Goal: Communication & Community: Answer question/provide support

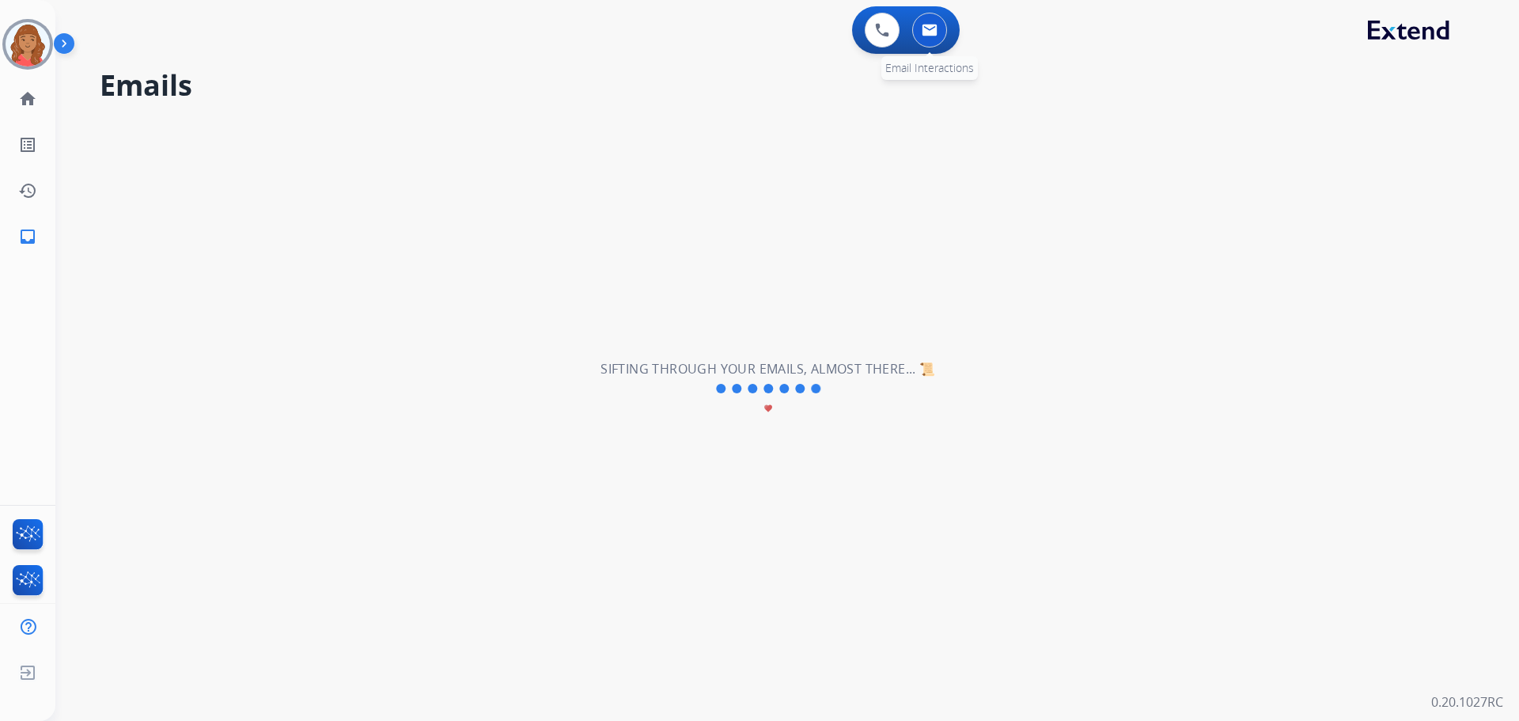
drag, startPoint x: 906, startPoint y: 25, endPoint x: 915, endPoint y: 28, distance: 9.3
click at [911, 27] on div "0 Email Interactions" at bounding box center [929, 30] width 47 height 35
click at [921, 29] on button at bounding box center [929, 30] width 35 height 35
drag, startPoint x: 926, startPoint y: 31, endPoint x: 934, endPoint y: 40, distance: 11.8
click at [927, 32] on img at bounding box center [930, 30] width 16 height 13
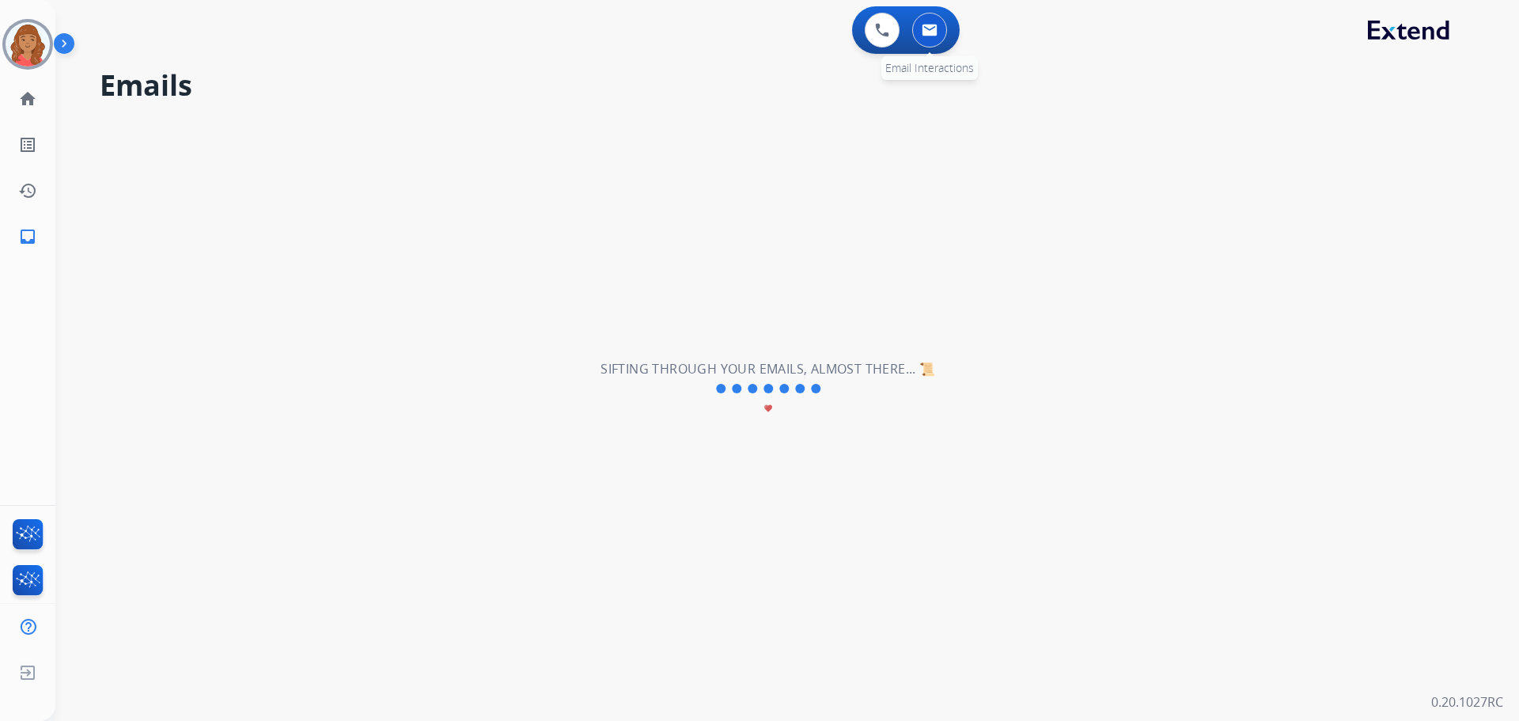
click at [930, 39] on button at bounding box center [929, 30] width 35 height 35
click at [26, 41] on img at bounding box center [28, 44] width 44 height 44
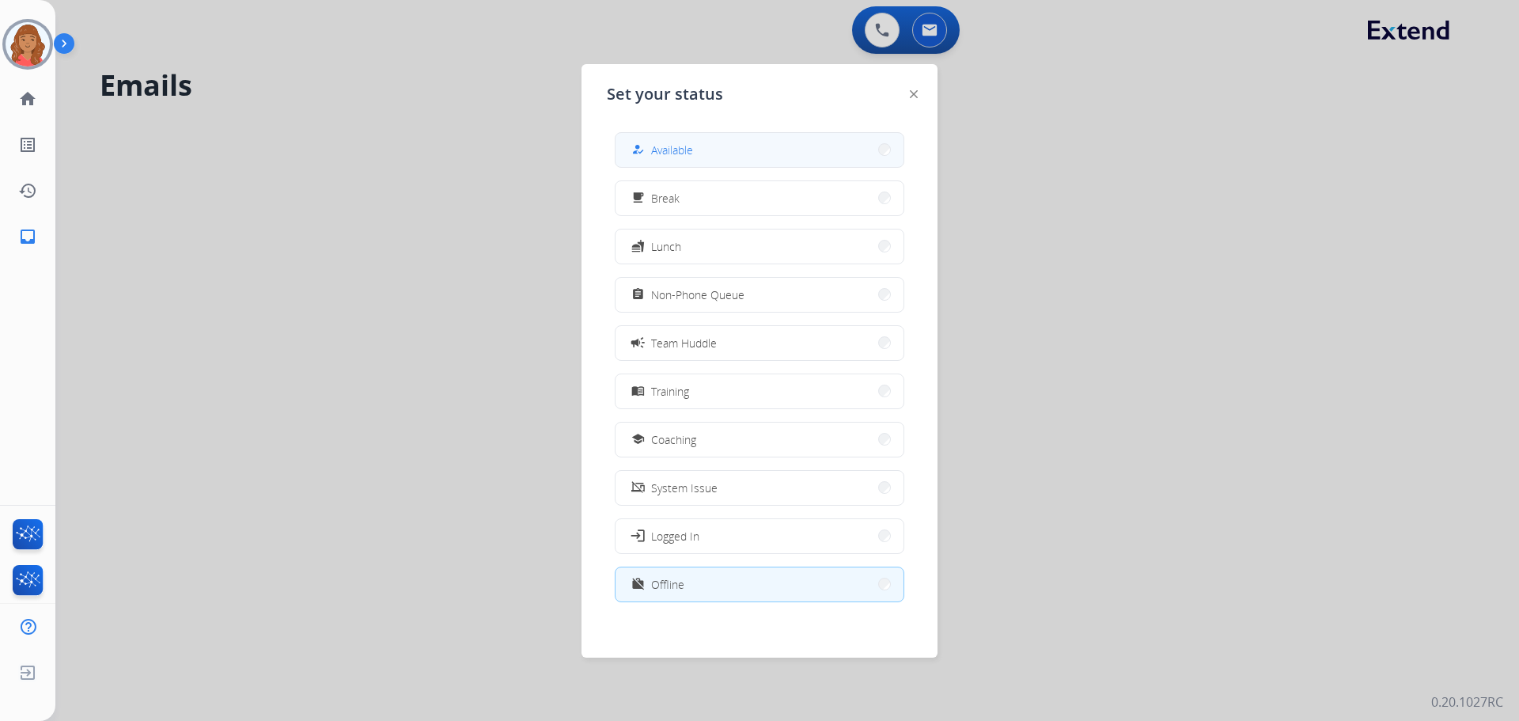
click at [696, 155] on button "how_to_reg Available" at bounding box center [760, 150] width 288 height 34
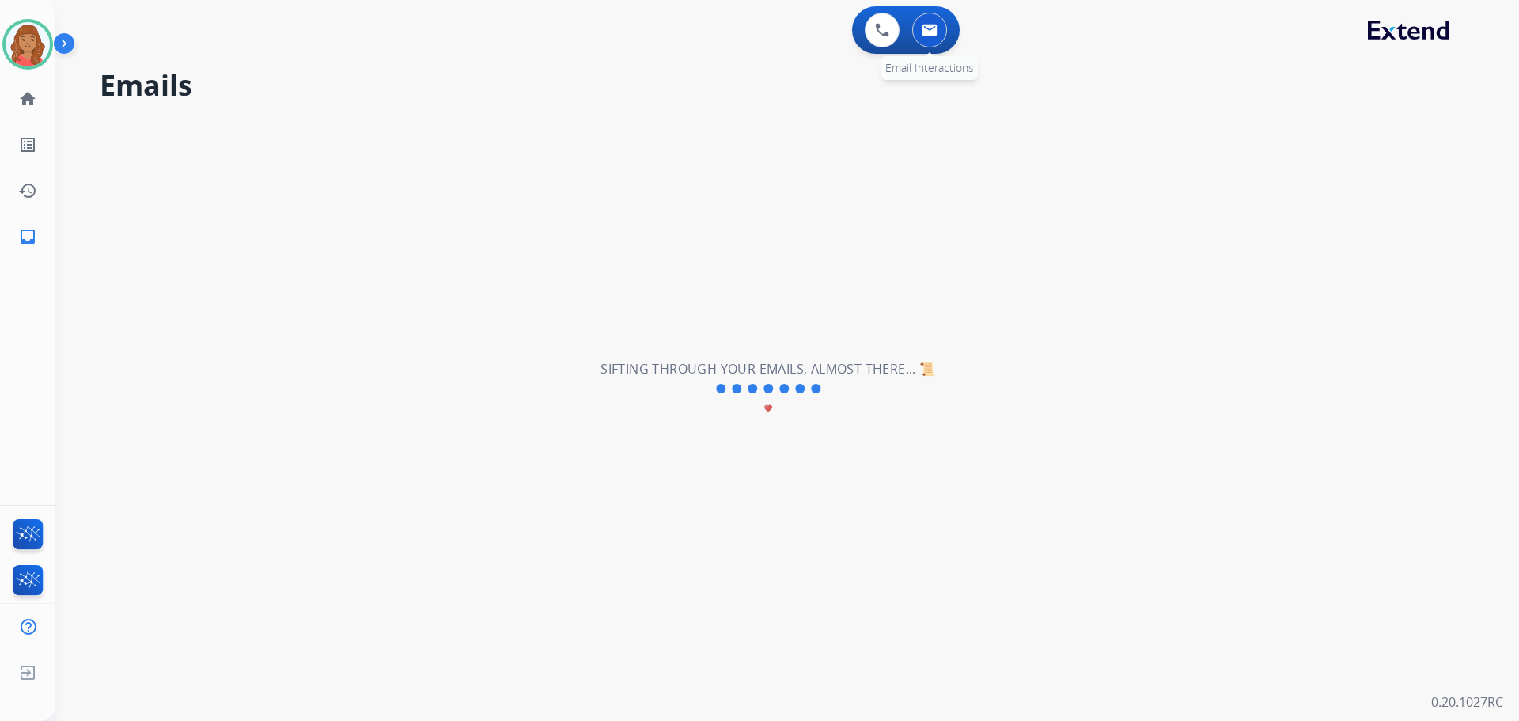
click at [923, 36] on button at bounding box center [929, 30] width 35 height 35
click at [939, 33] on button at bounding box center [929, 30] width 35 height 35
click at [932, 44] on button at bounding box center [929, 30] width 35 height 35
click at [916, 42] on div "0 Email Interactions" at bounding box center [929, 30] width 47 height 35
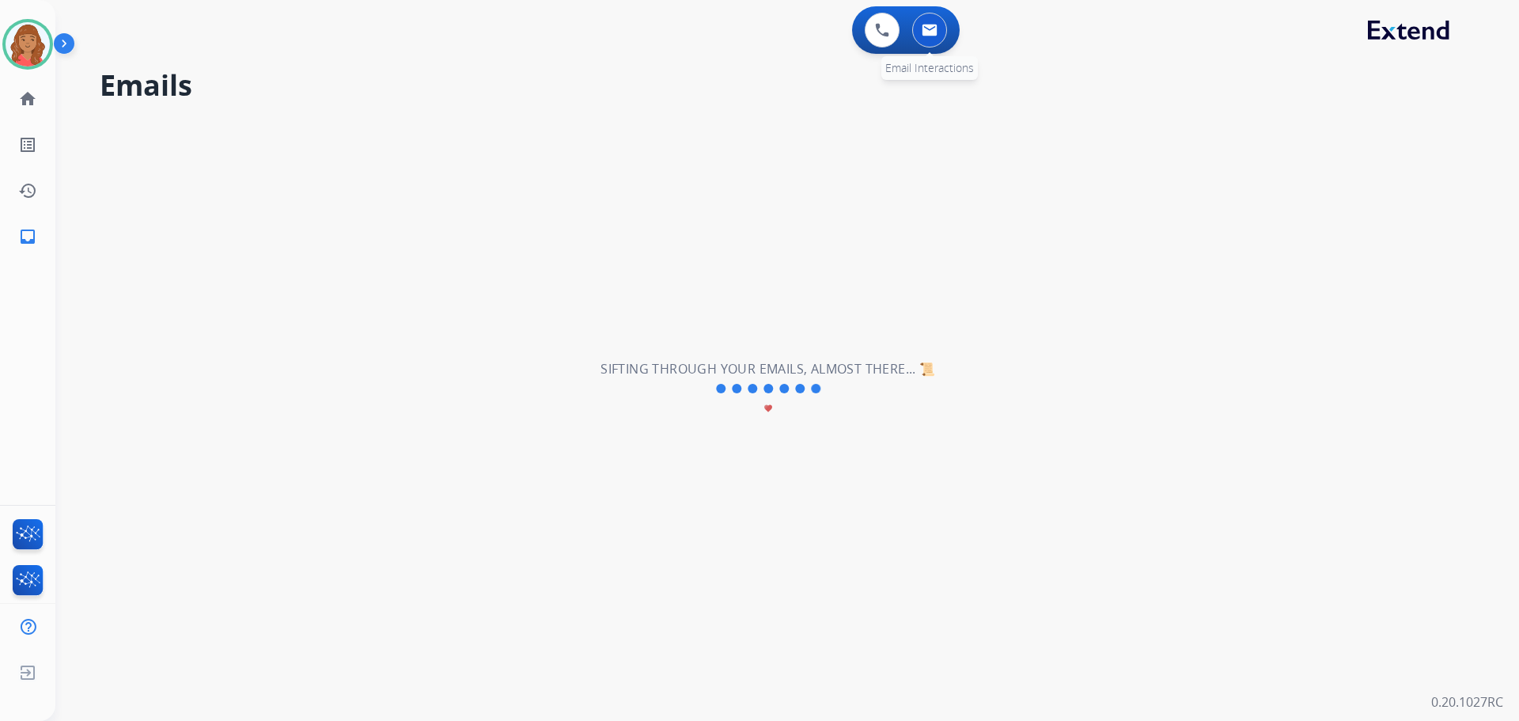
click at [916, 42] on div "0 Email Interactions" at bounding box center [929, 30] width 47 height 35
click at [916, 37] on button at bounding box center [929, 30] width 35 height 35
click at [24, 36] on img at bounding box center [28, 44] width 44 height 44
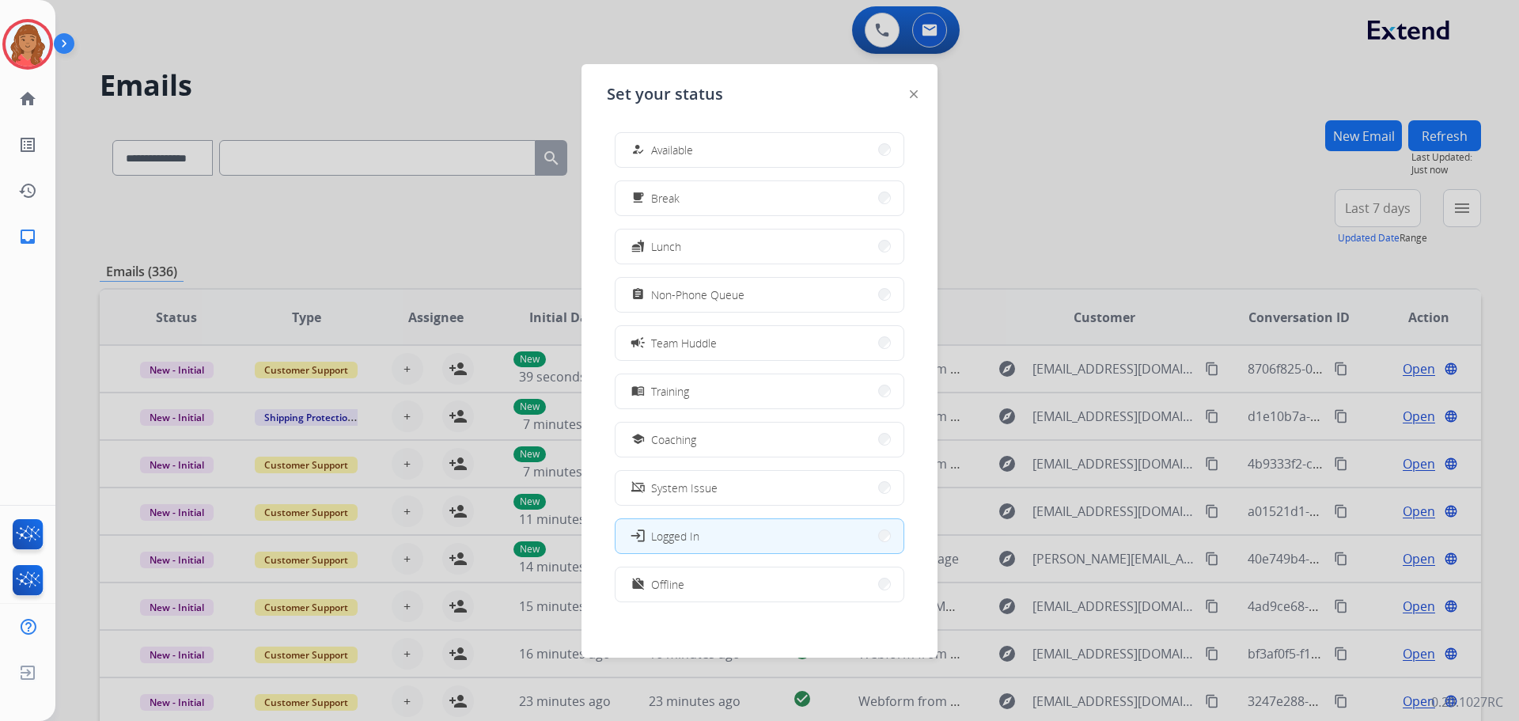
click at [735, 127] on div "how_to_reg Available free_breakfast Break fastfood Lunch assignment Non-Phone Q…" at bounding box center [759, 368] width 305 height 498
click at [726, 135] on button "how_to_reg Available" at bounding box center [760, 150] width 288 height 34
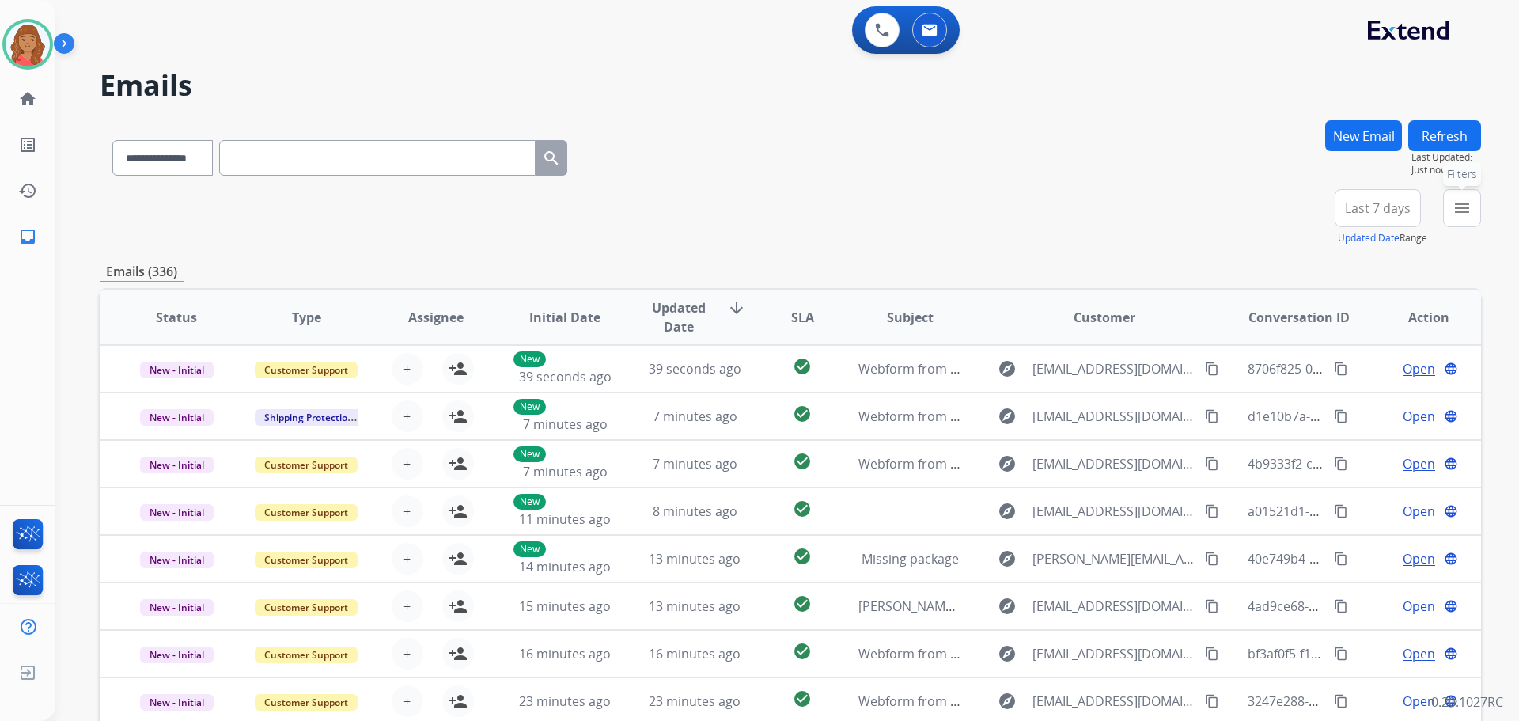
click at [1451, 206] on button "menu Filters" at bounding box center [1462, 208] width 38 height 38
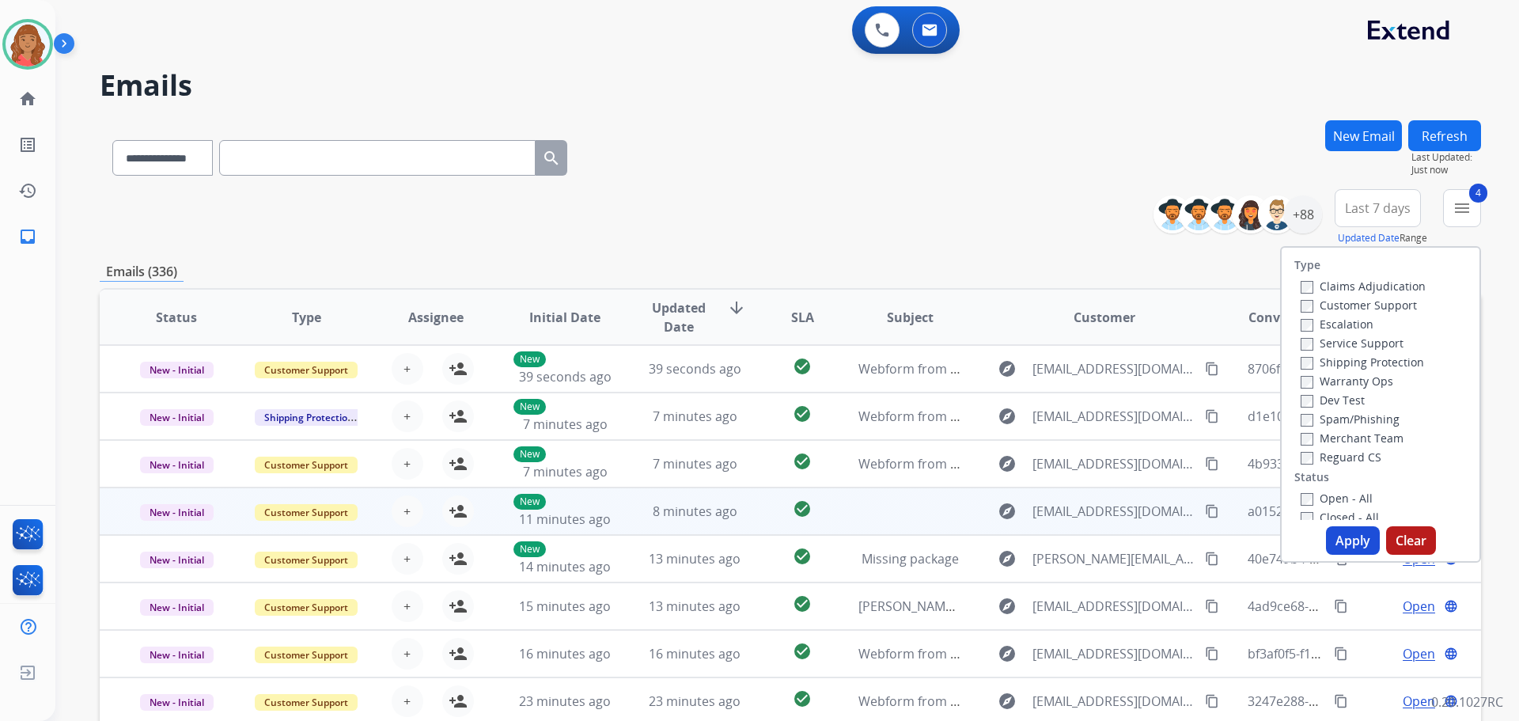
drag, startPoint x: 1337, startPoint y: 529, endPoint x: 1073, endPoint y: 527, distance: 264.3
click at [1320, 528] on div "Apply Clear" at bounding box center [1381, 540] width 198 height 28
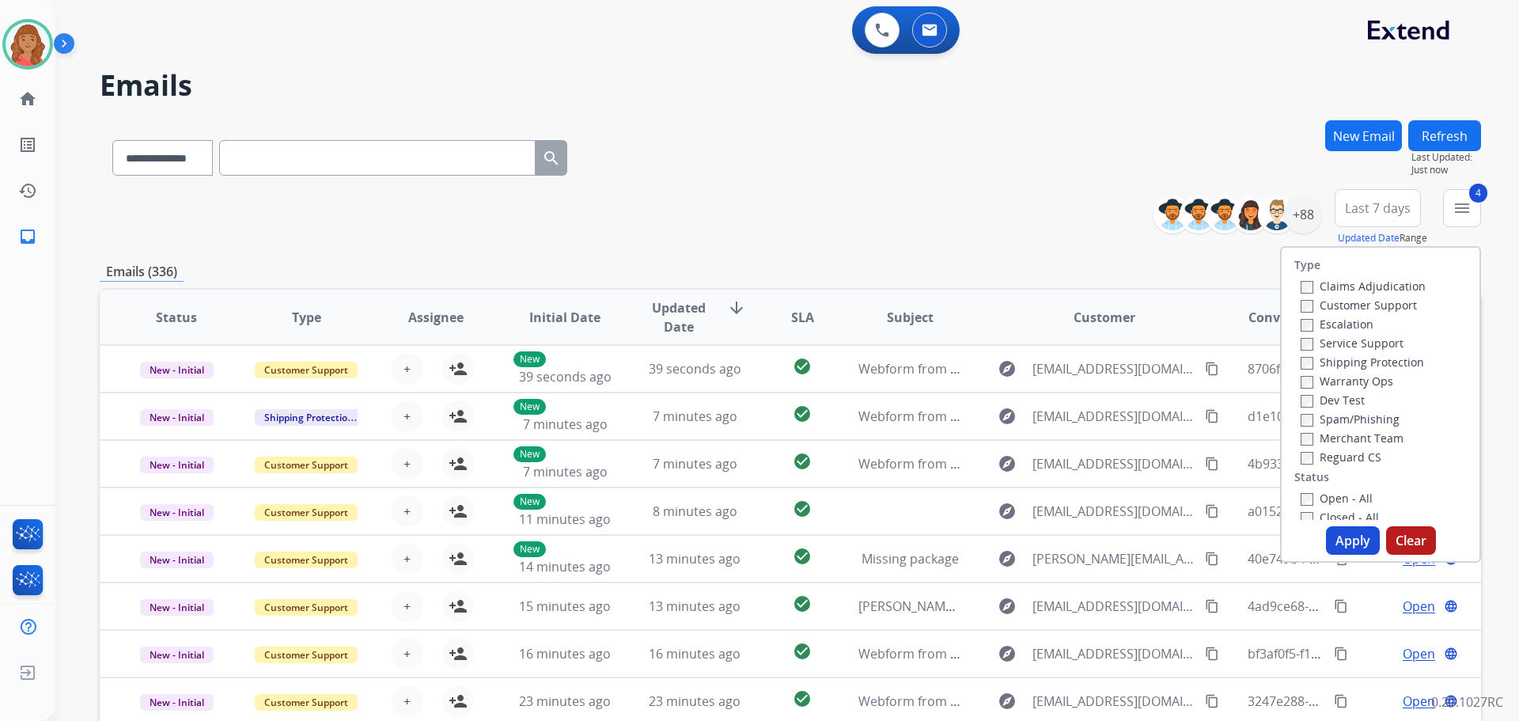
click at [1347, 540] on button "Apply" at bounding box center [1353, 540] width 54 height 28
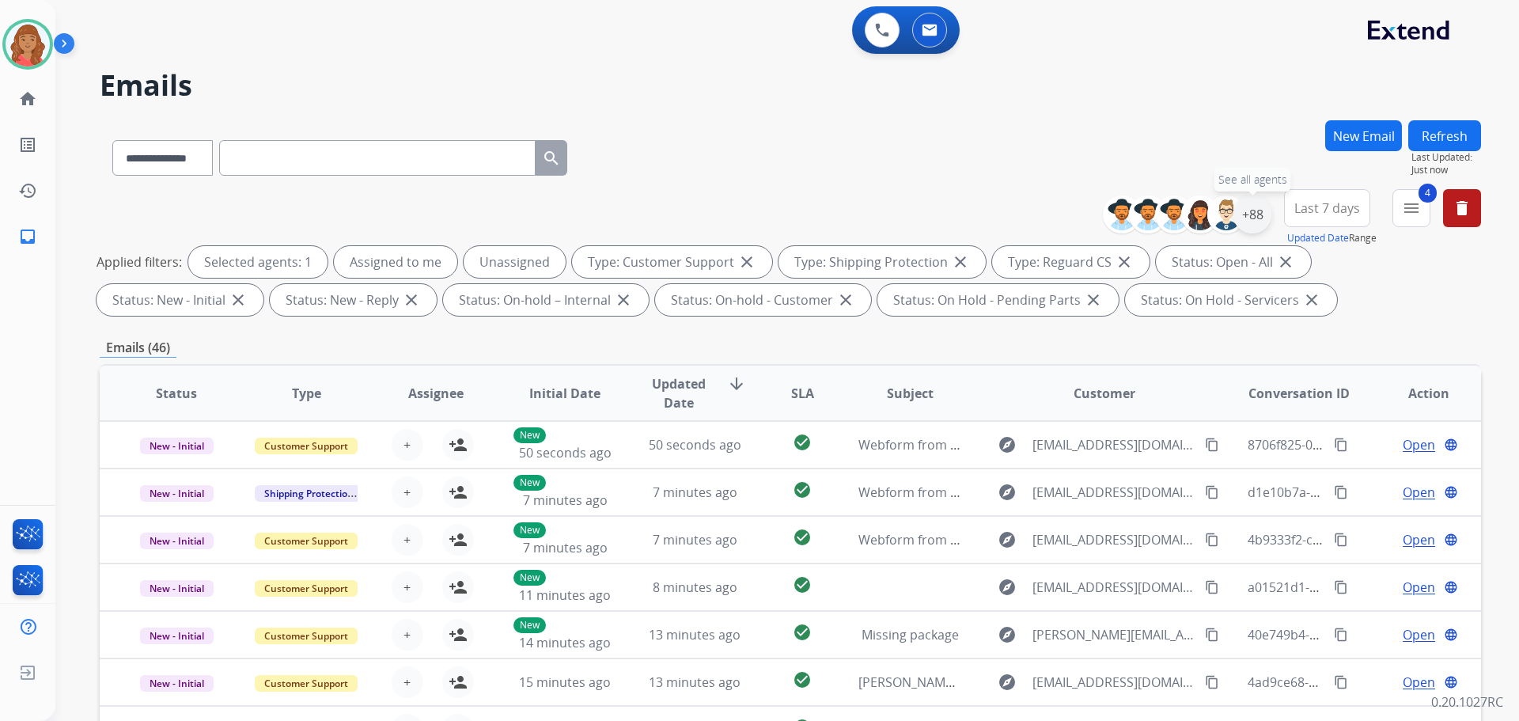
click at [1254, 219] on div "+88" at bounding box center [1252, 214] width 38 height 38
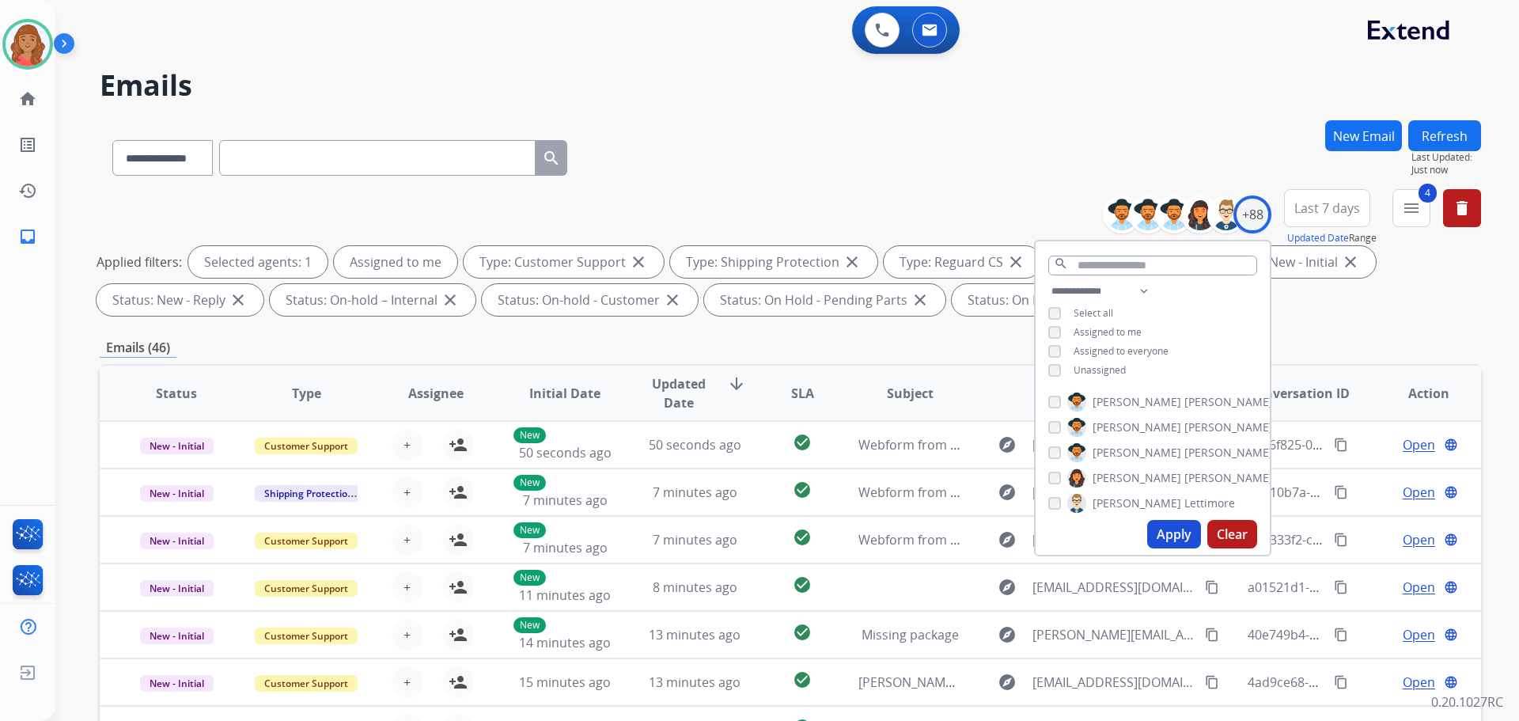
click at [1180, 541] on button "Apply" at bounding box center [1174, 534] width 54 height 28
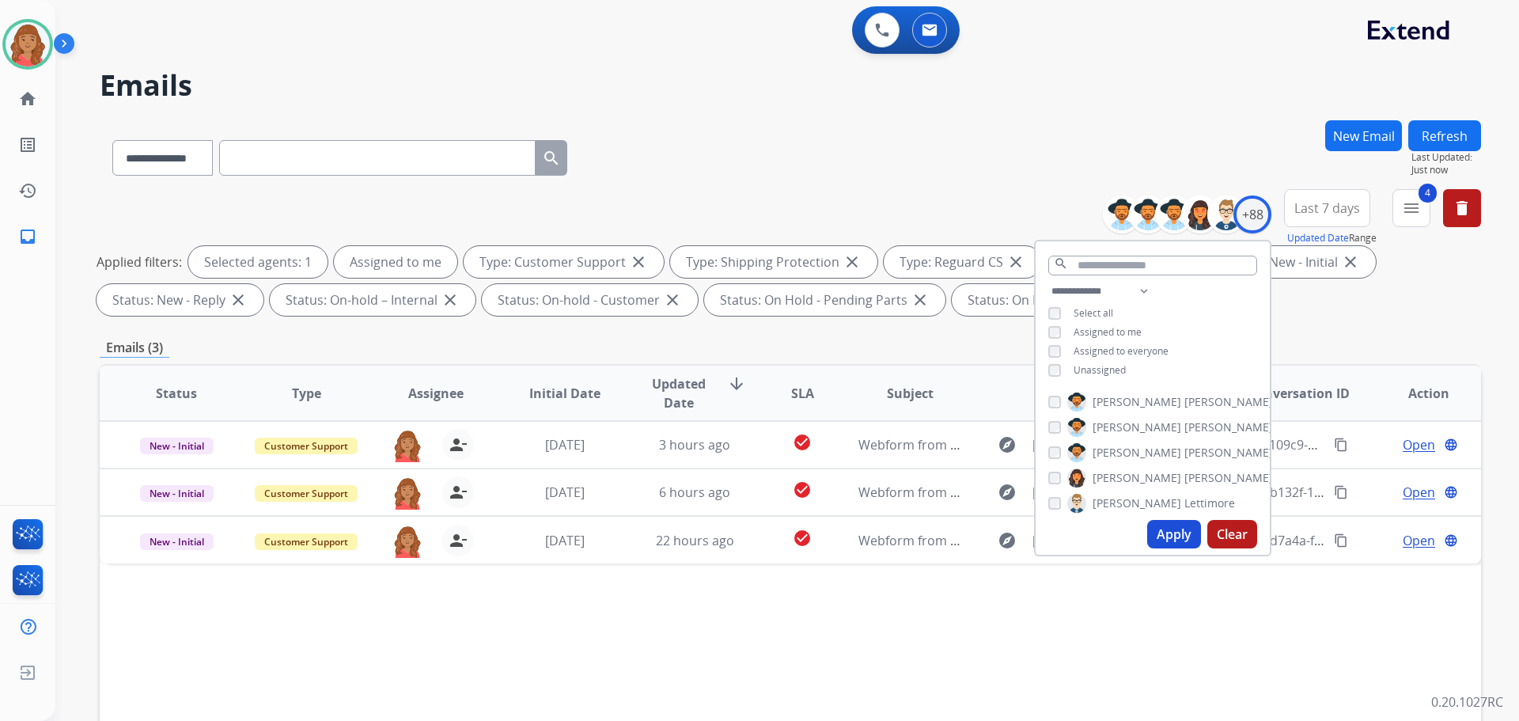
click at [711, 631] on div "Status Type Assignee Initial Date Updated Date arrow_downward SLA Subject Custo…" at bounding box center [790, 629] width 1381 height 530
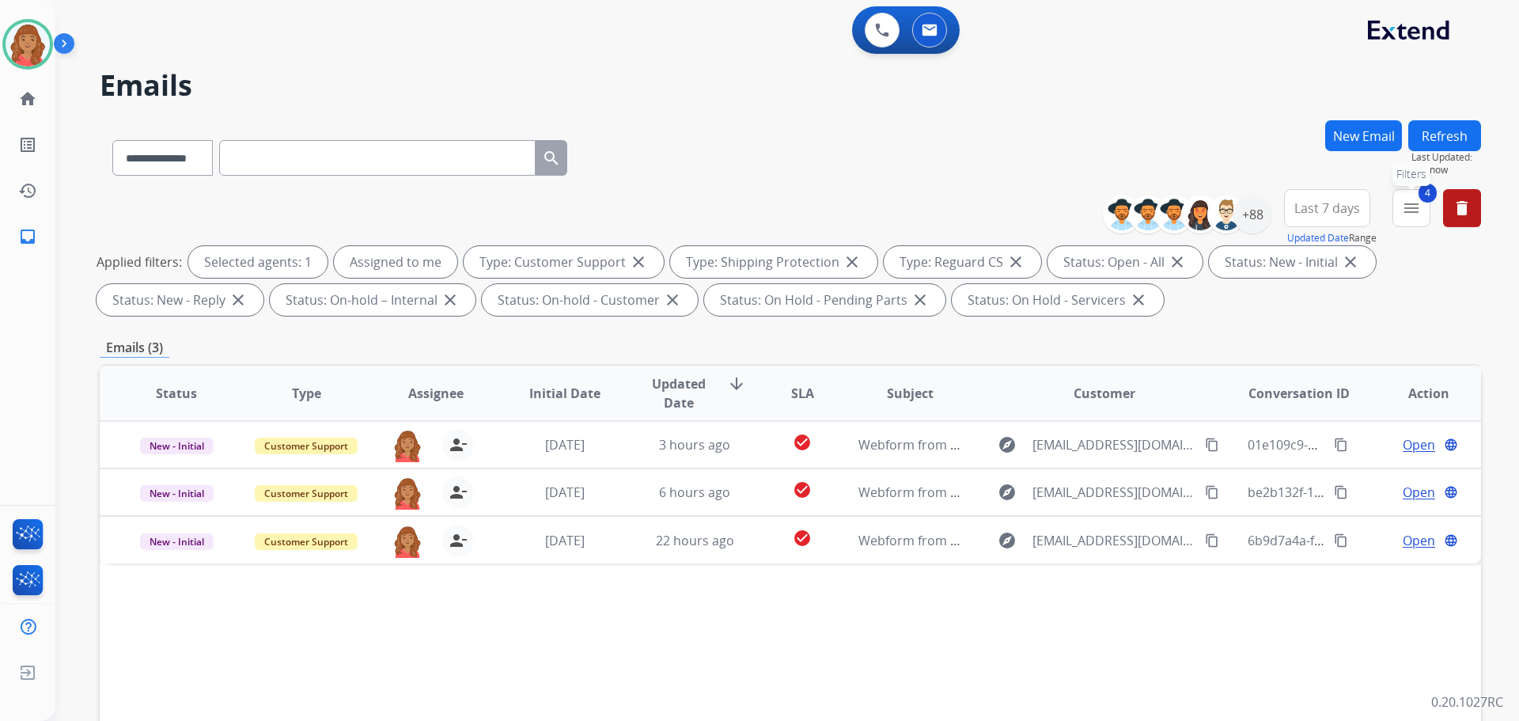
click at [1414, 214] on mat-icon "menu" at bounding box center [1411, 208] width 19 height 19
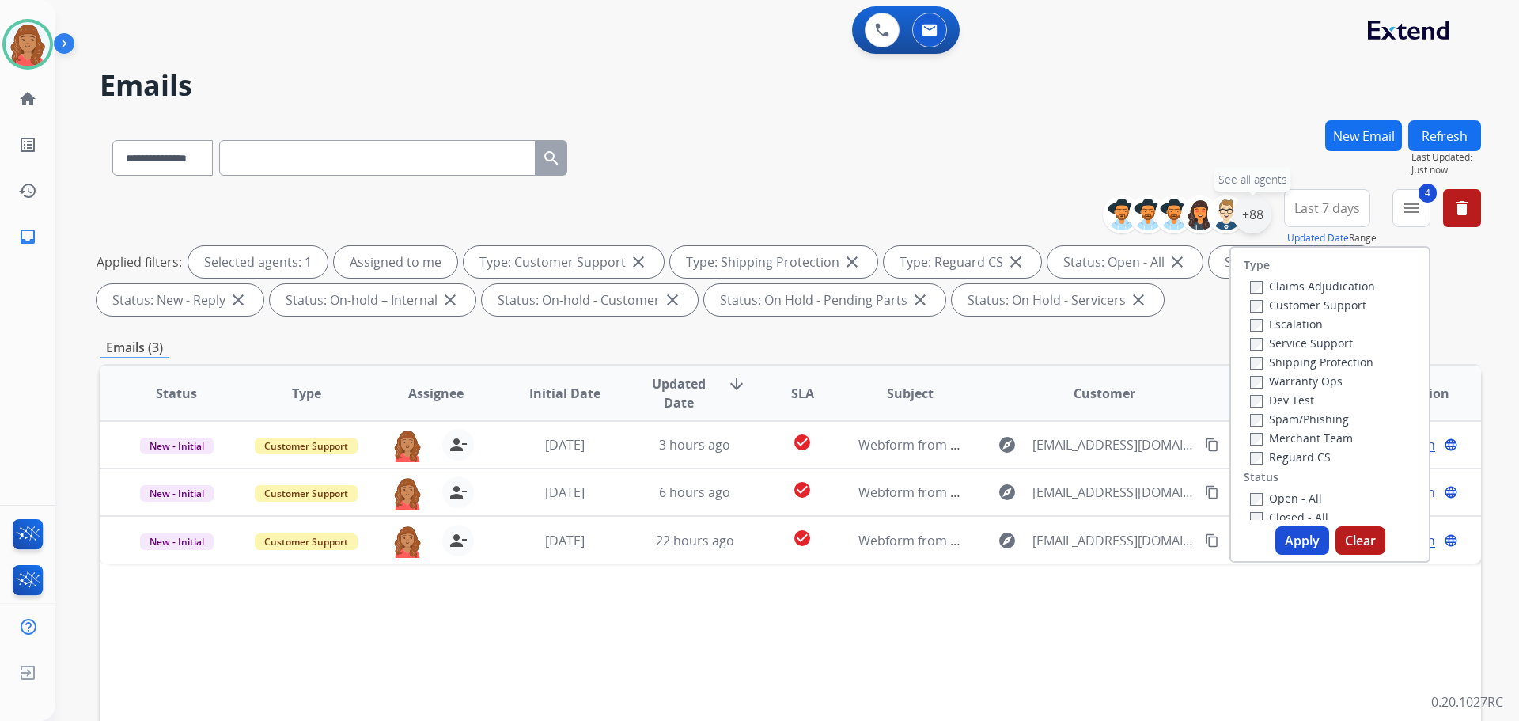
click at [1259, 218] on div "+88" at bounding box center [1252, 214] width 38 height 38
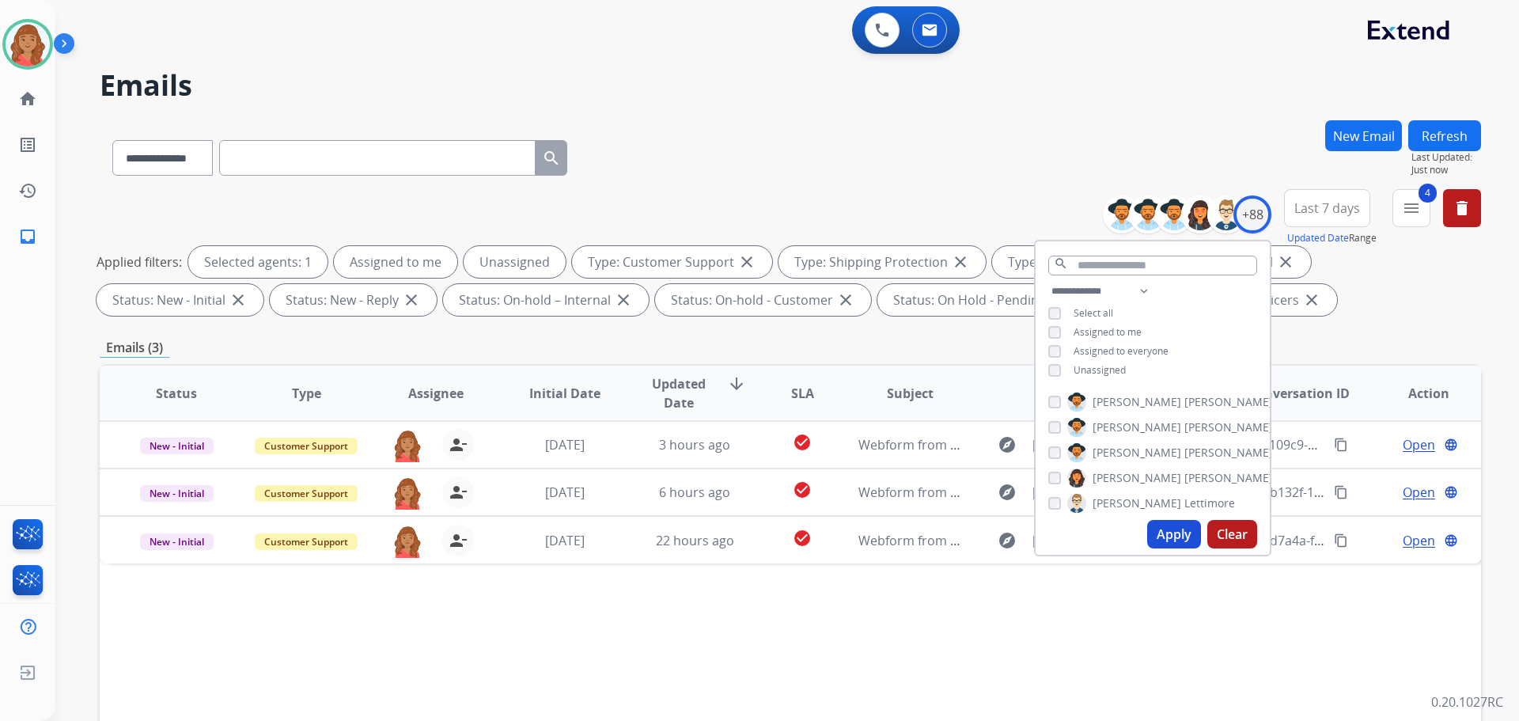
click at [1176, 532] on button "Apply" at bounding box center [1174, 534] width 54 height 28
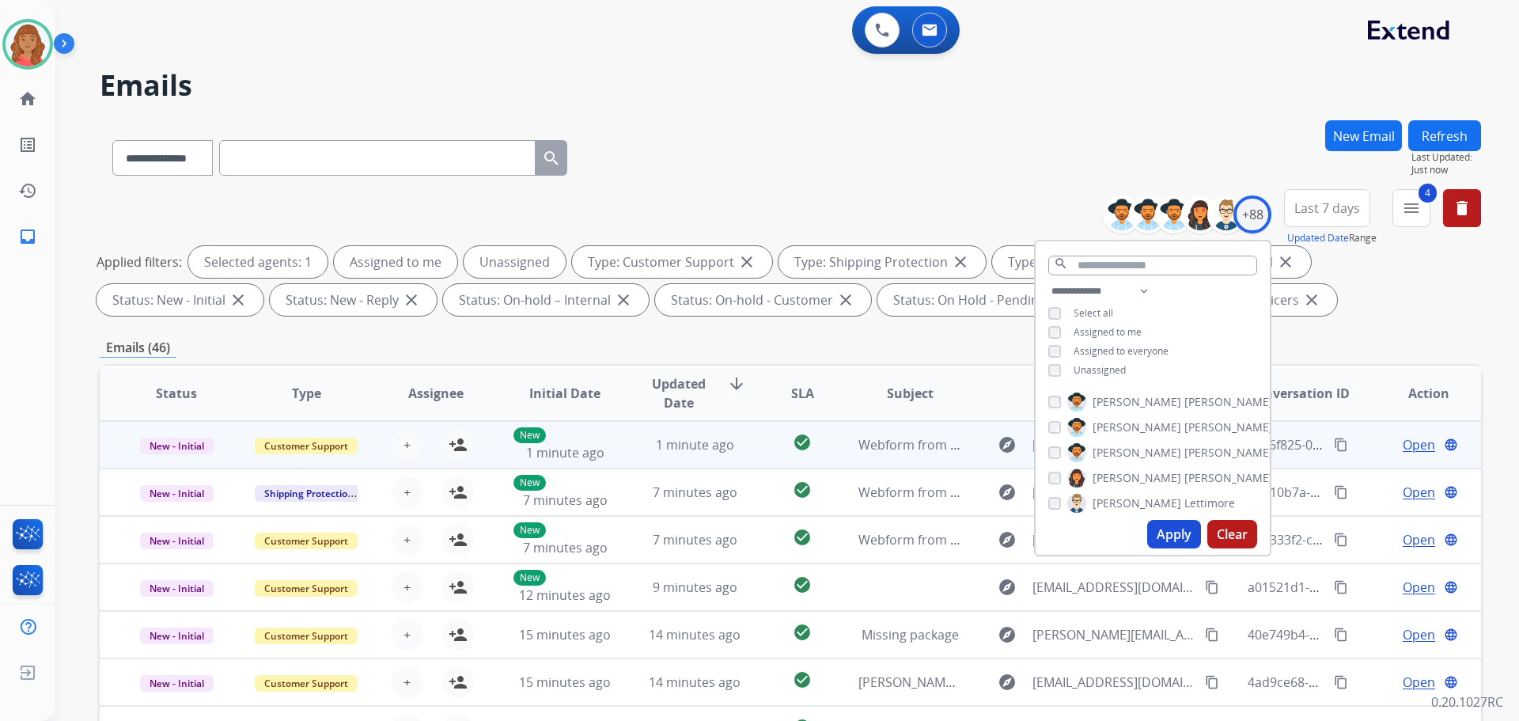
scroll to position [2, 0]
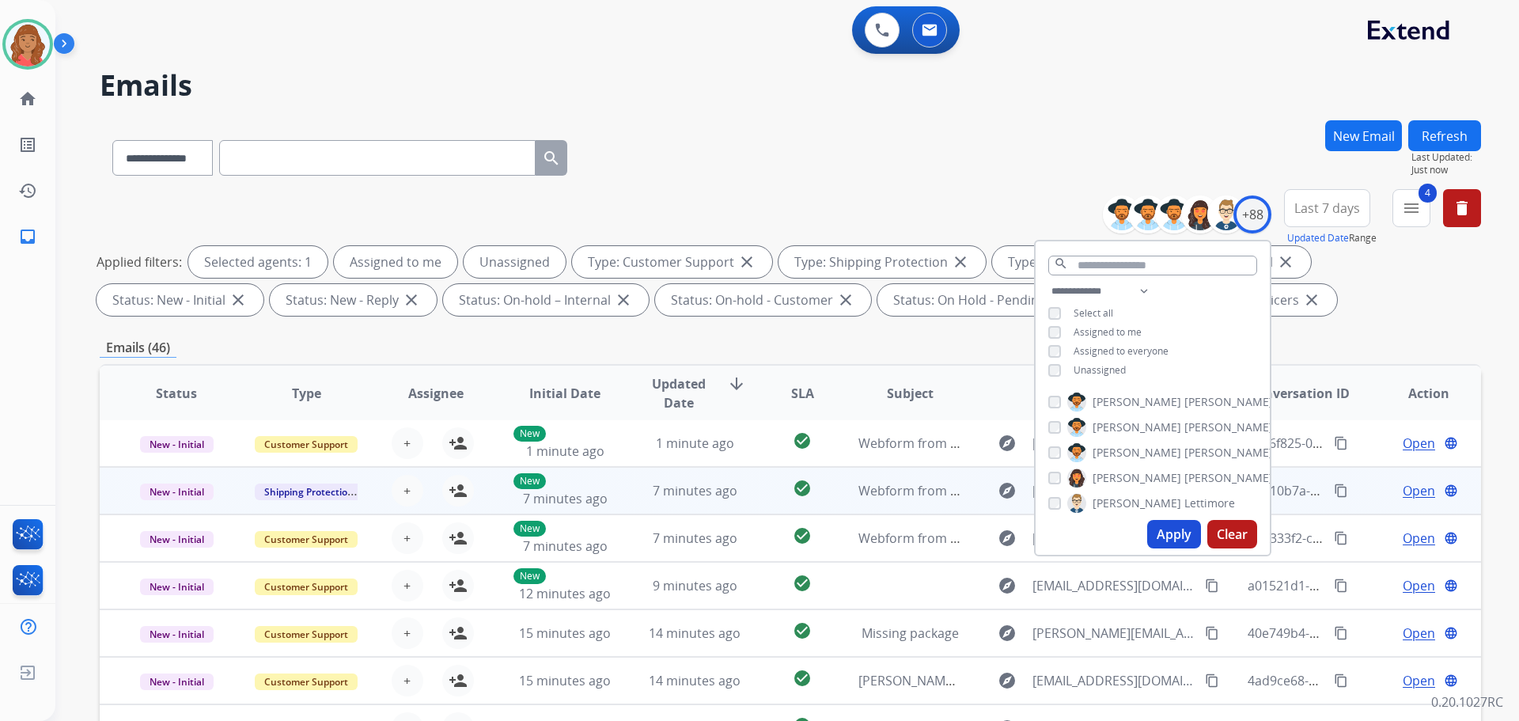
click at [475, 492] on div "+ Select agent person_add Assign to Me" at bounding box center [422, 490] width 129 height 44
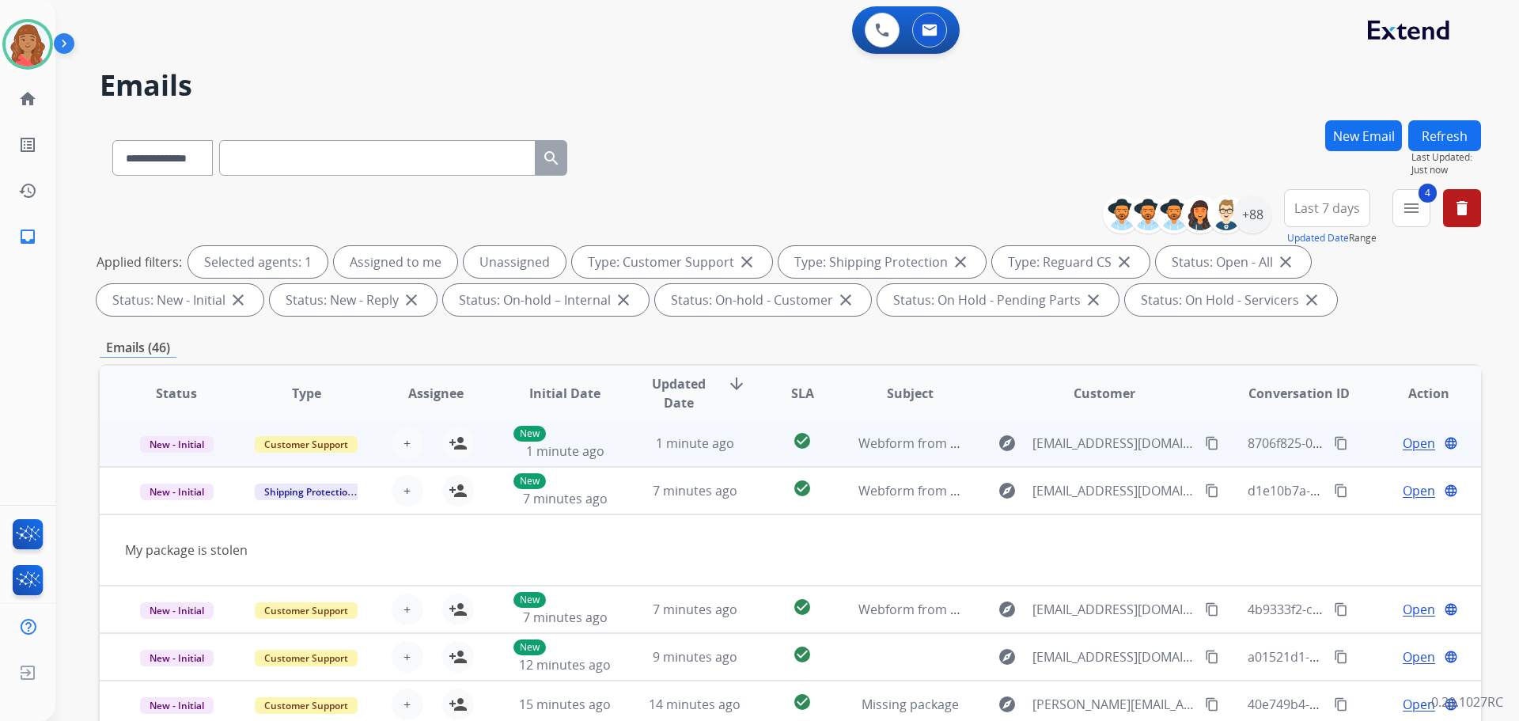
scroll to position [47, 0]
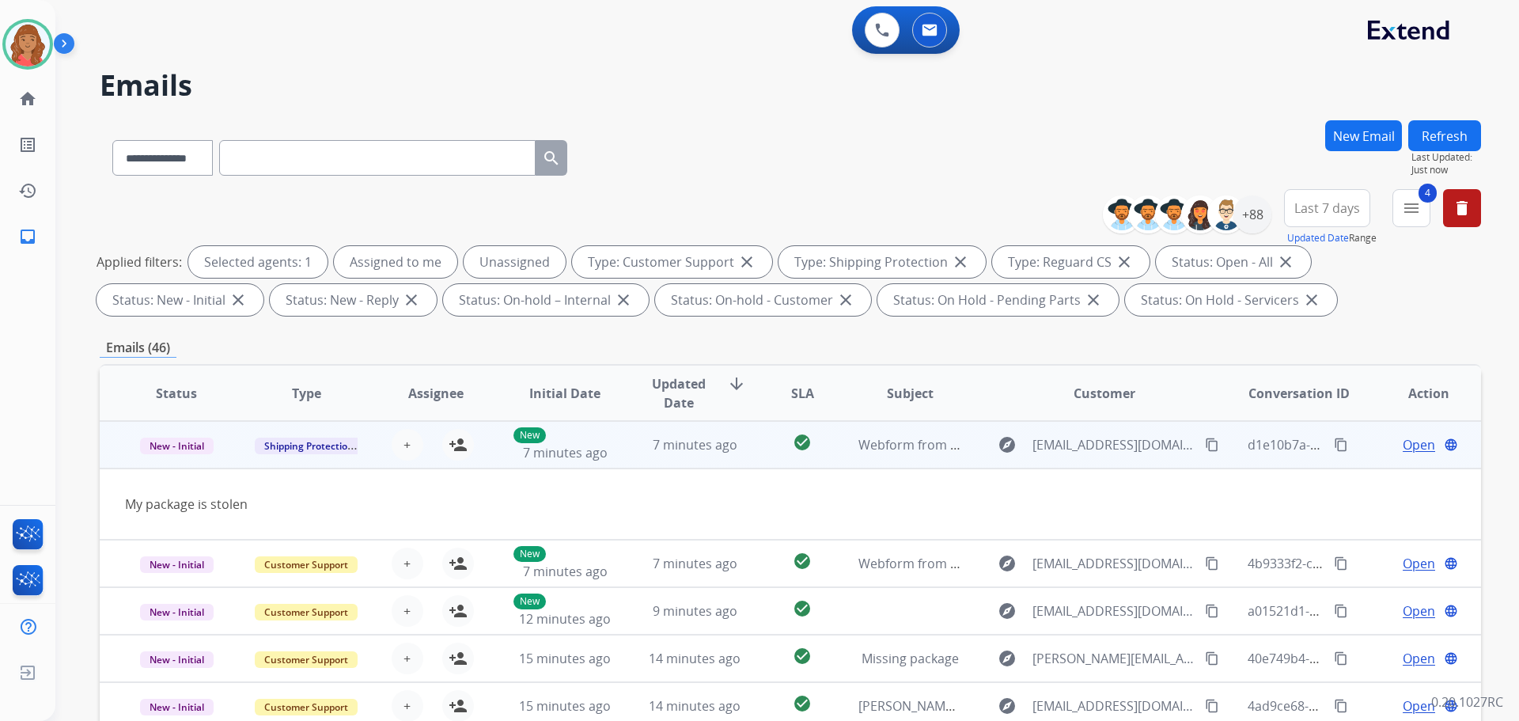
drag, startPoint x: 461, startPoint y: 450, endPoint x: 482, endPoint y: 452, distance: 20.6
click at [462, 450] on mat-icon "person_add" at bounding box center [458, 444] width 19 height 19
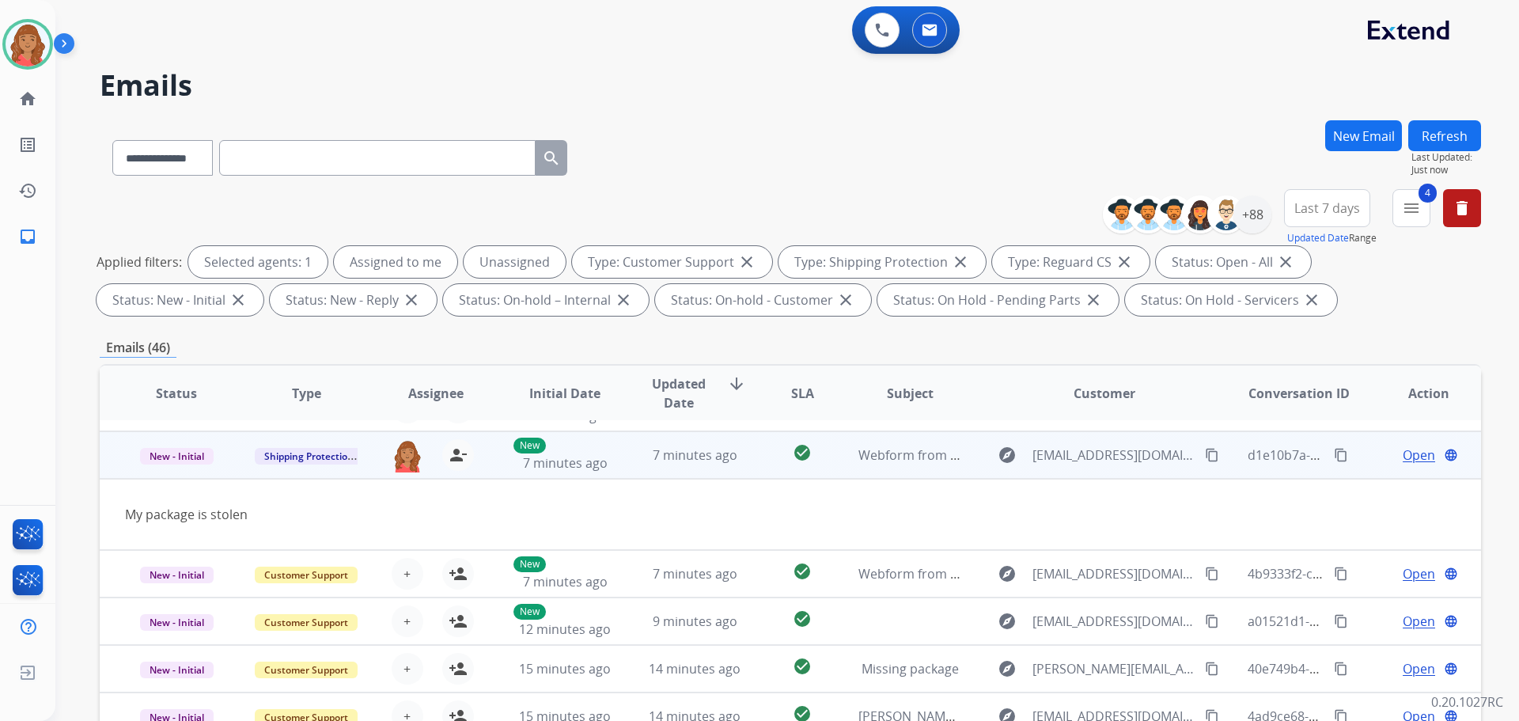
scroll to position [73, 0]
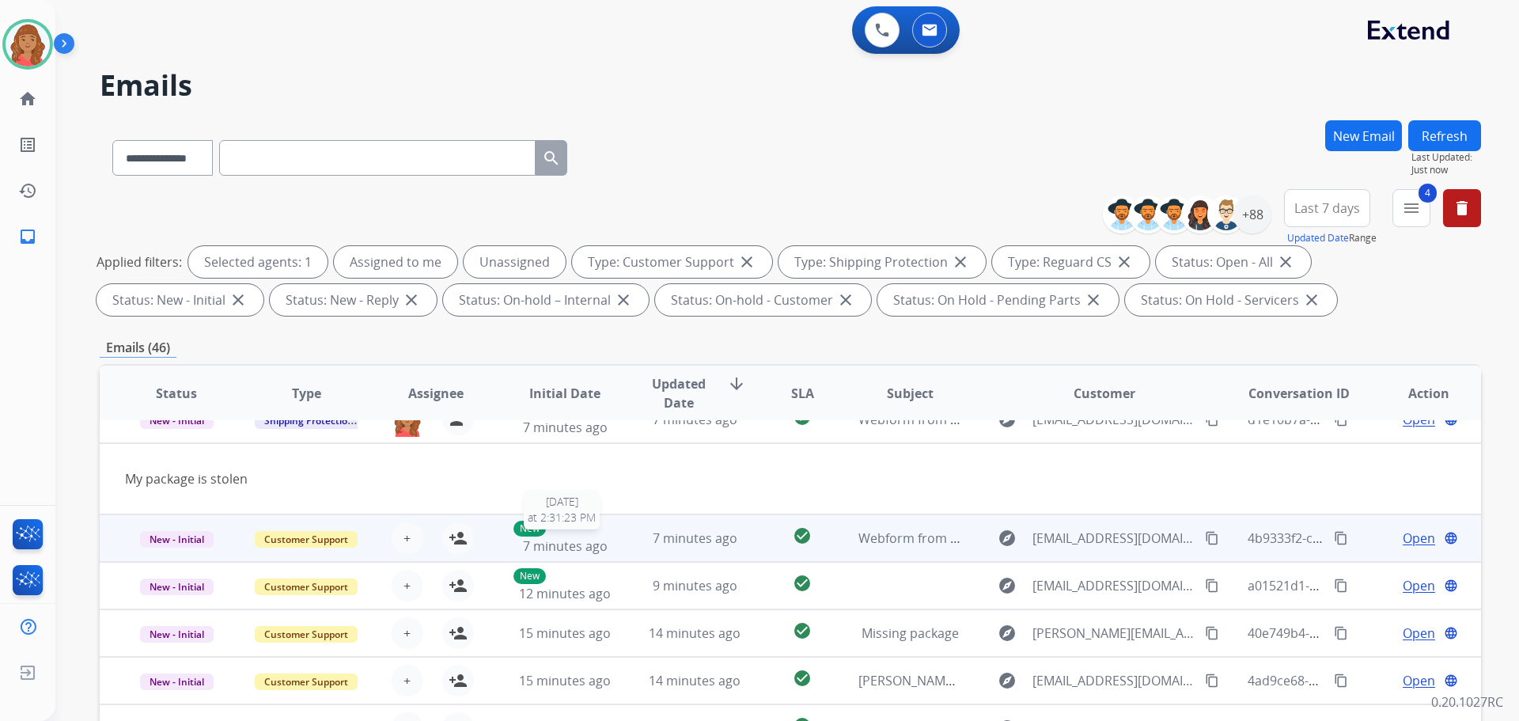
click at [595, 536] on div "New 7 minutes ago" at bounding box center [565, 538] width 104 height 35
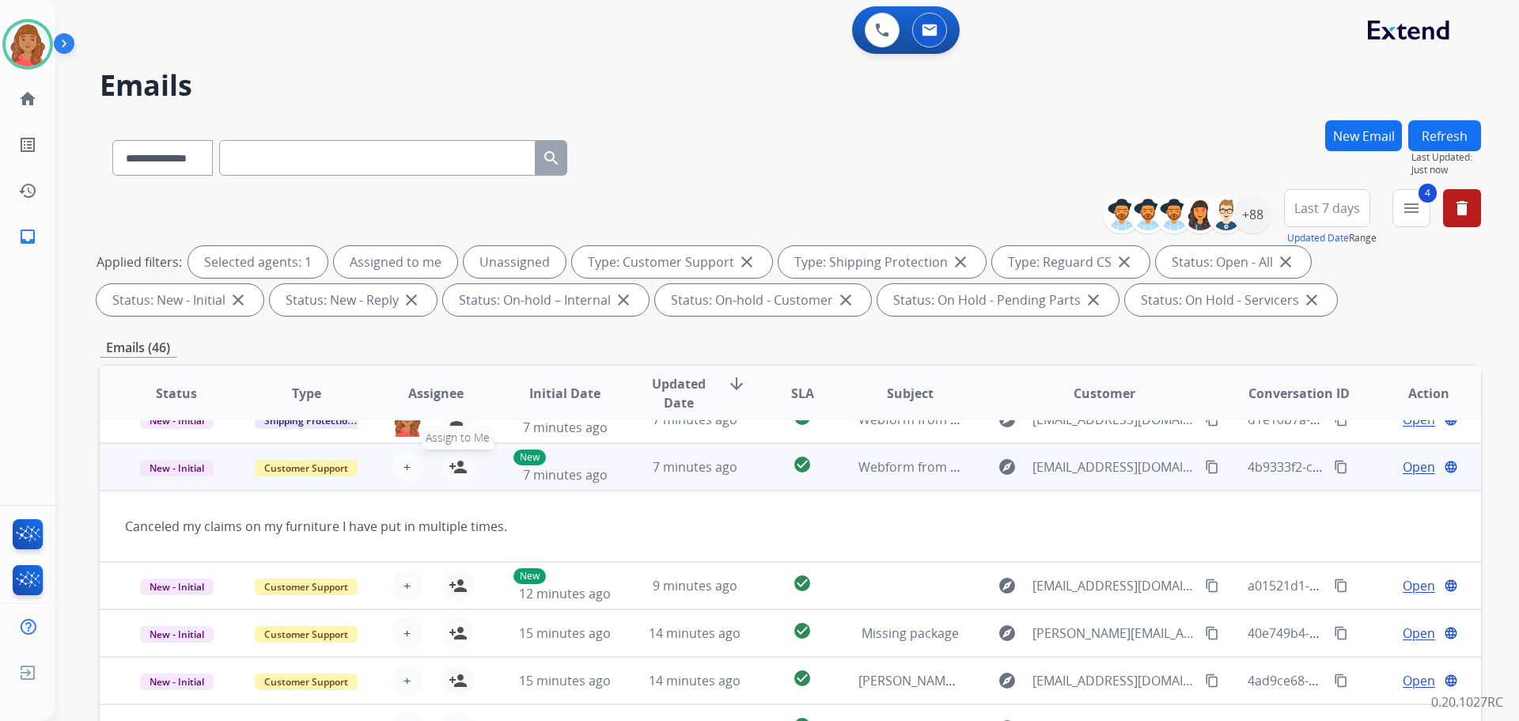
click at [457, 474] on mat-icon "person_add" at bounding box center [458, 466] width 19 height 19
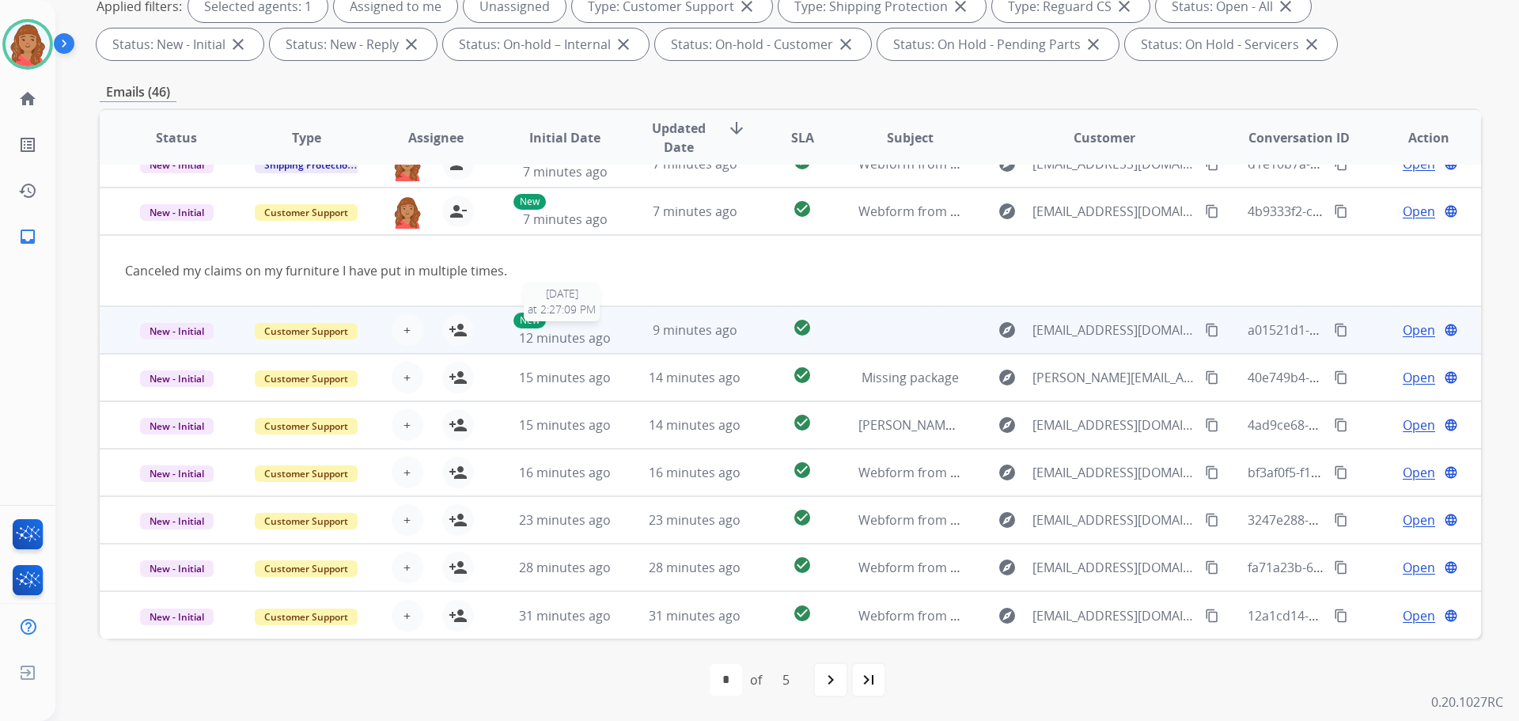
click at [559, 339] on span "12 minutes ago" at bounding box center [565, 337] width 92 height 17
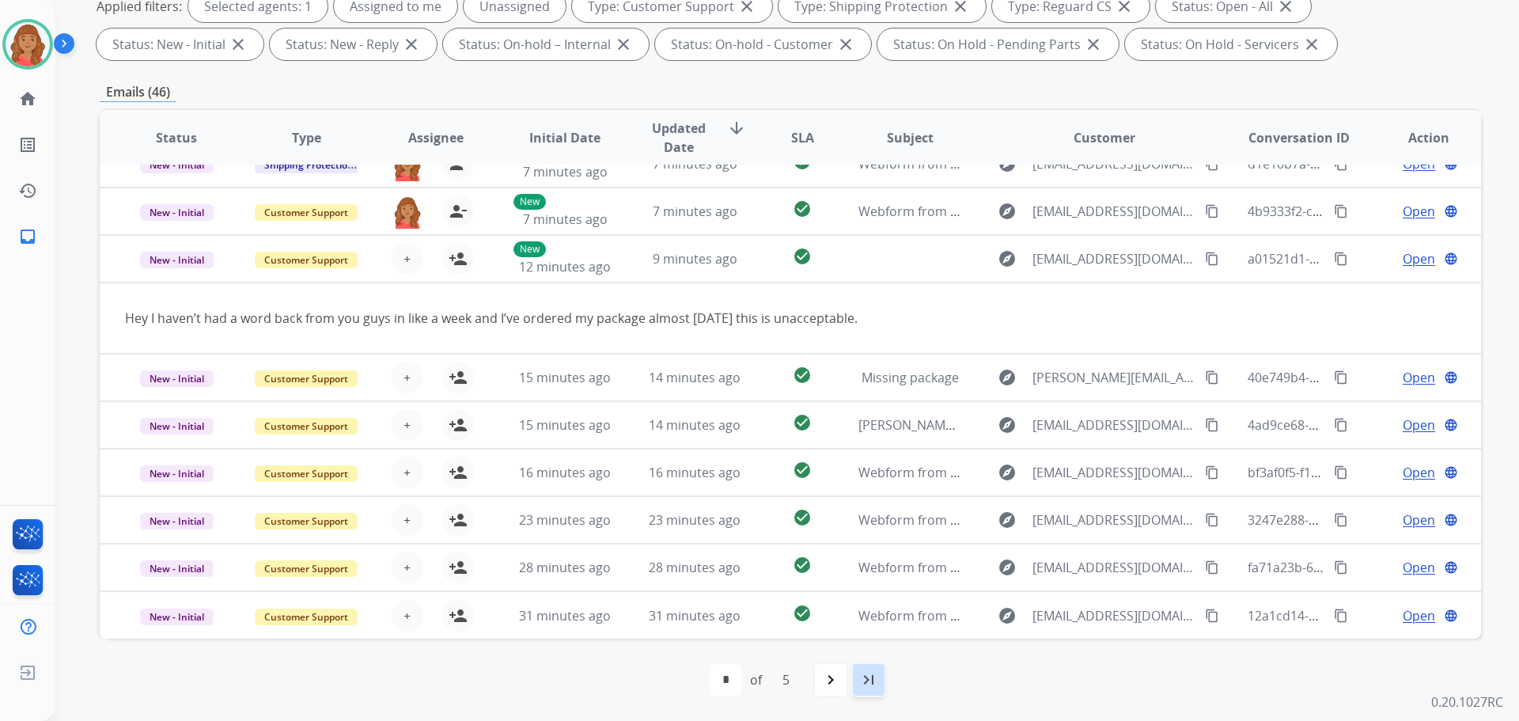
click at [858, 679] on div "last_page" at bounding box center [868, 679] width 35 height 35
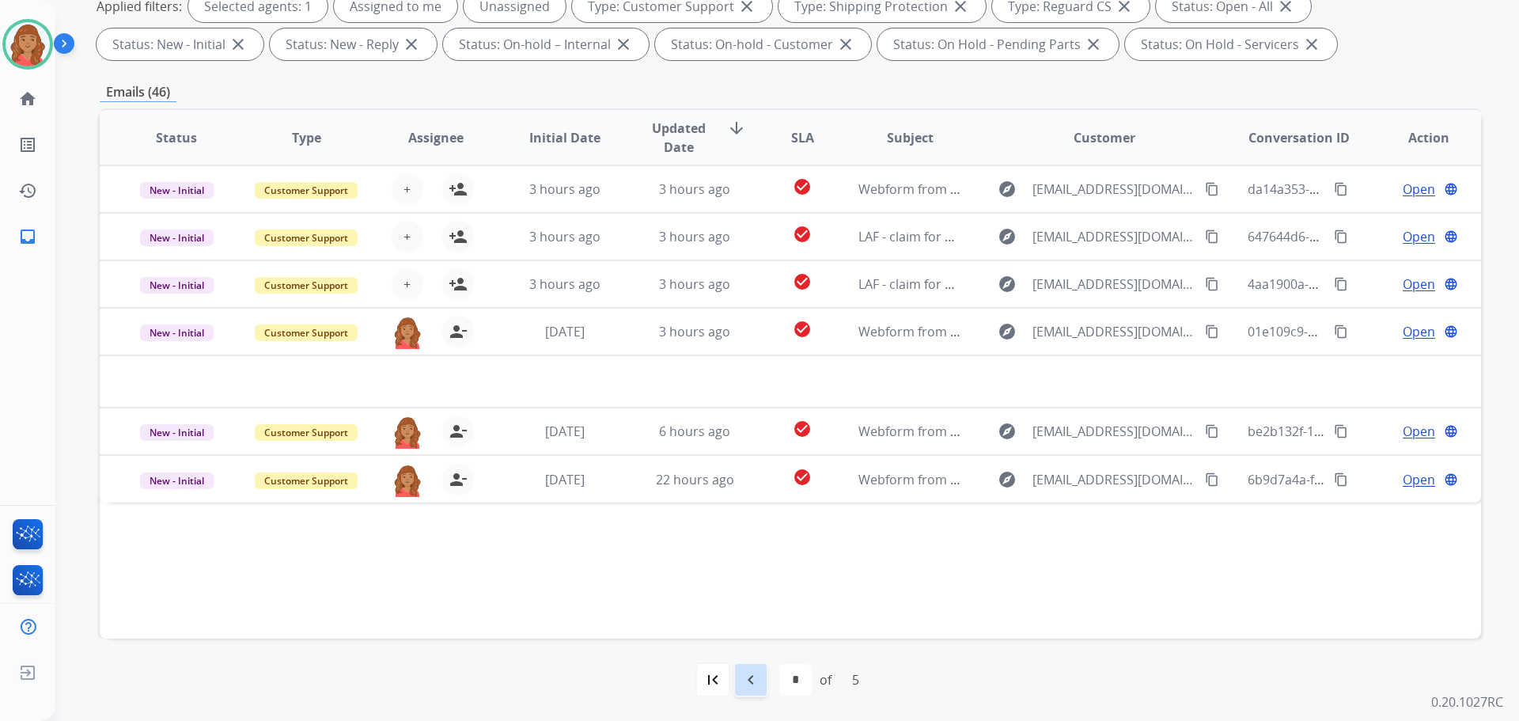
click at [754, 682] on mat-icon "navigate_before" at bounding box center [750, 679] width 19 height 19
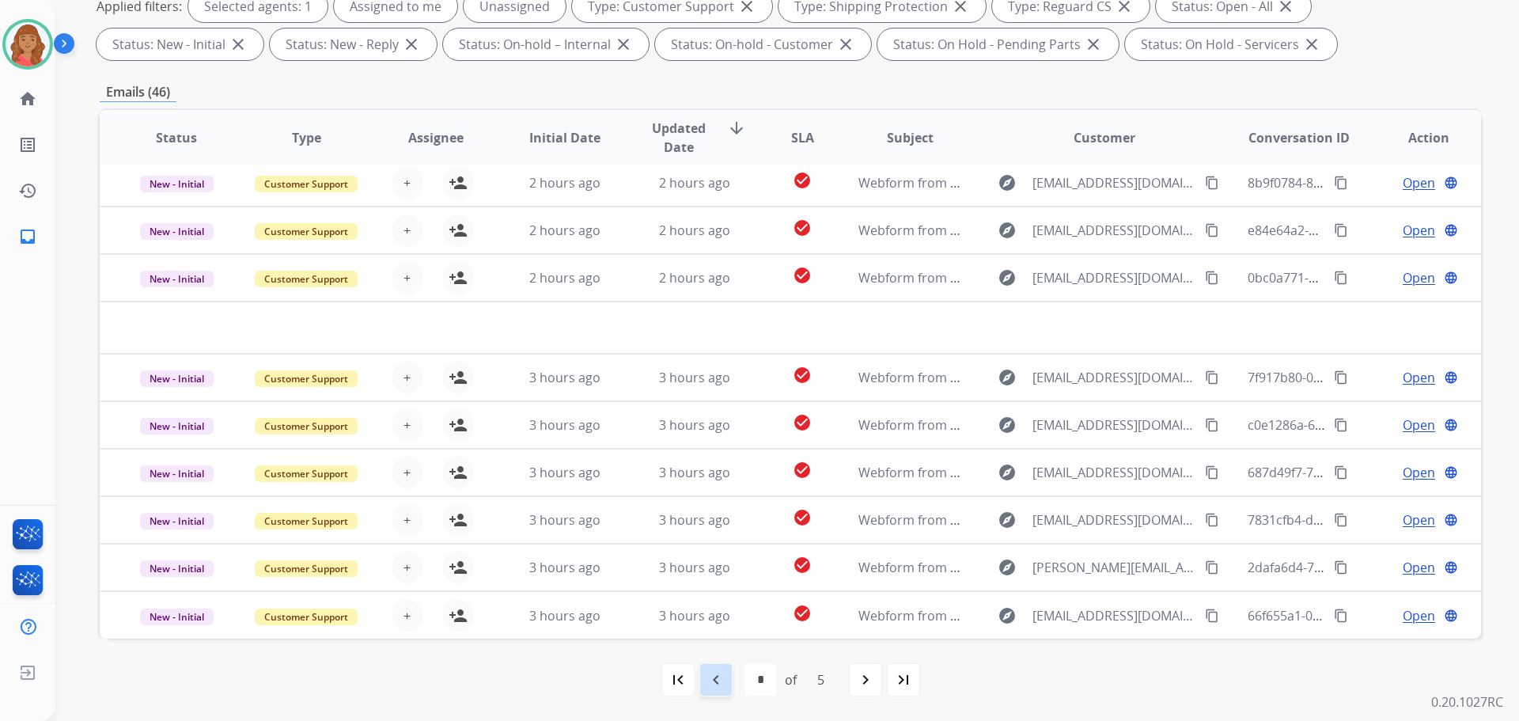
click at [725, 680] on div "navigate_before" at bounding box center [716, 679] width 35 height 35
select select "*"
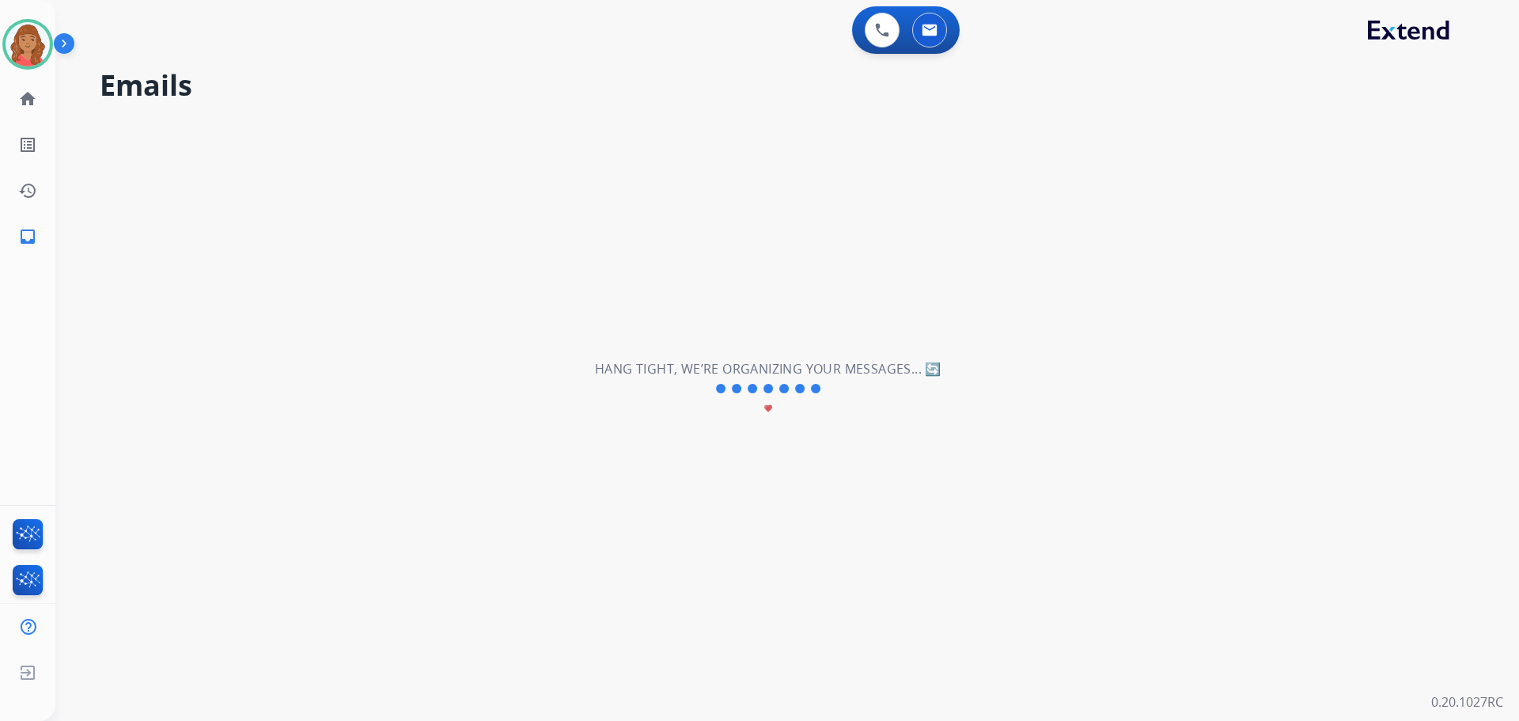
scroll to position [0, 0]
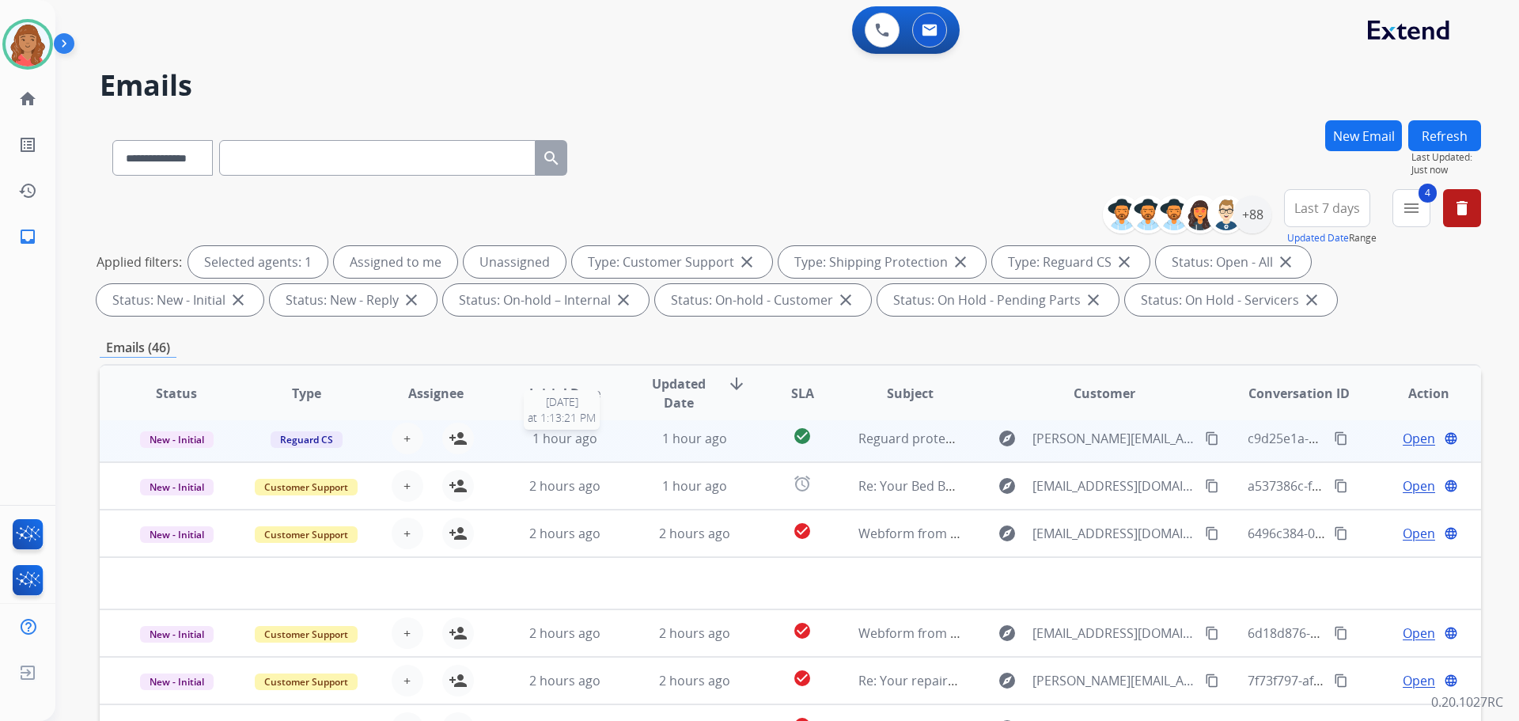
click at [608, 442] on div "1 hour ago" at bounding box center [565, 438] width 104 height 19
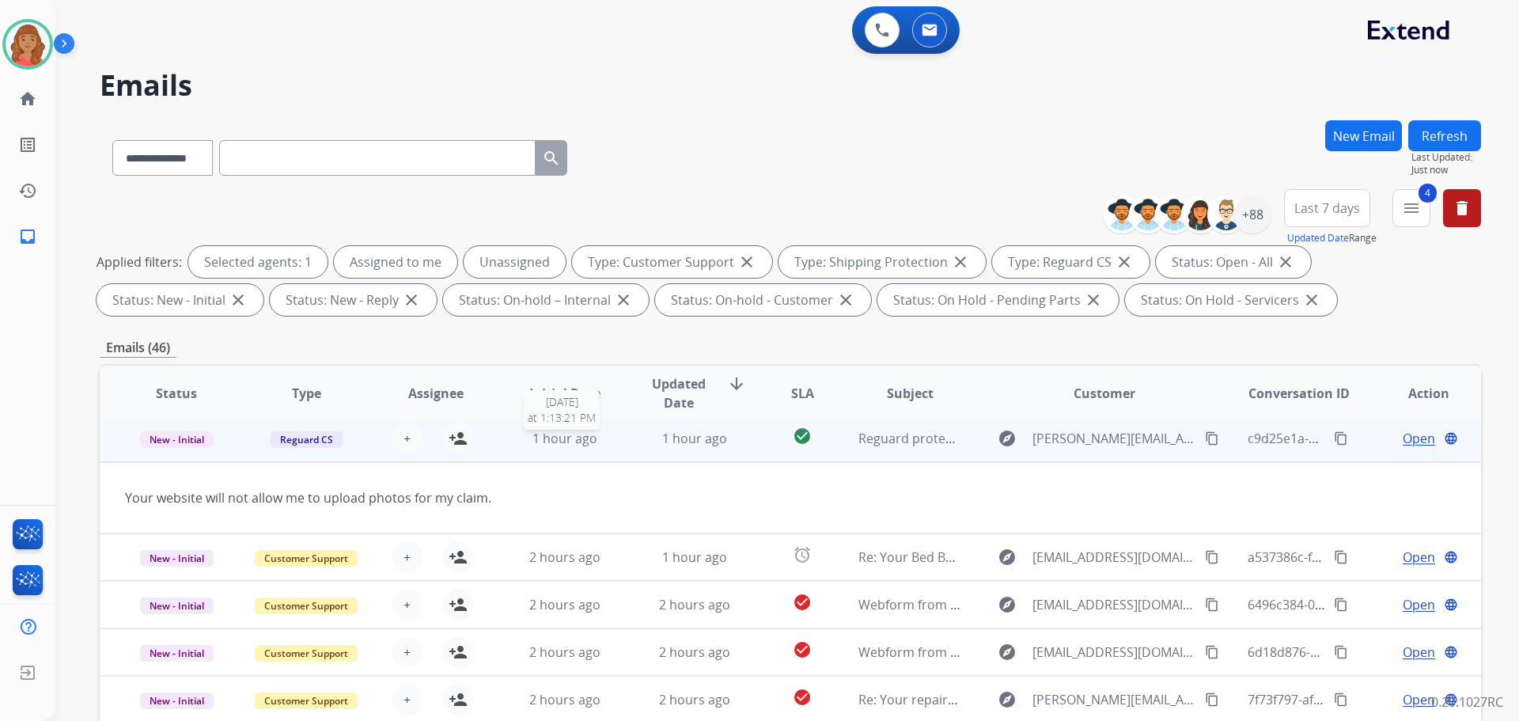
scroll to position [47, 0]
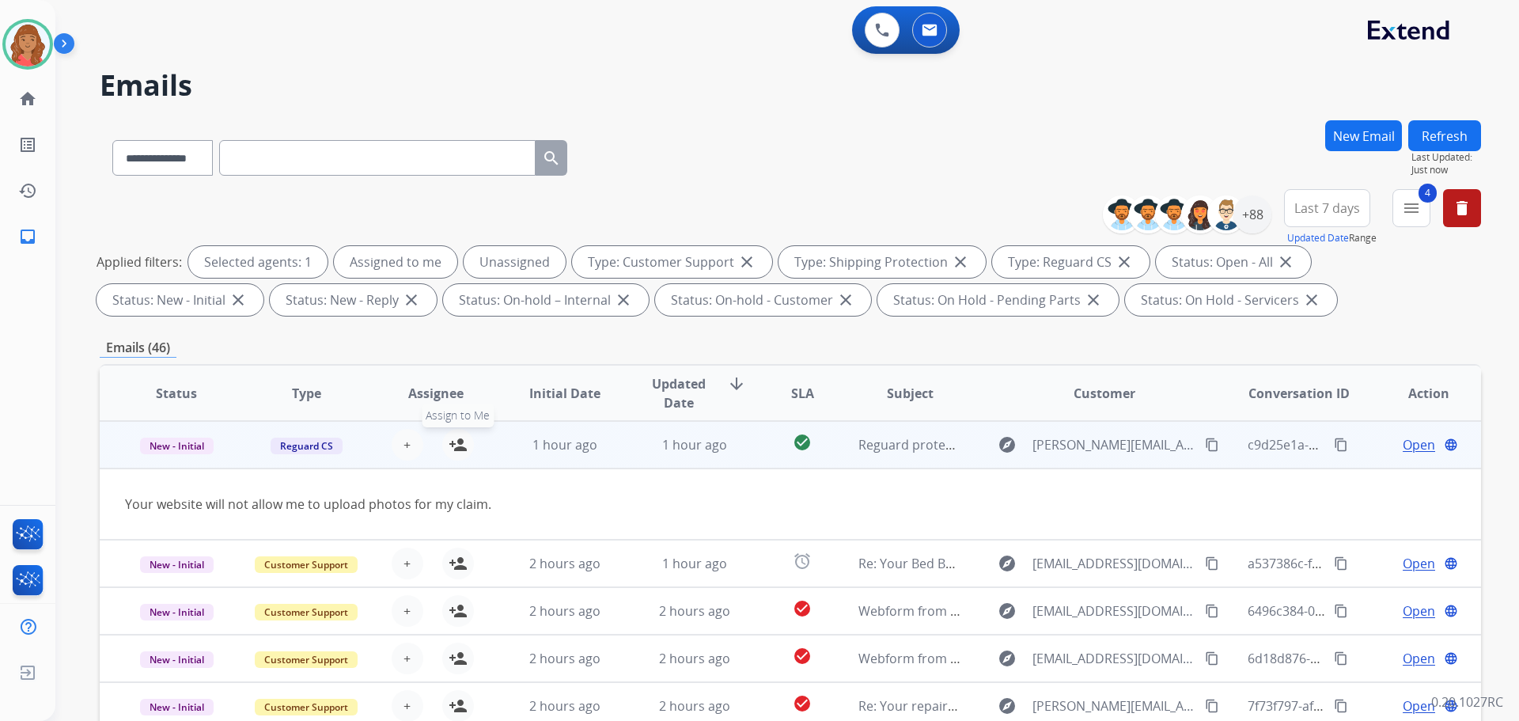
click at [450, 455] on button "person_add Assign to Me" at bounding box center [458, 445] width 32 height 32
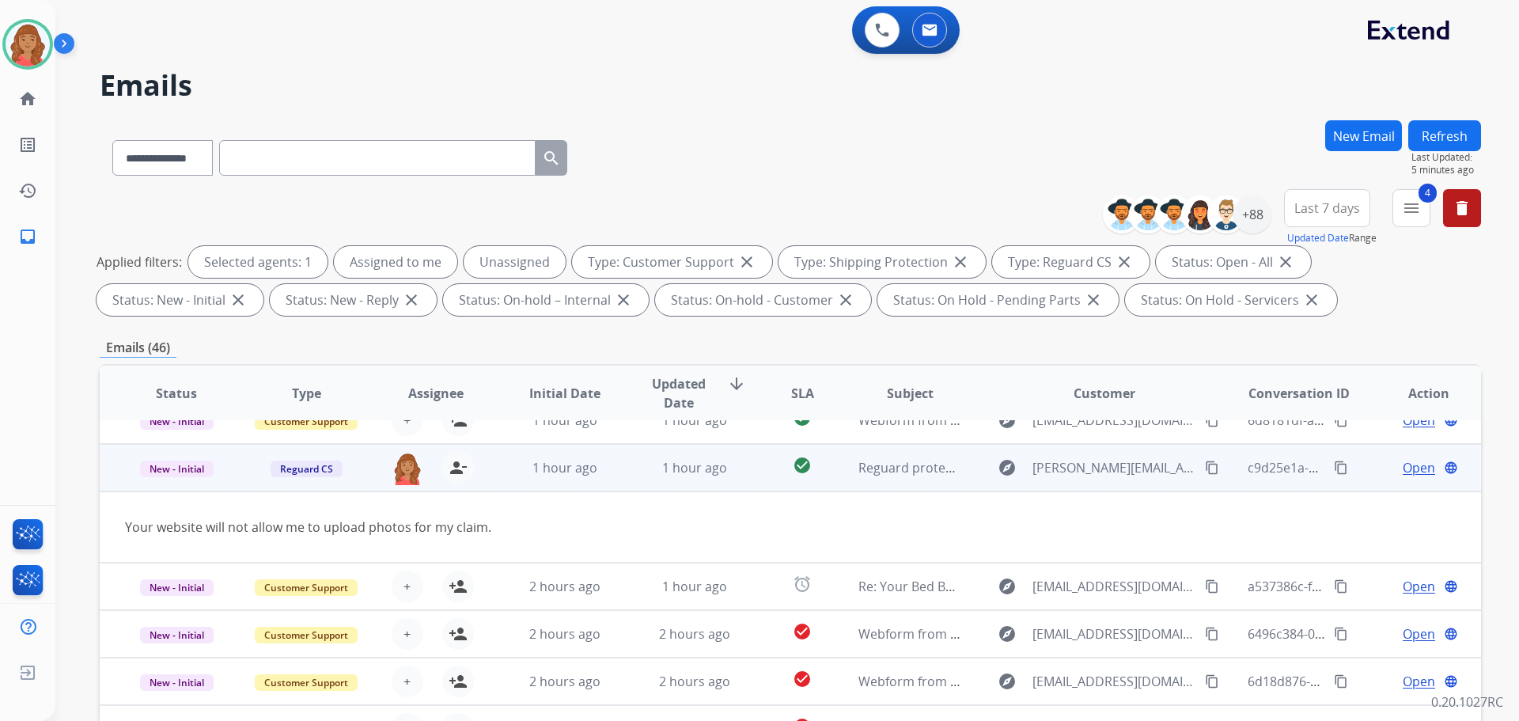
scroll to position [0, 0]
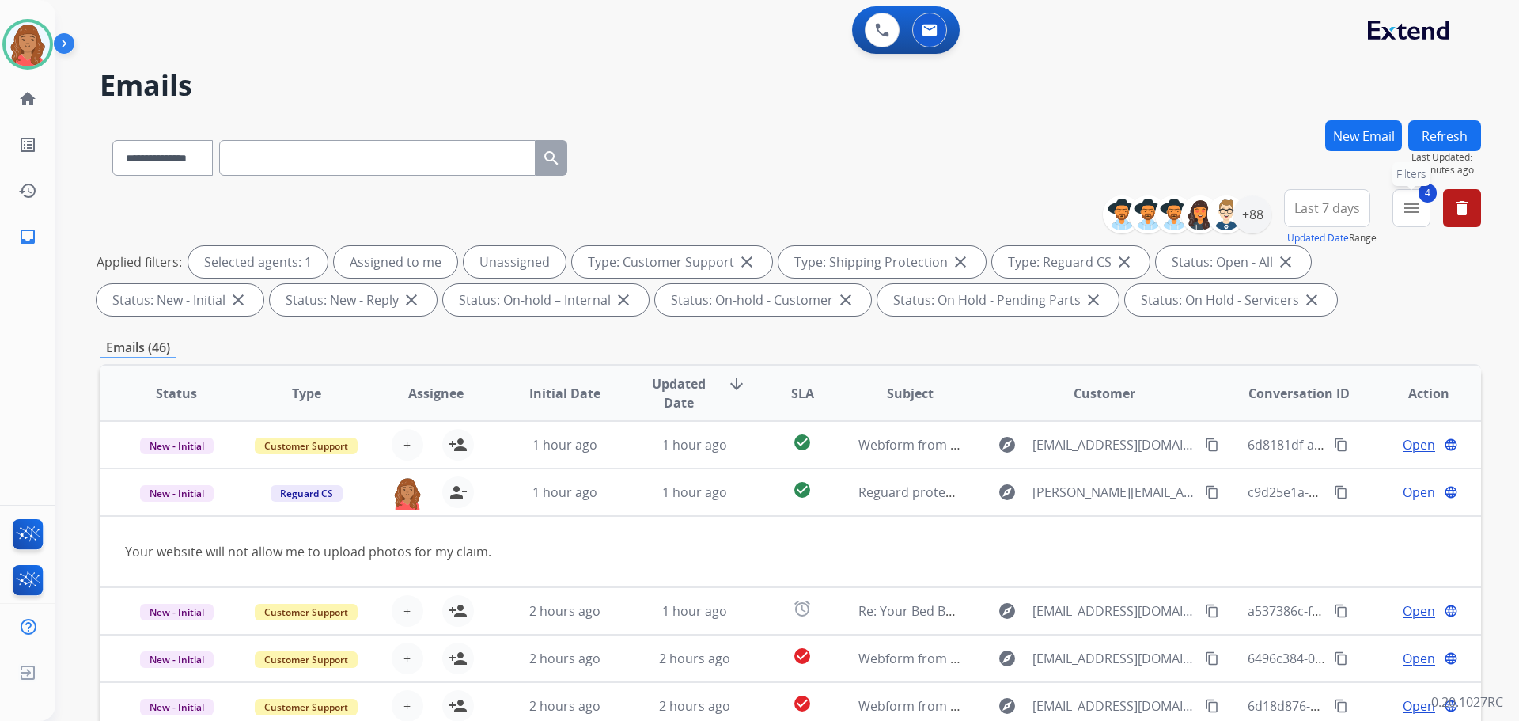
click at [1420, 204] on mat-icon "menu" at bounding box center [1411, 208] width 19 height 19
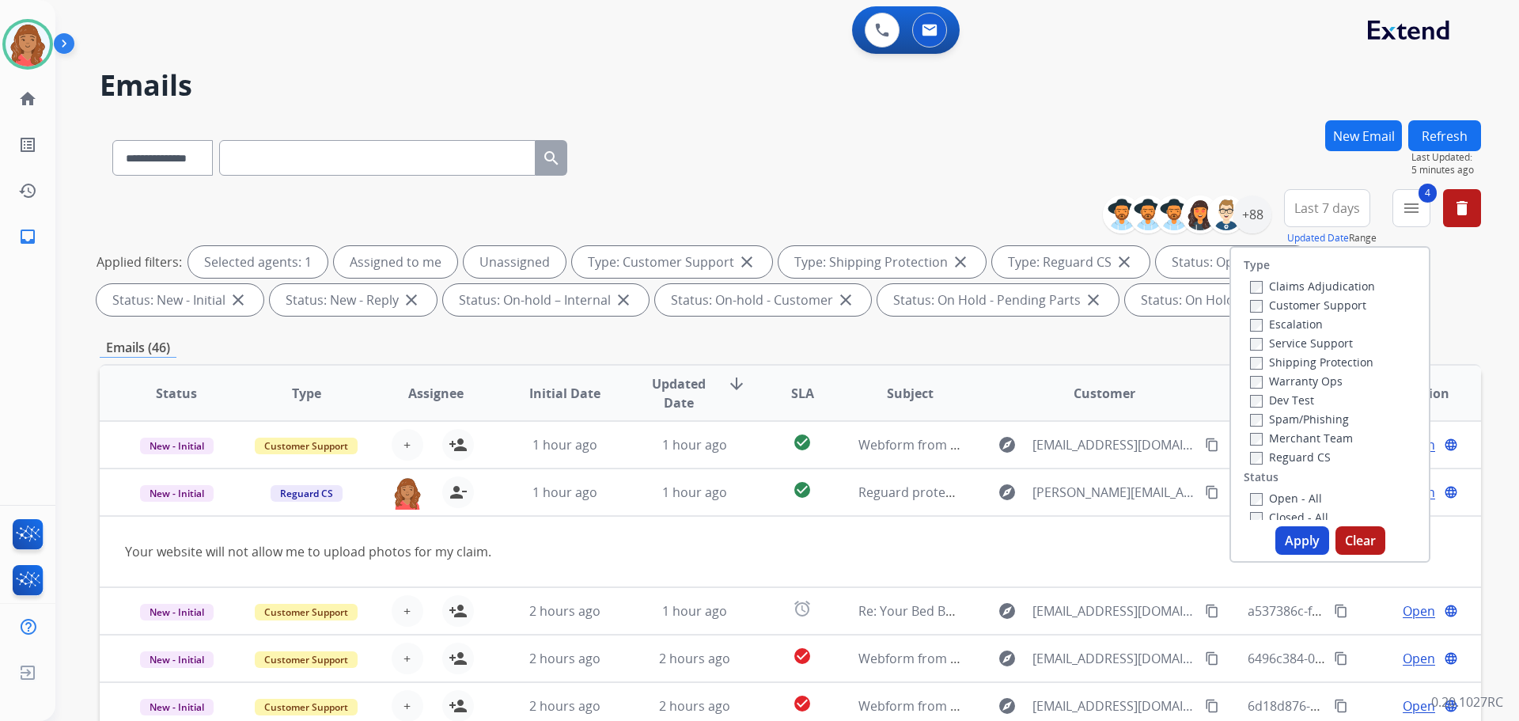
click at [1290, 538] on button "Apply" at bounding box center [1302, 540] width 54 height 28
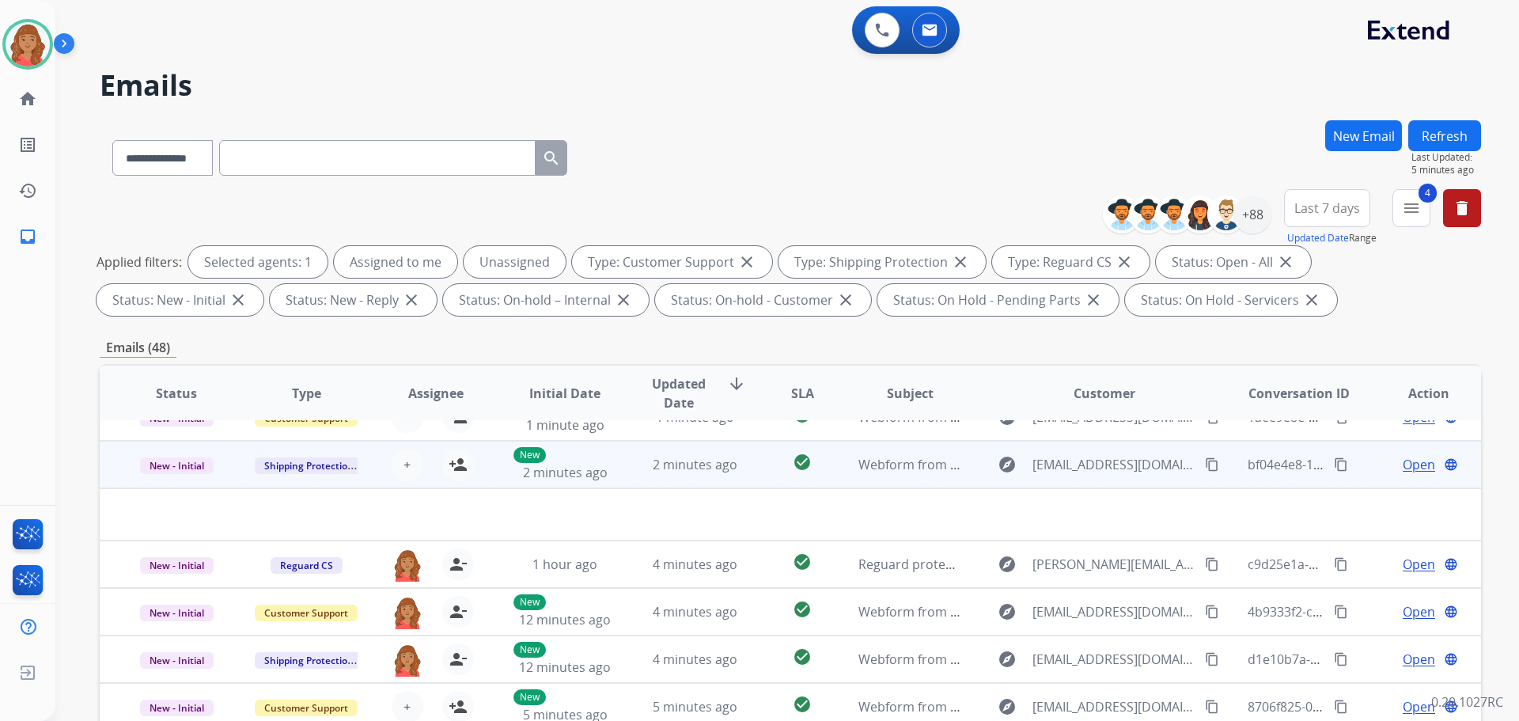
scroll to position [54, 0]
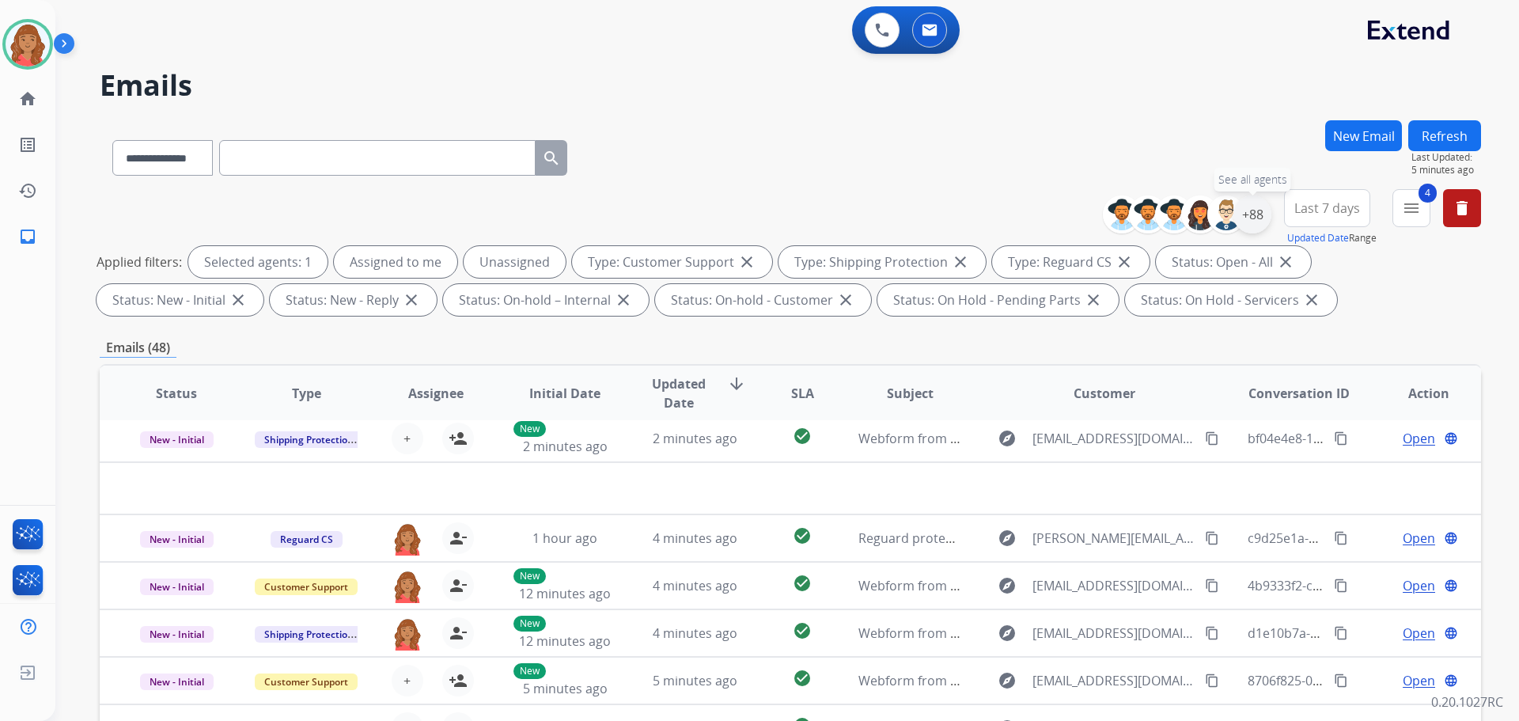
drag, startPoint x: 1256, startPoint y: 213, endPoint x: 1248, endPoint y: 224, distance: 13.6
click at [1256, 214] on div "+88" at bounding box center [1252, 214] width 38 height 38
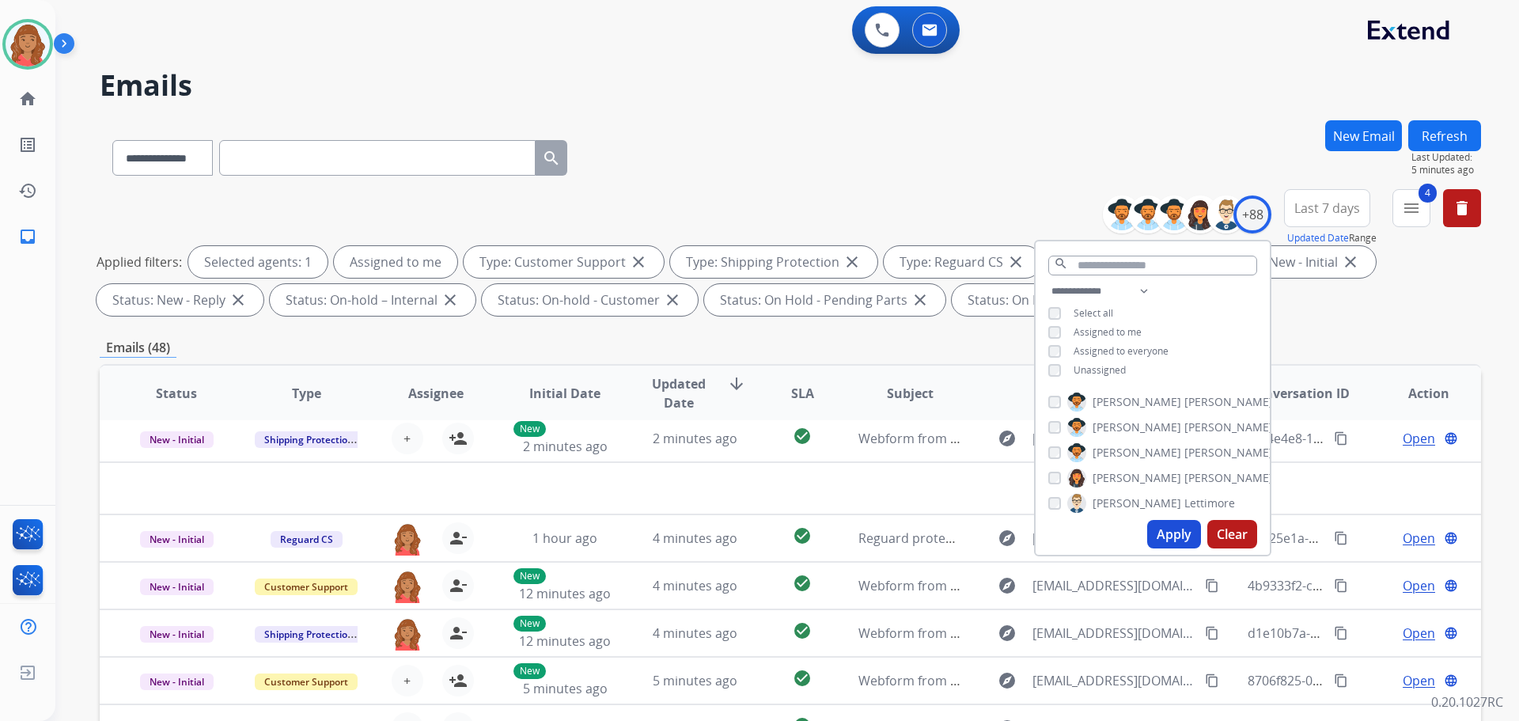
click at [1161, 537] on button "Apply" at bounding box center [1174, 534] width 54 height 28
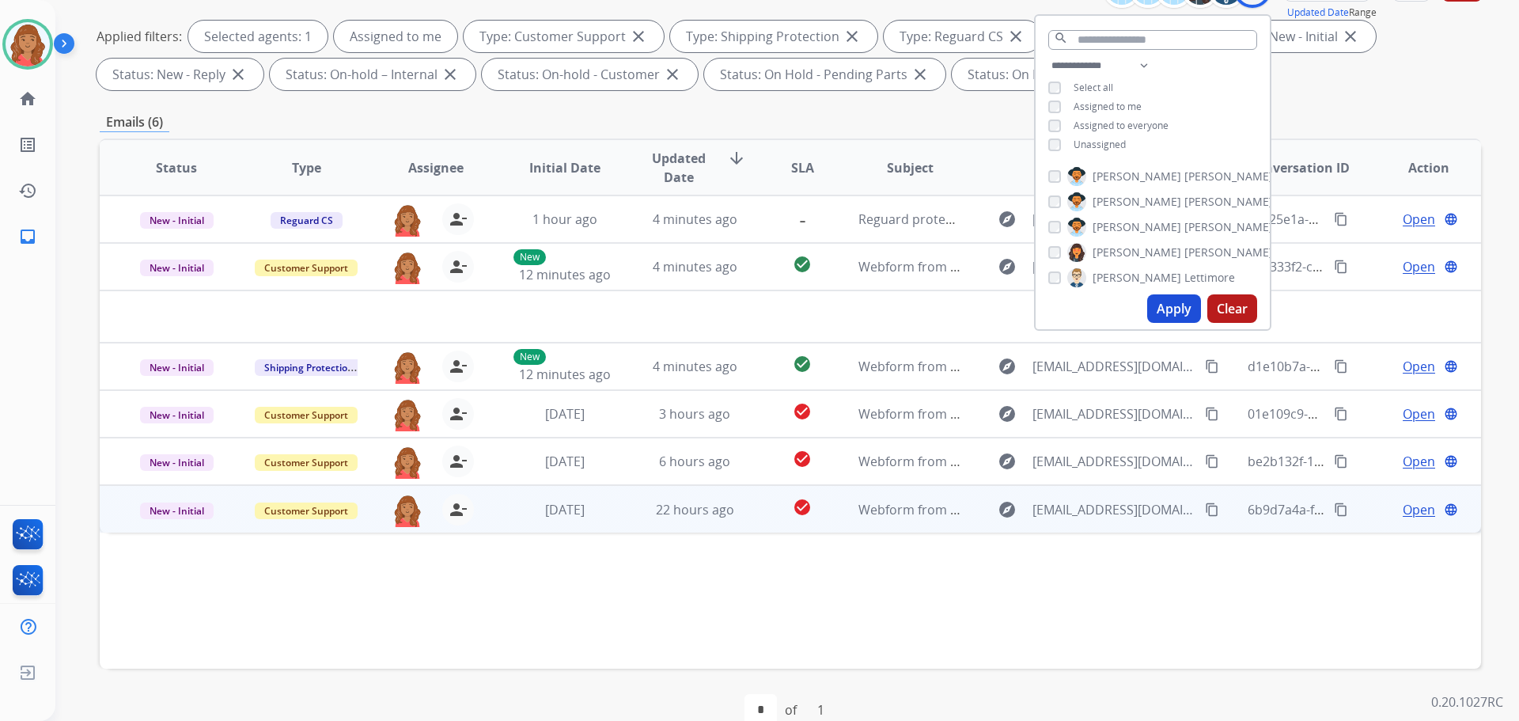
scroll to position [256, 0]
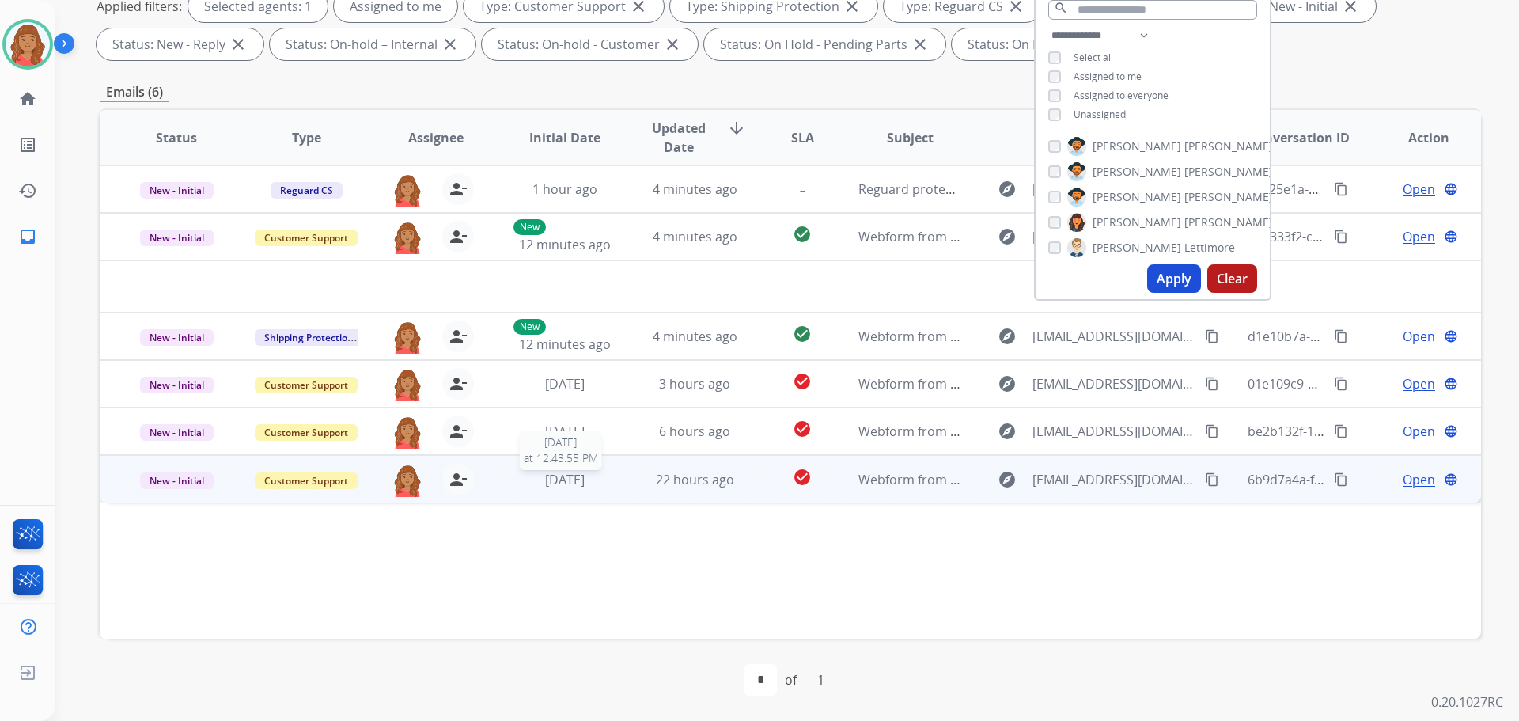
click at [604, 485] on div "[DATE]" at bounding box center [565, 479] width 104 height 19
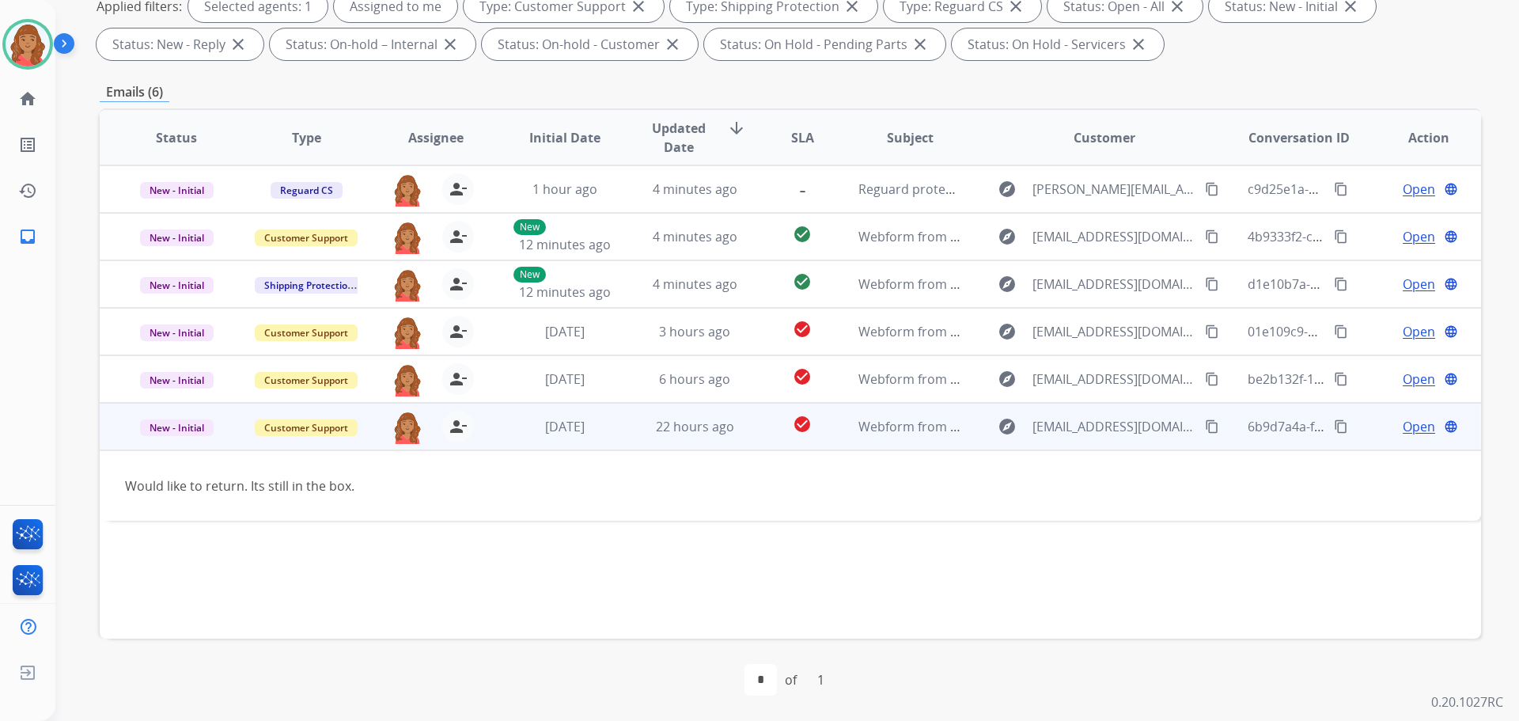
click at [1205, 424] on mat-icon "content_copy" at bounding box center [1212, 426] width 14 height 14
click at [1403, 424] on span "Open" at bounding box center [1419, 426] width 32 height 19
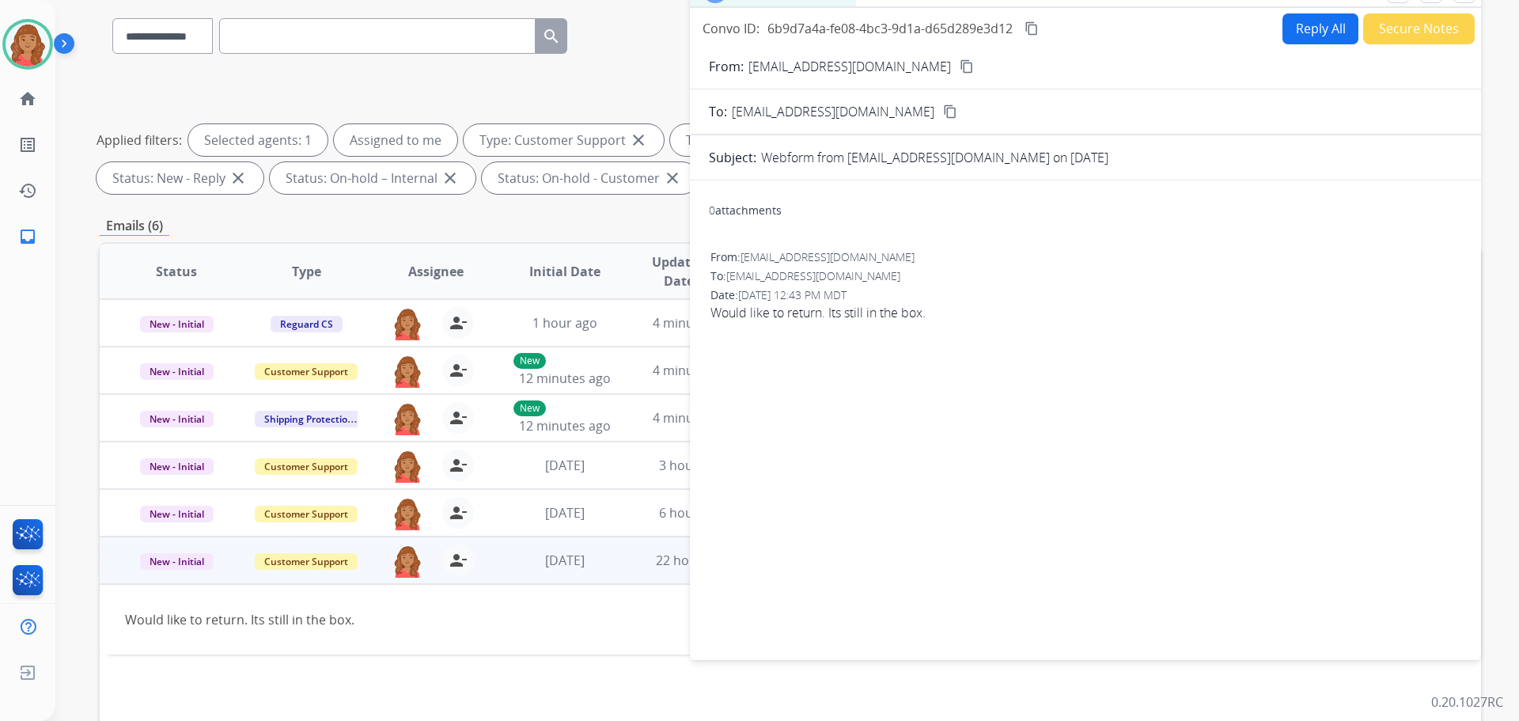
scroll to position [0, 0]
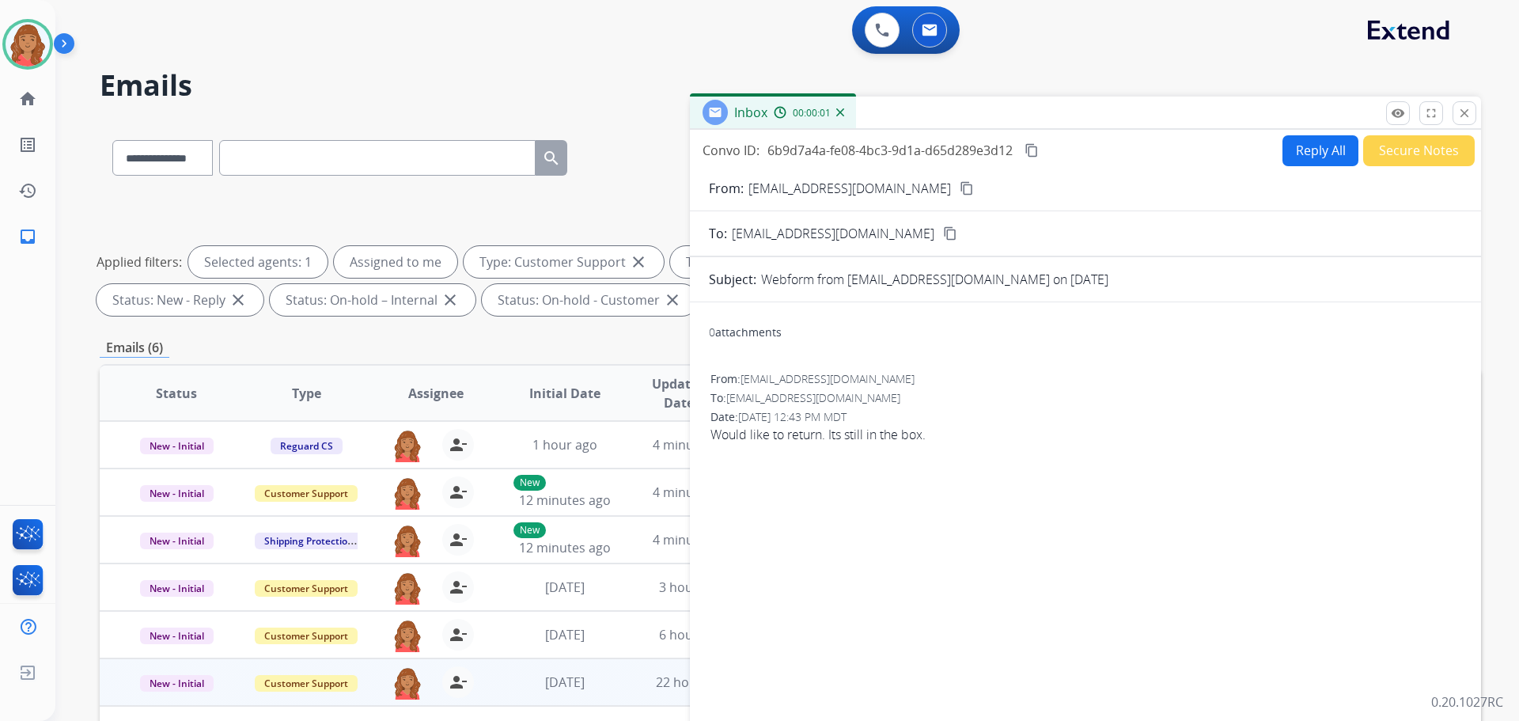
click at [1304, 157] on button "Reply All" at bounding box center [1320, 150] width 76 height 31
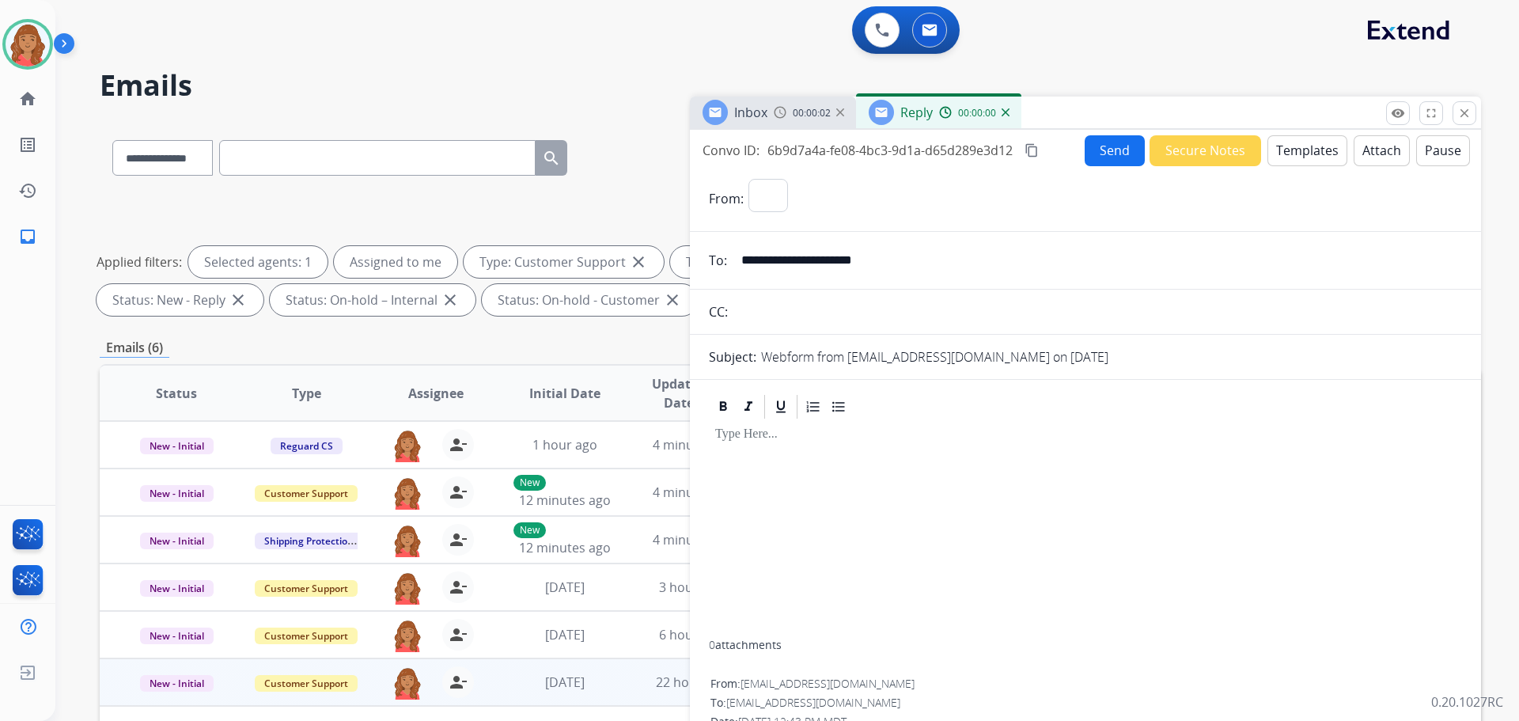
select select "**********"
click at [1295, 153] on button "Templates" at bounding box center [1307, 150] width 80 height 31
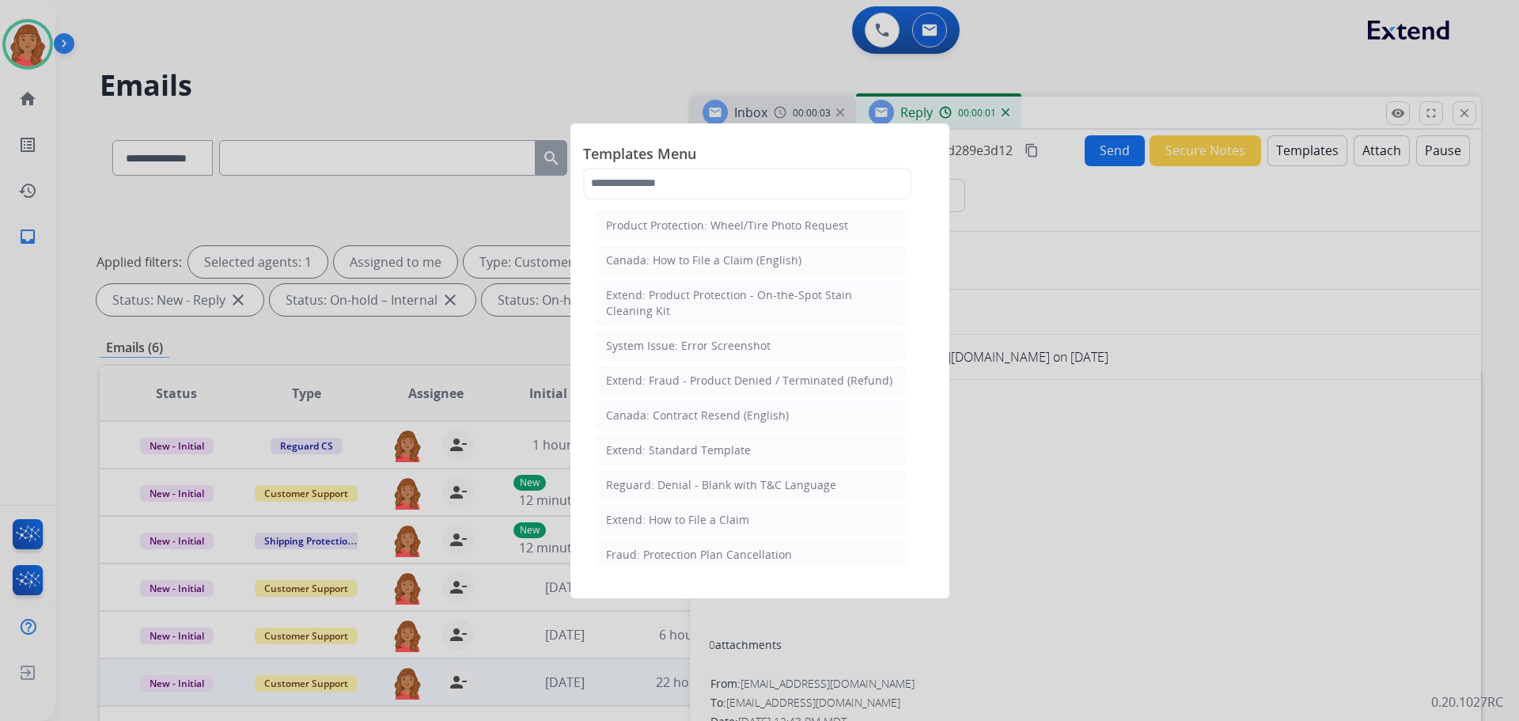
drag, startPoint x: 699, startPoint y: 453, endPoint x: 718, endPoint y: 483, distance: 35.3
click at [702, 453] on div "Extend: Standard Template" at bounding box center [678, 450] width 145 height 16
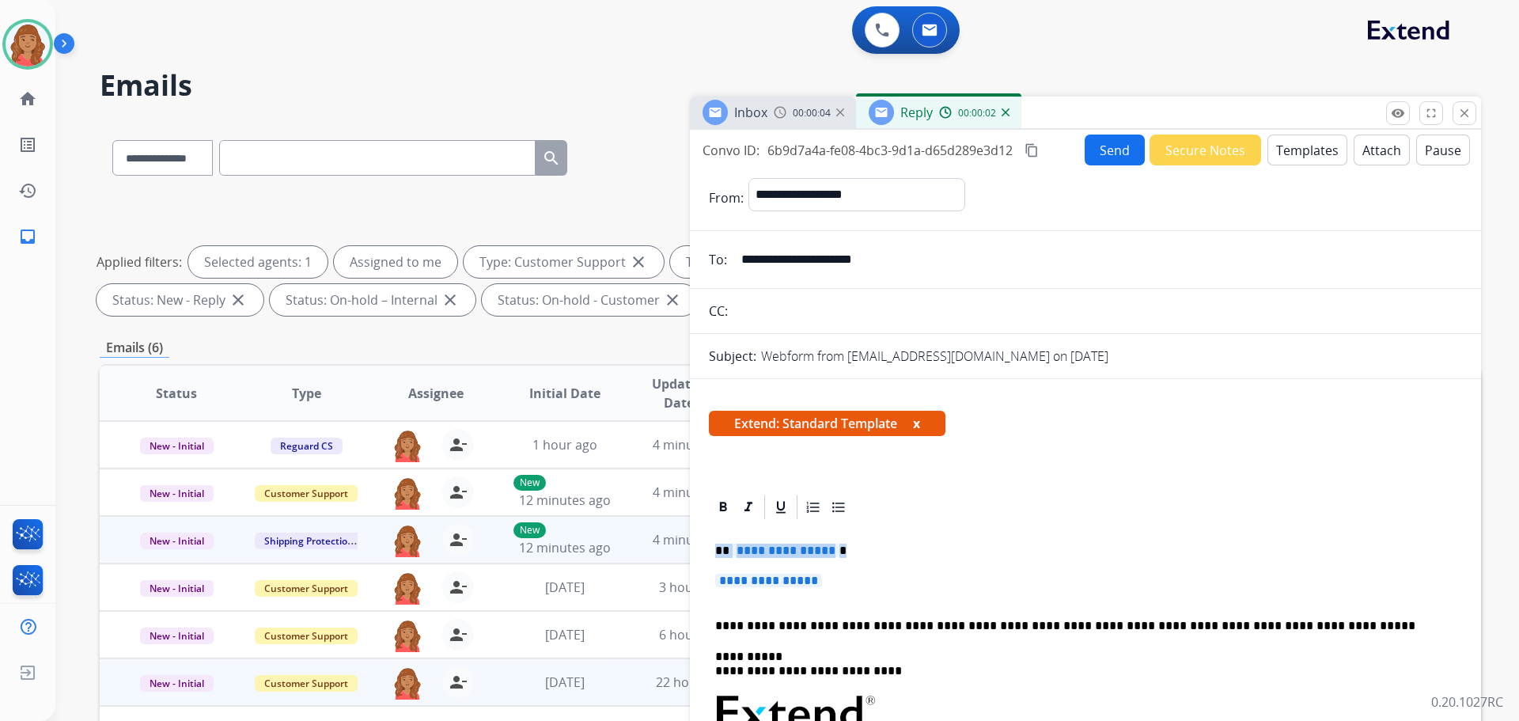
drag, startPoint x: 837, startPoint y: 579, endPoint x: 678, endPoint y: 555, distance: 160.9
click at [677, 555] on div "**********" at bounding box center [790, 548] width 1381 height 856
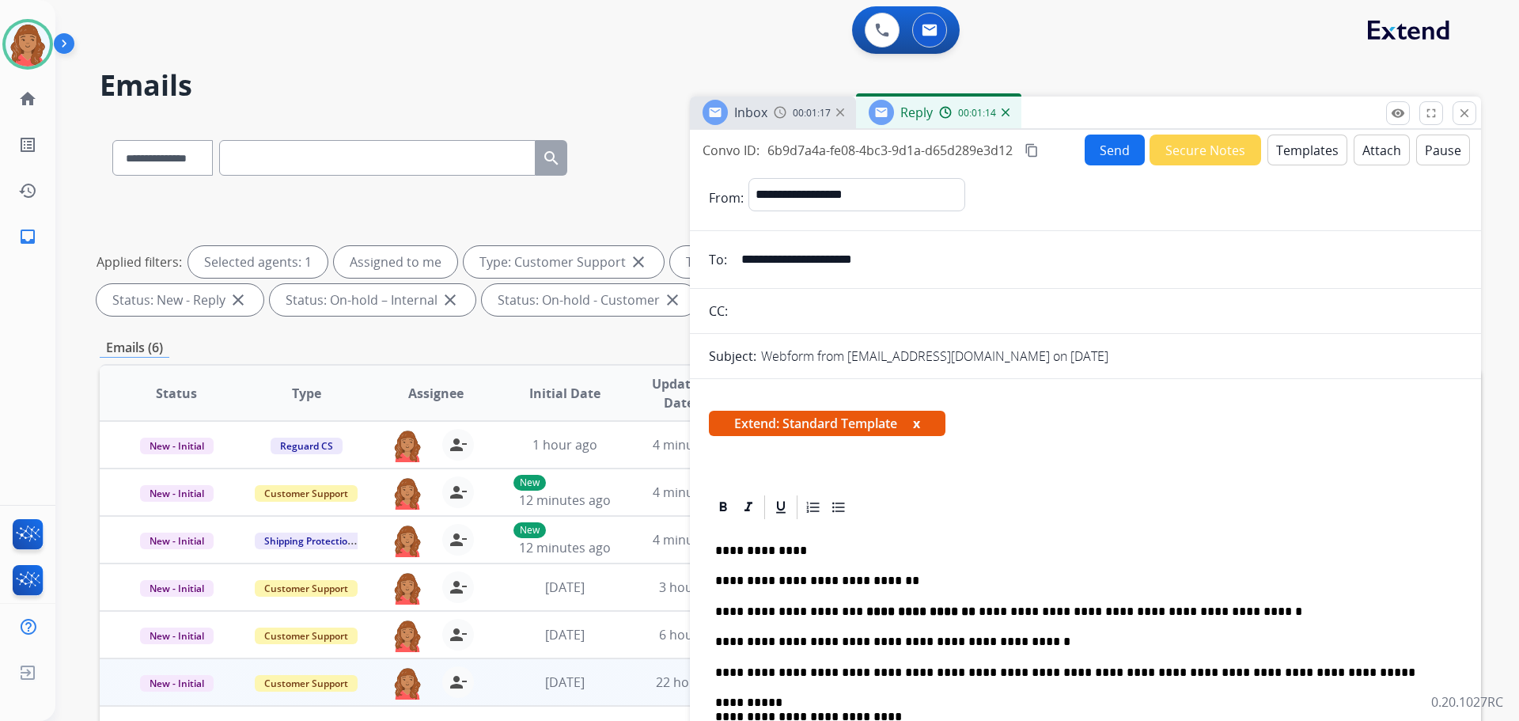
click at [1028, 147] on mat-icon "content_copy" at bounding box center [1032, 150] width 14 height 14
drag, startPoint x: 800, startPoint y: 553, endPoint x: 791, endPoint y: 553, distance: 8.7
click at [798, 553] on p "**********" at bounding box center [1079, 551] width 728 height 14
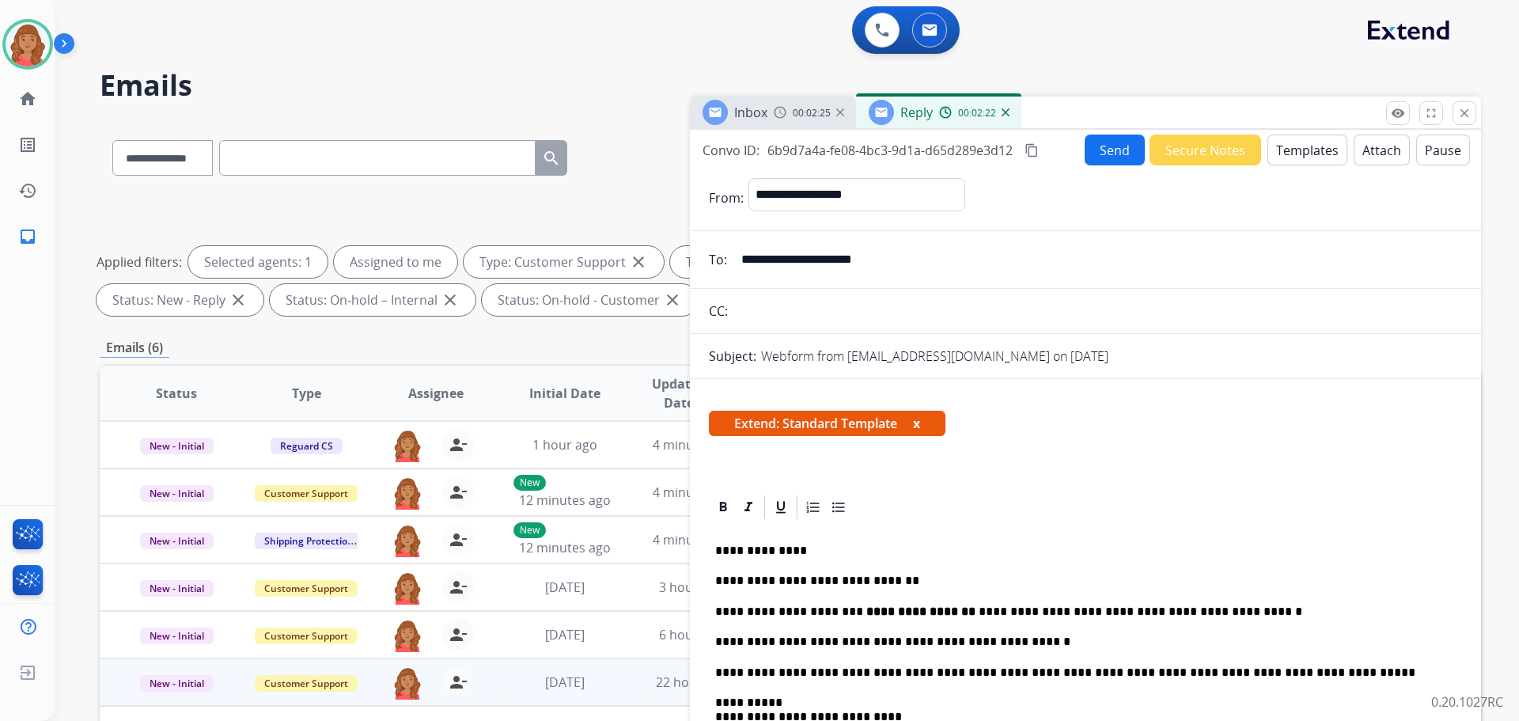
click at [1107, 155] on button "Send" at bounding box center [1115, 150] width 60 height 31
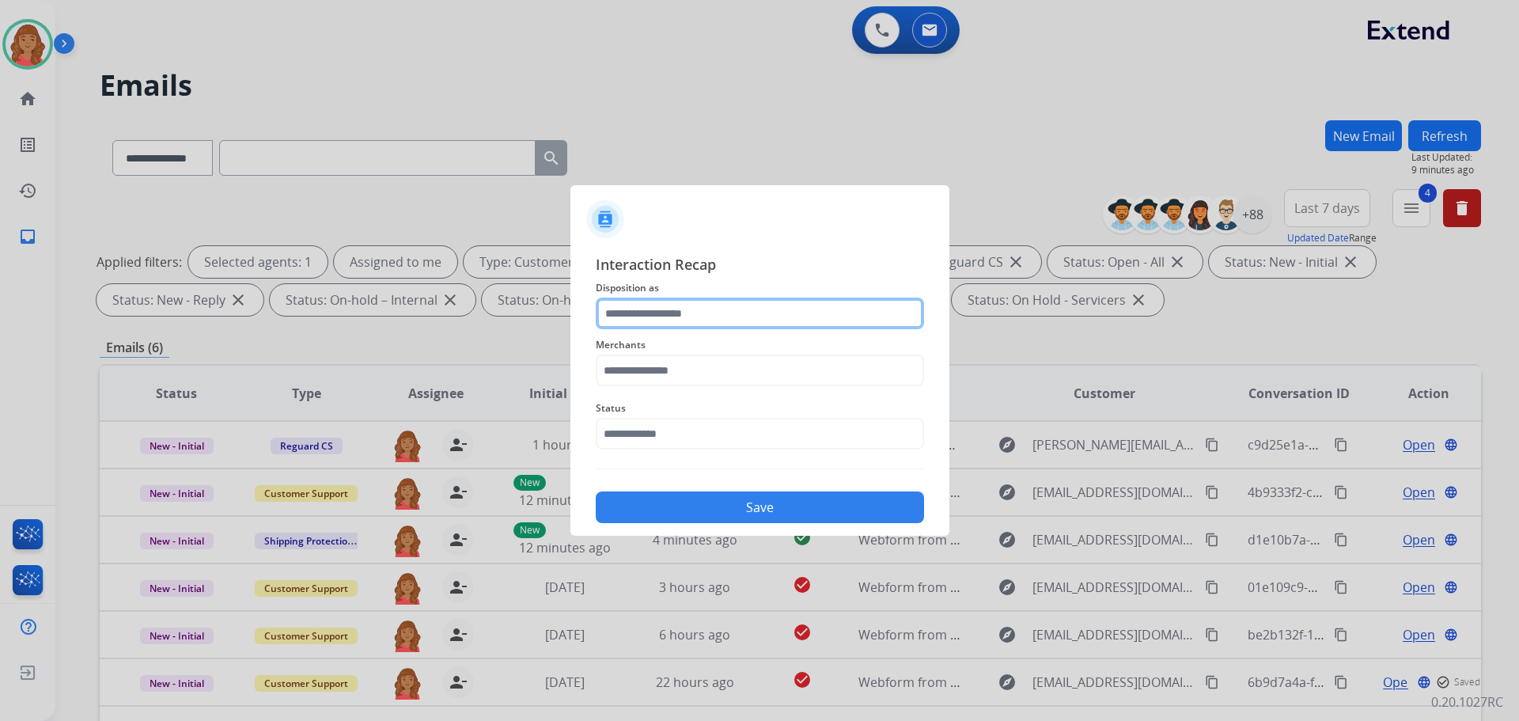
click at [667, 314] on input "text" at bounding box center [760, 313] width 328 height 32
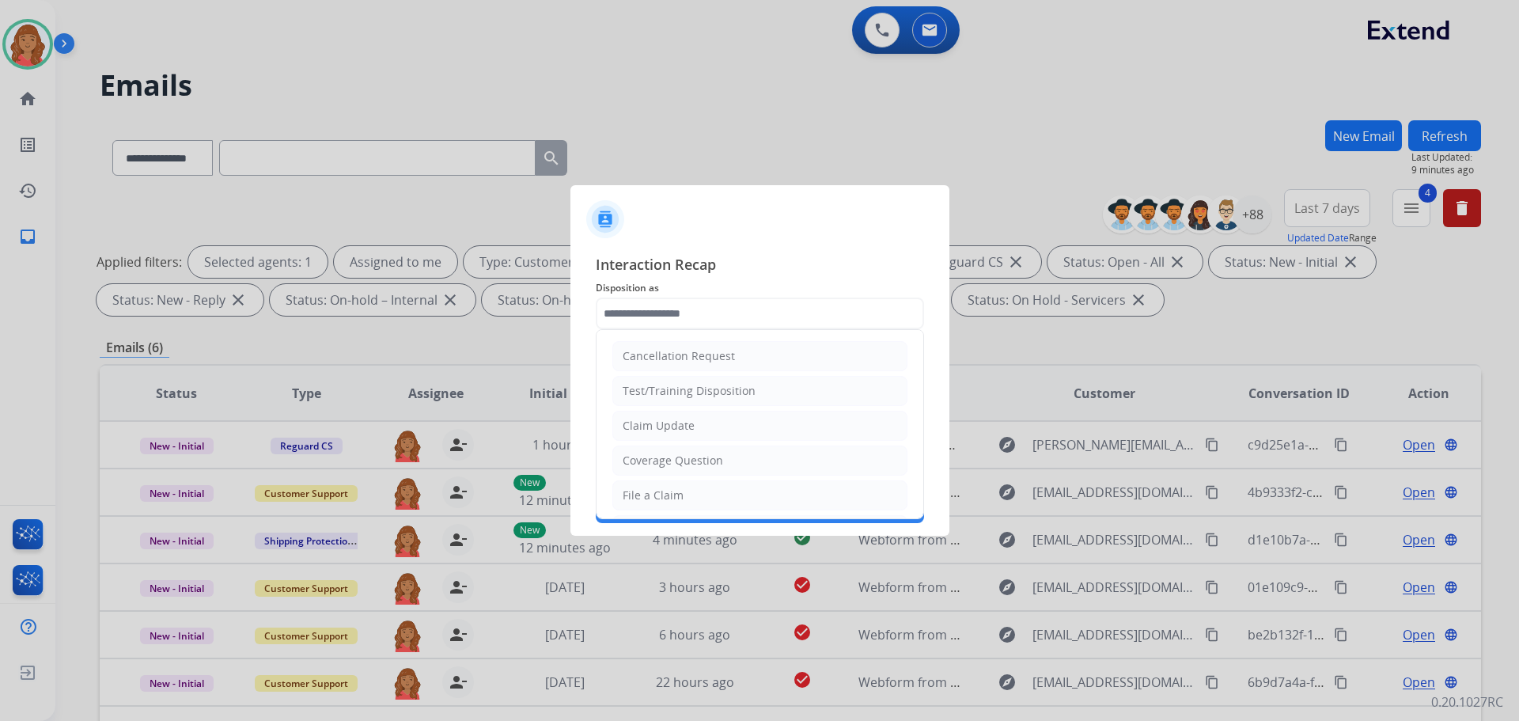
drag, startPoint x: 668, startPoint y: 425, endPoint x: 669, endPoint y: 388, distance: 36.4
click at [668, 419] on div "Claim Update" at bounding box center [659, 426] width 72 height 16
type input "**********"
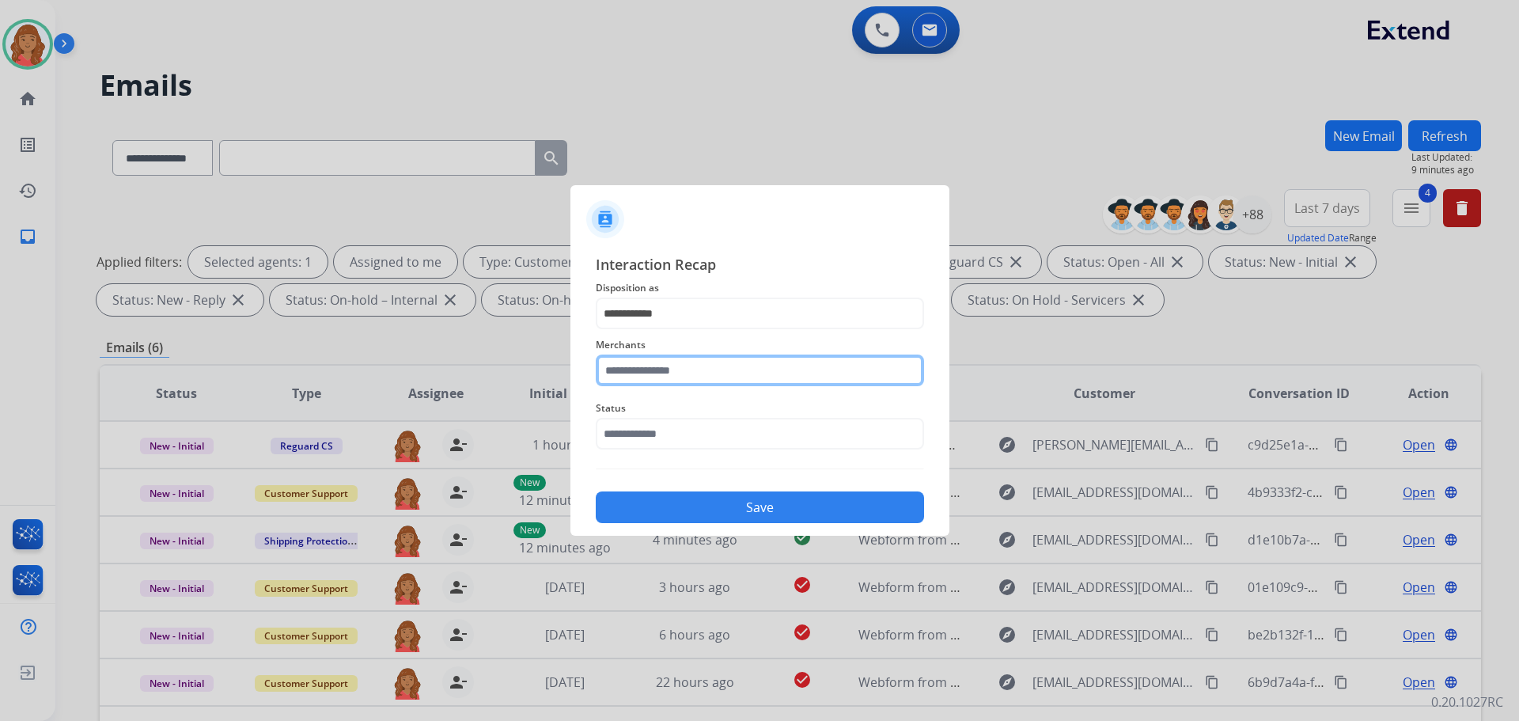
click at [670, 365] on input "text" at bounding box center [760, 370] width 328 height 32
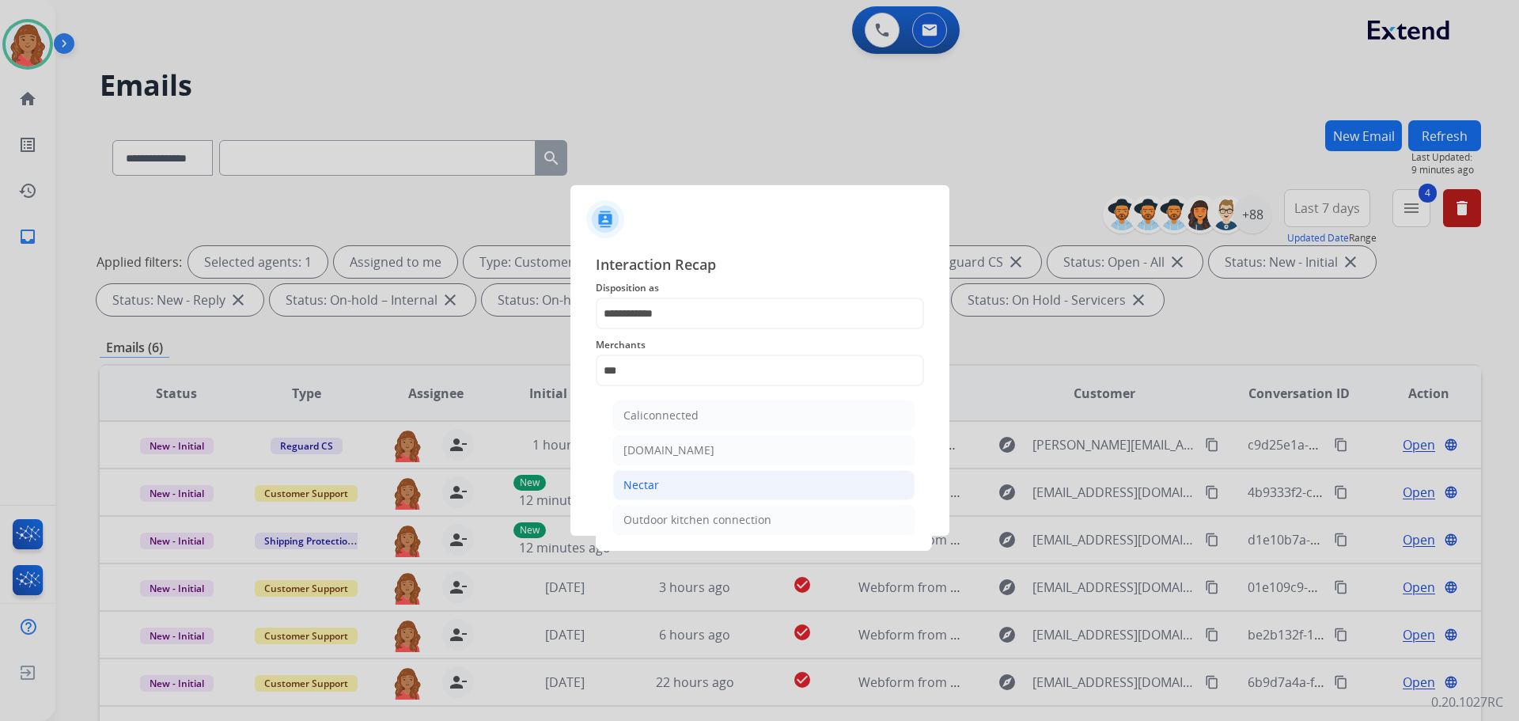
click at [658, 487] on li "Nectar" at bounding box center [763, 485] width 301 height 30
type input "******"
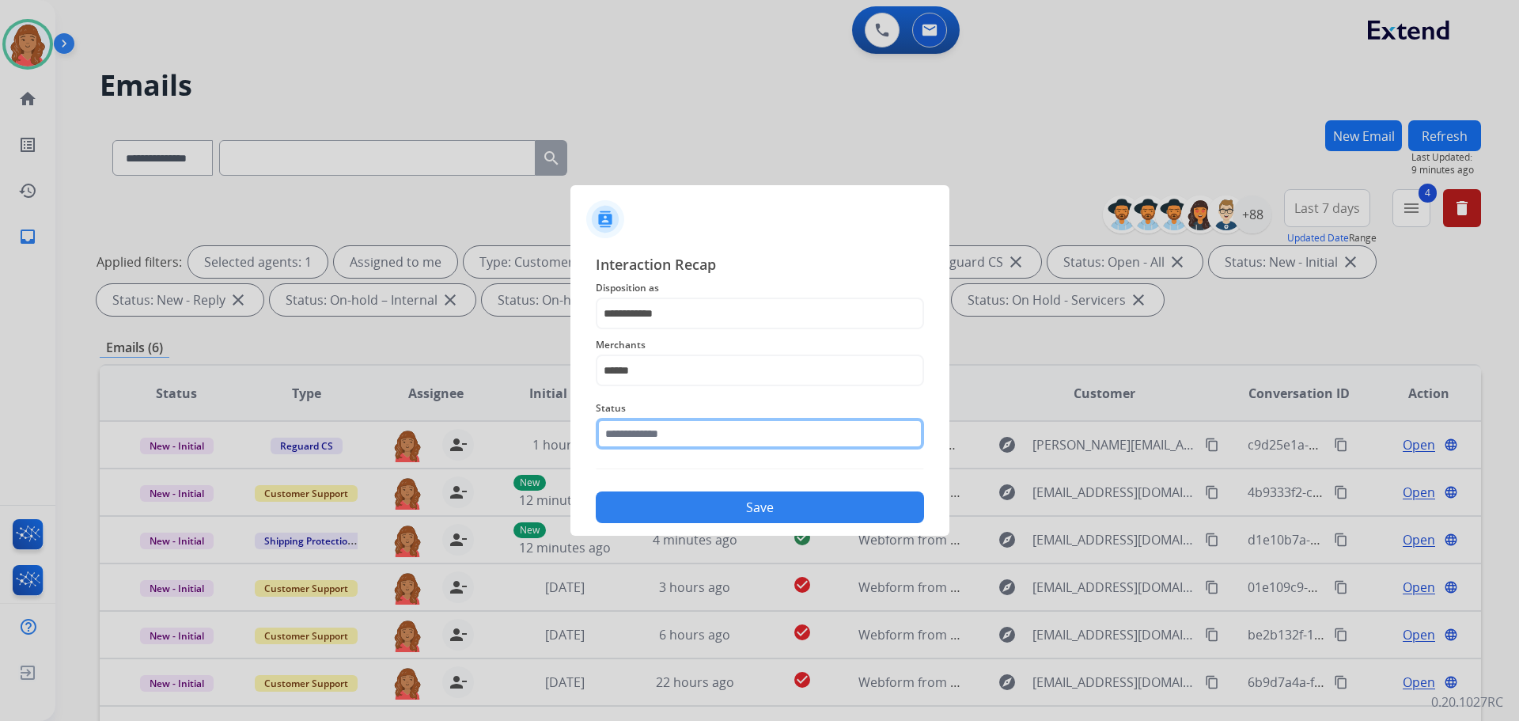
drag, startPoint x: 658, startPoint y: 432, endPoint x: 658, endPoint y: 453, distance: 21.4
click at [658, 435] on input "text" at bounding box center [760, 434] width 328 height 32
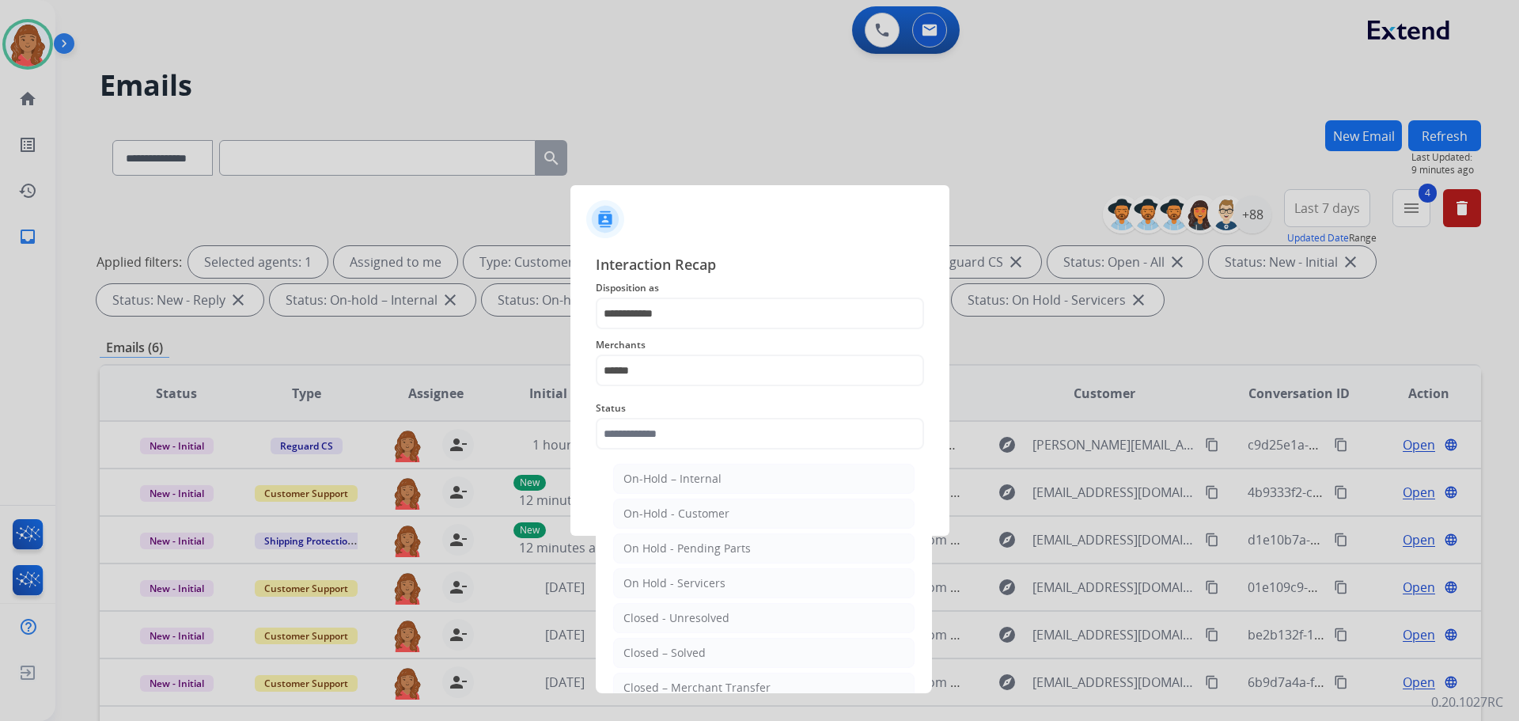
click at [680, 652] on div "Closed – Solved" at bounding box center [664, 653] width 82 height 16
type input "**********"
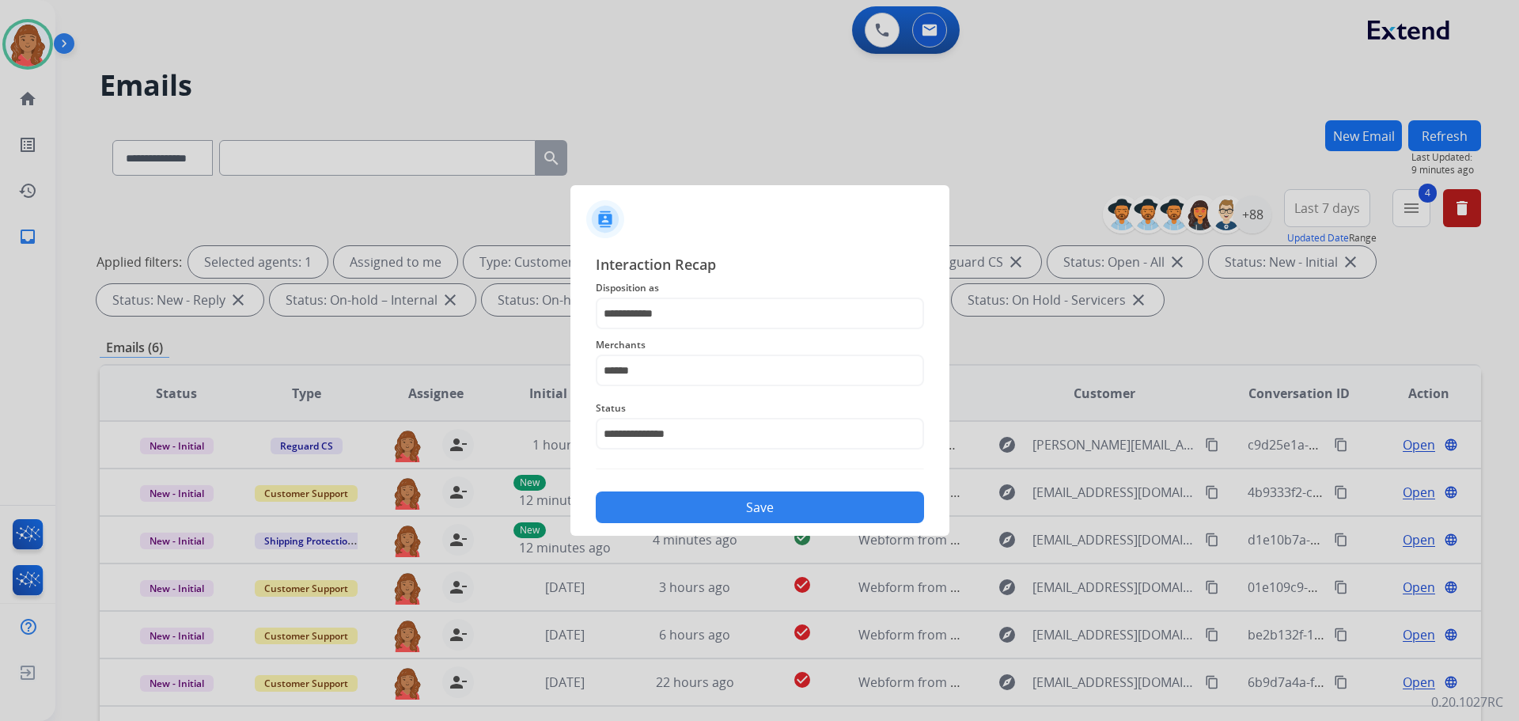
click at [669, 510] on button "Save" at bounding box center [760, 507] width 328 height 32
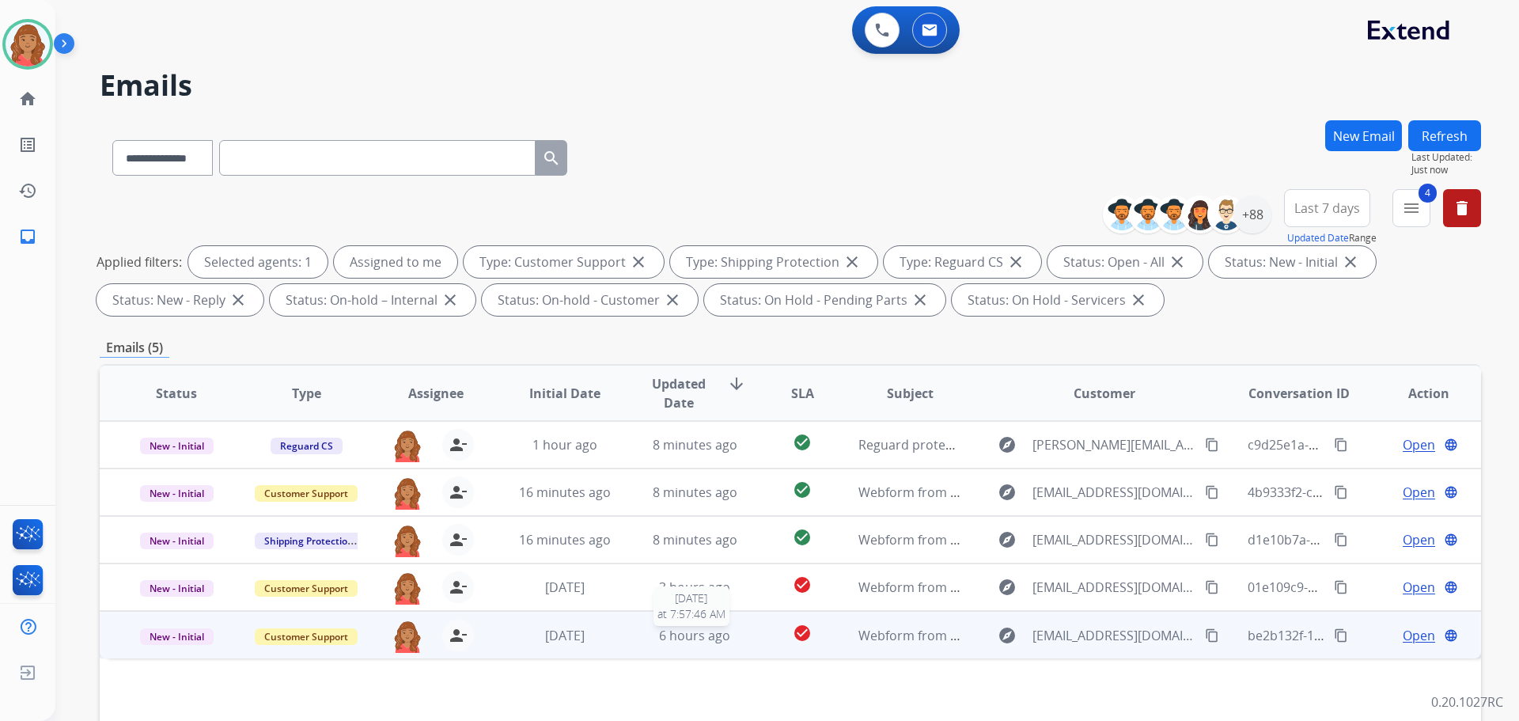
click at [720, 638] on span "6 hours ago" at bounding box center [694, 635] width 71 height 17
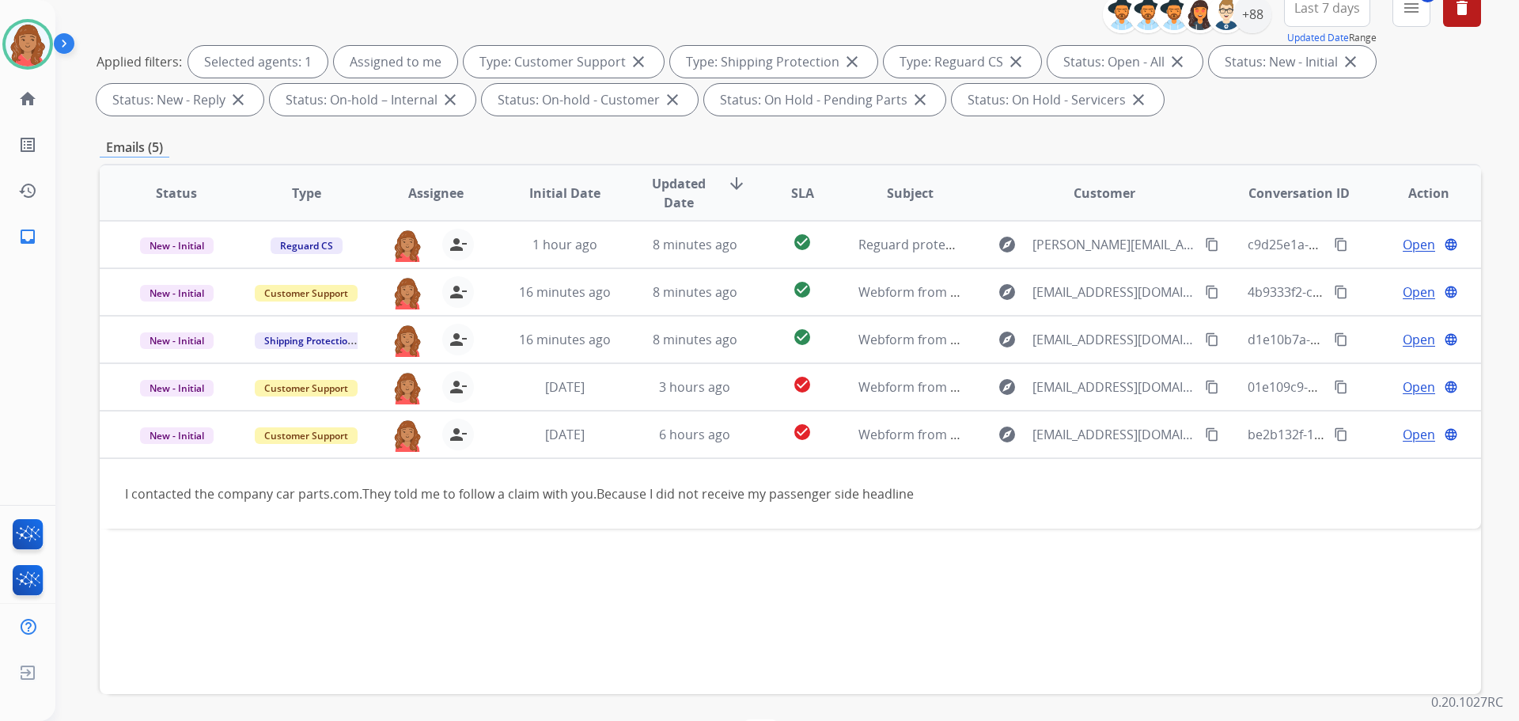
scroll to position [256, 0]
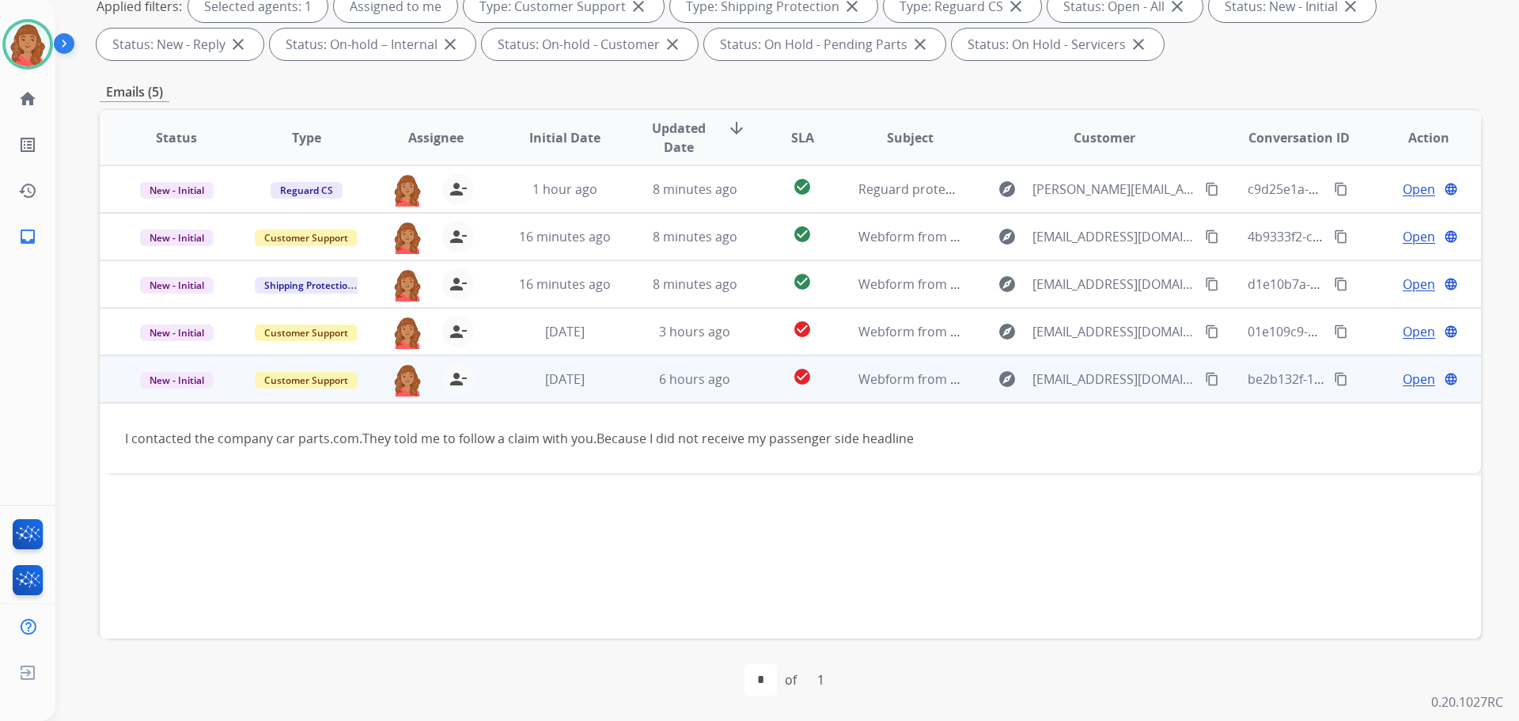
click at [1408, 384] on span "Open" at bounding box center [1419, 378] width 32 height 19
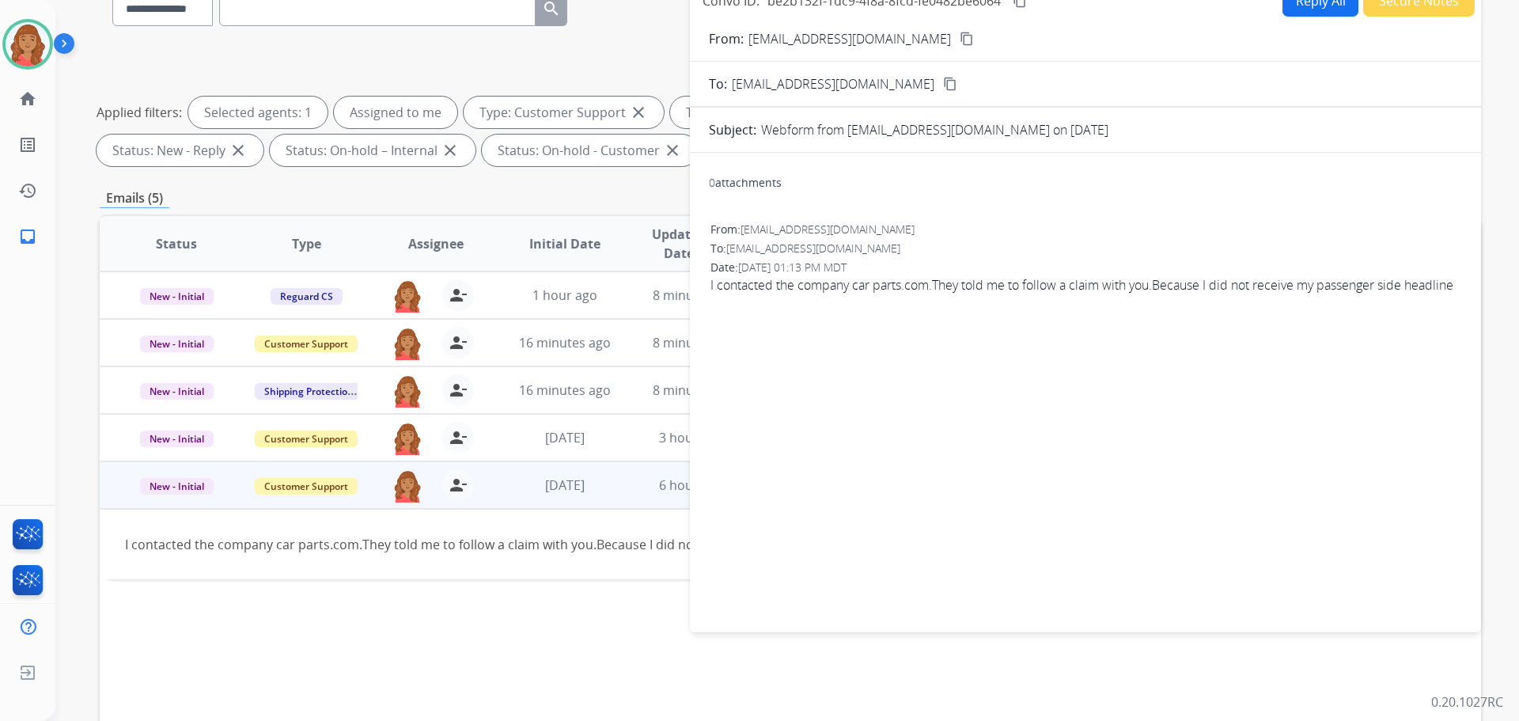
scroll to position [0, 0]
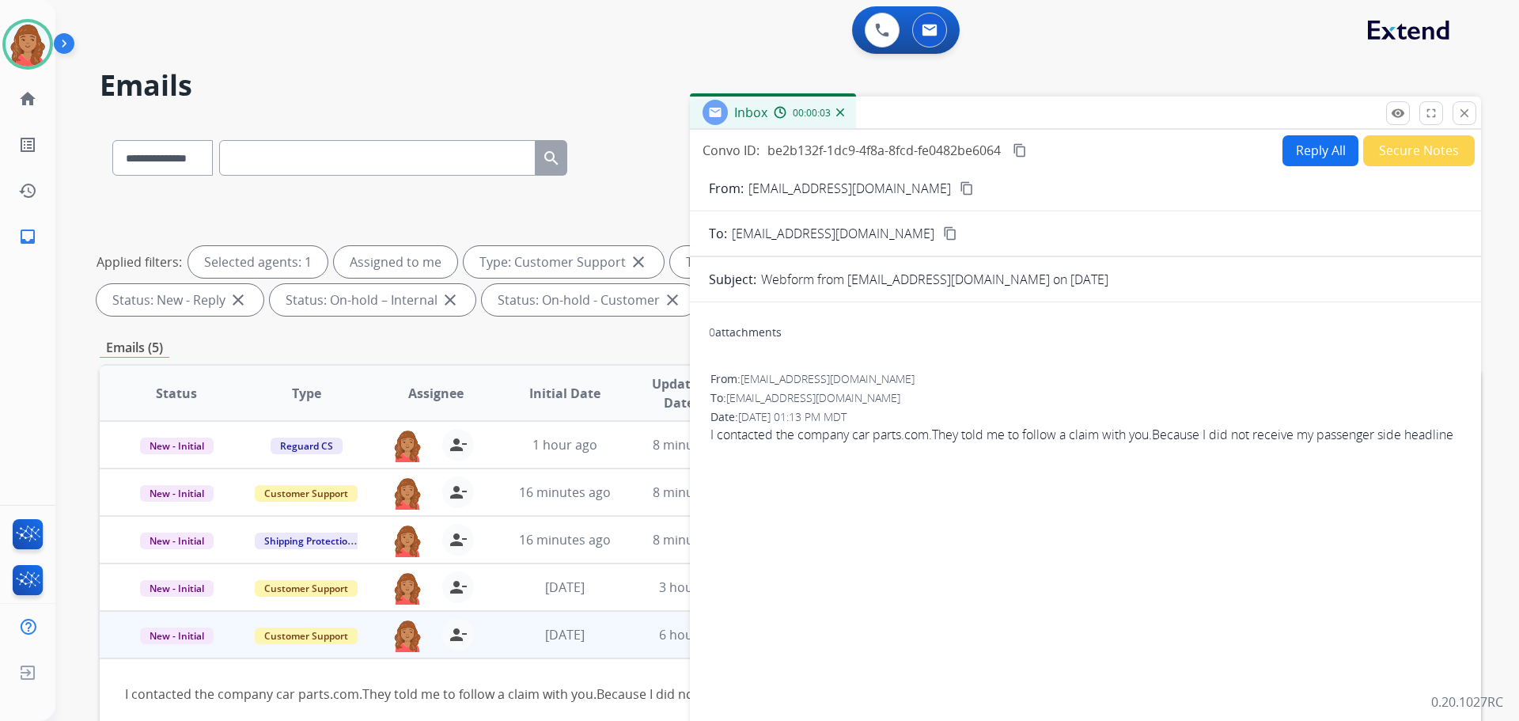
drag, startPoint x: 916, startPoint y: 191, endPoint x: 872, endPoint y: 195, distance: 44.5
click at [960, 190] on mat-icon "content_copy" at bounding box center [967, 188] width 14 height 14
click at [1328, 147] on button "Reply All" at bounding box center [1320, 150] width 76 height 31
select select "**********"
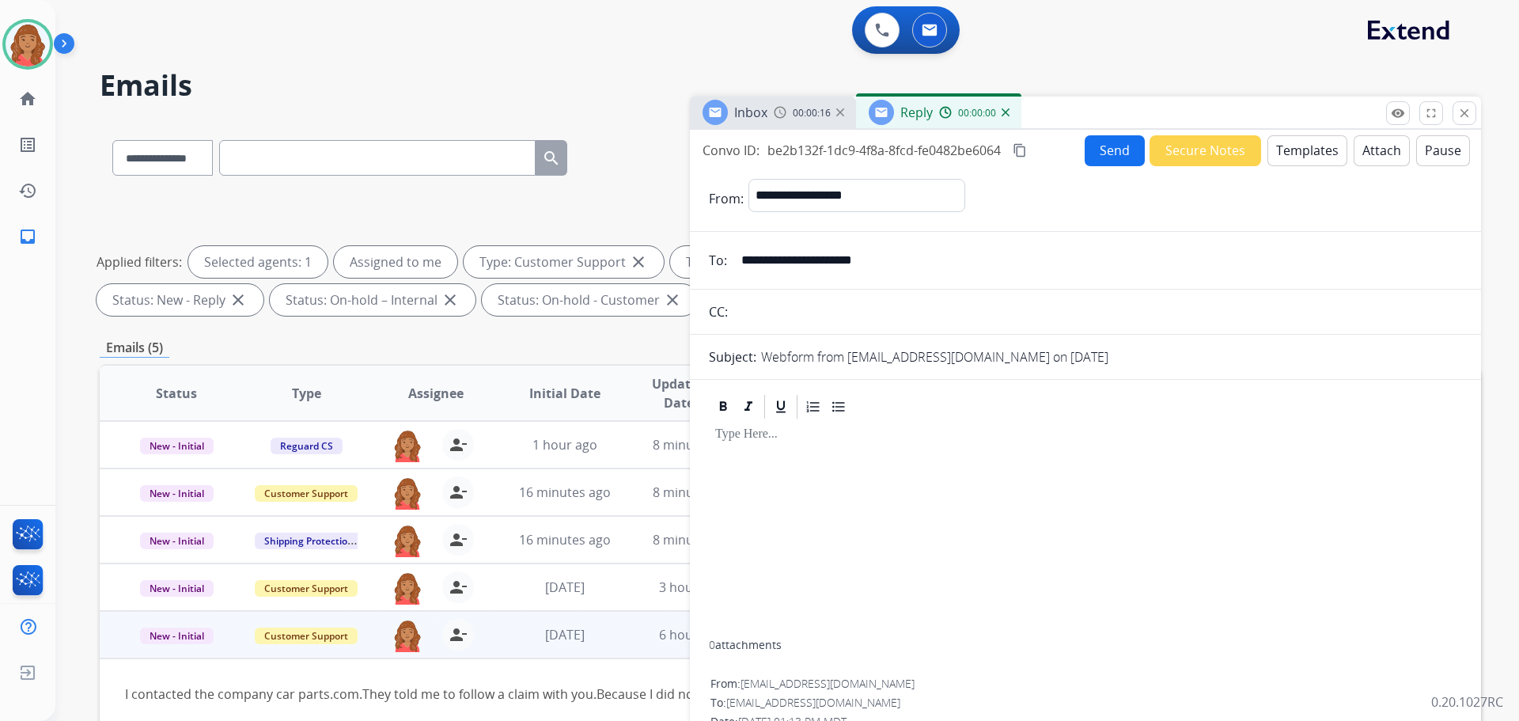
click at [1292, 156] on button "Templates" at bounding box center [1307, 150] width 80 height 31
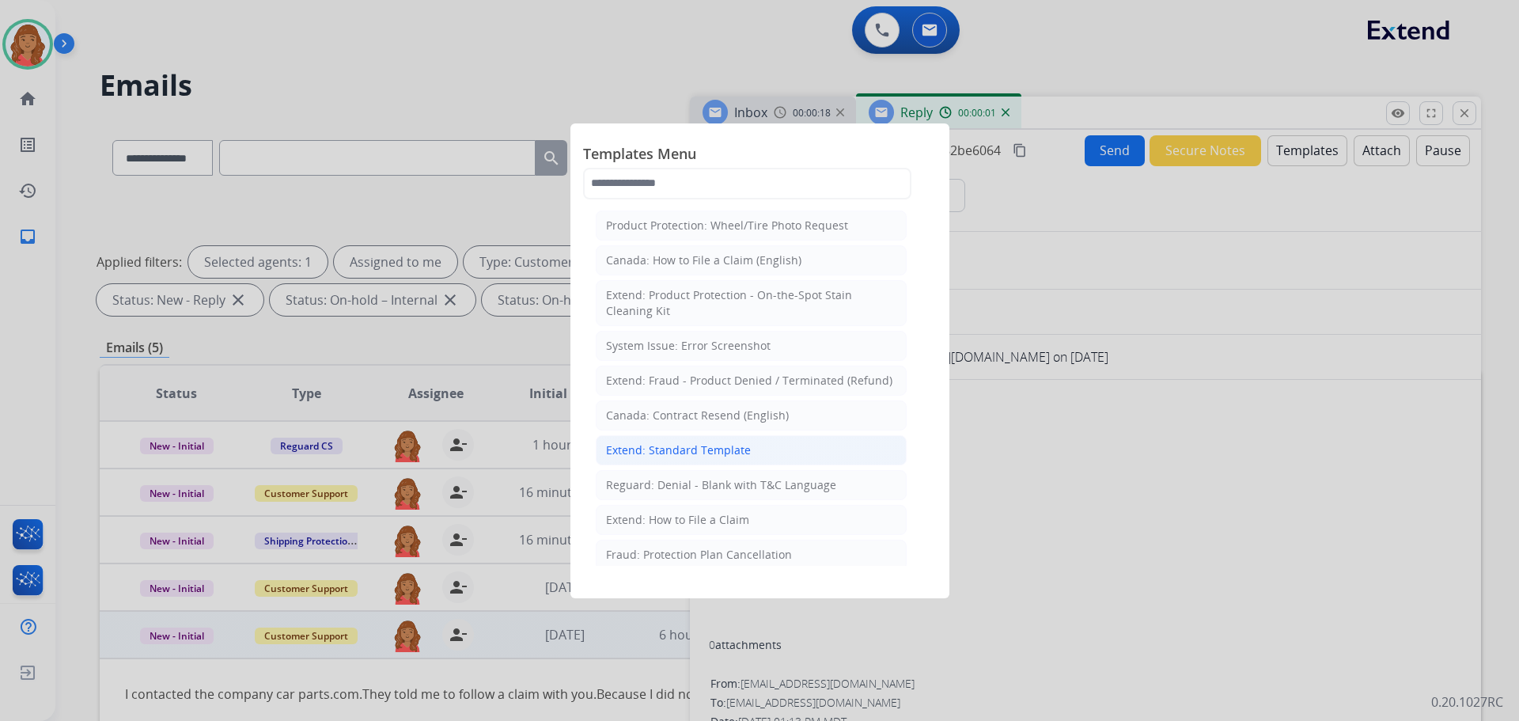
click at [692, 446] on div "Extend: Standard Template" at bounding box center [678, 450] width 145 height 16
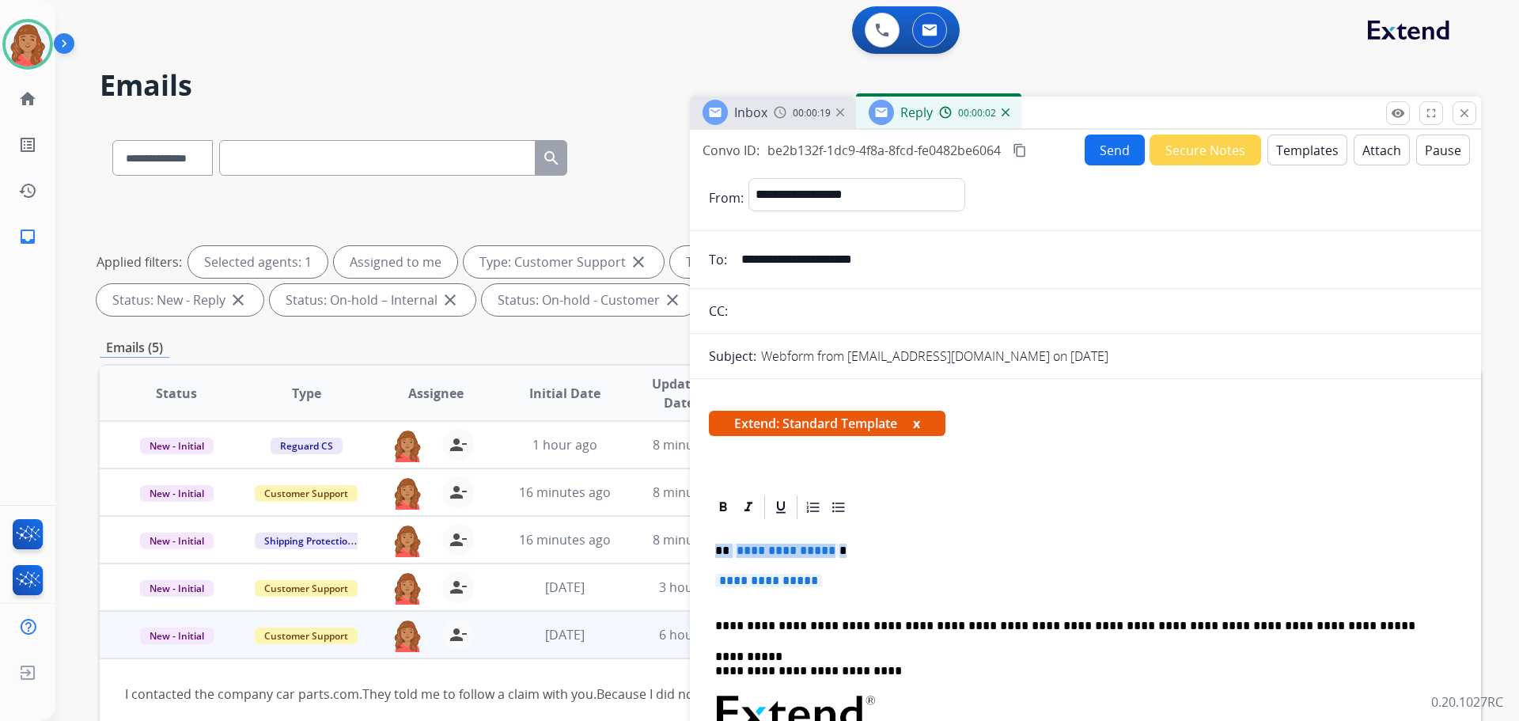
drag, startPoint x: 759, startPoint y: 560, endPoint x: 713, endPoint y: 549, distance: 47.2
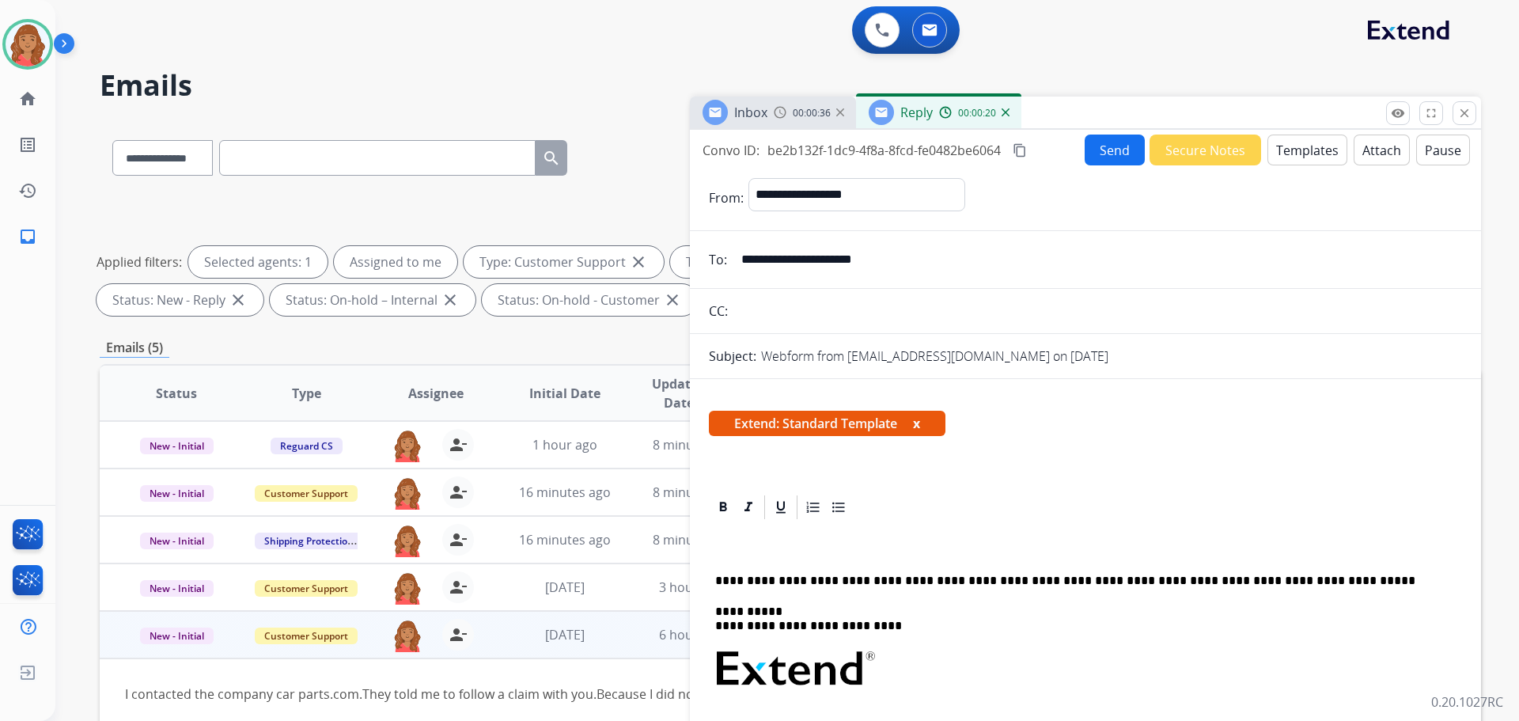
drag, startPoint x: 732, startPoint y: 544, endPoint x: 744, endPoint y: 540, distance: 12.8
click at [743, 540] on div "**********" at bounding box center [1085, 732] width 753 height 423
click at [749, 550] on p at bounding box center [1079, 551] width 728 height 14
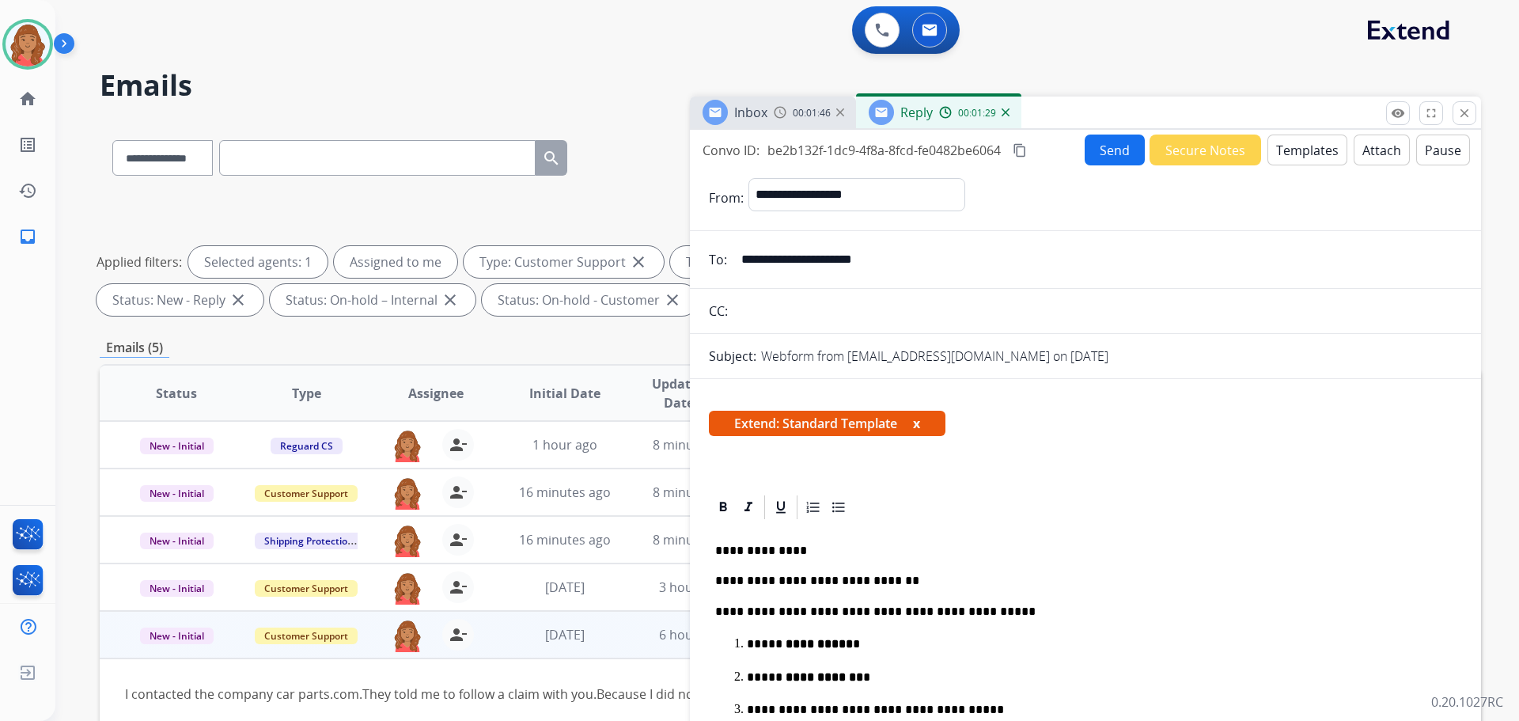
click at [1025, 150] on mat-icon "content_copy" at bounding box center [1020, 150] width 14 height 14
click at [1109, 155] on button "Send" at bounding box center [1115, 150] width 60 height 31
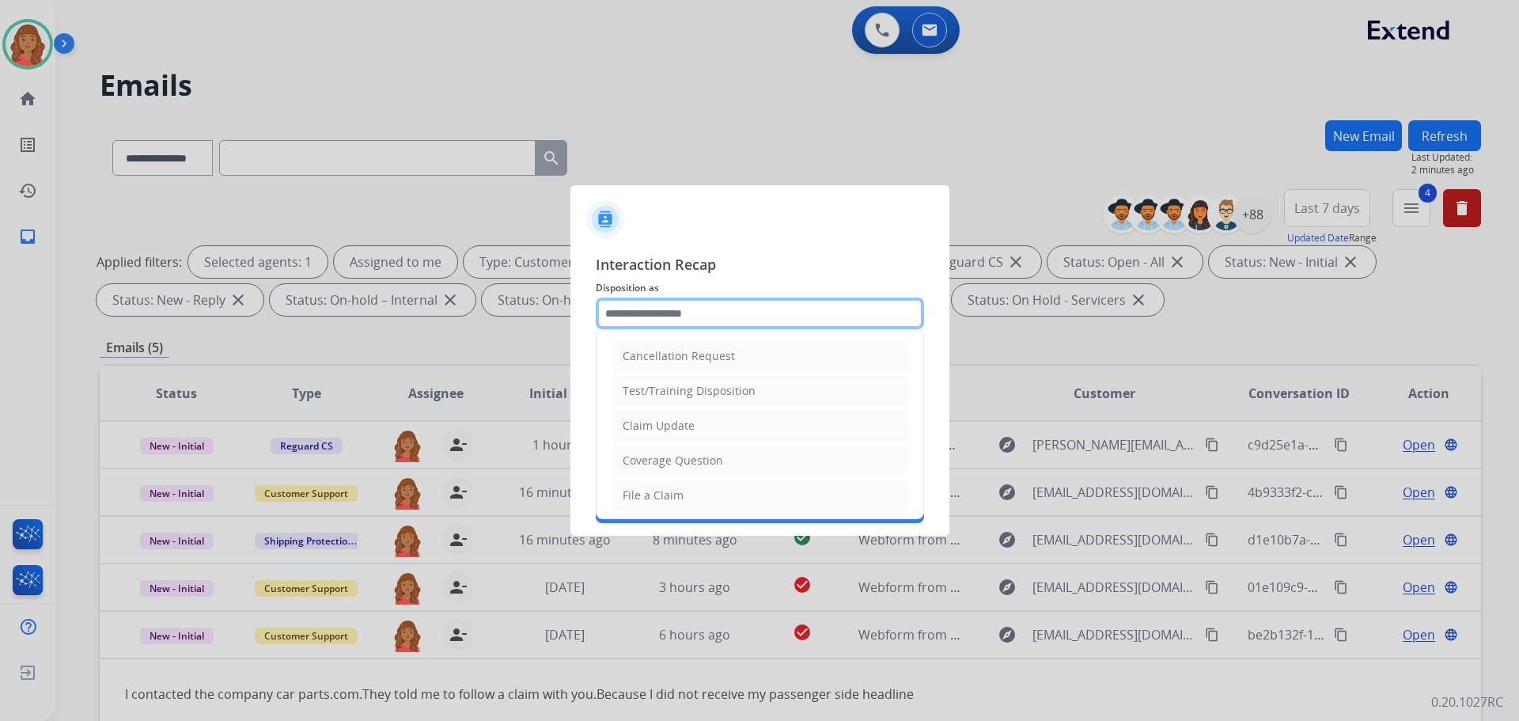
drag, startPoint x: 676, startPoint y: 316, endPoint x: 676, endPoint y: 342, distance: 26.1
click at [676, 315] on input "text" at bounding box center [760, 313] width 328 height 32
click at [669, 419] on div "Claim Update" at bounding box center [659, 426] width 72 height 16
type input "**********"
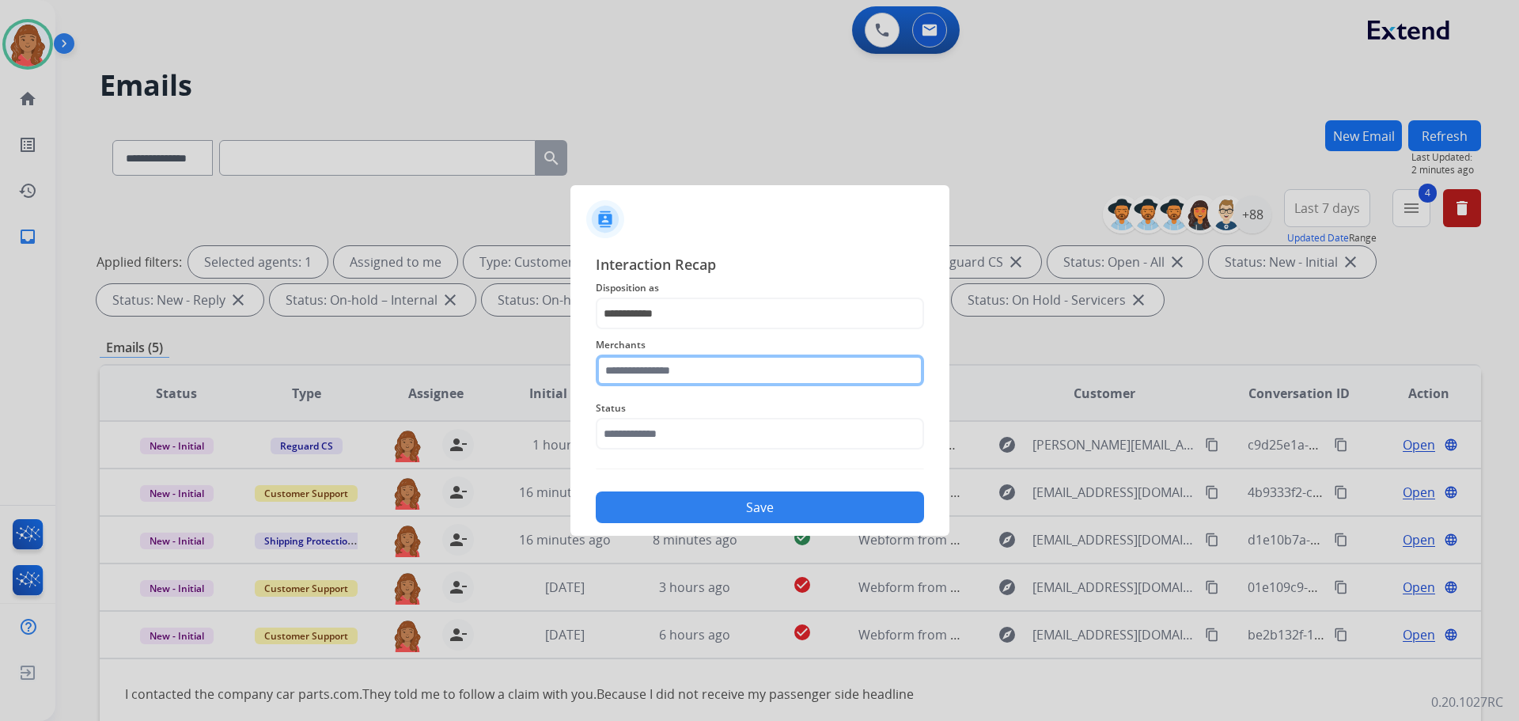
click at [661, 359] on input "text" at bounding box center [760, 370] width 328 height 32
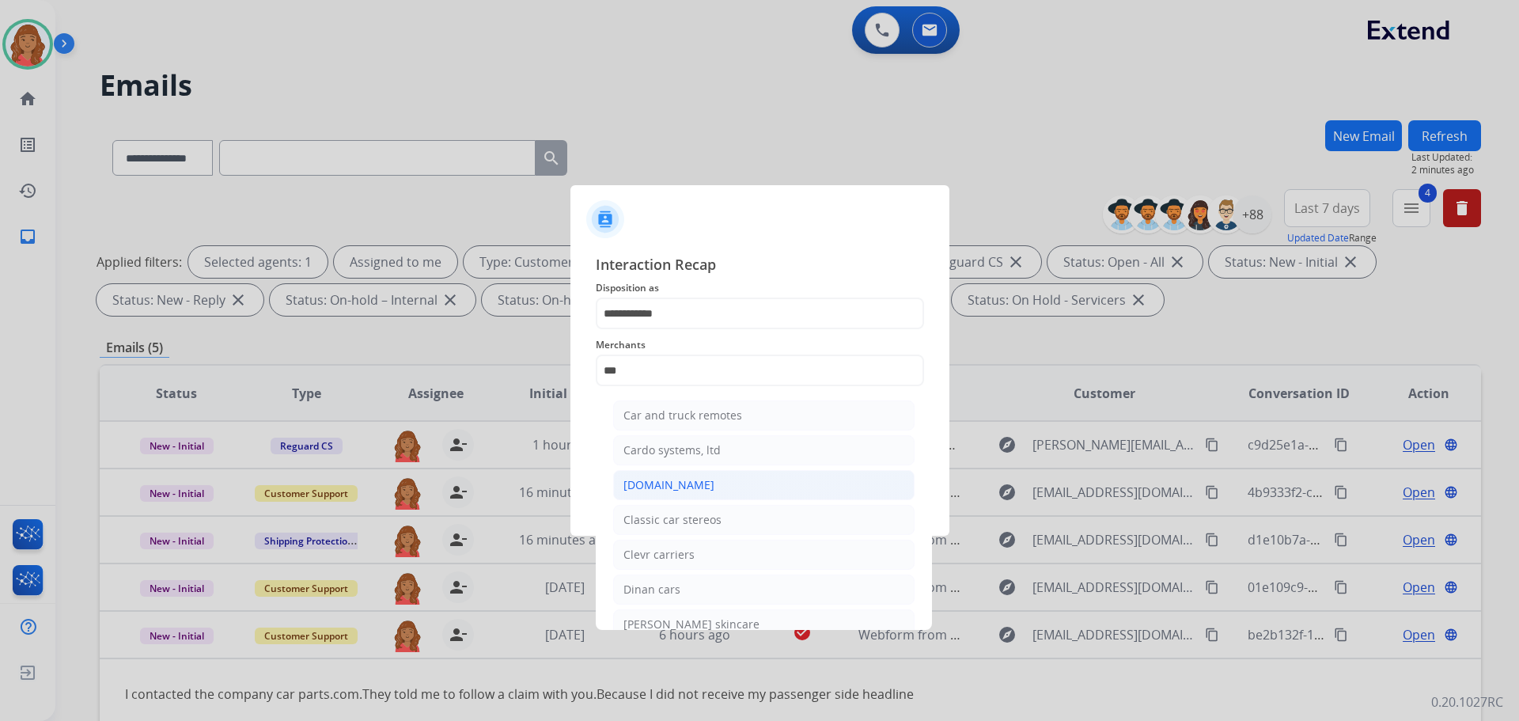
drag, startPoint x: 659, startPoint y: 480, endPoint x: 652, endPoint y: 464, distance: 18.1
click at [659, 479] on div "[DOMAIN_NAME]" at bounding box center [668, 485] width 91 height 16
type input "**********"
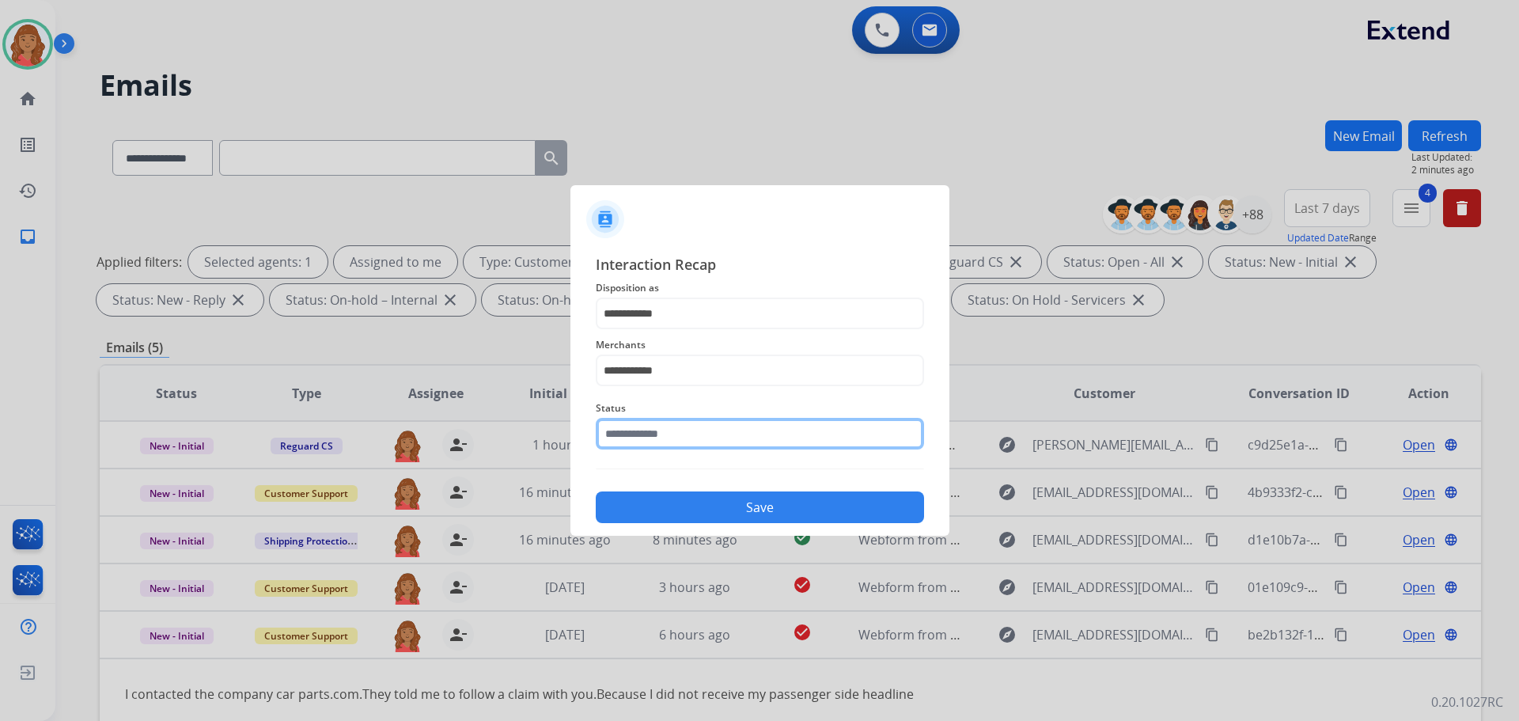
click at [646, 434] on input "text" at bounding box center [760, 434] width 328 height 32
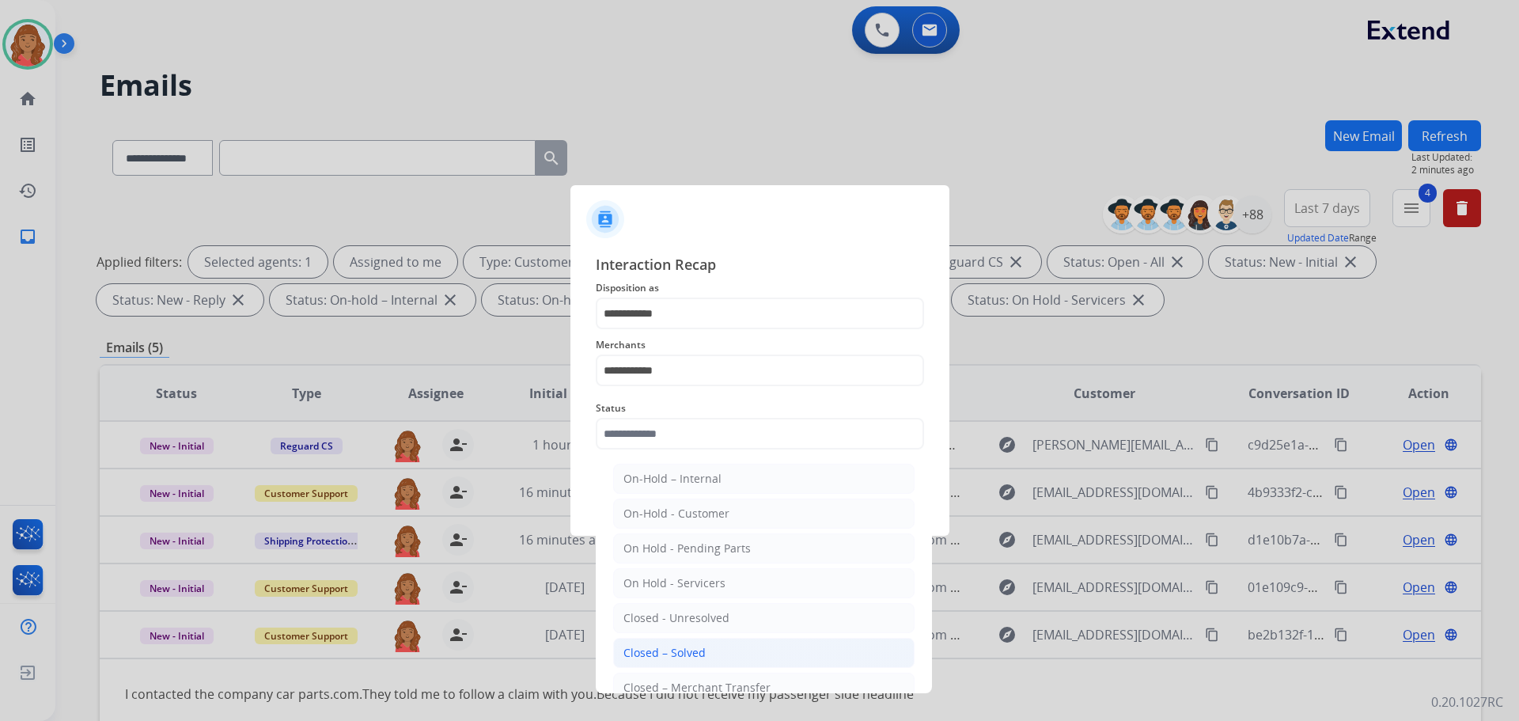
click at [641, 649] on div "Closed – Solved" at bounding box center [664, 653] width 82 height 16
type input "**********"
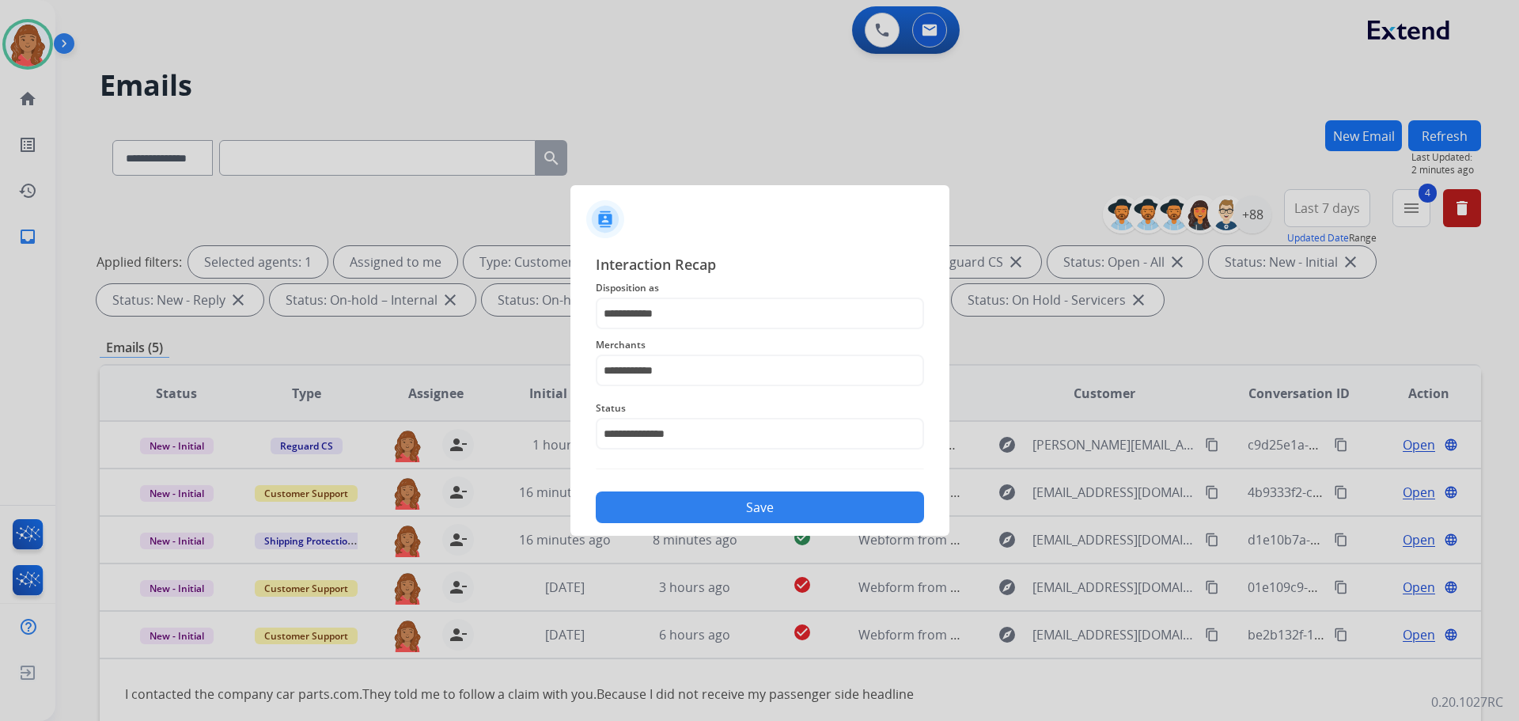
click at [669, 511] on button "Save" at bounding box center [760, 507] width 328 height 32
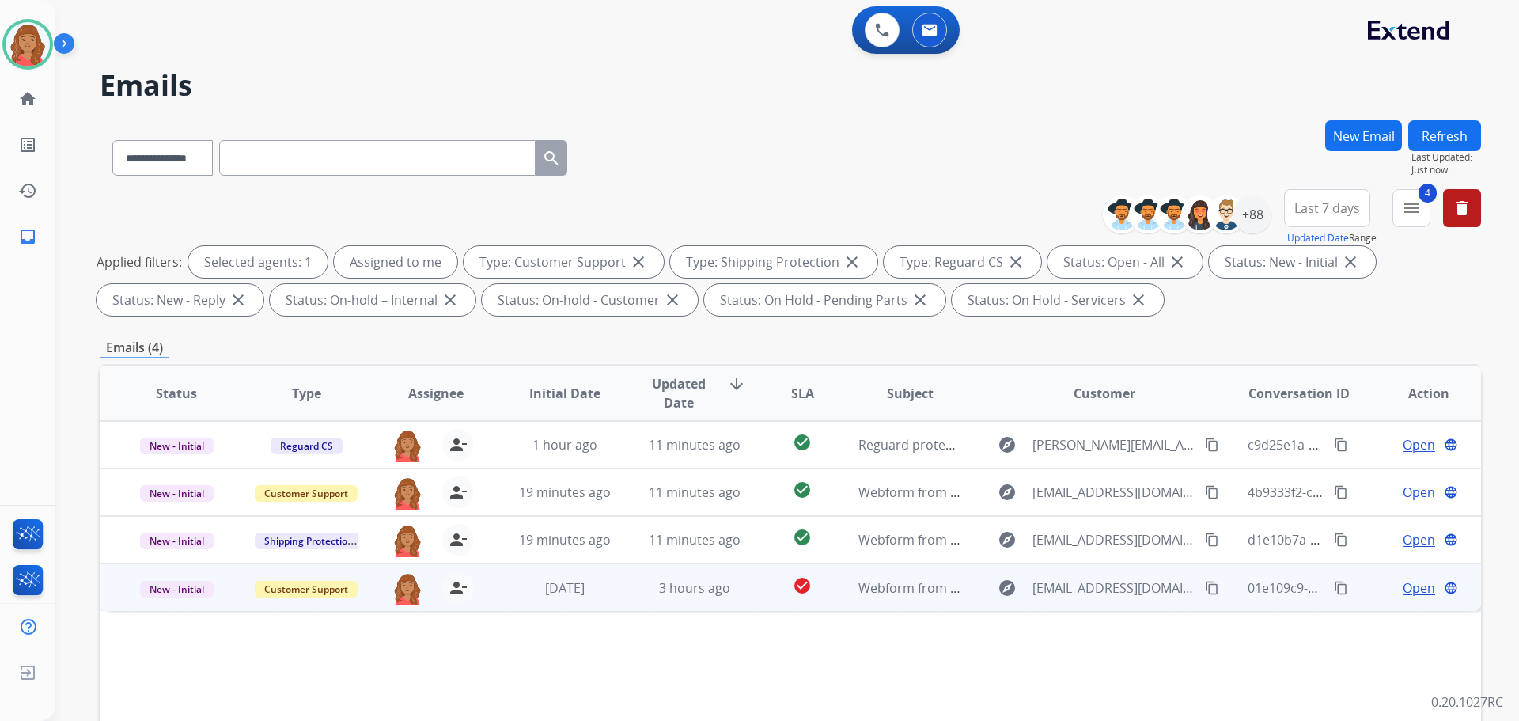
drag, startPoint x: 1189, startPoint y: 589, endPoint x: 1157, endPoint y: 589, distance: 31.6
click at [1205, 589] on mat-icon "content_copy" at bounding box center [1212, 588] width 14 height 14
click at [1205, 593] on mat-icon "content_copy" at bounding box center [1212, 588] width 14 height 14
click at [1403, 590] on span "Open" at bounding box center [1419, 587] width 32 height 19
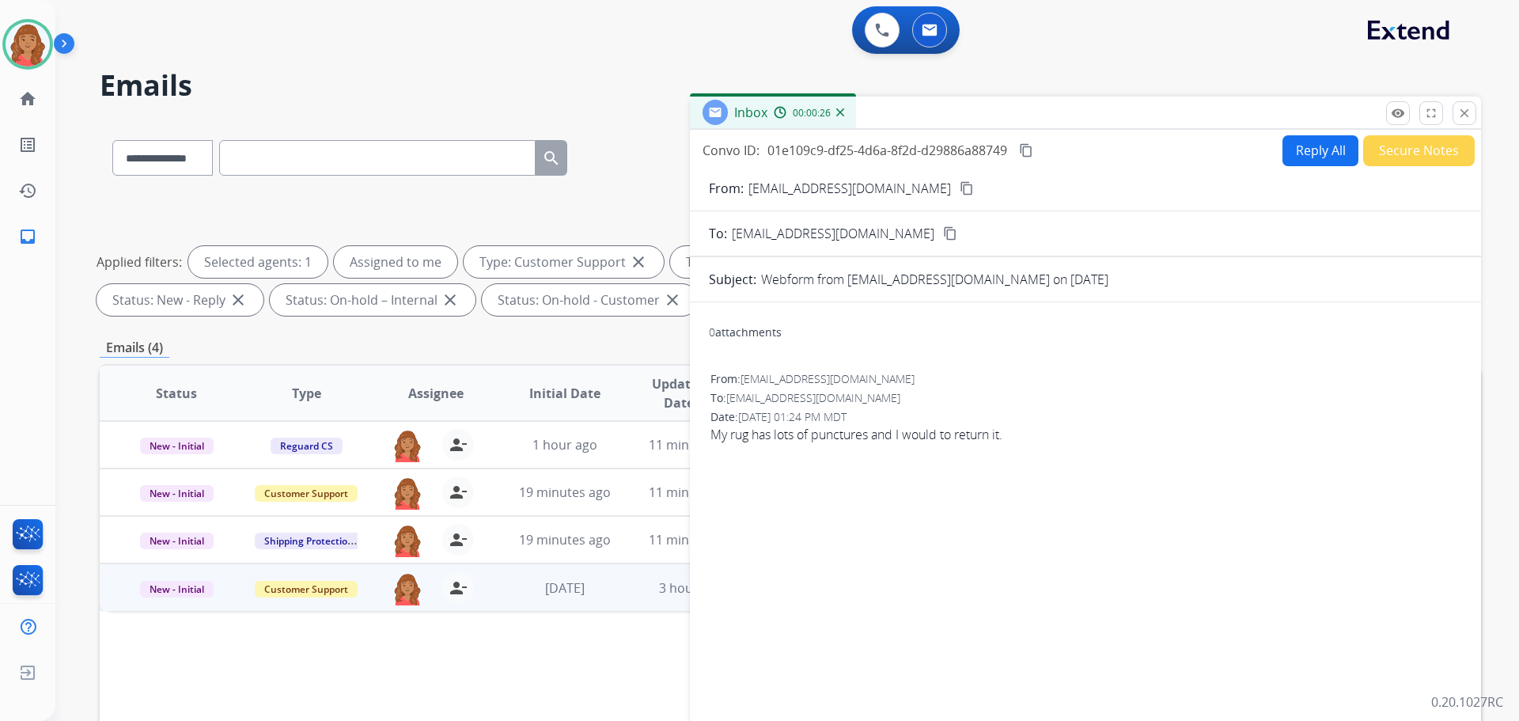
click at [1315, 163] on button "Reply All" at bounding box center [1320, 150] width 76 height 31
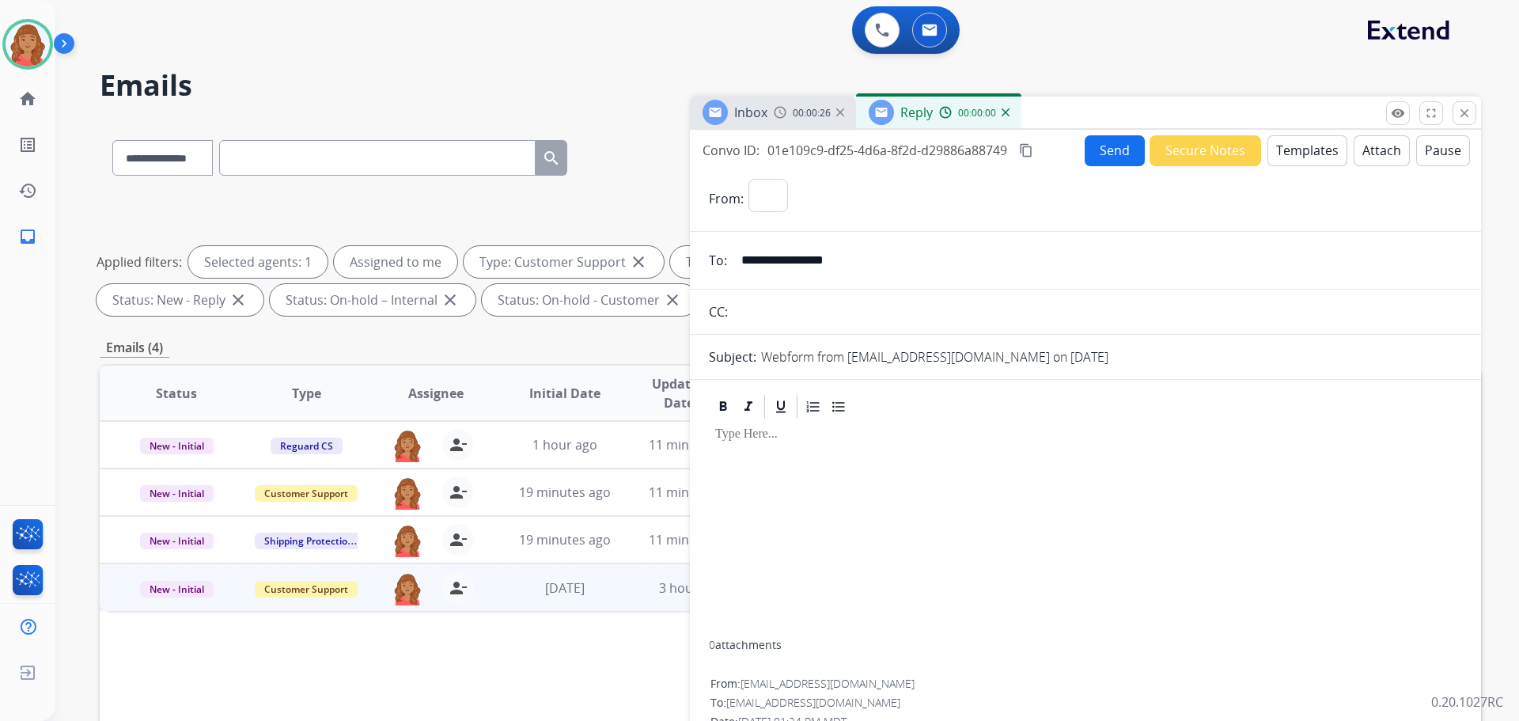
select select "**********"
click at [1301, 159] on button "Templates" at bounding box center [1307, 150] width 80 height 31
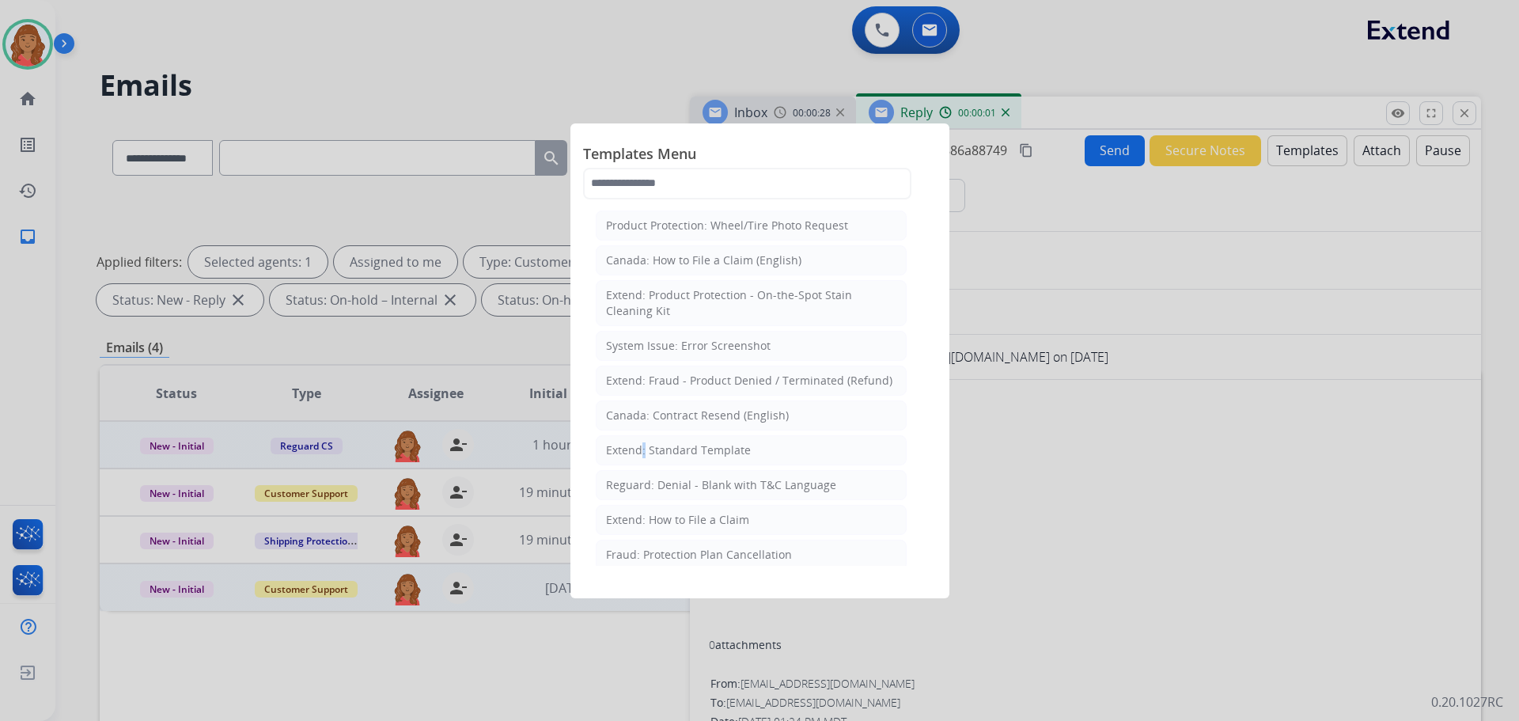
drag, startPoint x: 638, startPoint y: 443, endPoint x: 648, endPoint y: 458, distance: 18.2
click at [639, 444] on div "Extend: Standard Template" at bounding box center [678, 450] width 145 height 16
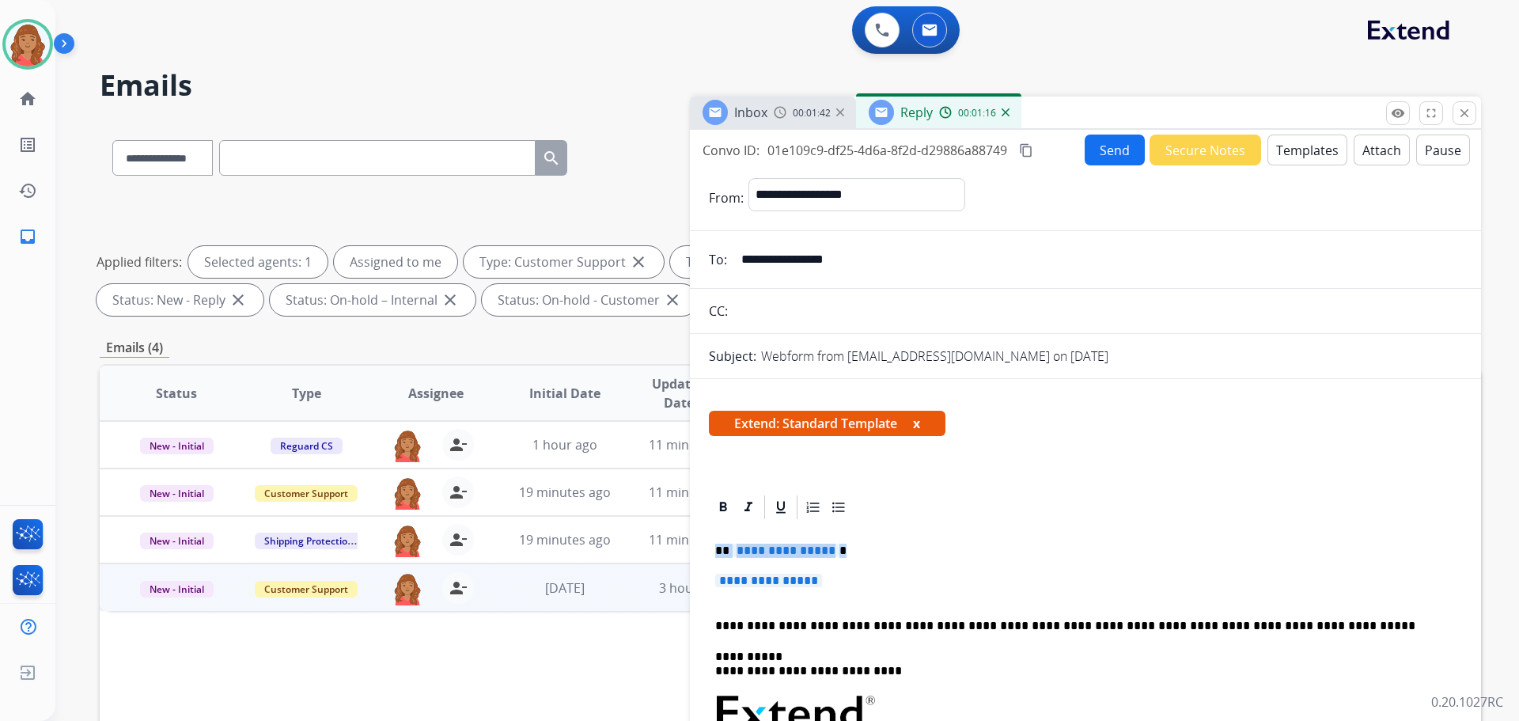
drag, startPoint x: 832, startPoint y: 582, endPoint x: 700, endPoint y: 525, distance: 143.9
drag, startPoint x: 825, startPoint y: 593, endPoint x: 698, endPoint y: 545, distance: 136.2
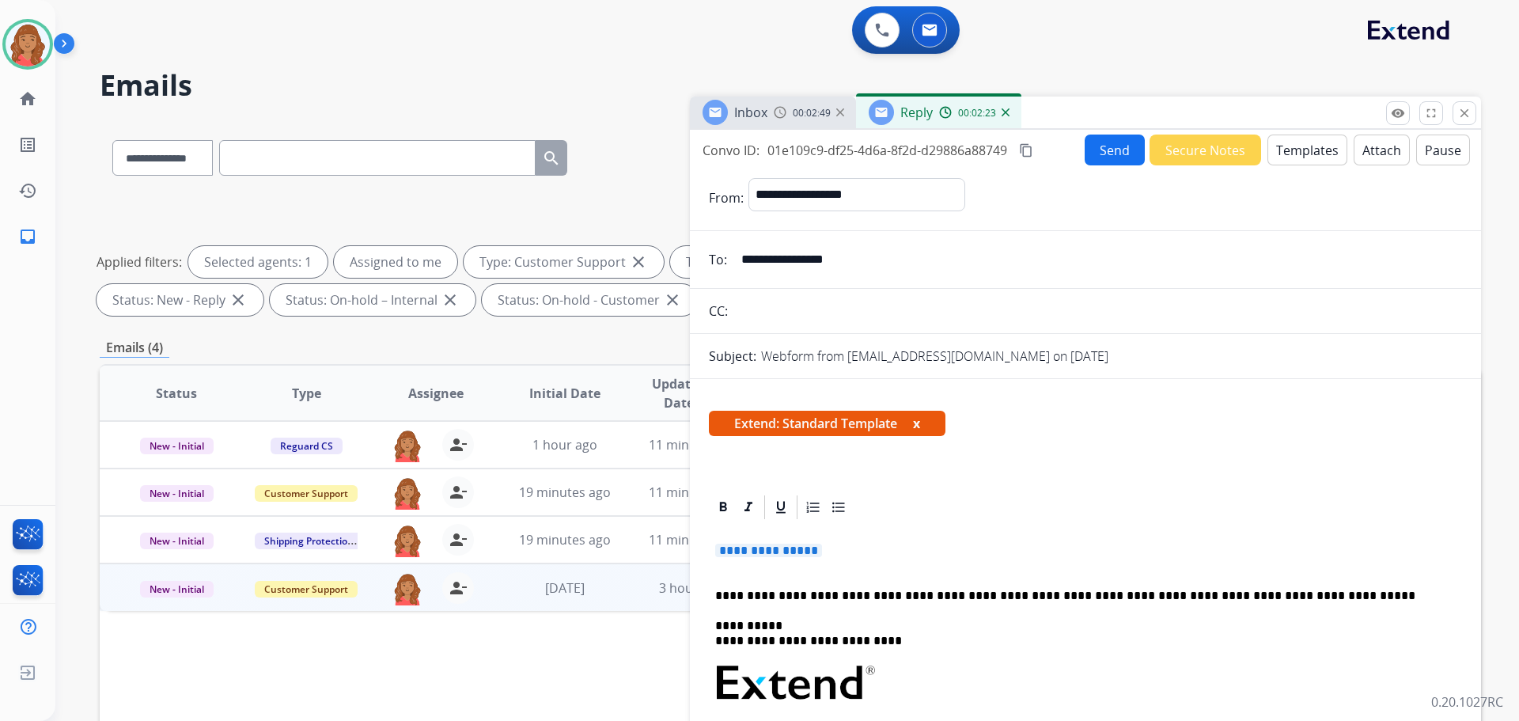
drag, startPoint x: 748, startPoint y: 538, endPoint x: 718, endPoint y: 537, distance: 30.1
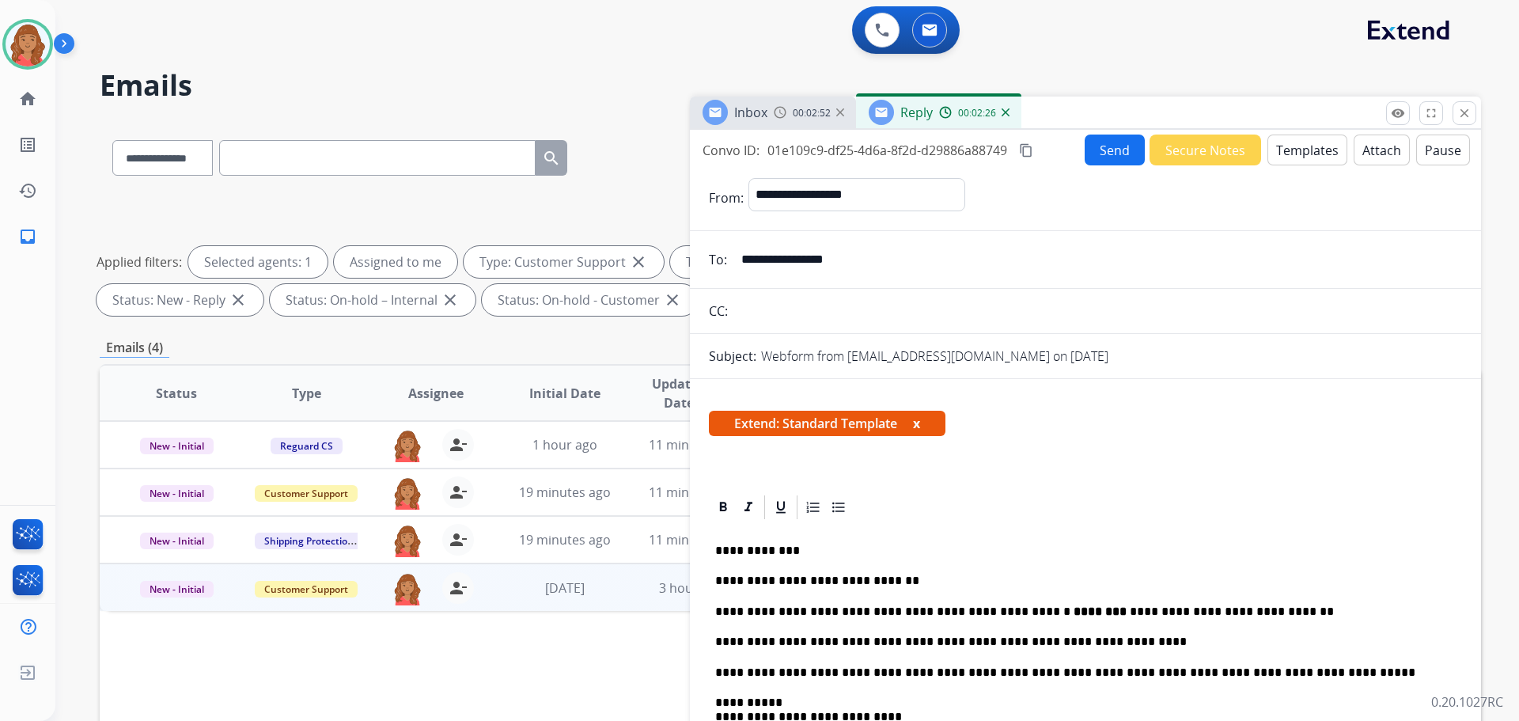
click at [1025, 145] on mat-icon "content_copy" at bounding box center [1026, 150] width 14 height 14
click at [1092, 155] on button "Send" at bounding box center [1115, 150] width 60 height 31
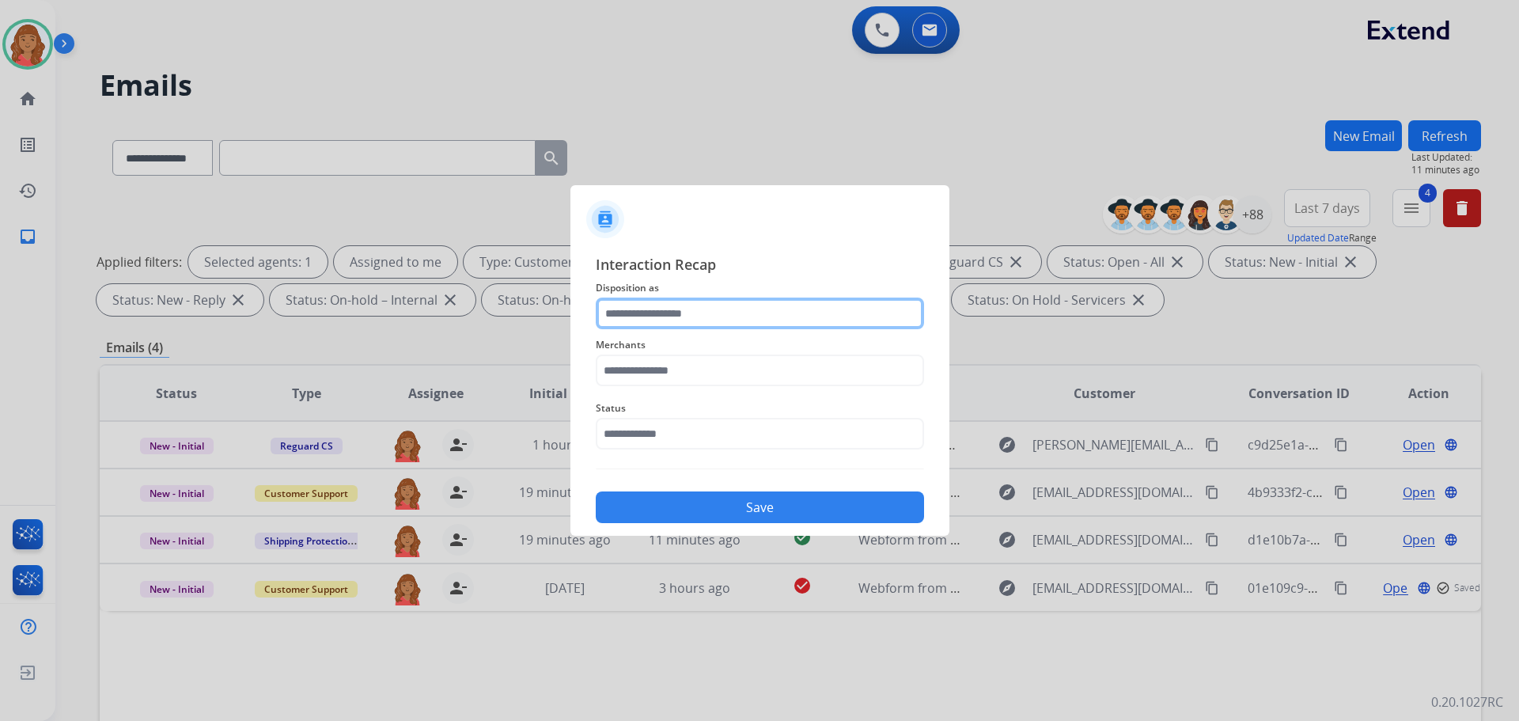
click at [645, 313] on input "text" at bounding box center [760, 313] width 328 height 32
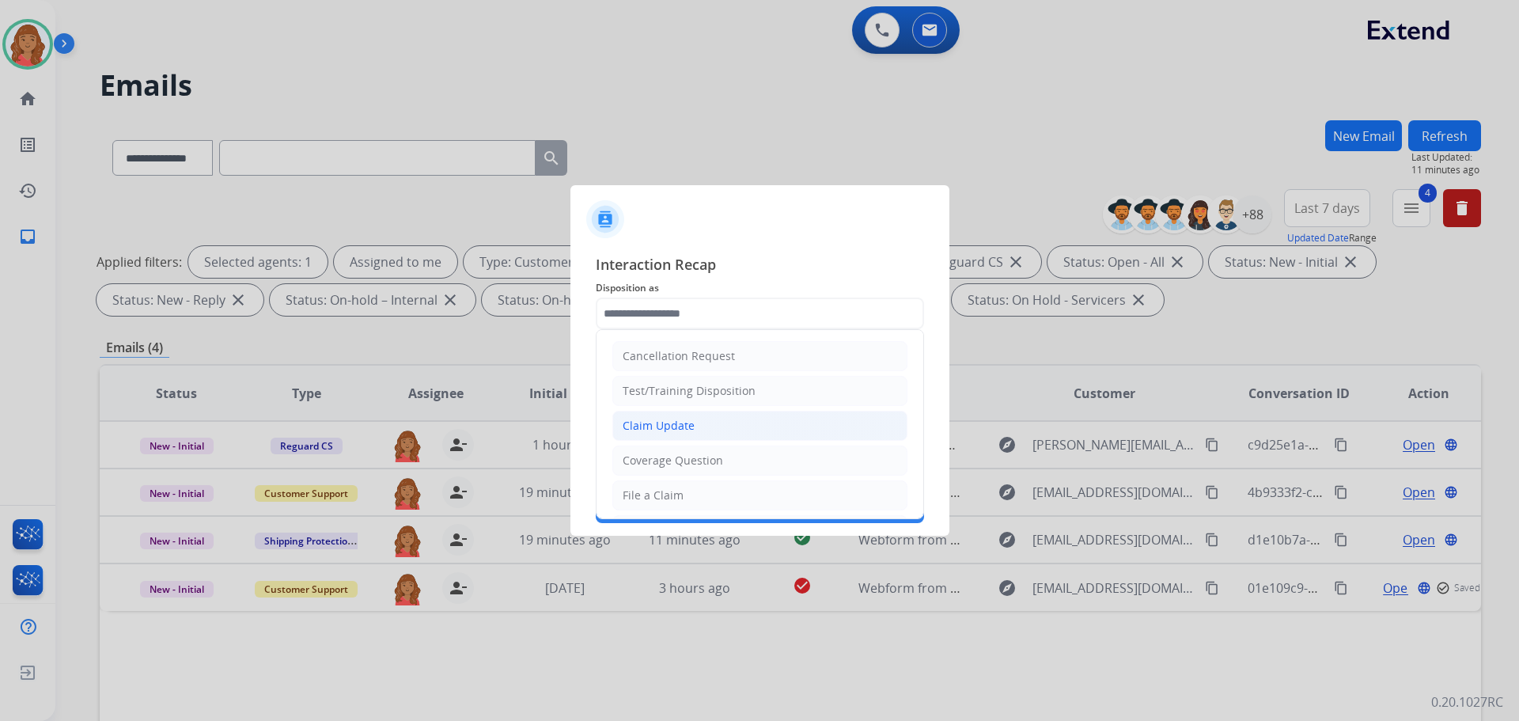
click at [651, 424] on div "Claim Update" at bounding box center [659, 426] width 72 height 16
type input "**********"
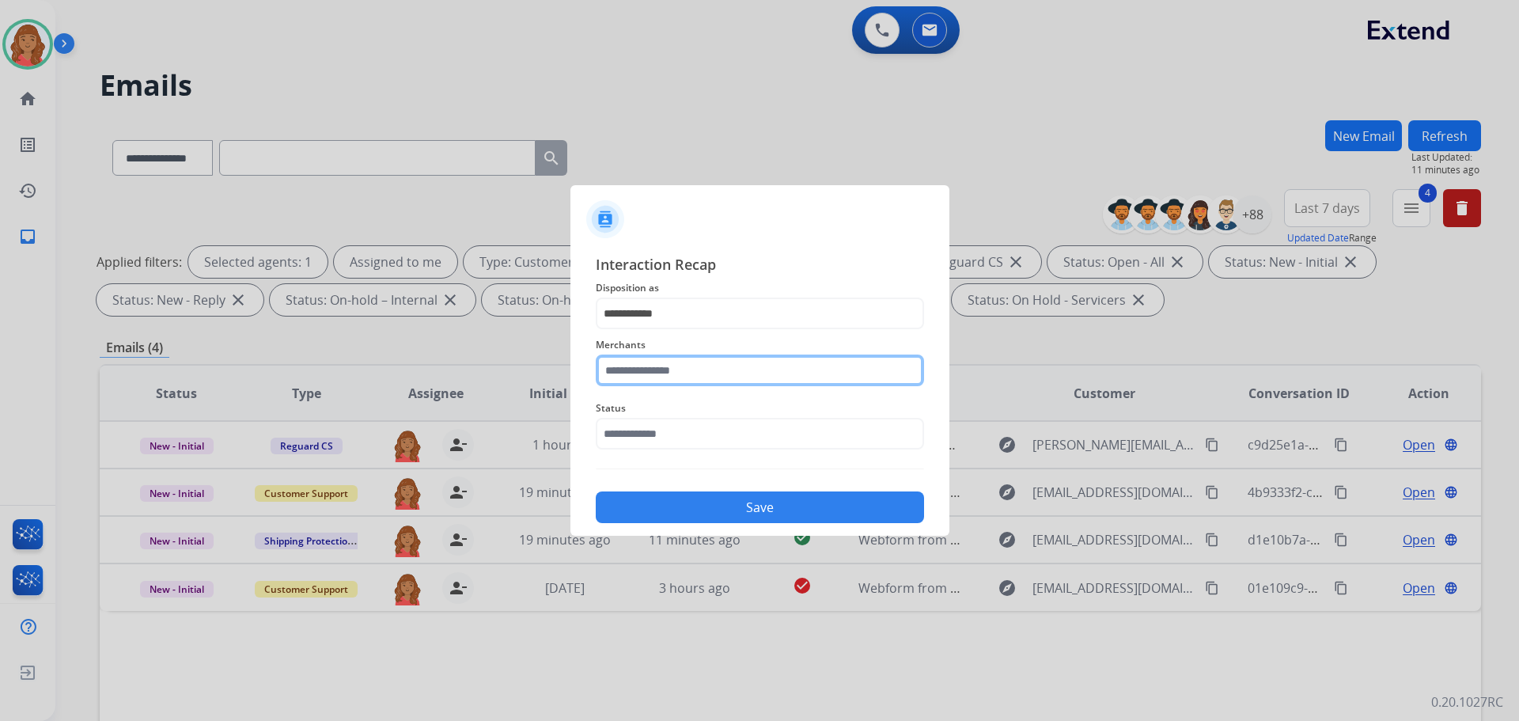
drag, startPoint x: 651, startPoint y: 362, endPoint x: 654, endPoint y: 373, distance: 10.6
click at [654, 367] on input "text" at bounding box center [760, 370] width 328 height 32
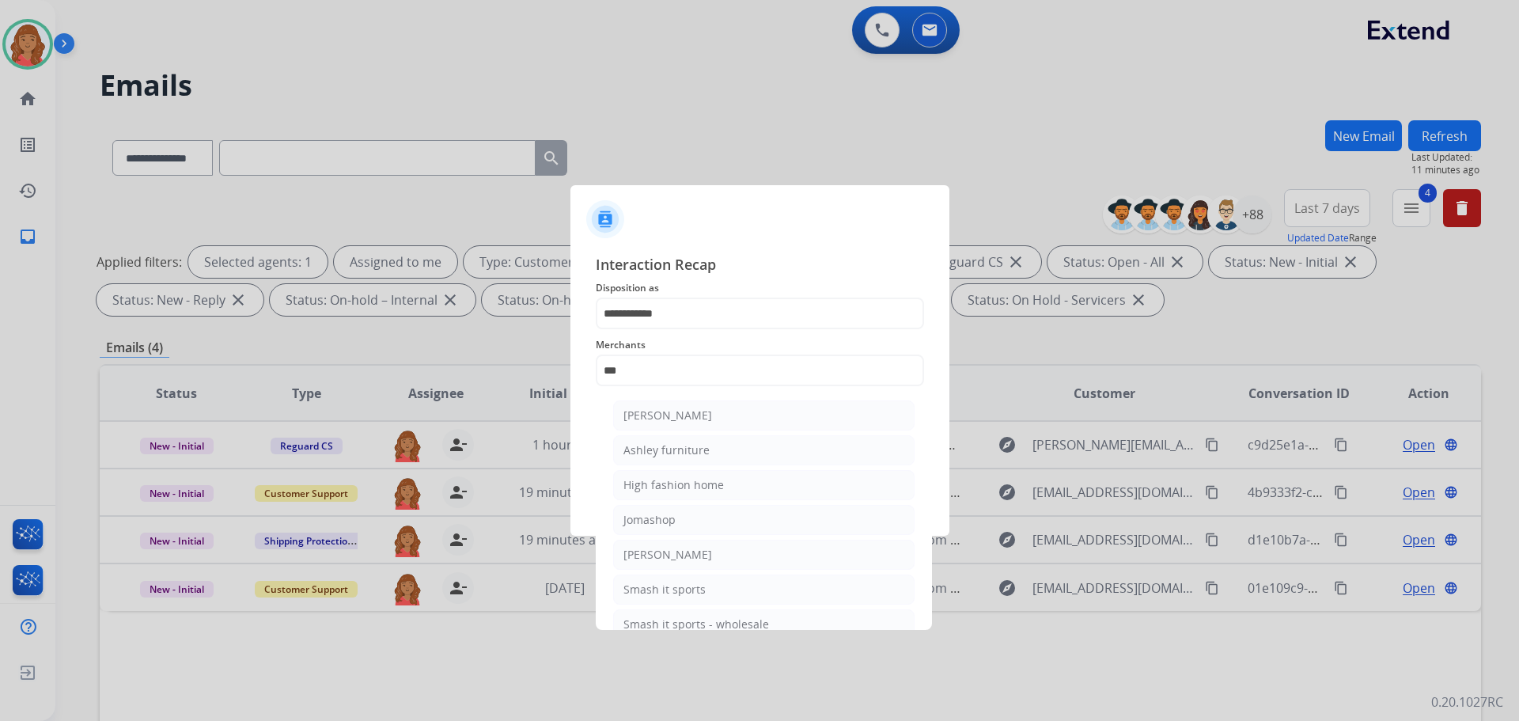
click at [668, 446] on div "Ashley furniture" at bounding box center [666, 450] width 86 height 16
type input "**********"
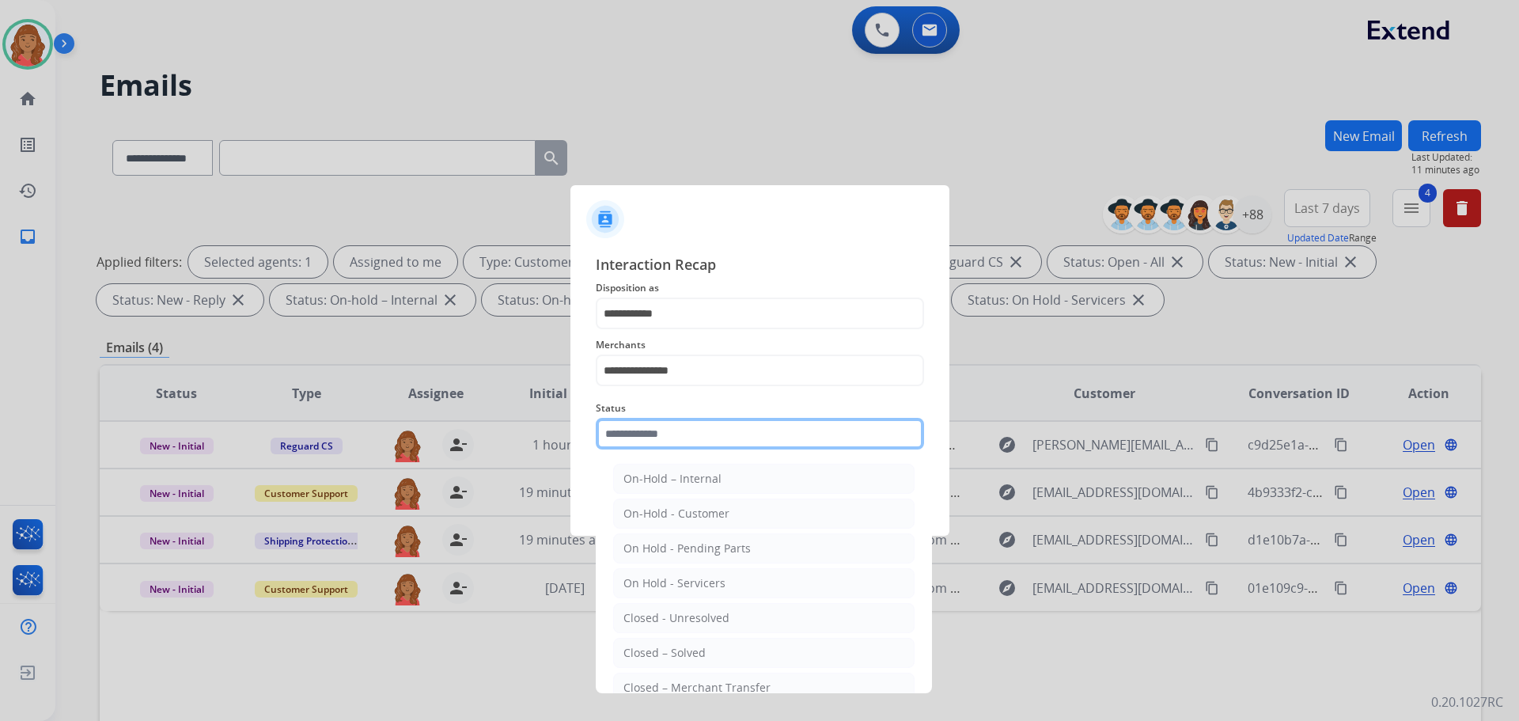
click at [673, 439] on input "text" at bounding box center [760, 434] width 328 height 32
click at [676, 649] on div "Closed – Solved" at bounding box center [664, 653] width 82 height 16
type input "**********"
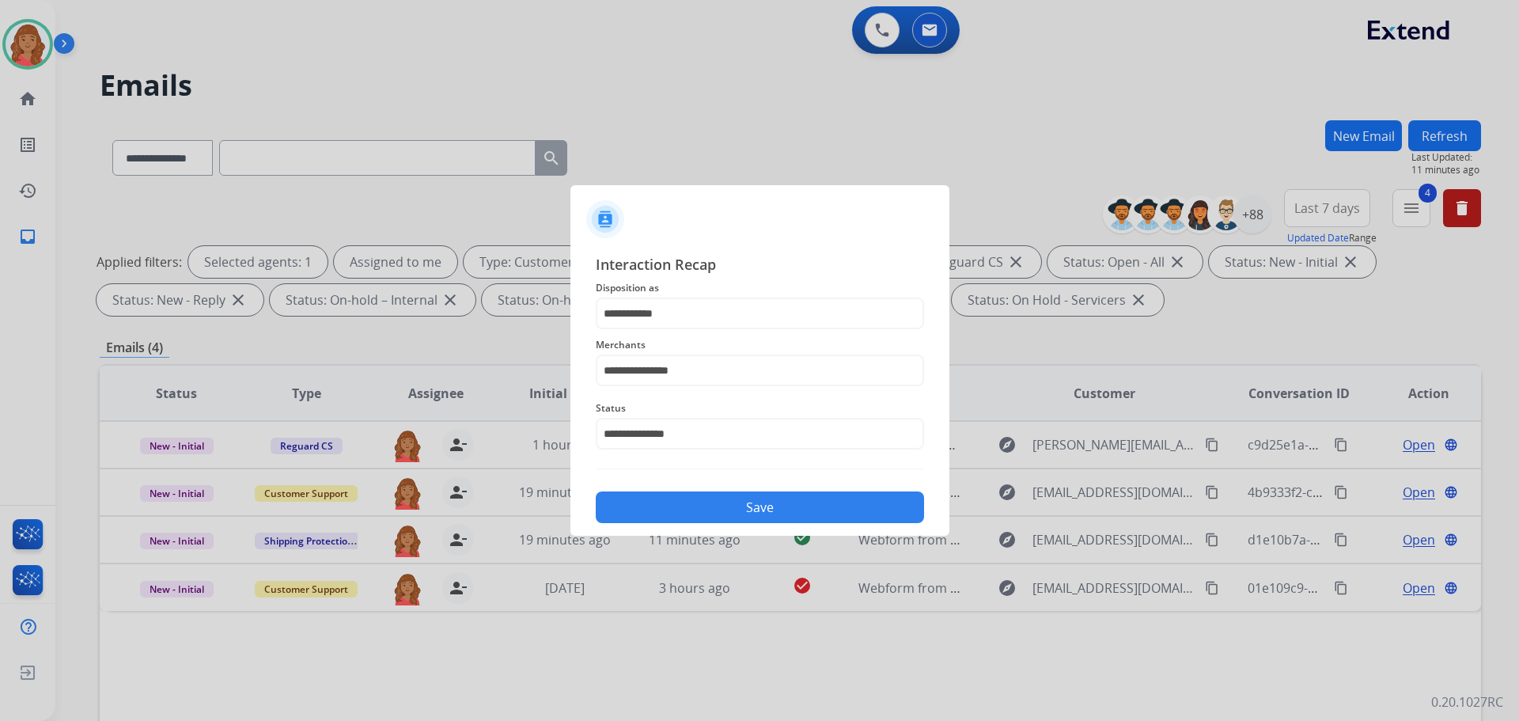
drag, startPoint x: 682, startPoint y: 502, endPoint x: 682, endPoint y: 525, distance: 22.9
click at [684, 503] on button "Save" at bounding box center [760, 507] width 328 height 32
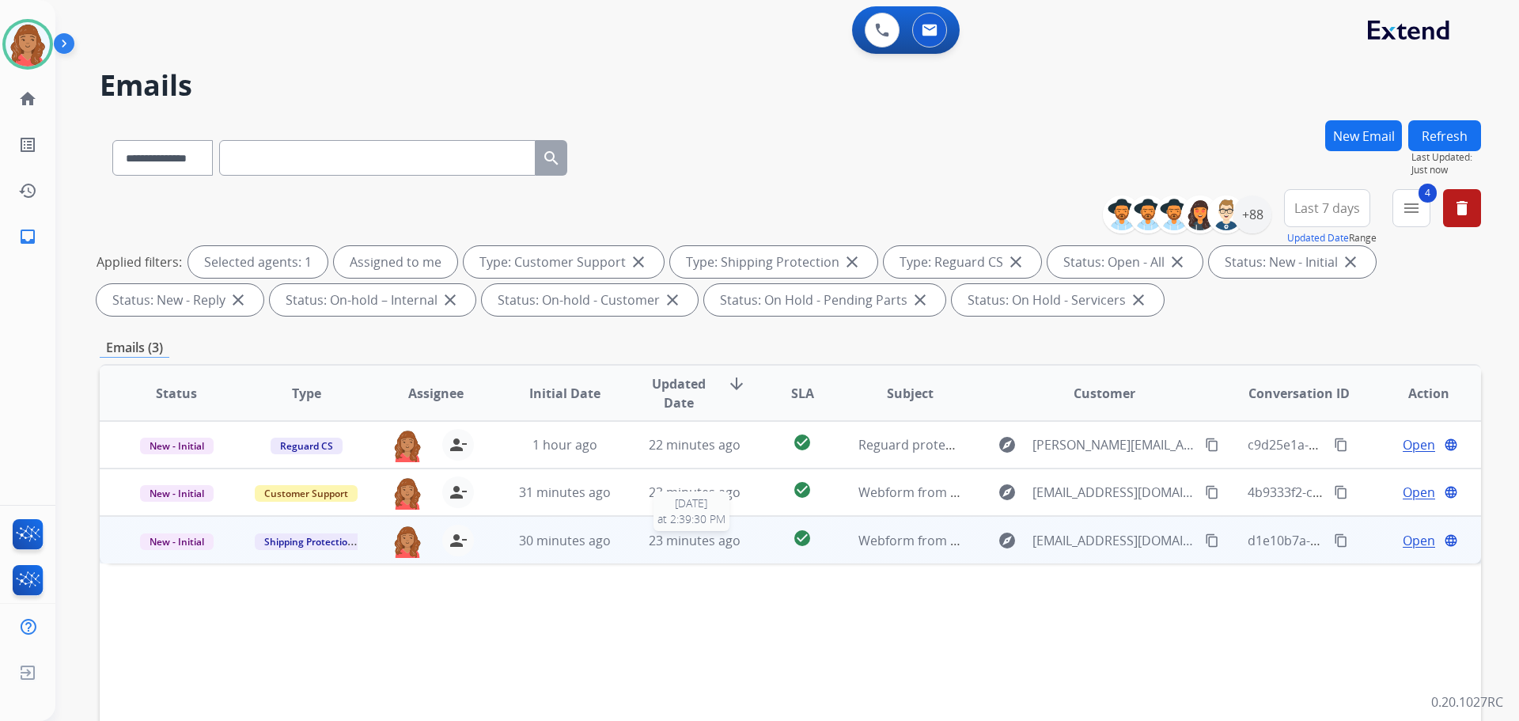
click at [714, 542] on span "23 minutes ago" at bounding box center [695, 540] width 92 height 17
click at [1205, 539] on mat-icon "content_copy" at bounding box center [1212, 539] width 14 height 14
click at [1403, 543] on span "Open" at bounding box center [1419, 539] width 32 height 19
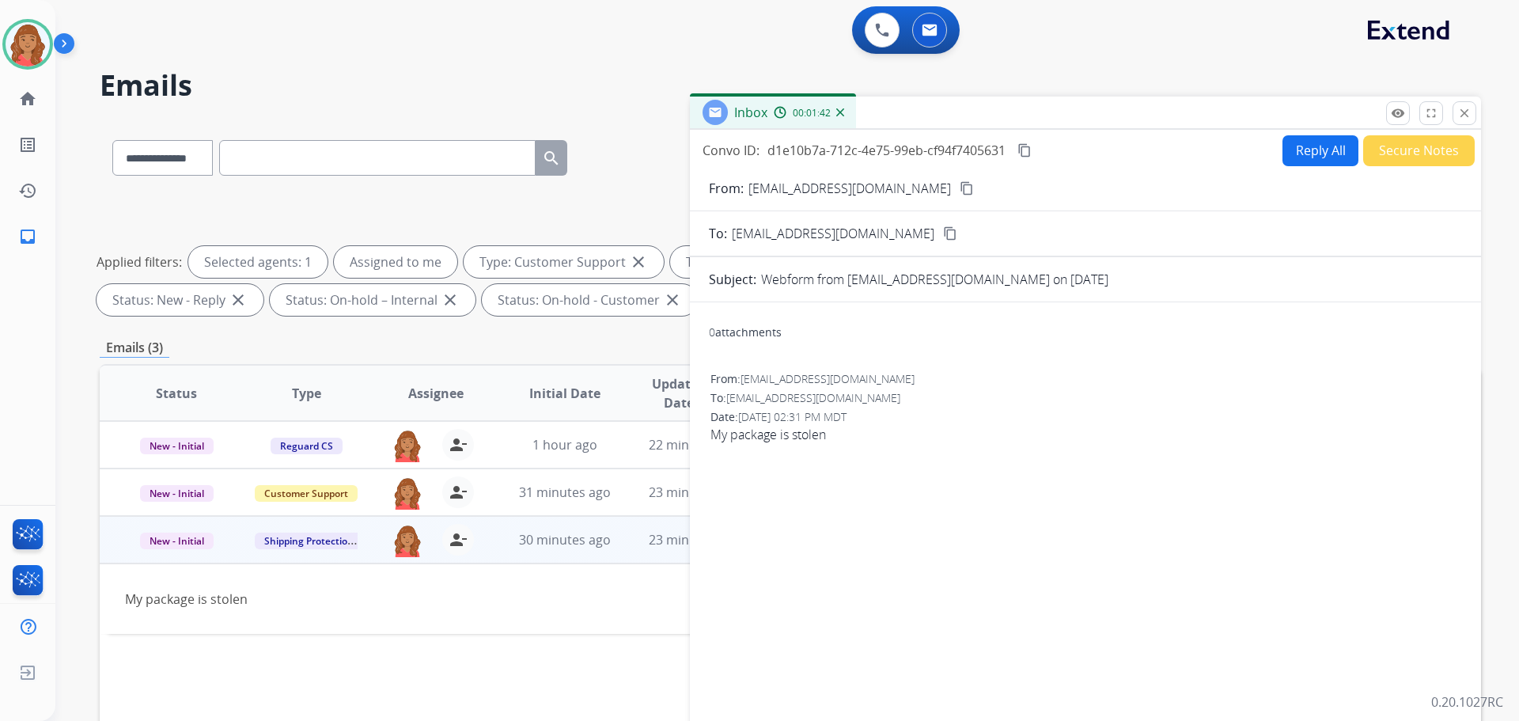
click at [1317, 167] on form "From: [EMAIL_ADDRESS][DOMAIN_NAME] content_copy To: [EMAIL_ADDRESS][DOMAIN_NAME…" at bounding box center [1085, 470] width 791 height 609
click at [1298, 146] on button "Reply All" at bounding box center [1320, 150] width 76 height 31
select select "**********"
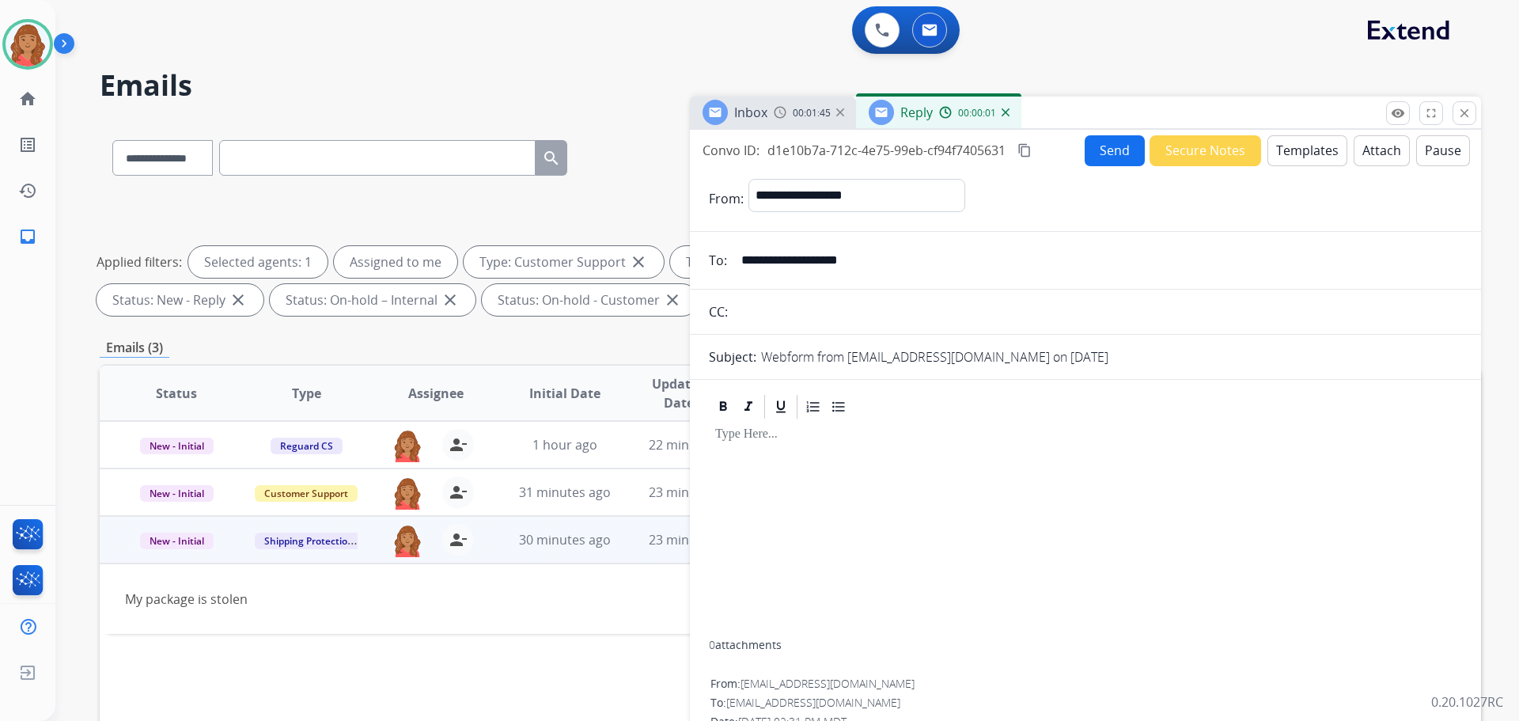
click at [1296, 138] on button "Templates" at bounding box center [1307, 150] width 80 height 31
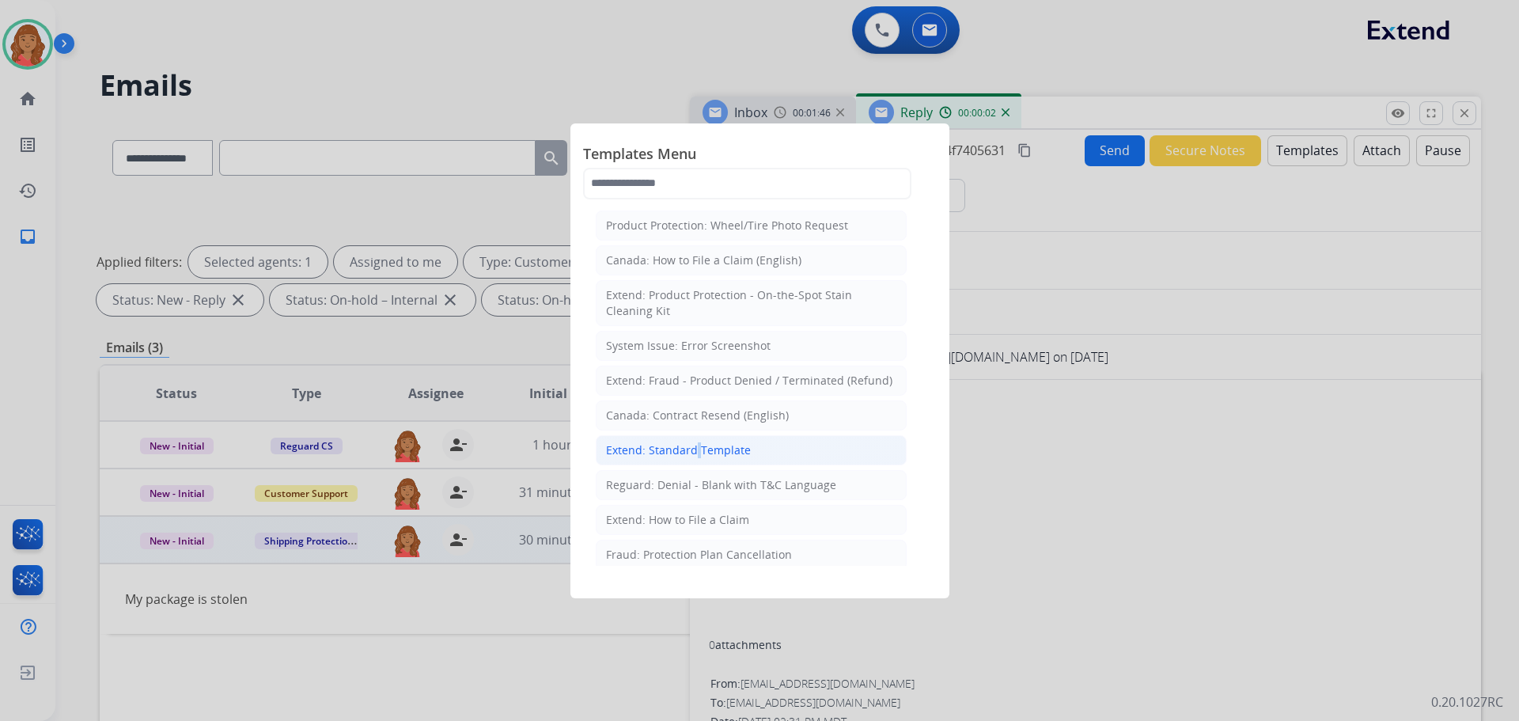
click at [695, 447] on div "Extend: Standard Template" at bounding box center [678, 450] width 145 height 16
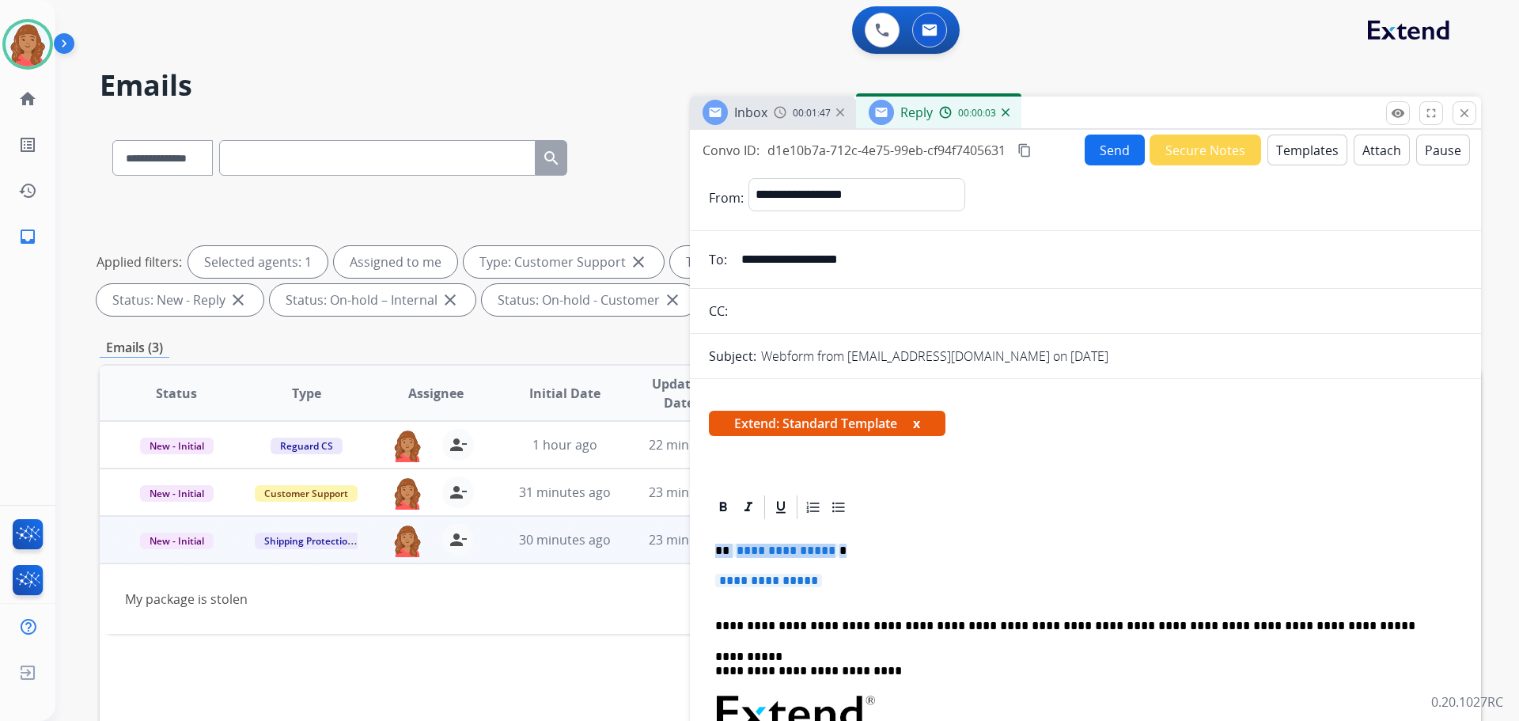
drag, startPoint x: 785, startPoint y: 571, endPoint x: 695, endPoint y: 553, distance: 91.2
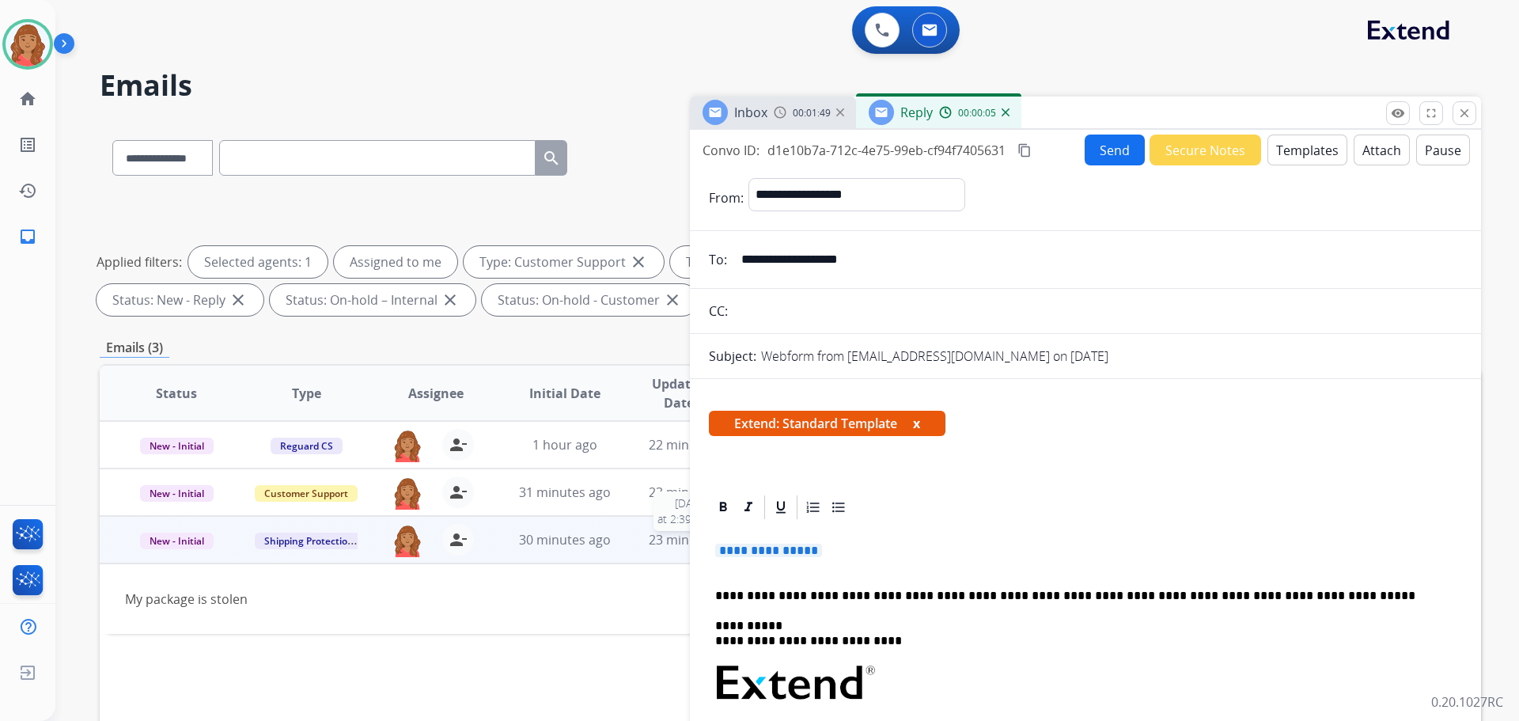
drag, startPoint x: 828, startPoint y: 554, endPoint x: 681, endPoint y: 539, distance: 147.1
click at [676, 539] on div "**********" at bounding box center [790, 548] width 1381 height 856
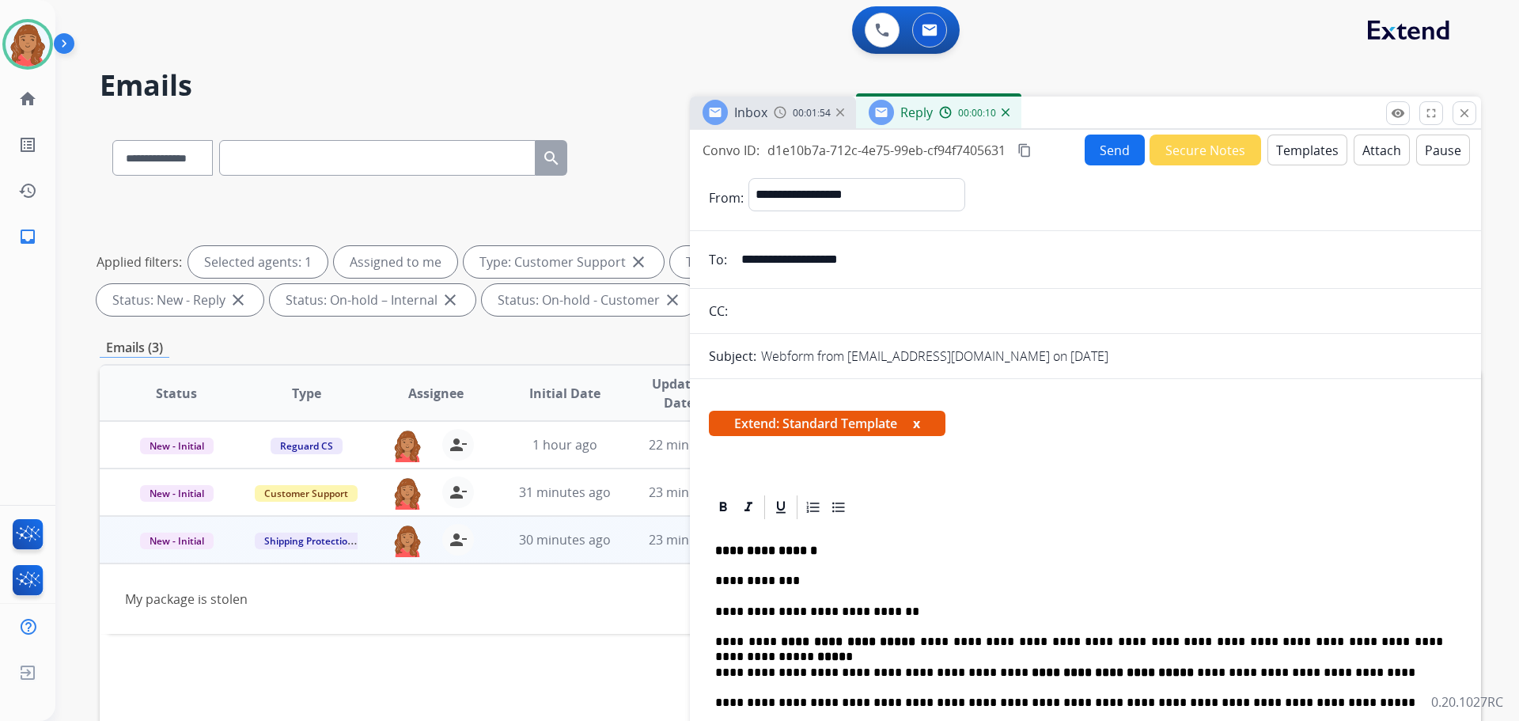
click at [1025, 157] on mat-icon "content_copy" at bounding box center [1024, 150] width 14 height 14
click at [1089, 154] on button "Send" at bounding box center [1115, 150] width 60 height 31
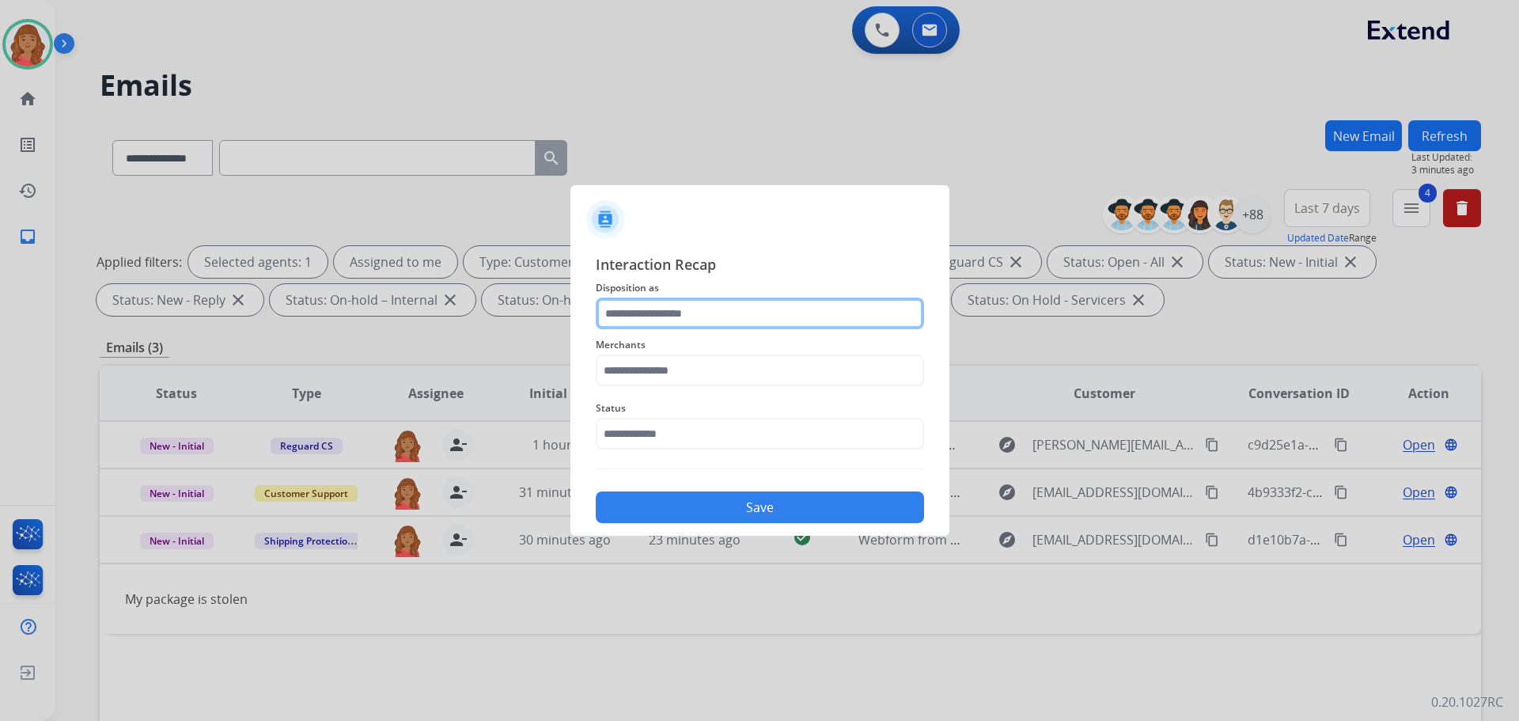
drag, startPoint x: 674, startPoint y: 314, endPoint x: 670, endPoint y: 326, distance: 12.5
click at [675, 316] on input "text" at bounding box center [760, 313] width 328 height 32
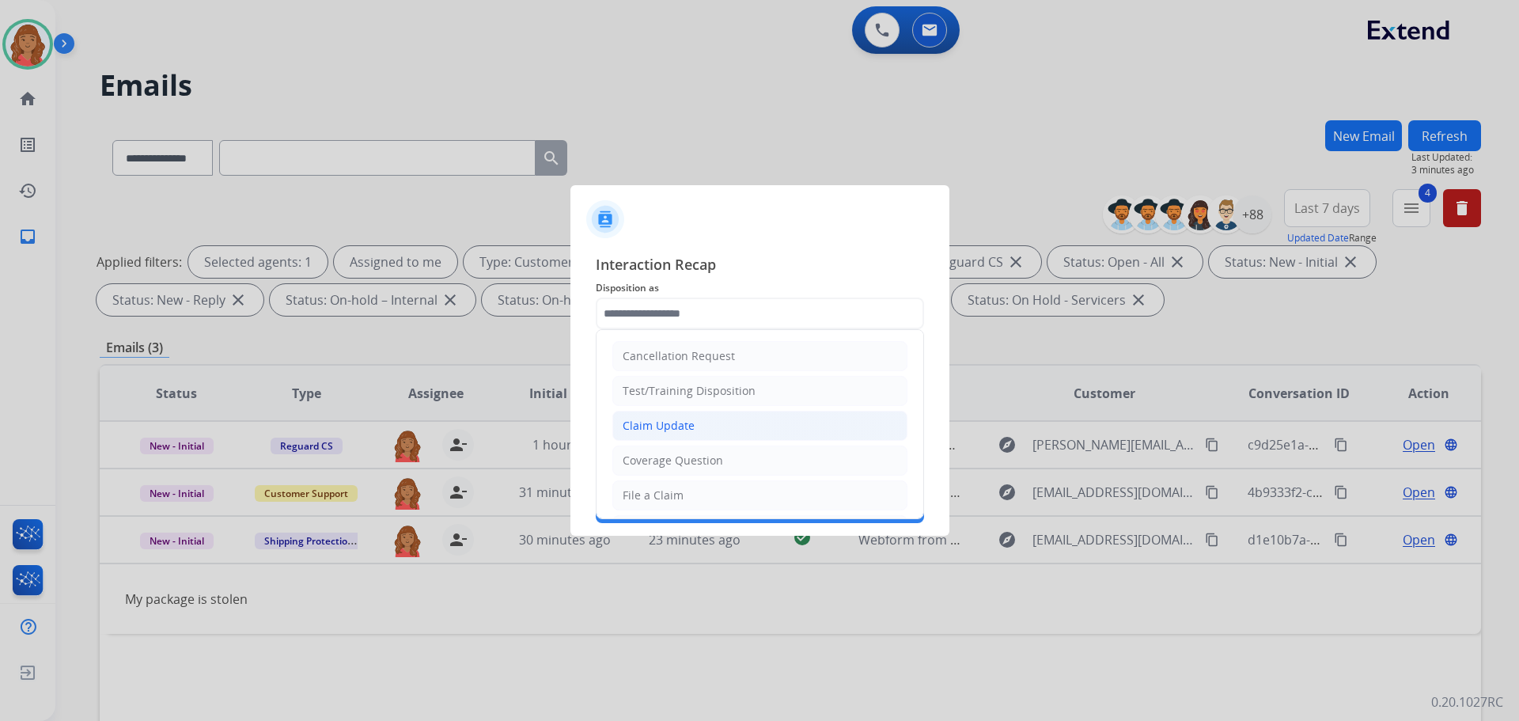
click at [654, 417] on li "Claim Update" at bounding box center [759, 426] width 295 height 30
type input "**********"
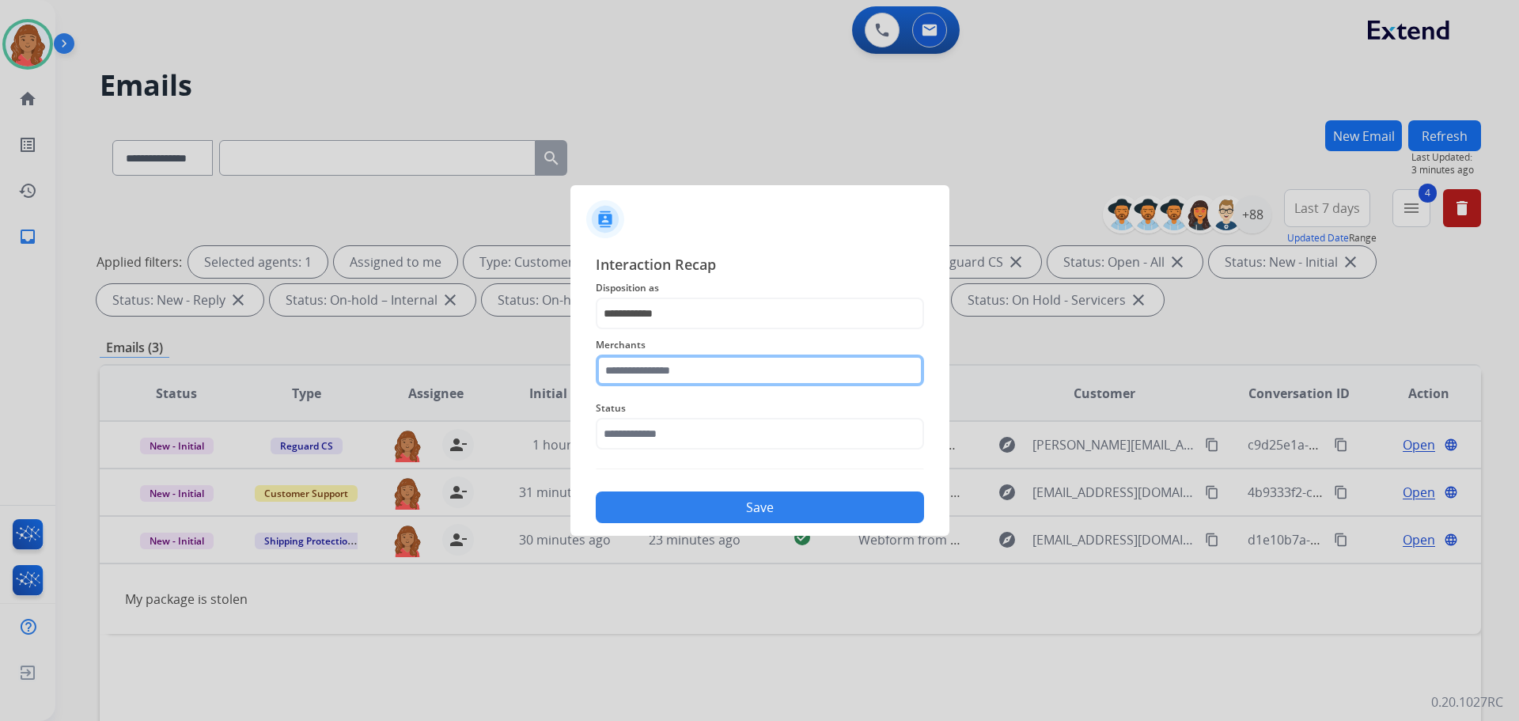
click at [648, 362] on input "text" at bounding box center [760, 370] width 328 height 32
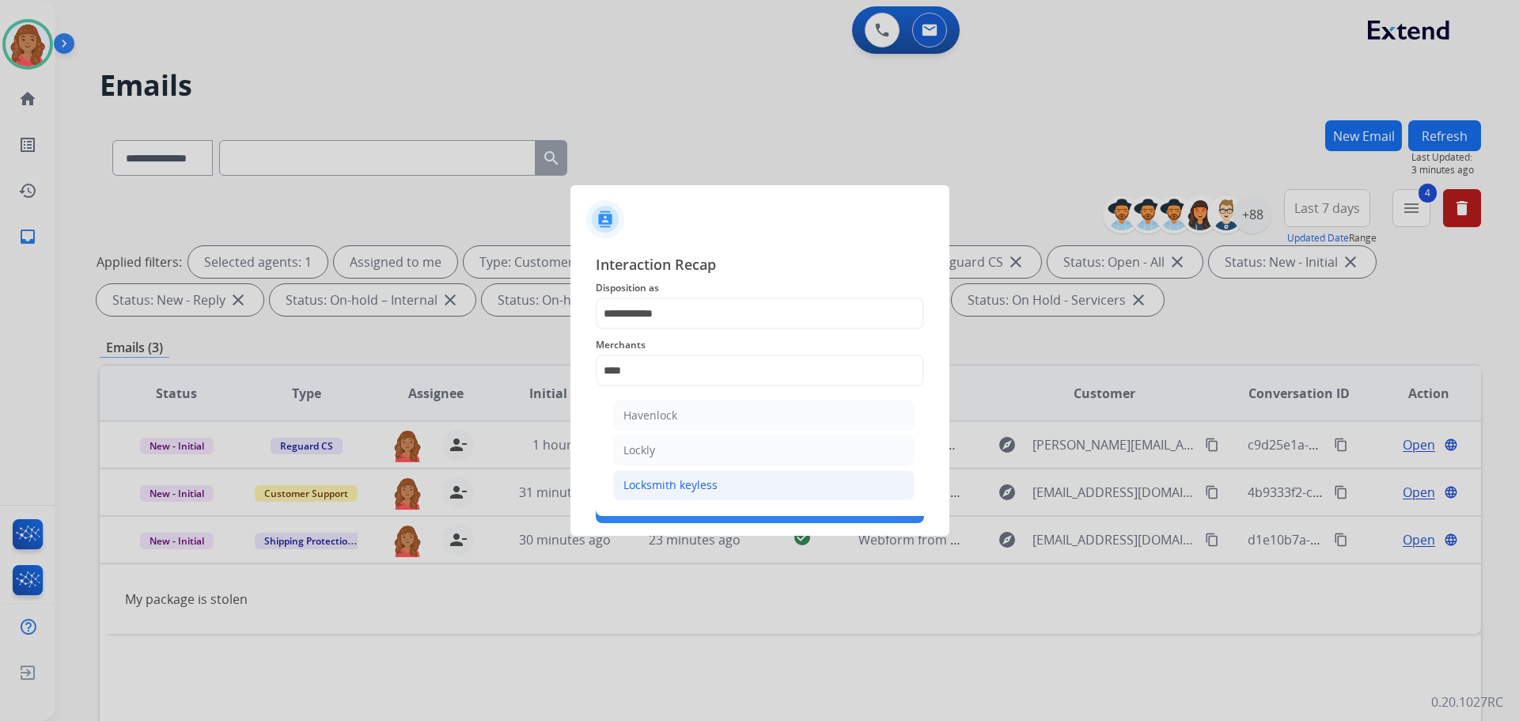
click at [646, 490] on div "Locksmith keyless" at bounding box center [670, 485] width 94 height 16
type input "**********"
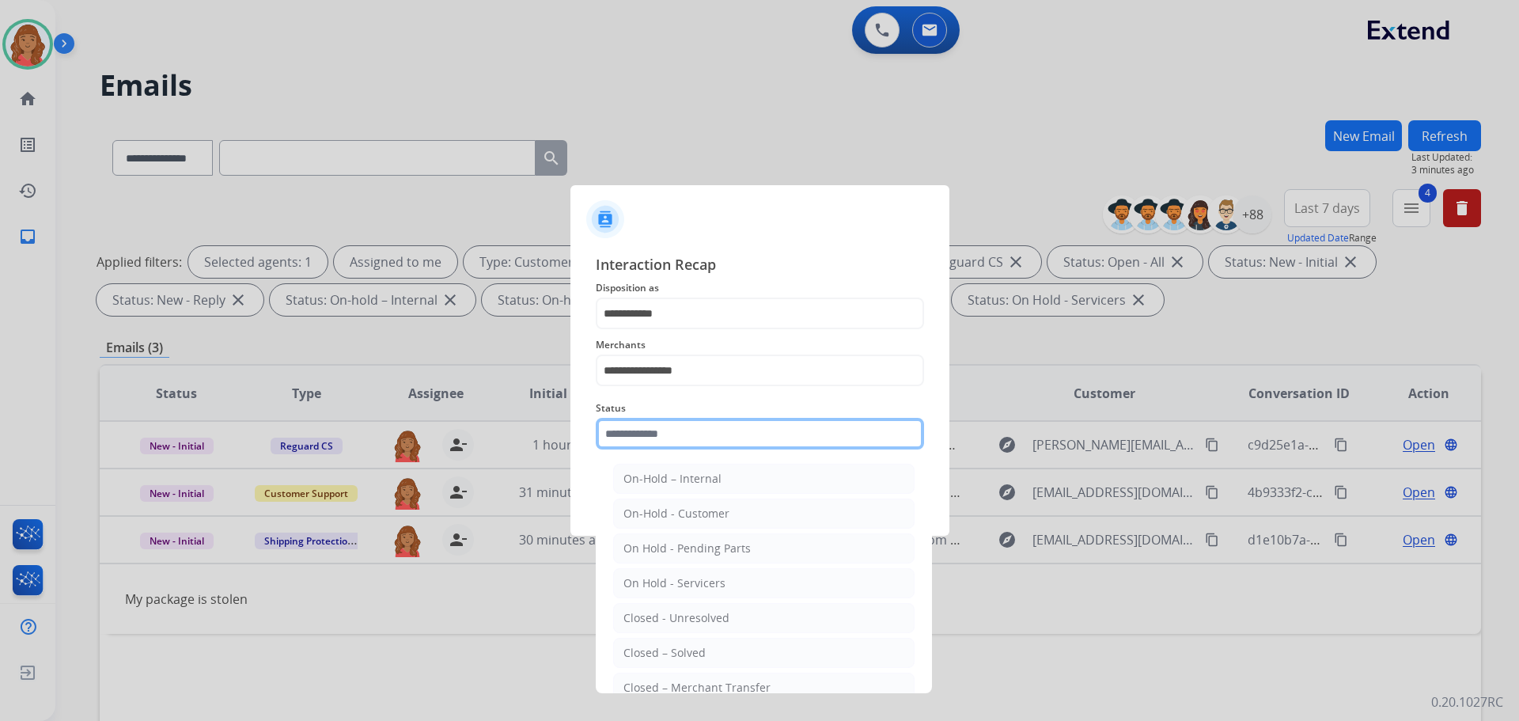
click at [658, 427] on input "text" at bounding box center [760, 434] width 328 height 32
drag, startPoint x: 665, startPoint y: 645, endPoint x: 666, endPoint y: 611, distance: 34.0
click at [665, 642] on li "Closed – Solved" at bounding box center [763, 653] width 301 height 30
type input "**********"
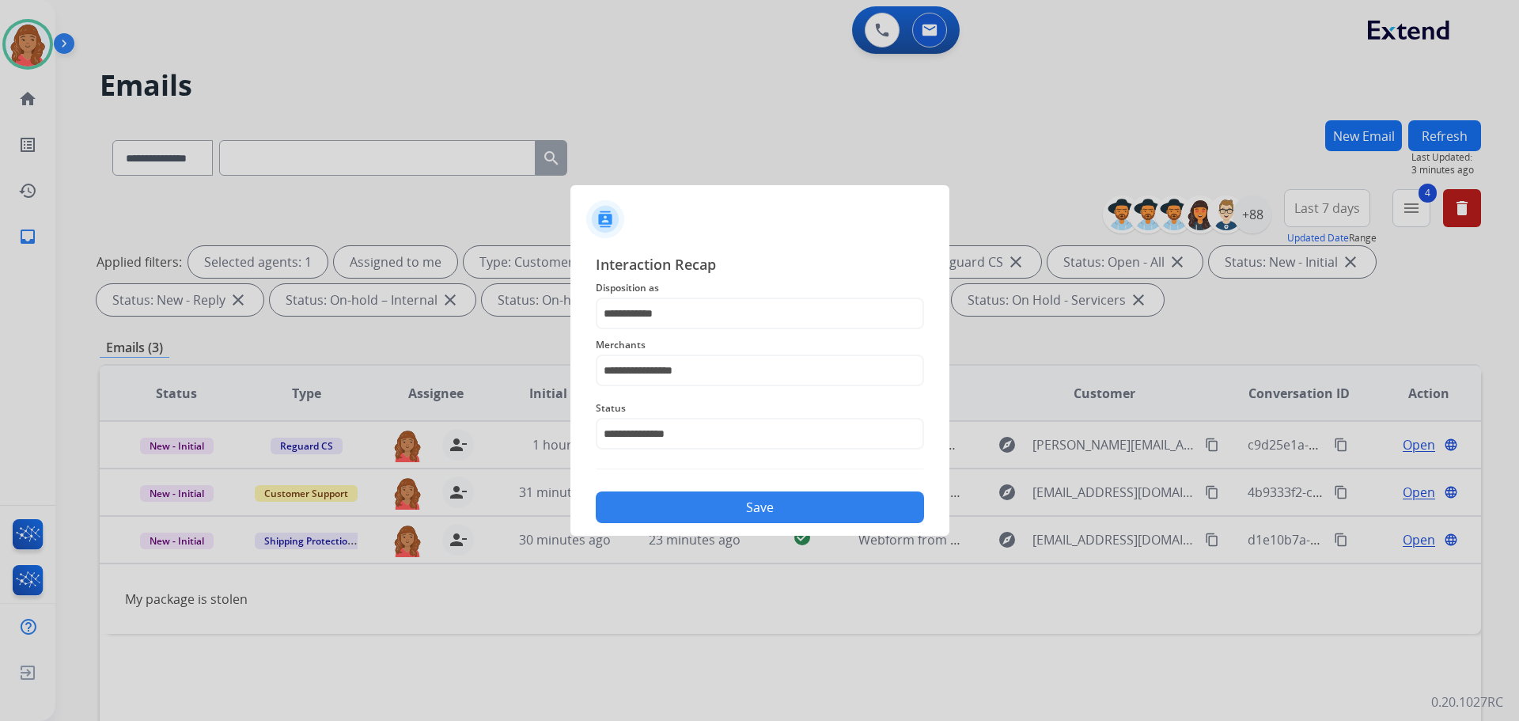
click at [672, 491] on div "Save" at bounding box center [760, 502] width 328 height 41
click at [686, 504] on button "Save" at bounding box center [760, 507] width 328 height 32
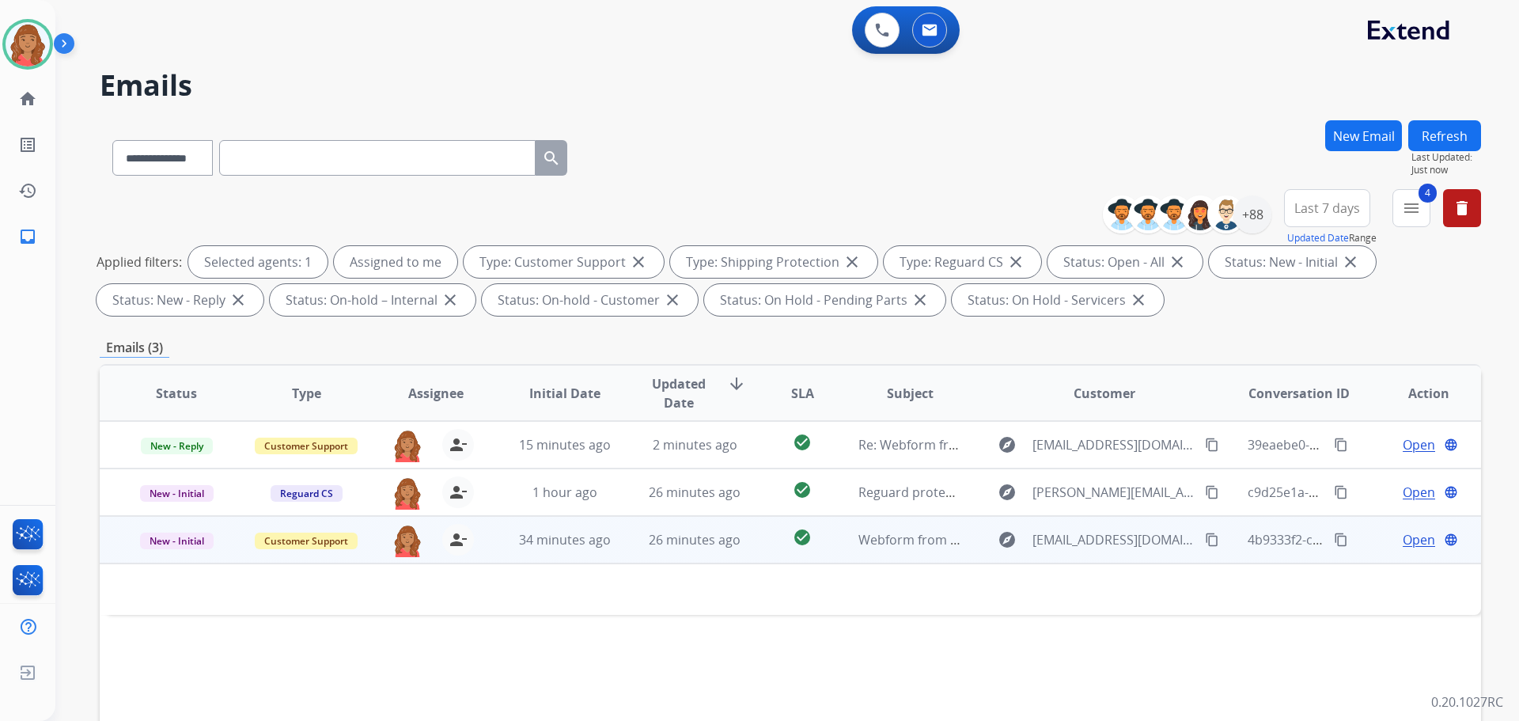
click at [643, 547] on div "26 minutes ago" at bounding box center [695, 539] width 104 height 19
click at [647, 551] on td "26 minutes ago" at bounding box center [683, 539] width 130 height 47
click at [1205, 541] on mat-icon "content_copy" at bounding box center [1212, 539] width 14 height 14
click at [1411, 543] on span "Open" at bounding box center [1419, 539] width 32 height 19
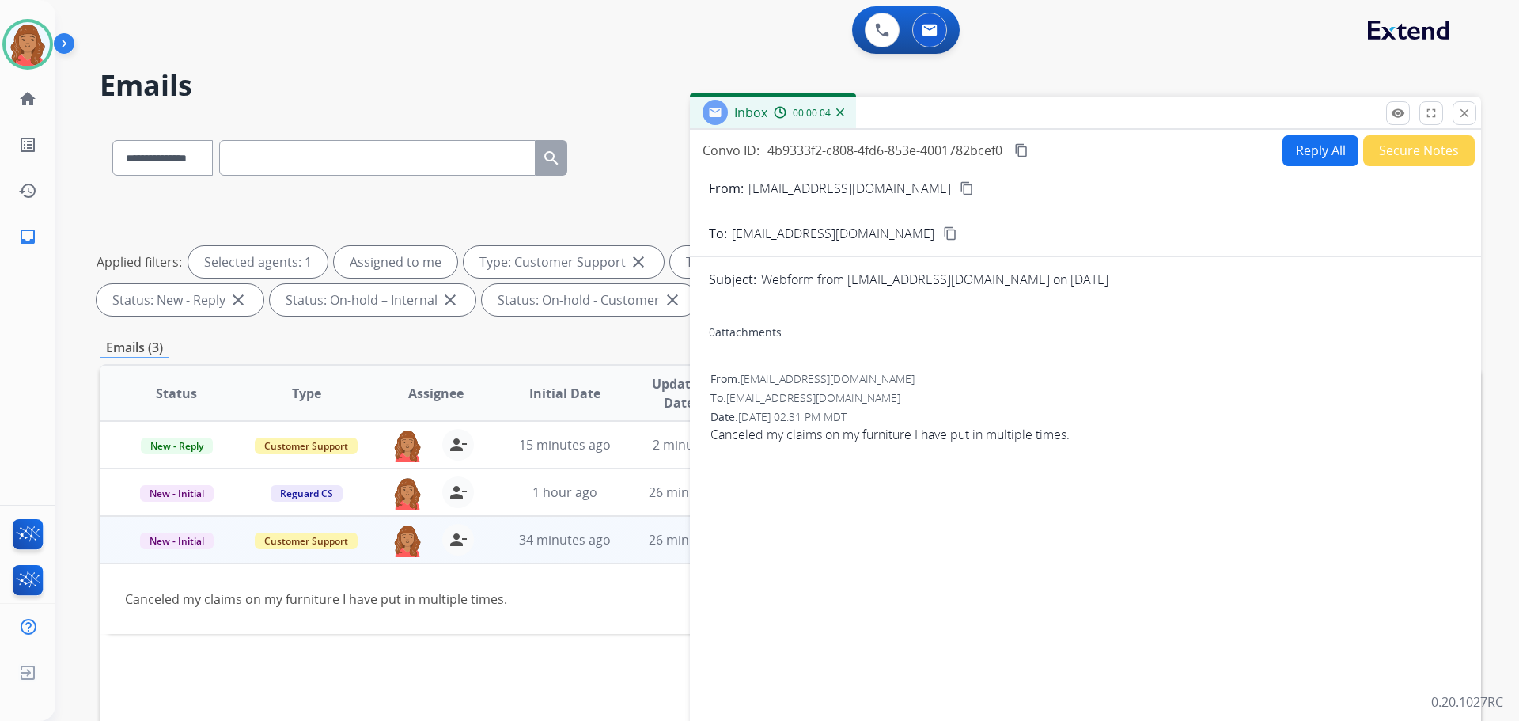
click at [1347, 153] on div "Reply All Secure Notes" at bounding box center [1376, 150] width 197 height 31
click at [1302, 161] on button "Reply All" at bounding box center [1320, 150] width 76 height 31
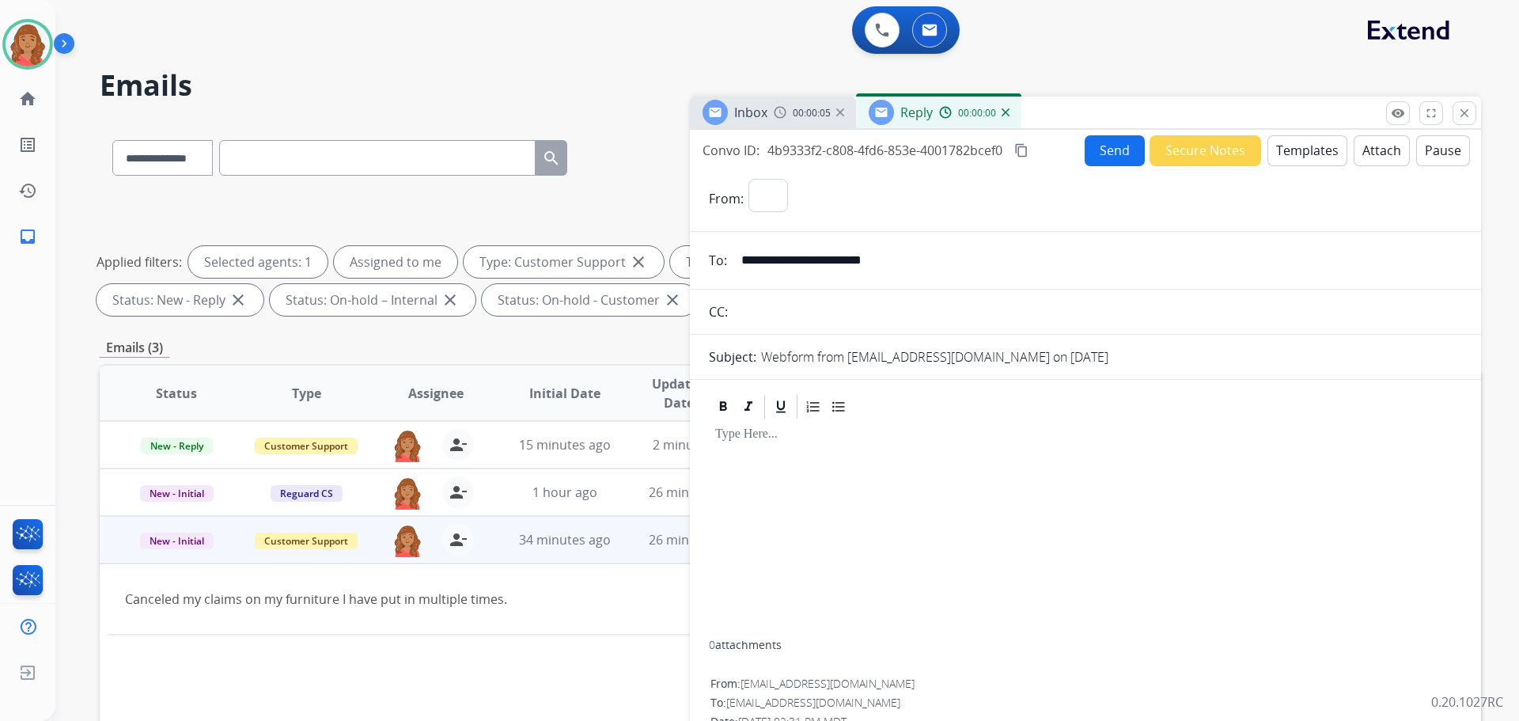
select select "**********"
click at [1276, 159] on button "Templates" at bounding box center [1307, 150] width 80 height 31
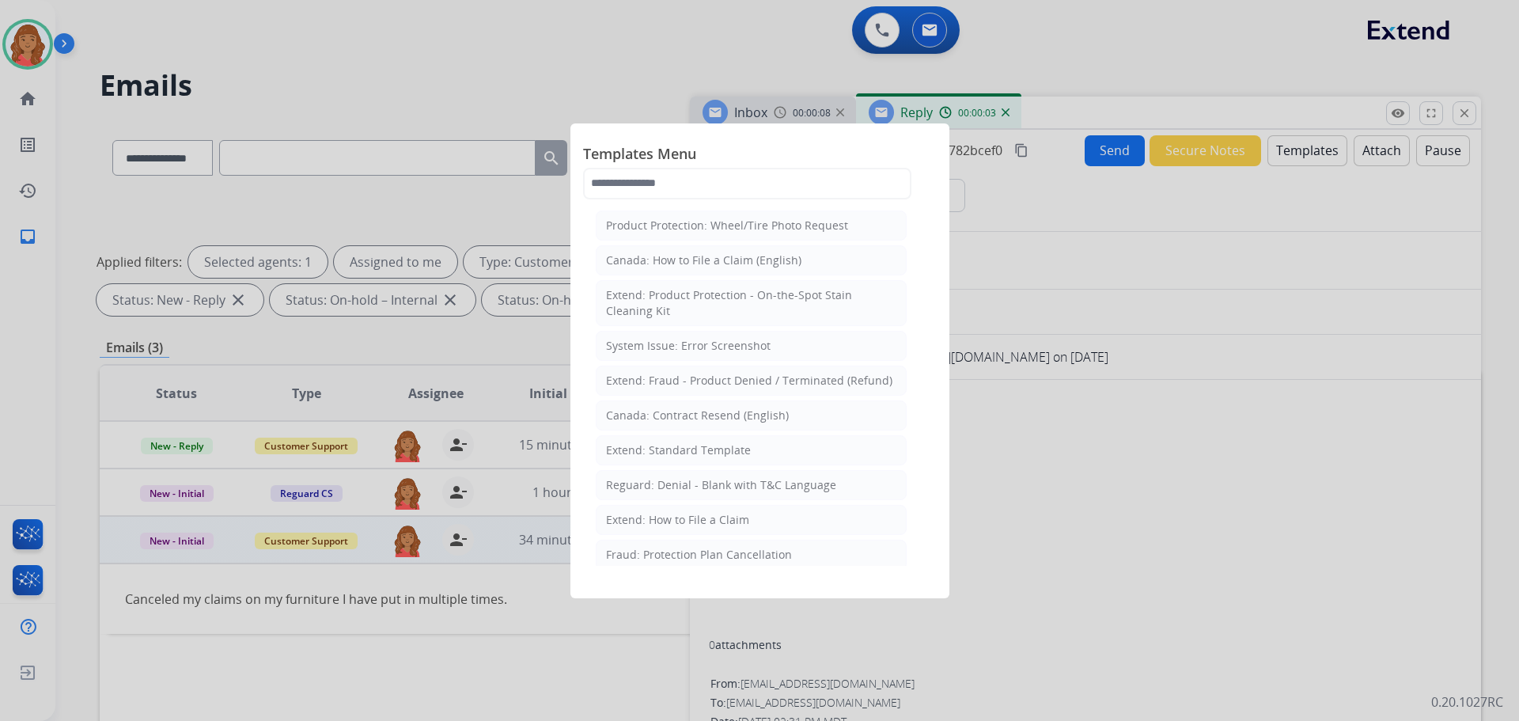
drag, startPoint x: 684, startPoint y: 517, endPoint x: 704, endPoint y: 534, distance: 26.9
click at [684, 517] on div "Extend: How to File a Claim" at bounding box center [677, 520] width 143 height 16
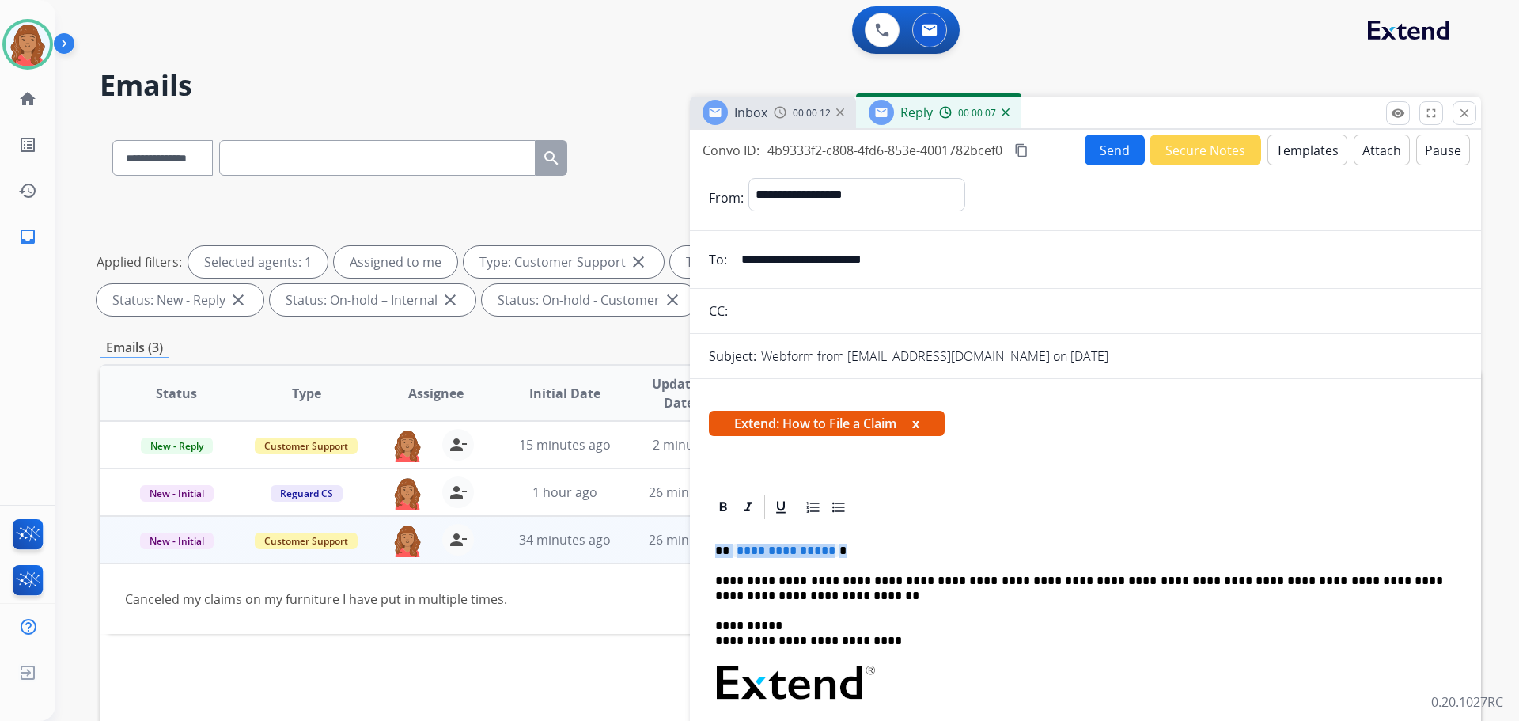
drag, startPoint x: 836, startPoint y: 547, endPoint x: 715, endPoint y: 547, distance: 121.1
click at [715, 547] on p "**********" at bounding box center [1079, 551] width 728 height 14
click at [1288, 153] on button "Templates" at bounding box center [1307, 150] width 80 height 31
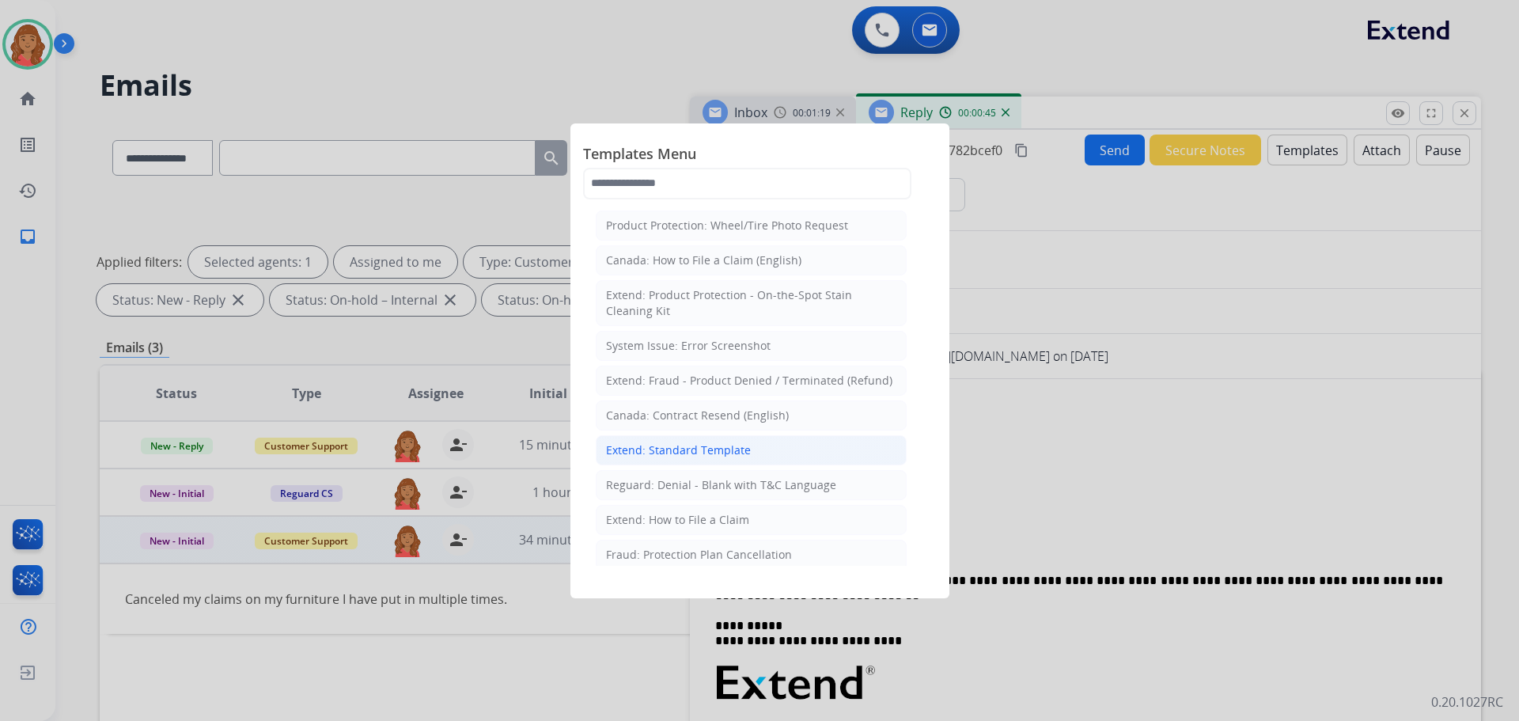
click at [717, 449] on div "Extend: Standard Template" at bounding box center [678, 450] width 145 height 16
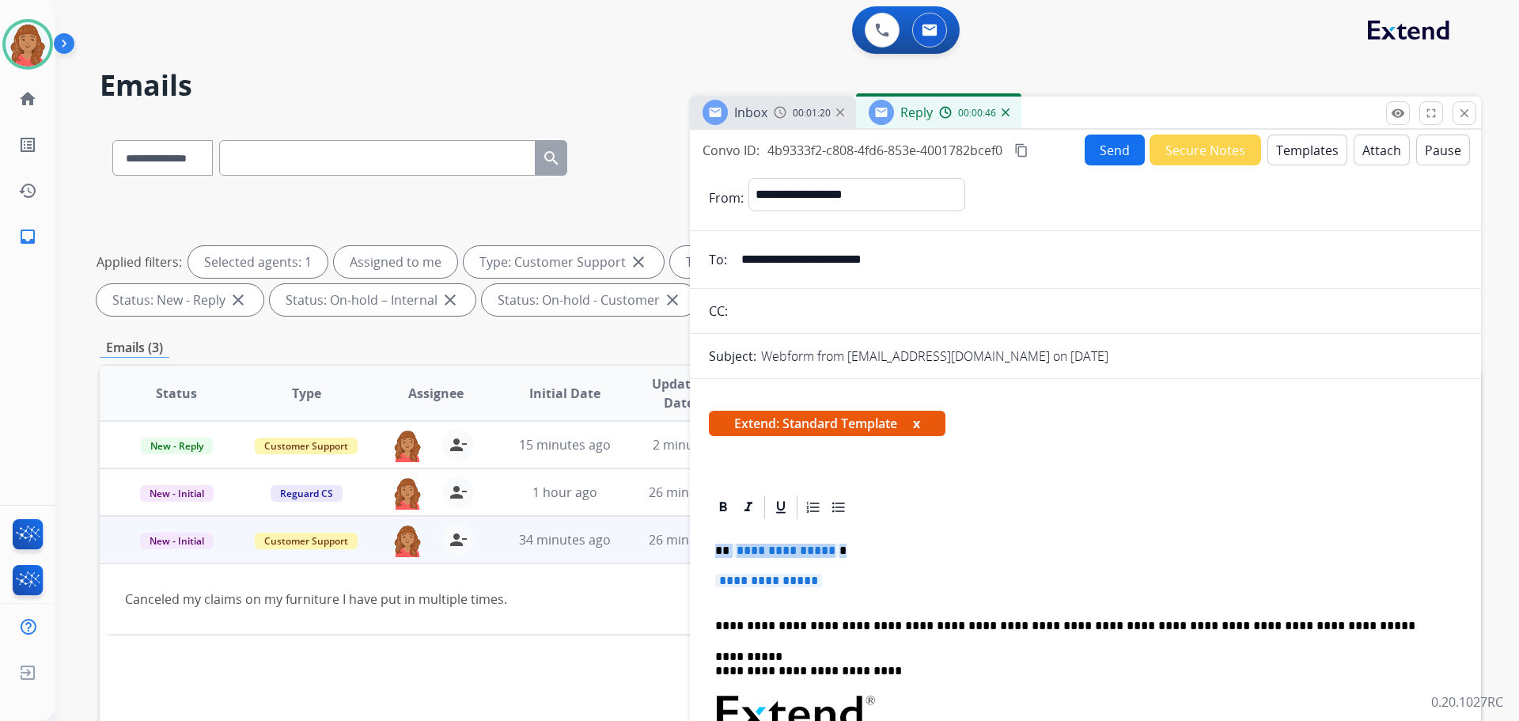
drag, startPoint x: 833, startPoint y: 582, endPoint x: 704, endPoint y: 546, distance: 134.0
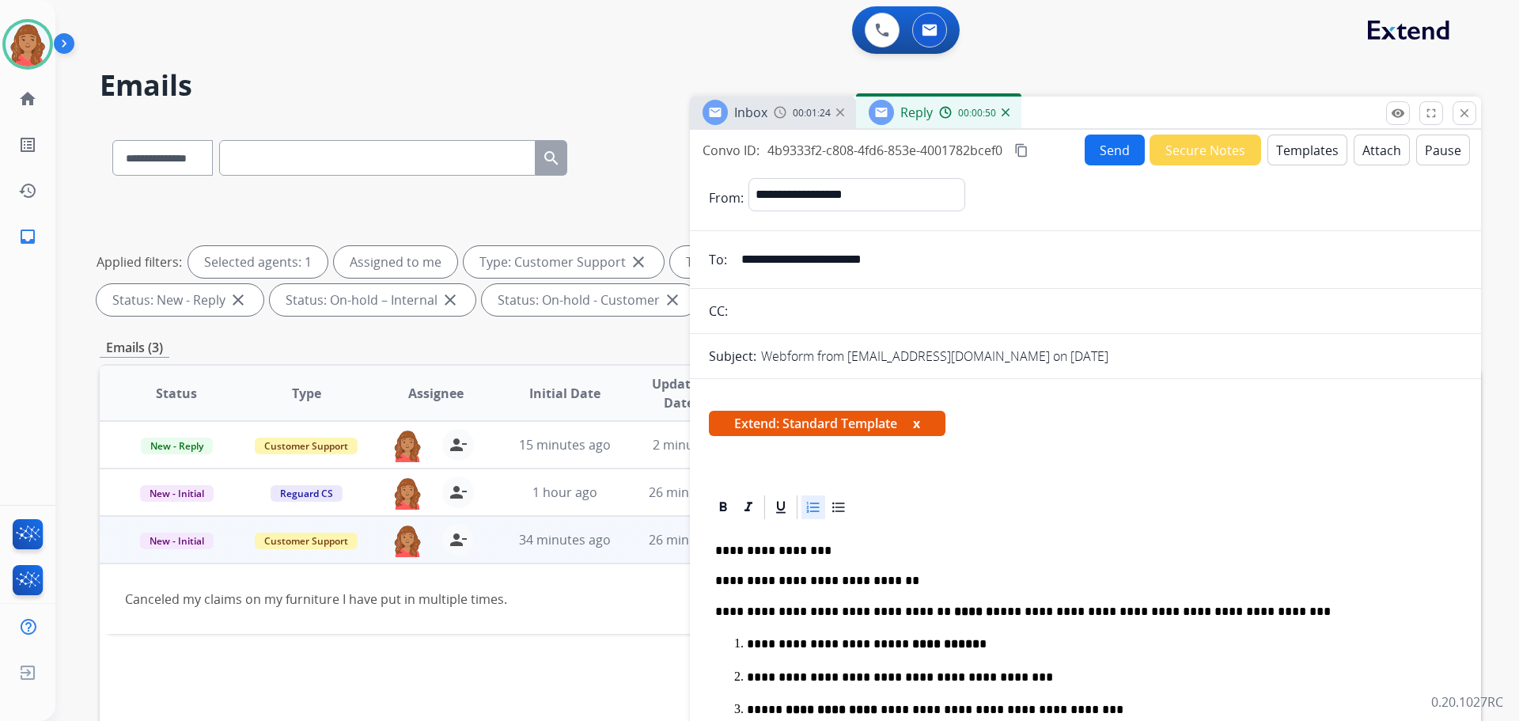
drag, startPoint x: 1024, startPoint y: 149, endPoint x: 1083, endPoint y: 148, distance: 59.3
click at [1025, 148] on mat-icon "content_copy" at bounding box center [1021, 150] width 14 height 14
click at [1093, 149] on button "Send" at bounding box center [1115, 150] width 60 height 31
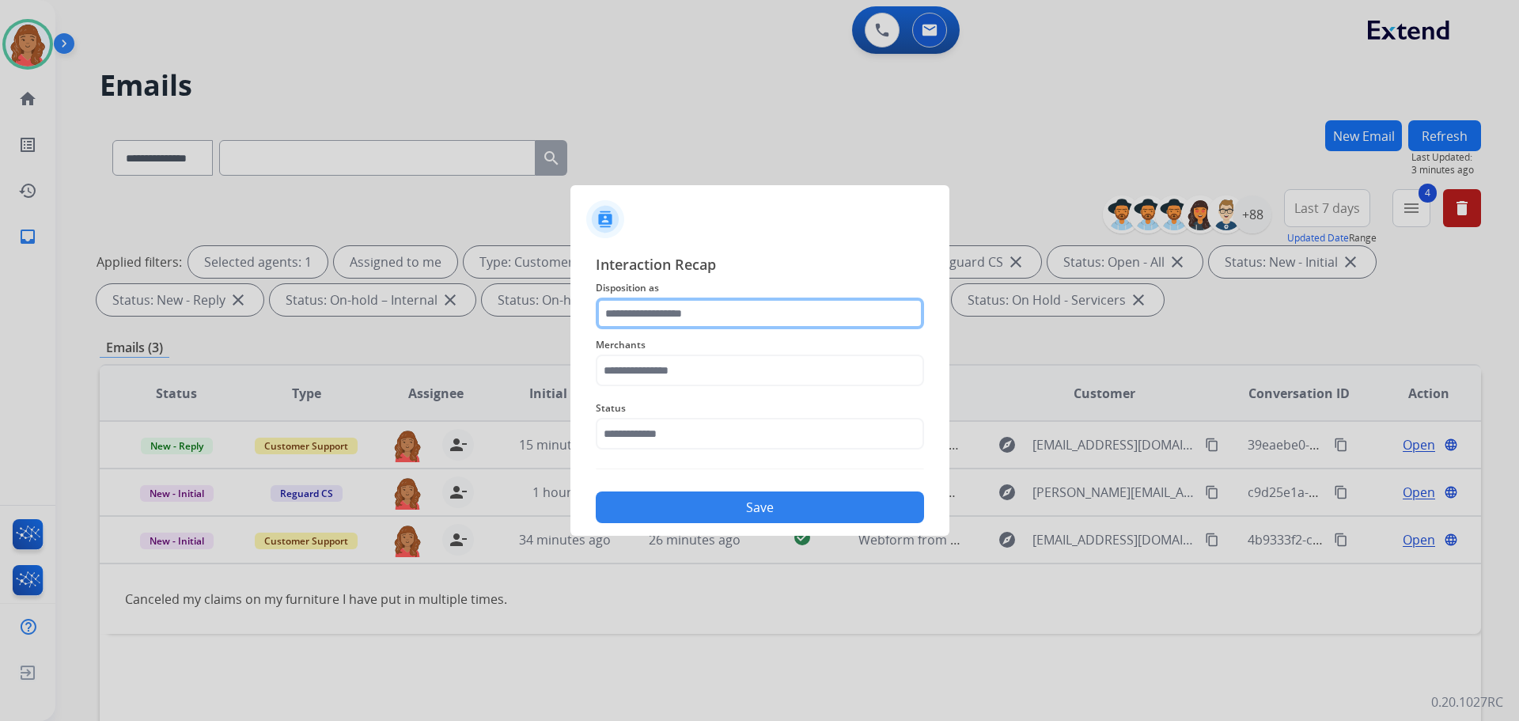
drag, startPoint x: 646, startPoint y: 312, endPoint x: 652, endPoint y: 326, distance: 15.3
click at [650, 316] on input "text" at bounding box center [760, 313] width 328 height 32
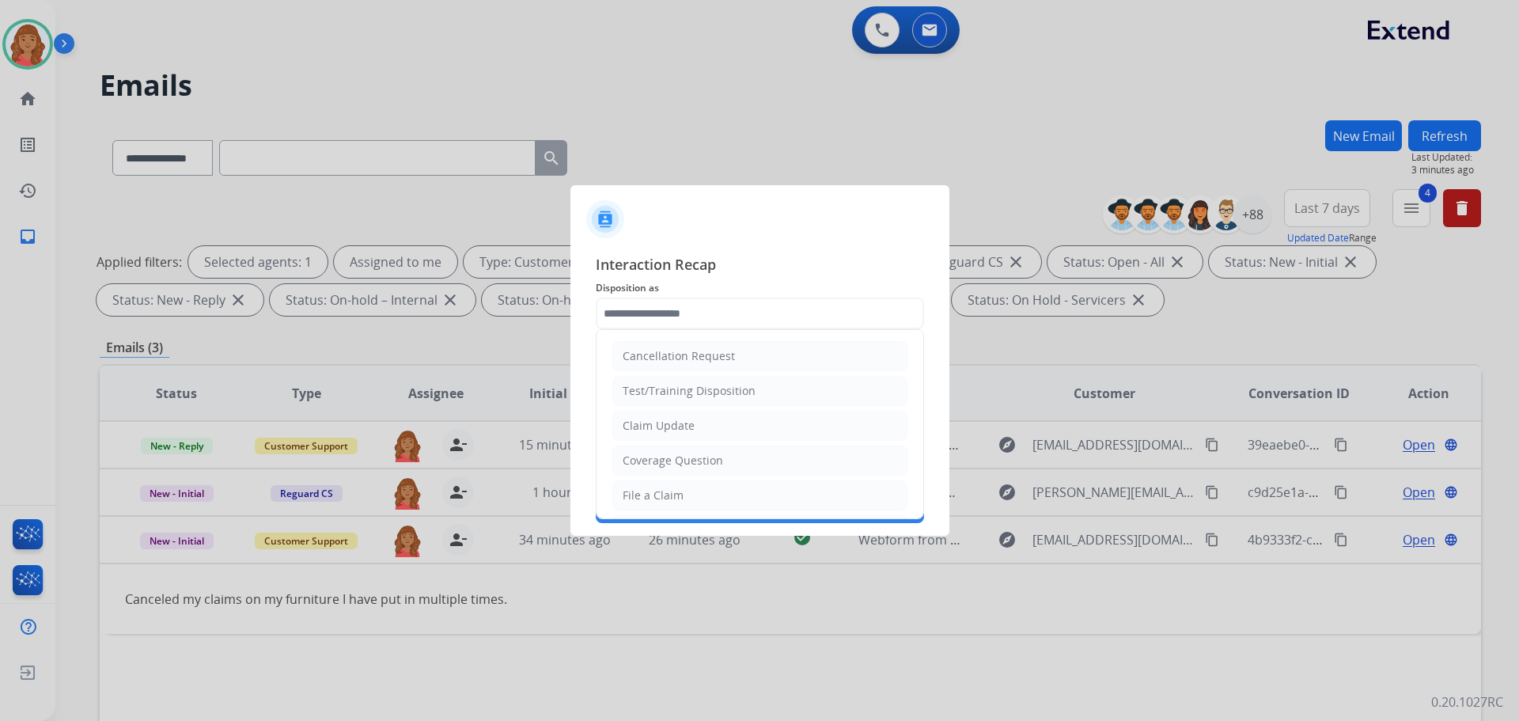
drag, startPoint x: 657, startPoint y: 411, endPoint x: 656, endPoint y: 422, distance: 10.3
click at [657, 413] on li "Claim Update" at bounding box center [759, 426] width 295 height 30
type input "**********"
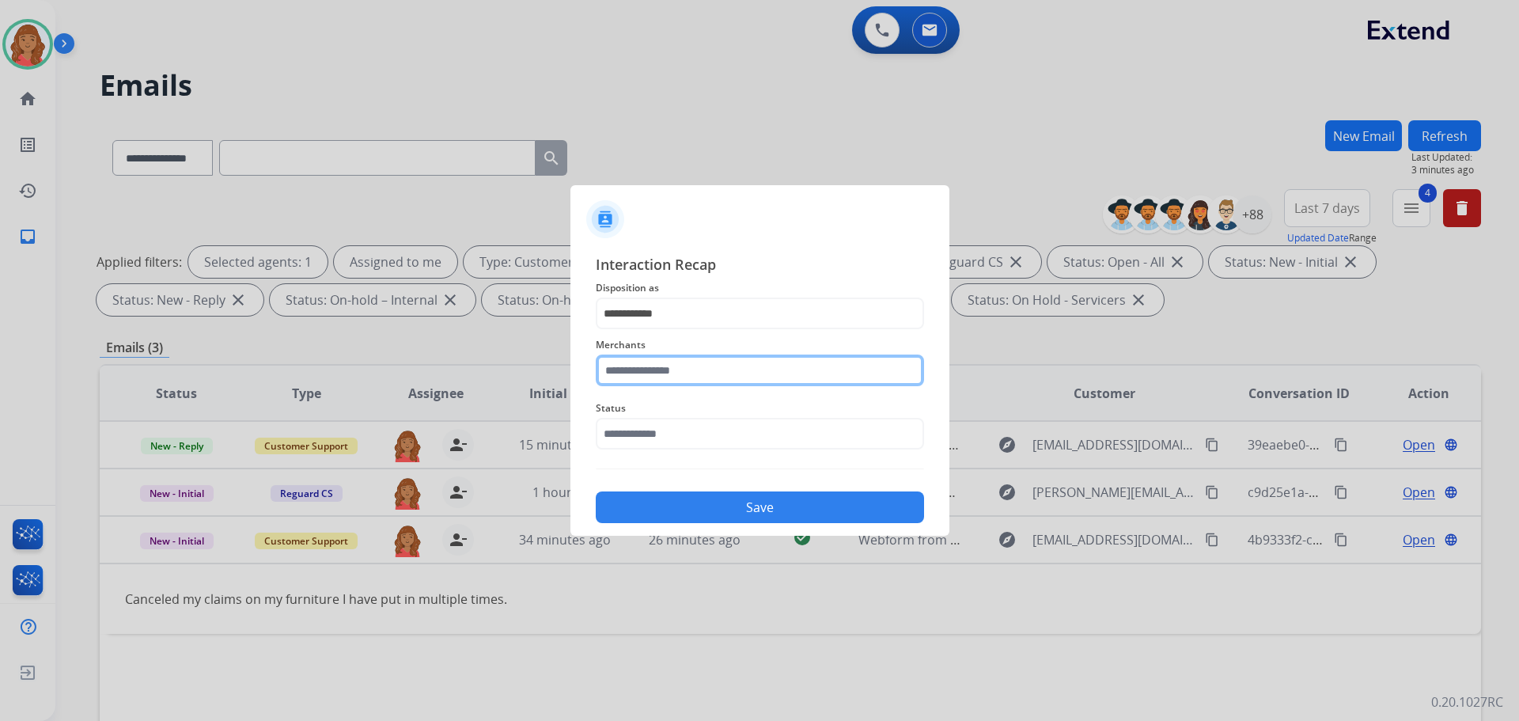
click at [661, 375] on input "text" at bounding box center [760, 370] width 328 height 32
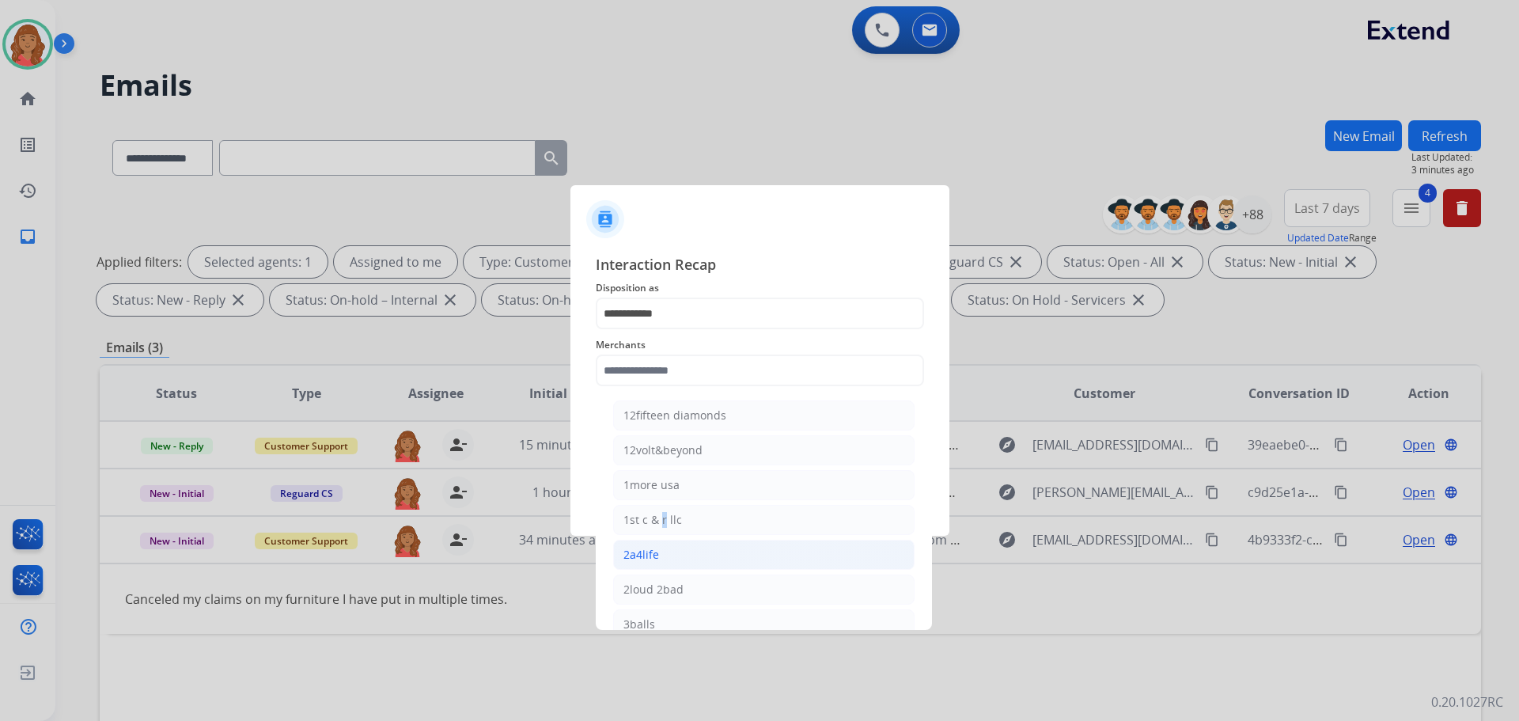
drag, startPoint x: 661, startPoint y: 528, endPoint x: 657, endPoint y: 542, distance: 14.8
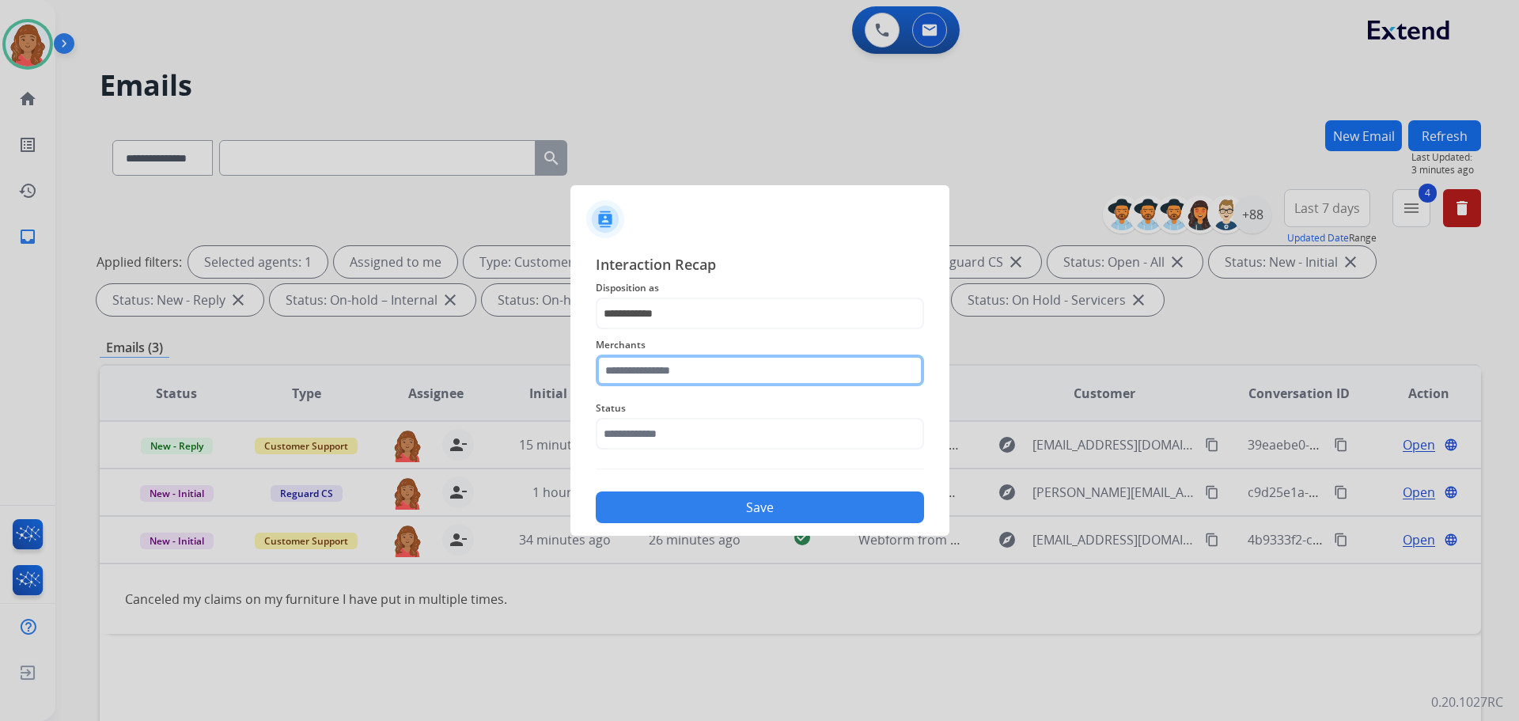
click at [666, 378] on input "text" at bounding box center [760, 370] width 328 height 32
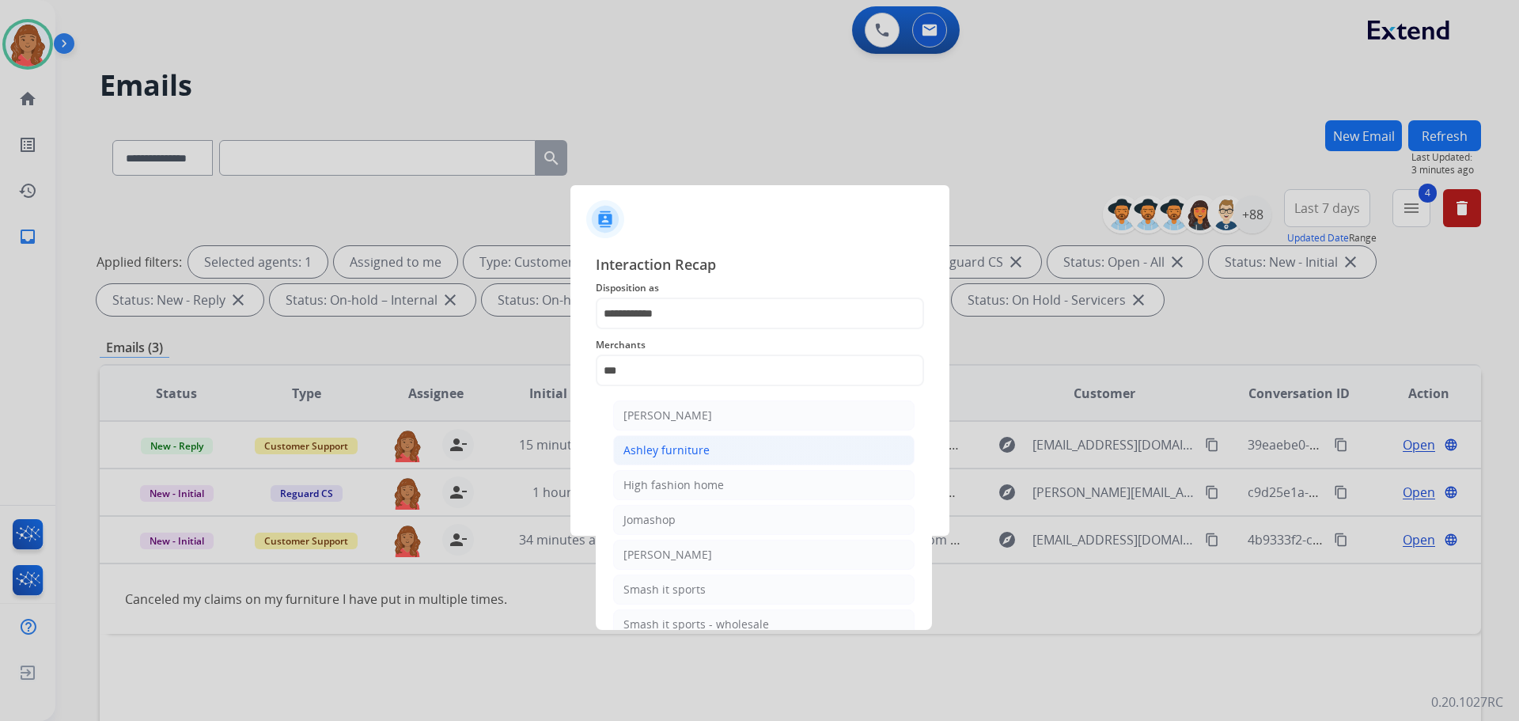
click at [644, 453] on div "Ashley furniture" at bounding box center [666, 450] width 86 height 16
type input "**********"
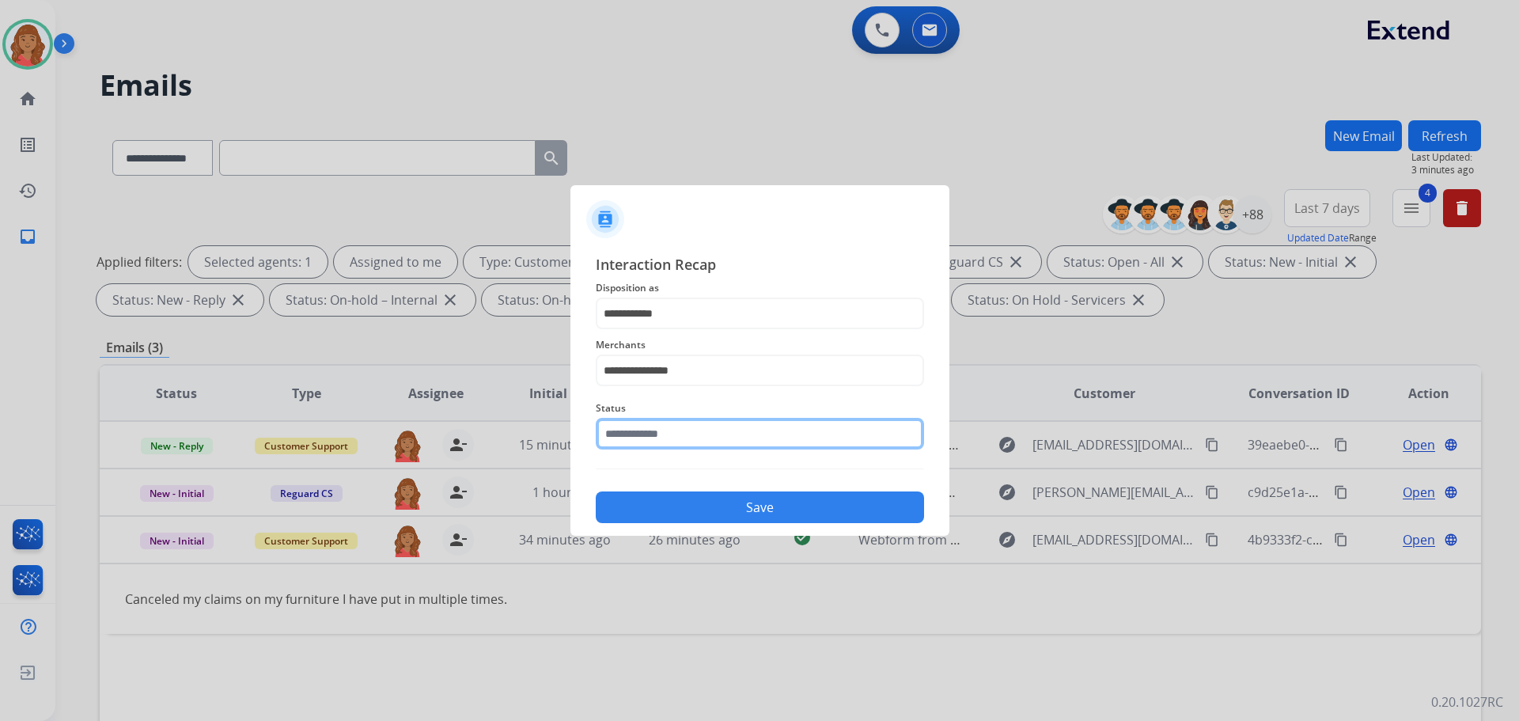
click at [647, 443] on input "text" at bounding box center [760, 434] width 328 height 32
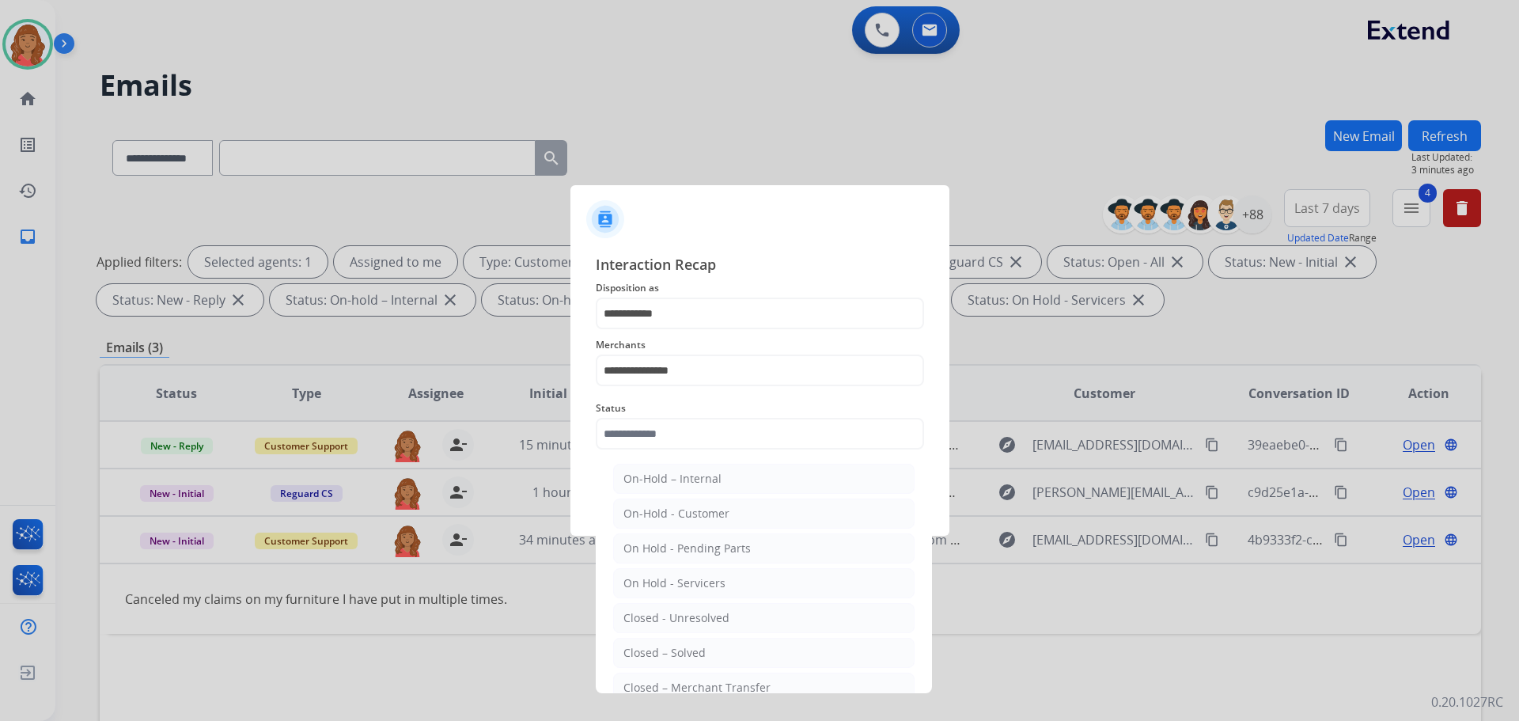
click at [667, 654] on div "Closed – Solved" at bounding box center [664, 653] width 82 height 16
type input "**********"
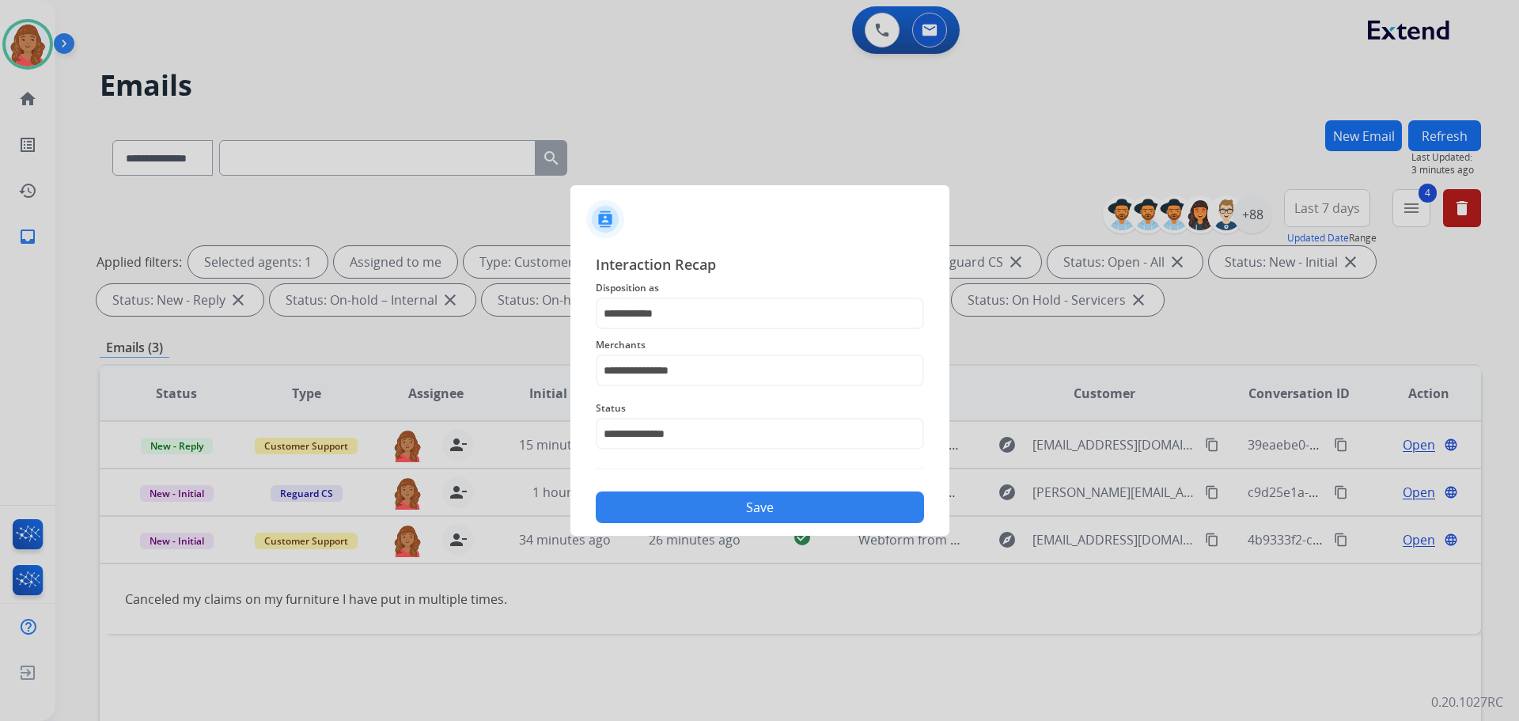
click at [680, 505] on button "Save" at bounding box center [760, 507] width 328 height 32
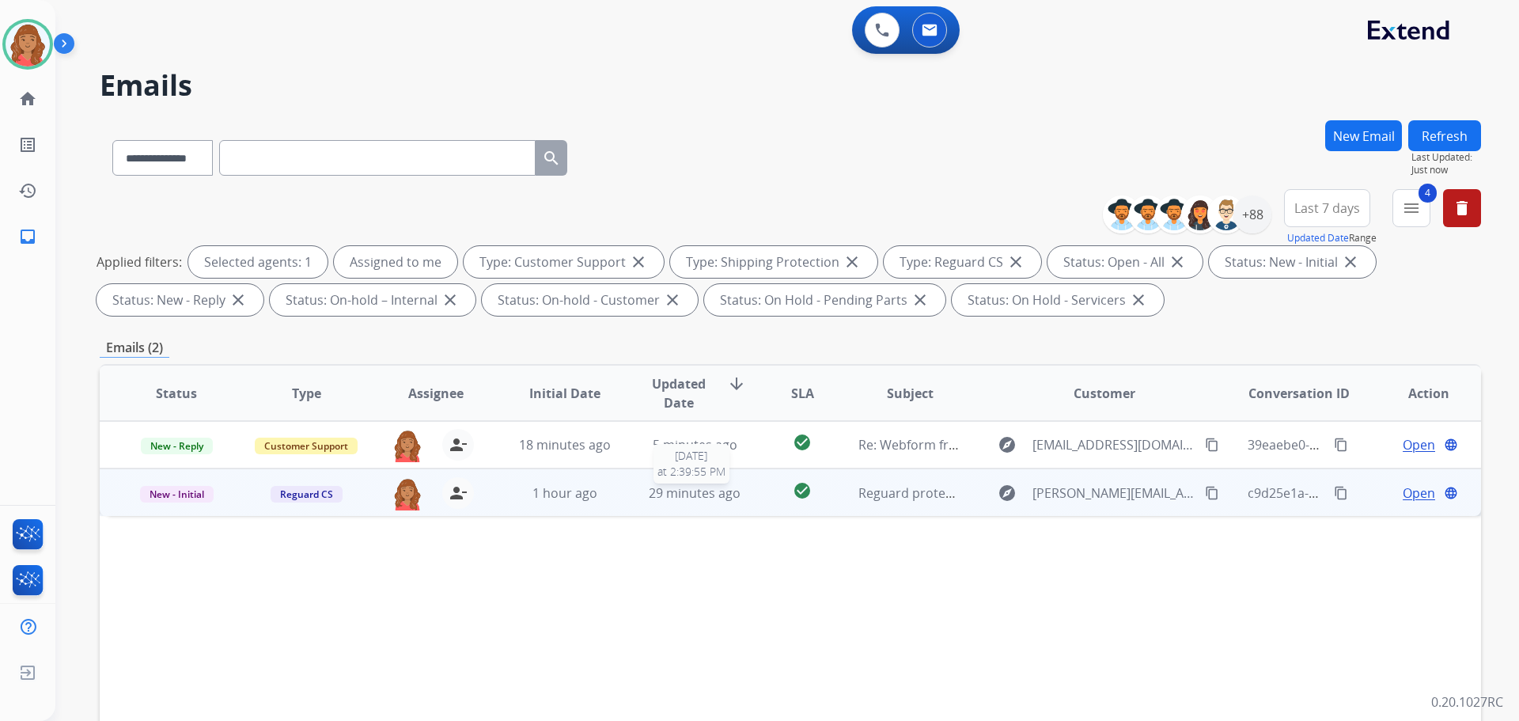
click at [666, 497] on span "29 minutes ago" at bounding box center [695, 492] width 92 height 17
click at [626, 494] on td "29 minutes ago" at bounding box center [683, 491] width 130 height 47
click at [627, 494] on td "29 minutes ago" at bounding box center [683, 491] width 130 height 47
drag, startPoint x: 1199, startPoint y: 490, endPoint x: 1173, endPoint y: 491, distance: 25.3
click at [1205, 490] on mat-icon "content_copy" at bounding box center [1212, 492] width 14 height 14
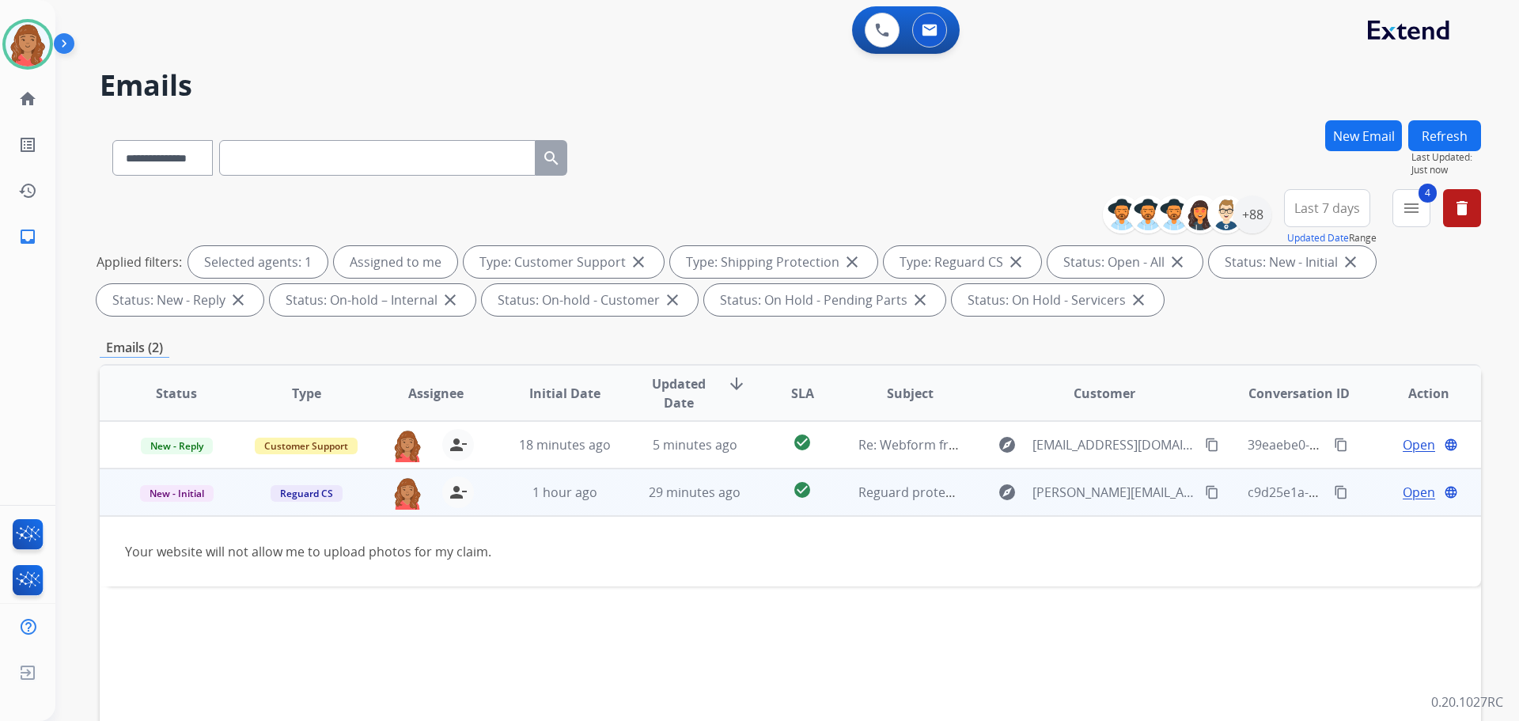
click at [1410, 504] on td "Open language" at bounding box center [1416, 491] width 130 height 47
click at [1403, 500] on span "Open" at bounding box center [1419, 492] width 32 height 19
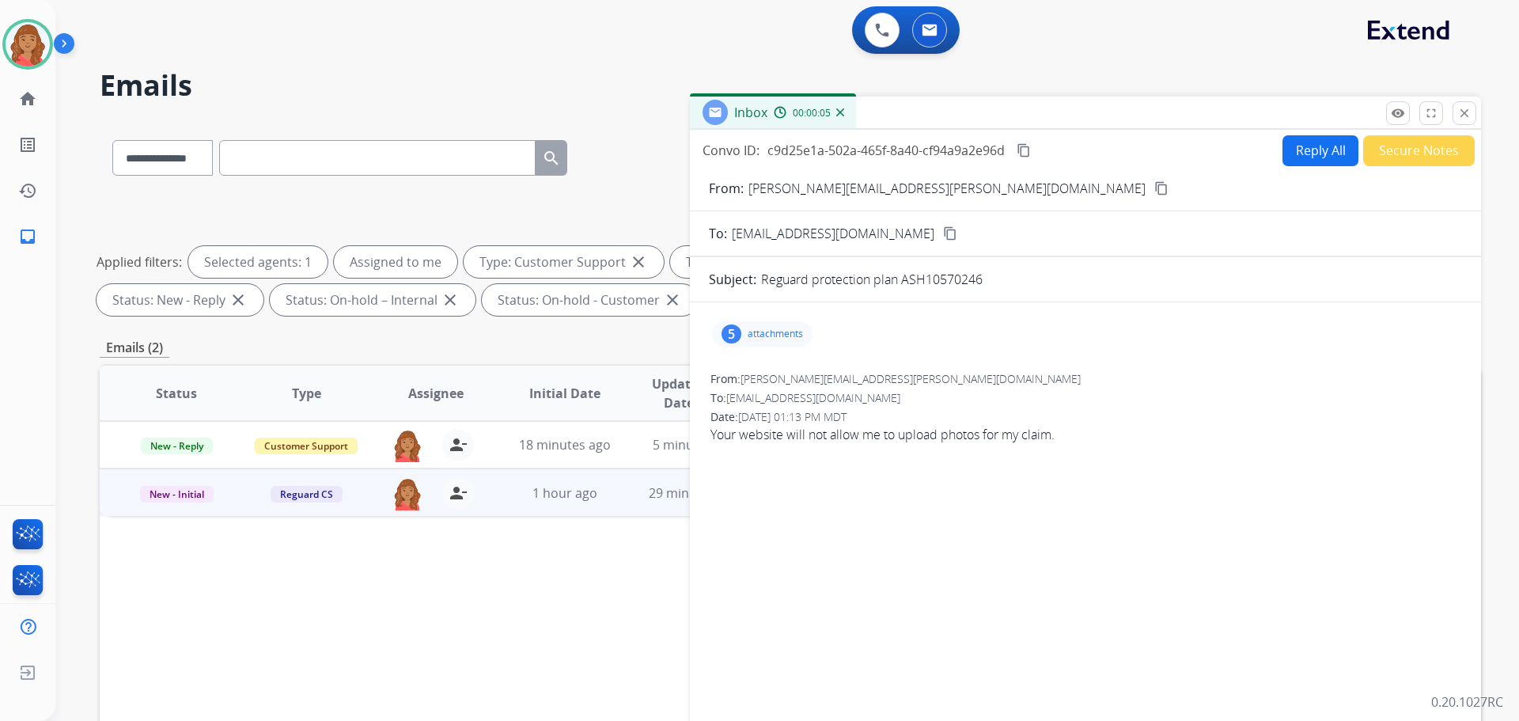
click at [748, 319] on div "5 attachments" at bounding box center [1085, 334] width 753 height 38
drag, startPoint x: 770, startPoint y: 339, endPoint x: 750, endPoint y: 343, distance: 20.0
click at [769, 339] on p "attachments" at bounding box center [775, 334] width 55 height 13
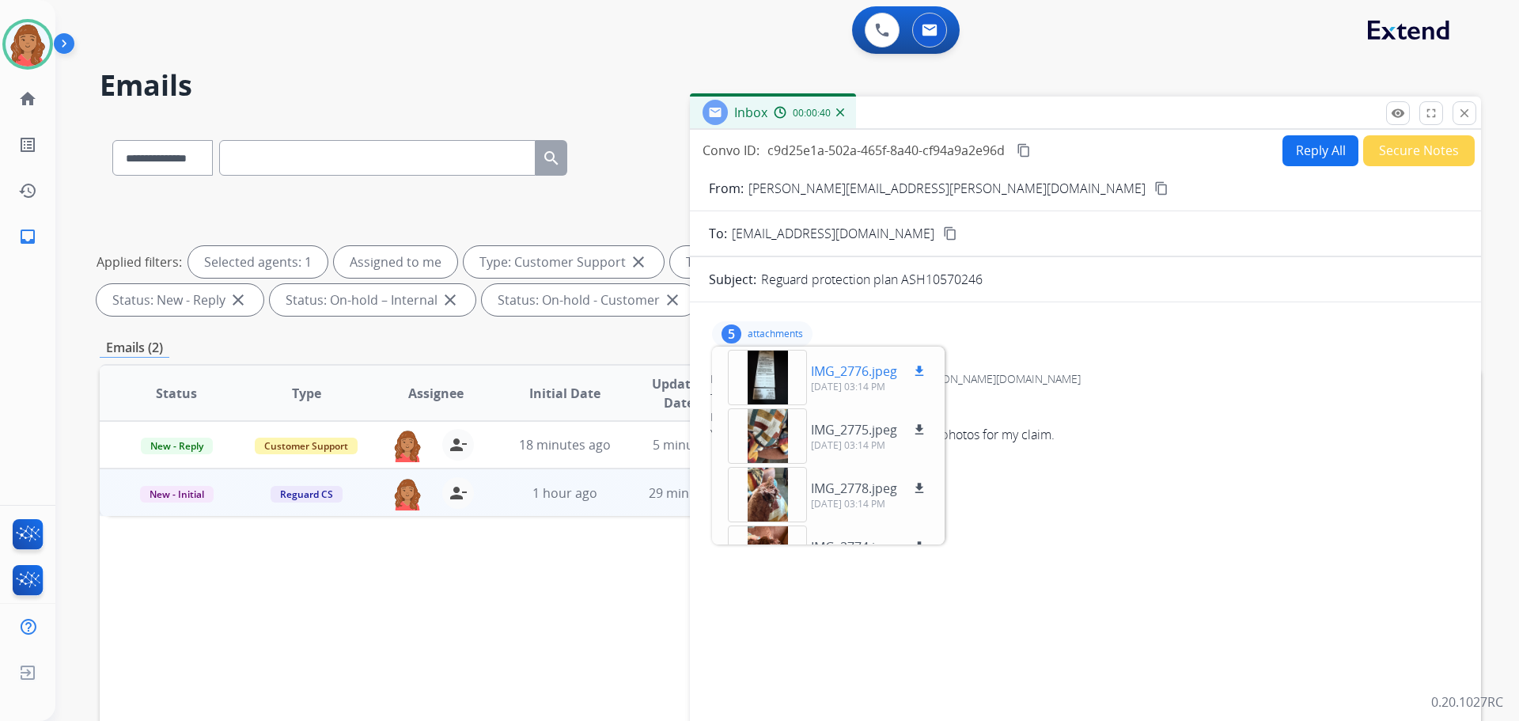
click at [754, 376] on div at bounding box center [767, 377] width 79 height 55
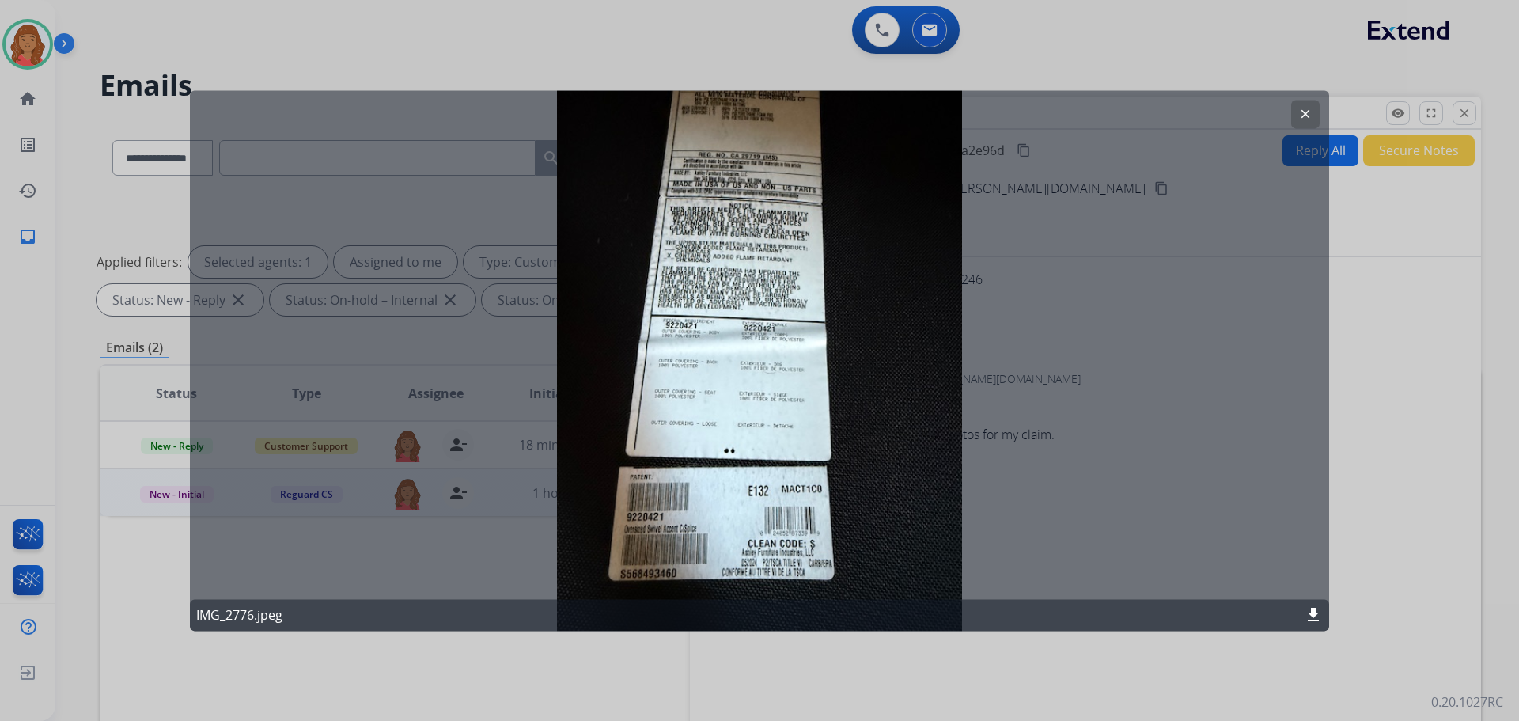
drag, startPoint x: 1301, startPoint y: 108, endPoint x: 1285, endPoint y: 114, distance: 17.0
click at [1302, 108] on mat-icon "clear" at bounding box center [1305, 114] width 14 height 14
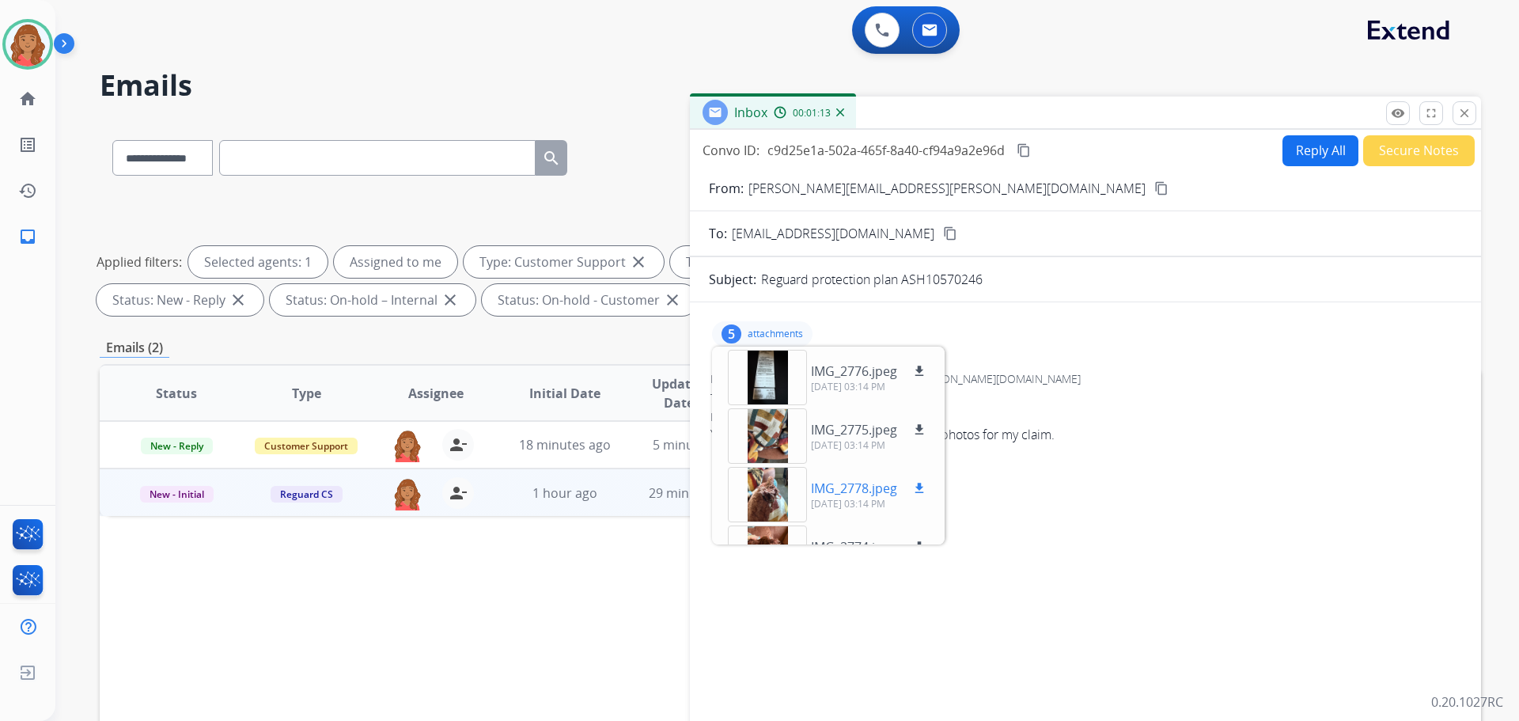
click at [773, 496] on div at bounding box center [767, 494] width 79 height 55
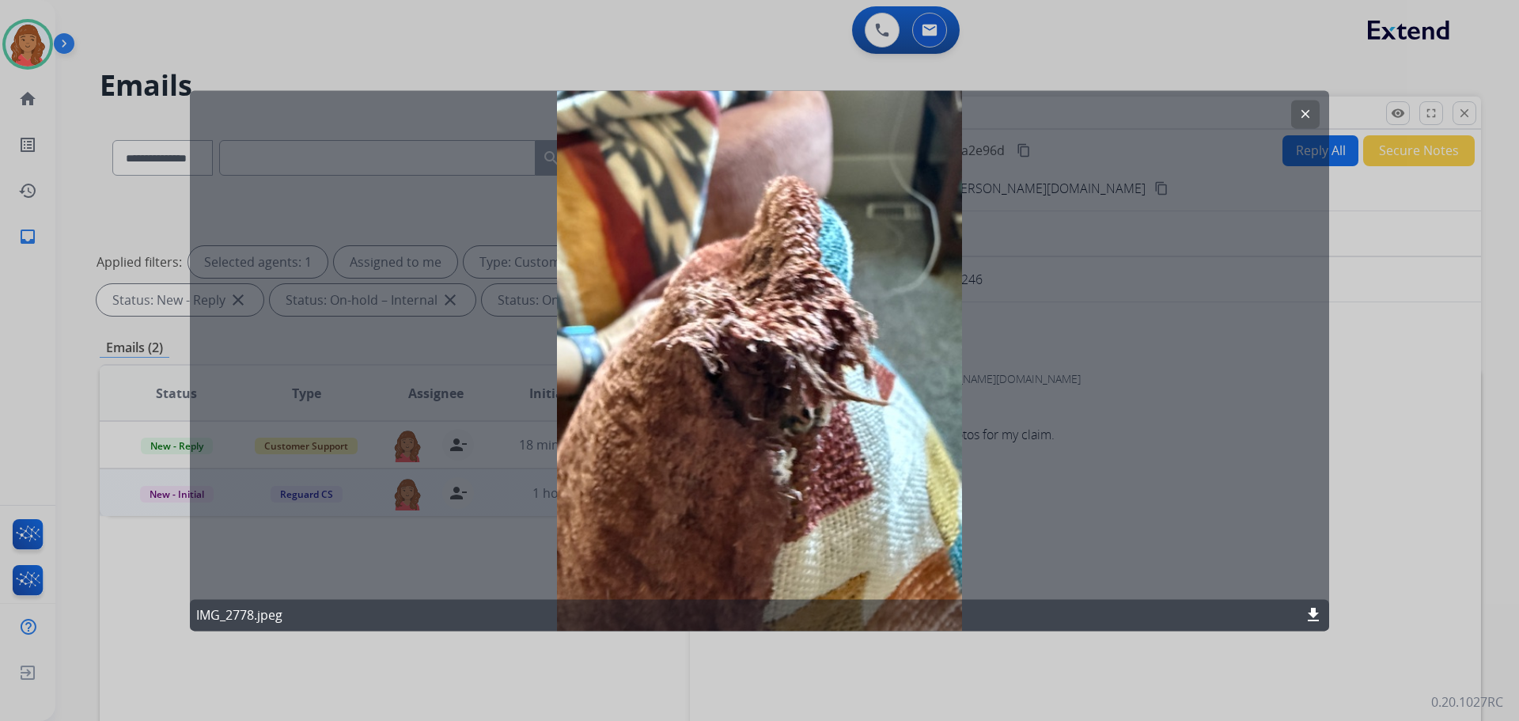
click at [1301, 114] on mat-icon "clear" at bounding box center [1305, 114] width 14 height 14
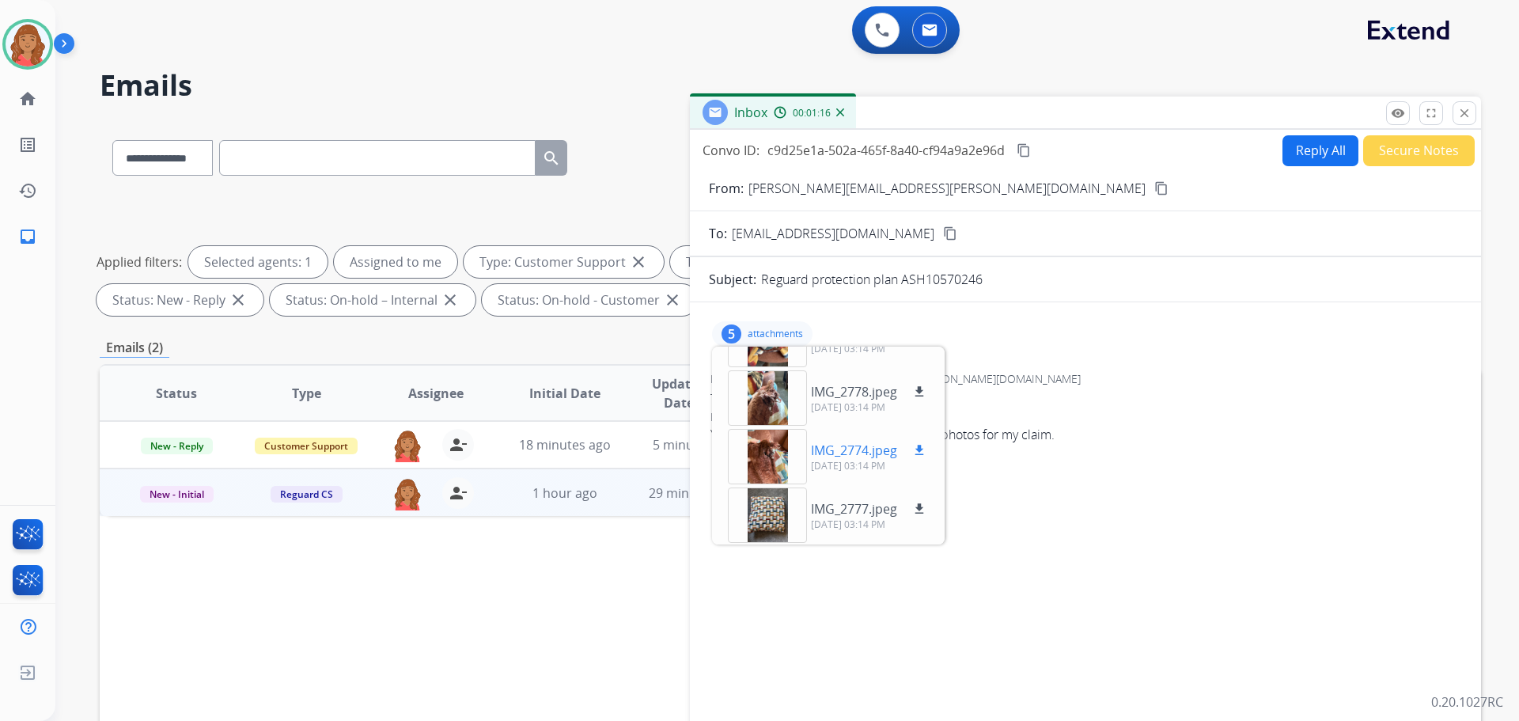
scroll to position [98, 0]
click at [777, 512] on div at bounding box center [767, 513] width 79 height 55
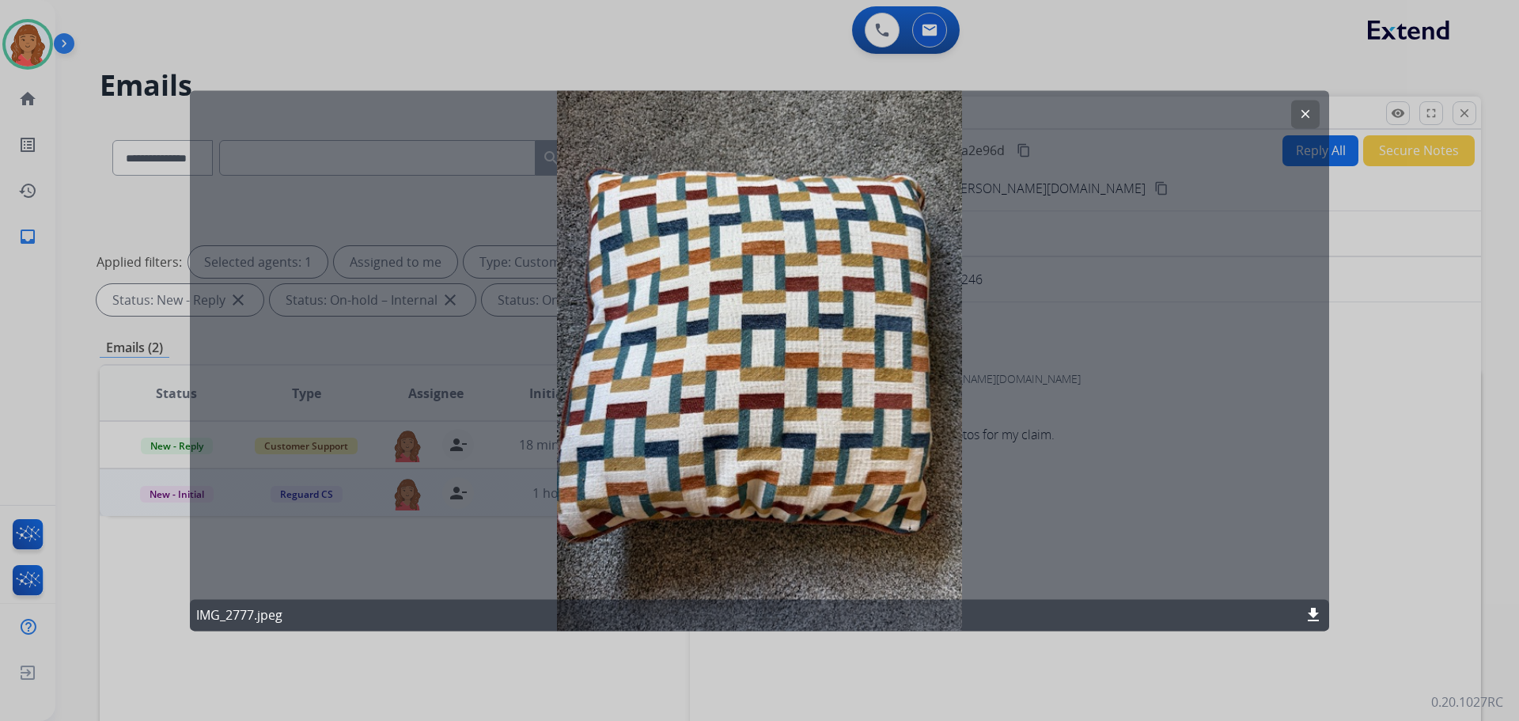
click at [781, 478] on div "clear IMG_2777.jpeg download" at bounding box center [759, 360] width 1139 height 540
click at [1302, 115] on mat-icon "clear" at bounding box center [1305, 114] width 14 height 14
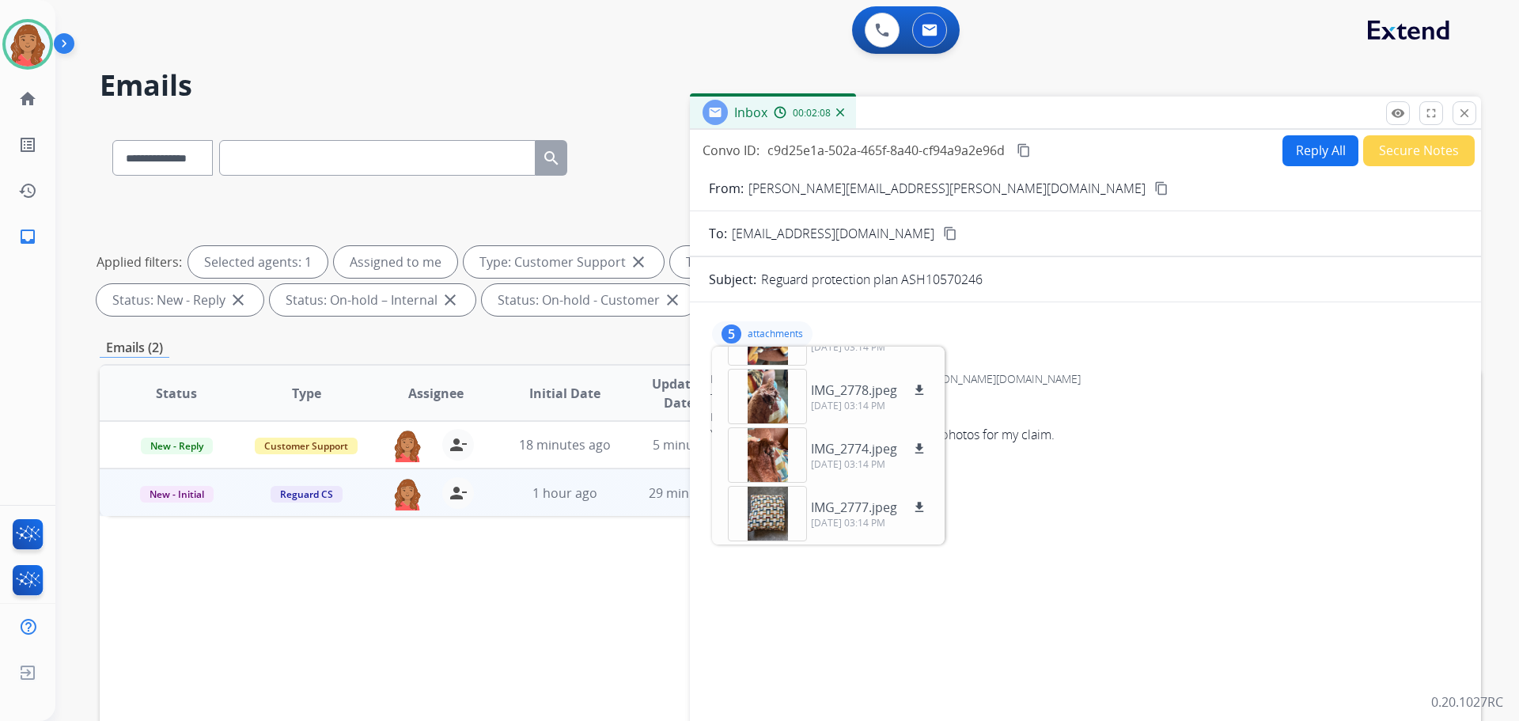
drag, startPoint x: 1136, startPoint y: 350, endPoint x: 928, endPoint y: 579, distance: 309.7
click at [1136, 351] on div "5 attachments IMG_2776.jpeg download [DATE] 03:14 PM IMG_2775.jpeg download [DA…" at bounding box center [1085, 334] width 753 height 38
drag, startPoint x: 767, startPoint y: 330, endPoint x: 777, endPoint y: 398, distance: 68.8
click at [767, 332] on p "attachments" at bounding box center [775, 334] width 55 height 13
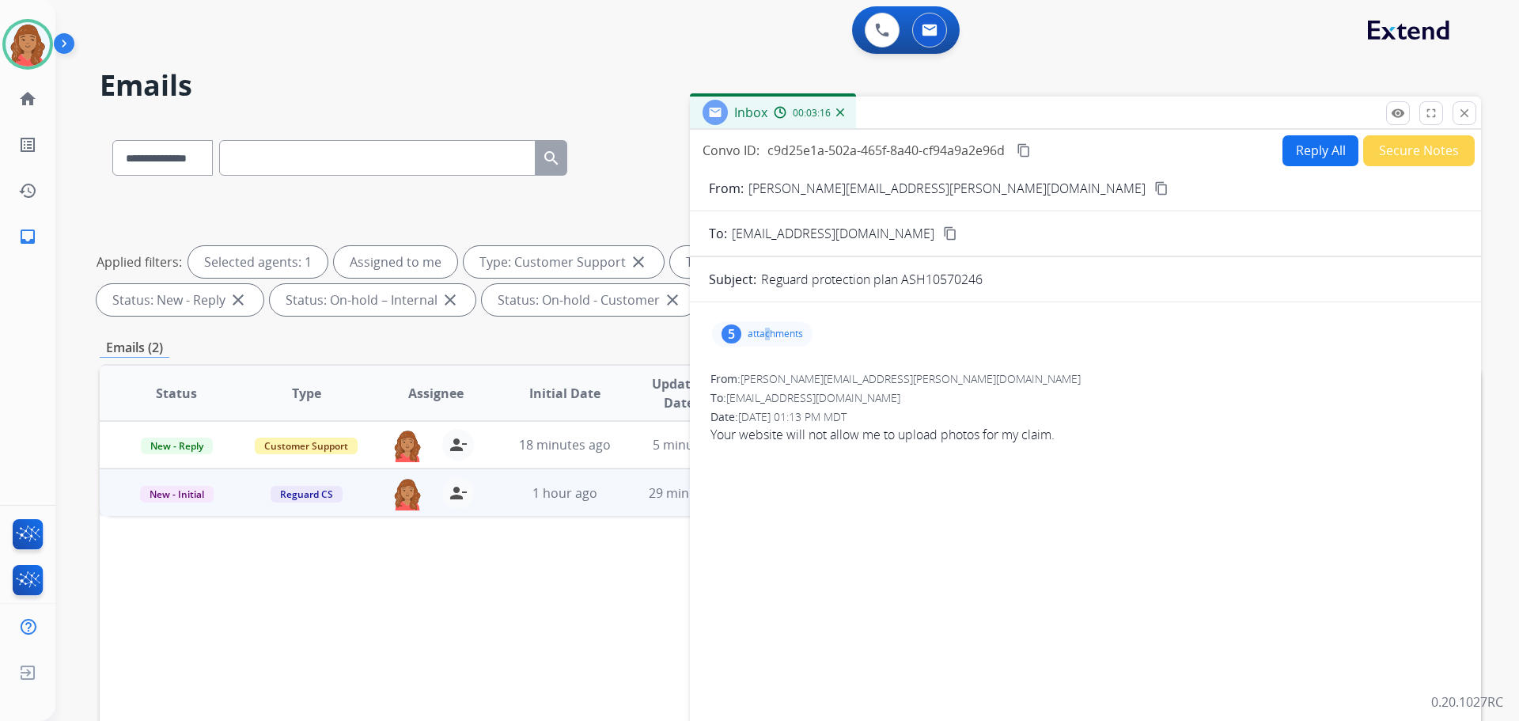
click at [1290, 155] on button "Reply All" at bounding box center [1320, 150] width 76 height 31
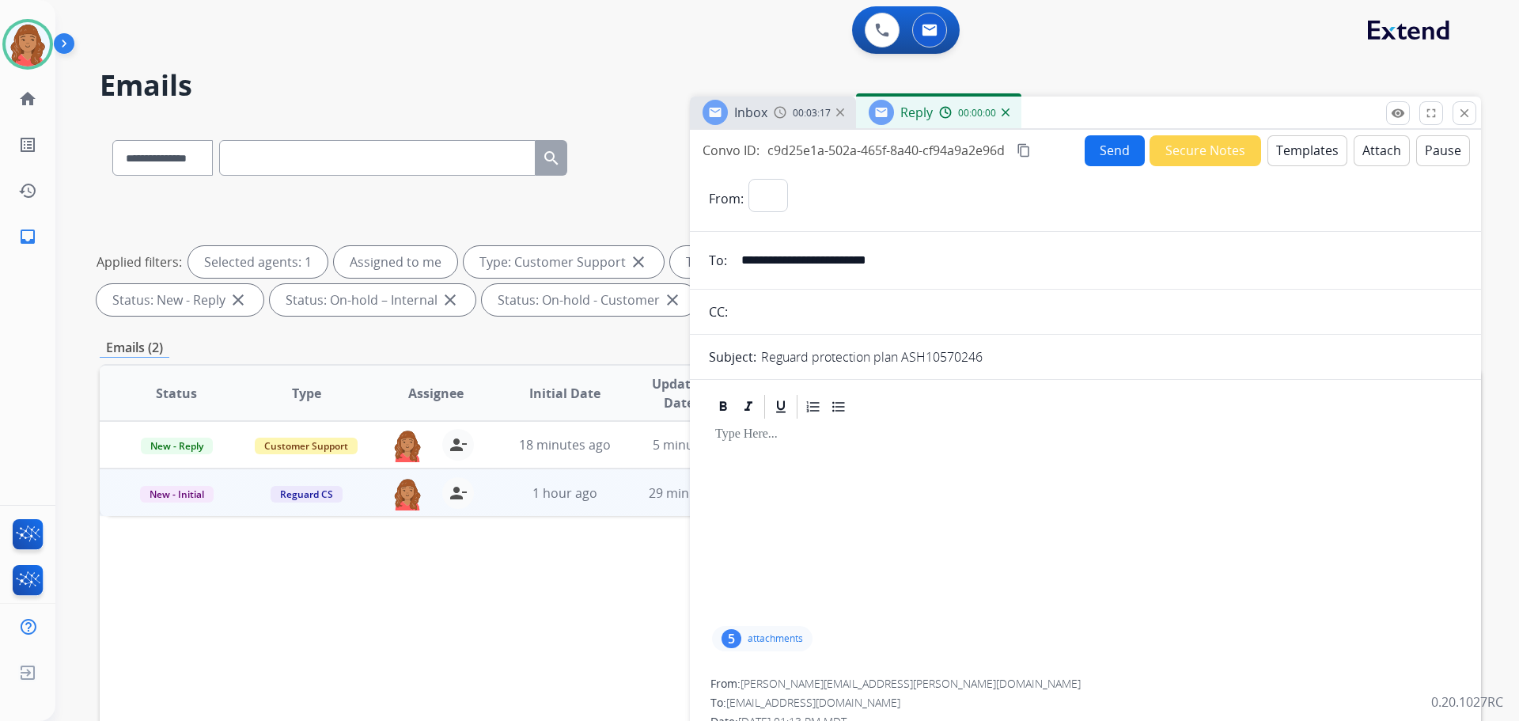
select select "**********"
click at [1287, 162] on button "Templates" at bounding box center [1307, 150] width 80 height 31
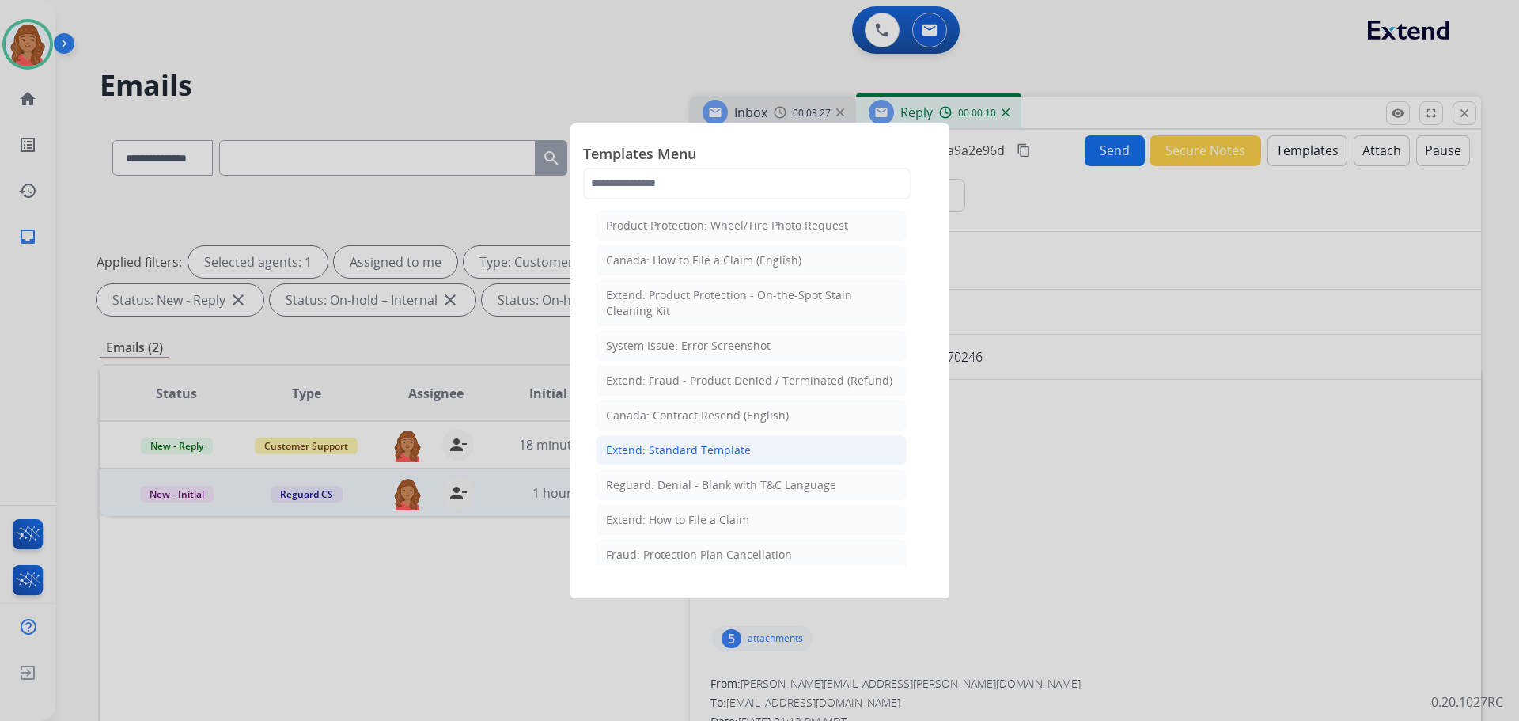
click at [632, 442] on div "Extend: Standard Template" at bounding box center [678, 450] width 145 height 16
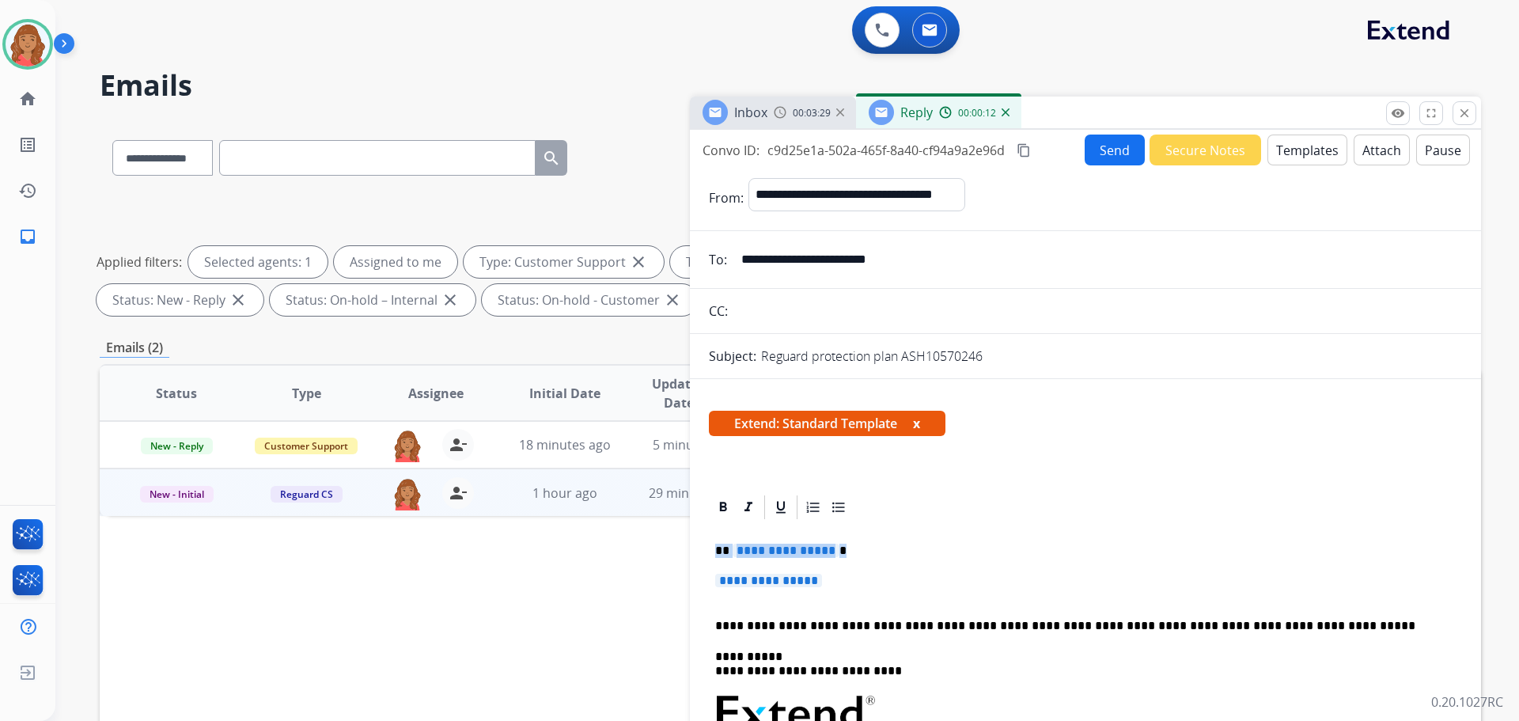
drag, startPoint x: 838, startPoint y: 578, endPoint x: 688, endPoint y: 535, distance: 155.7
click at [688, 536] on div "**********" at bounding box center [790, 548] width 1381 height 856
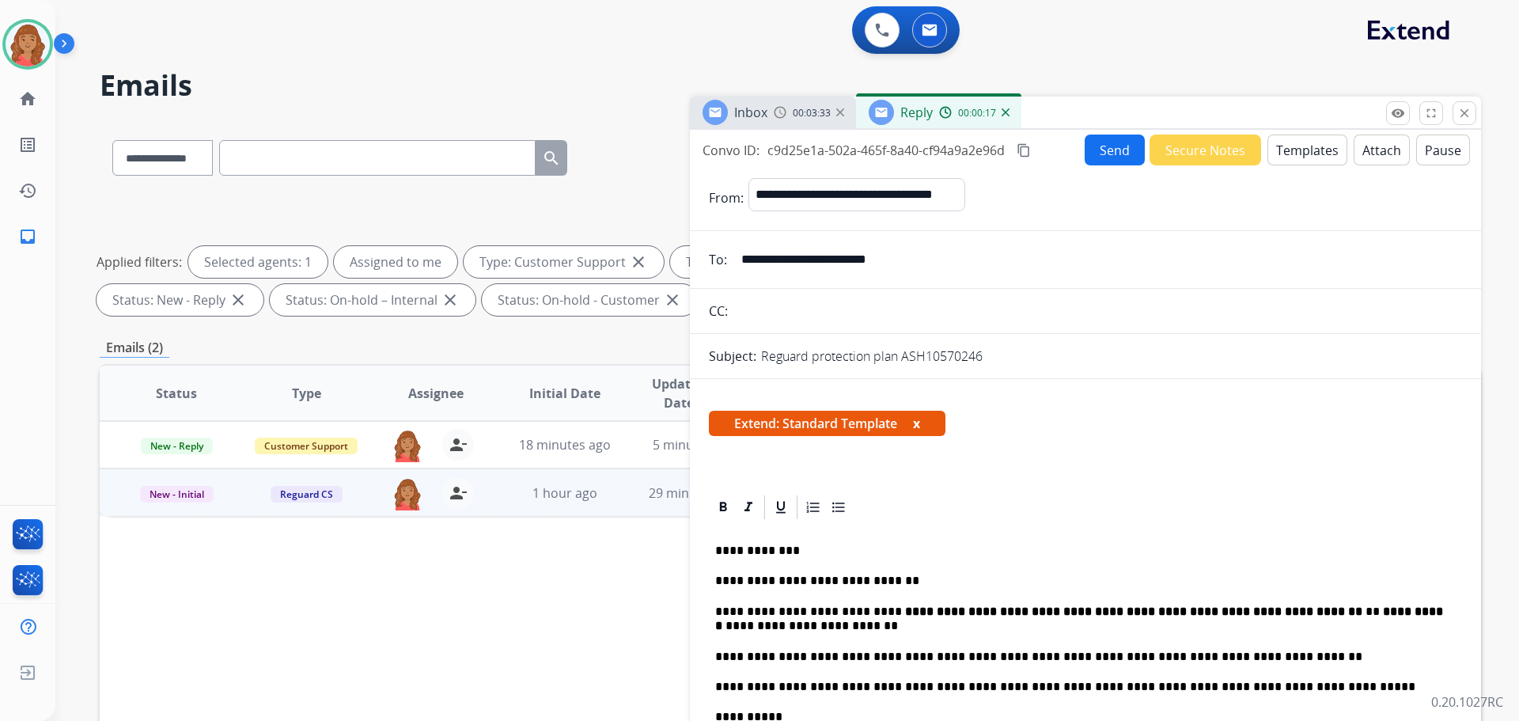
click at [1027, 157] on button "content_copy" at bounding box center [1023, 150] width 19 height 19
click at [1102, 150] on button "Send" at bounding box center [1115, 150] width 60 height 31
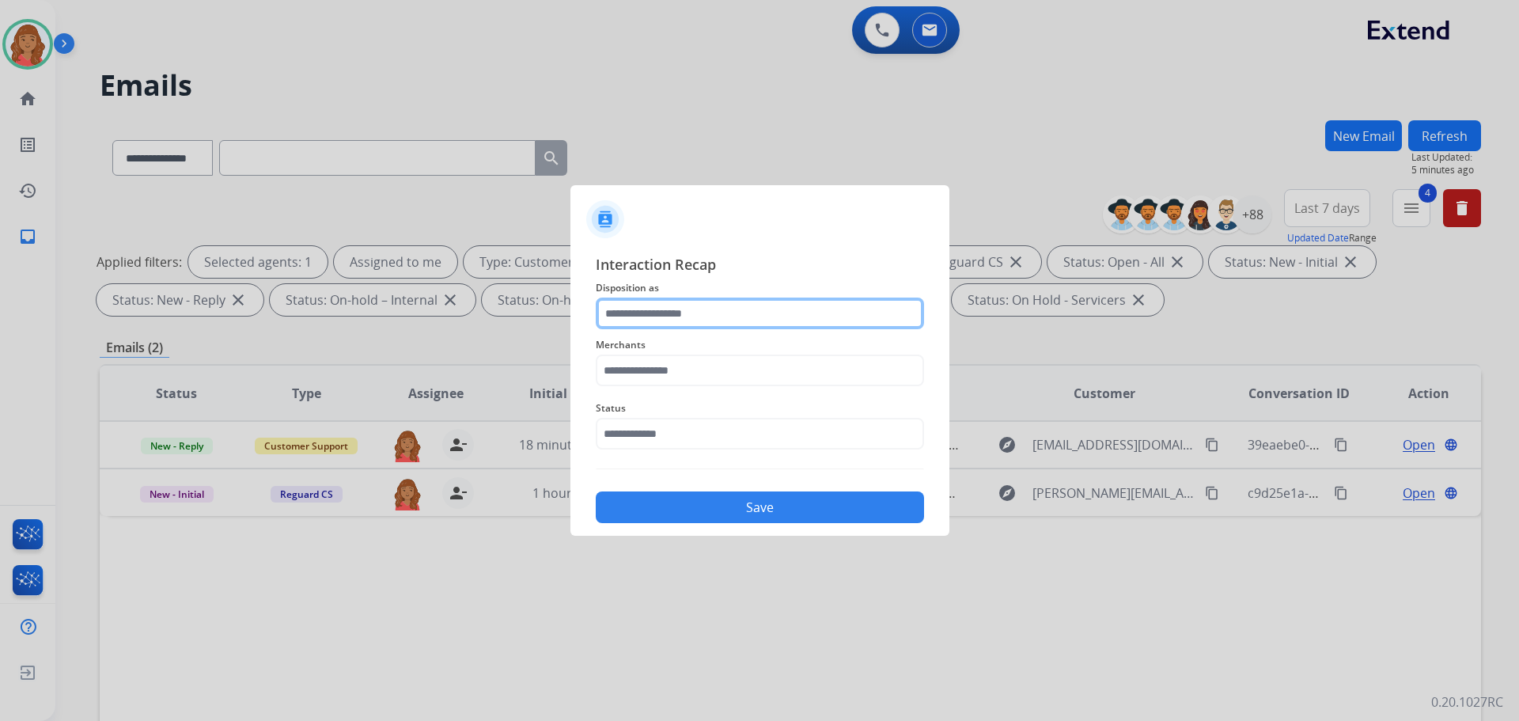
click at [614, 315] on input "text" at bounding box center [760, 313] width 328 height 32
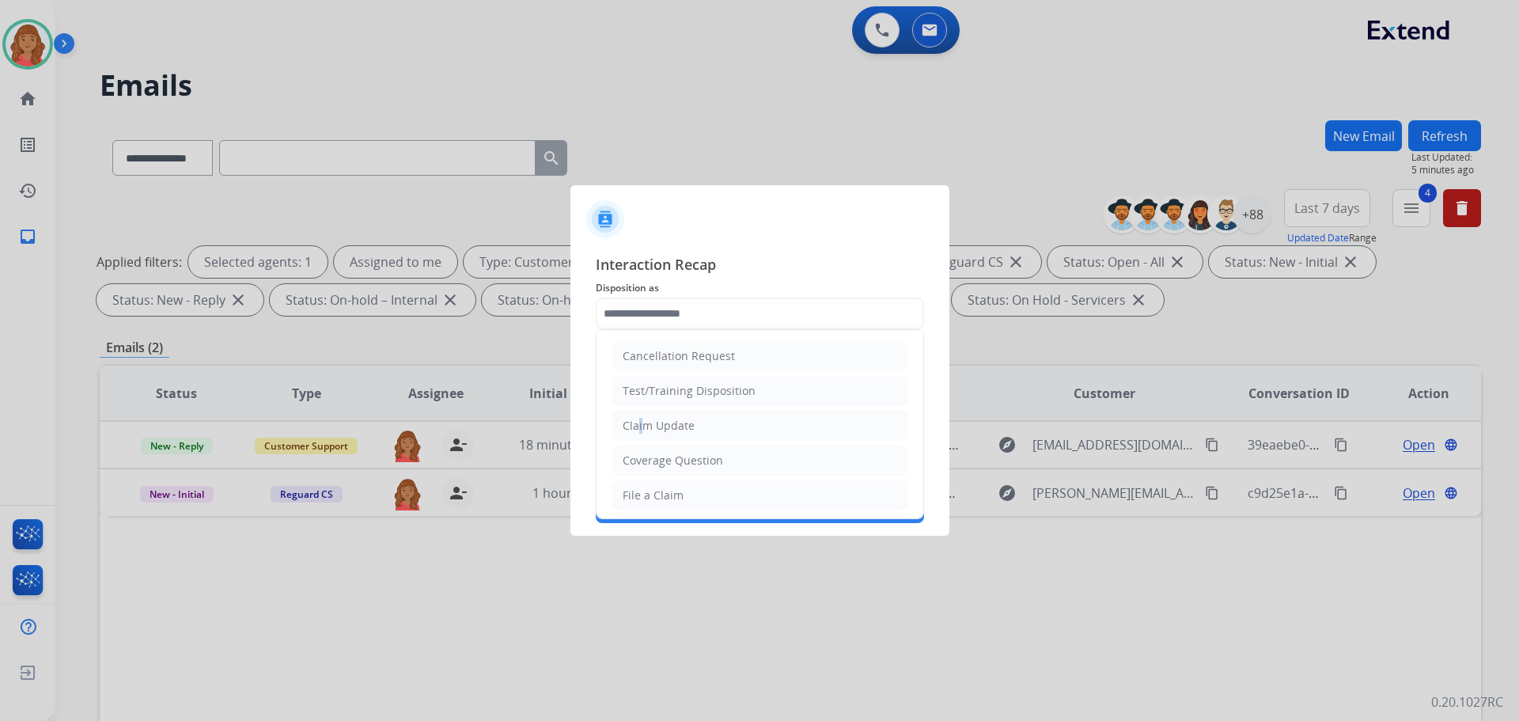
click at [639, 428] on div "Claim Update" at bounding box center [659, 426] width 72 height 16
type input "**********"
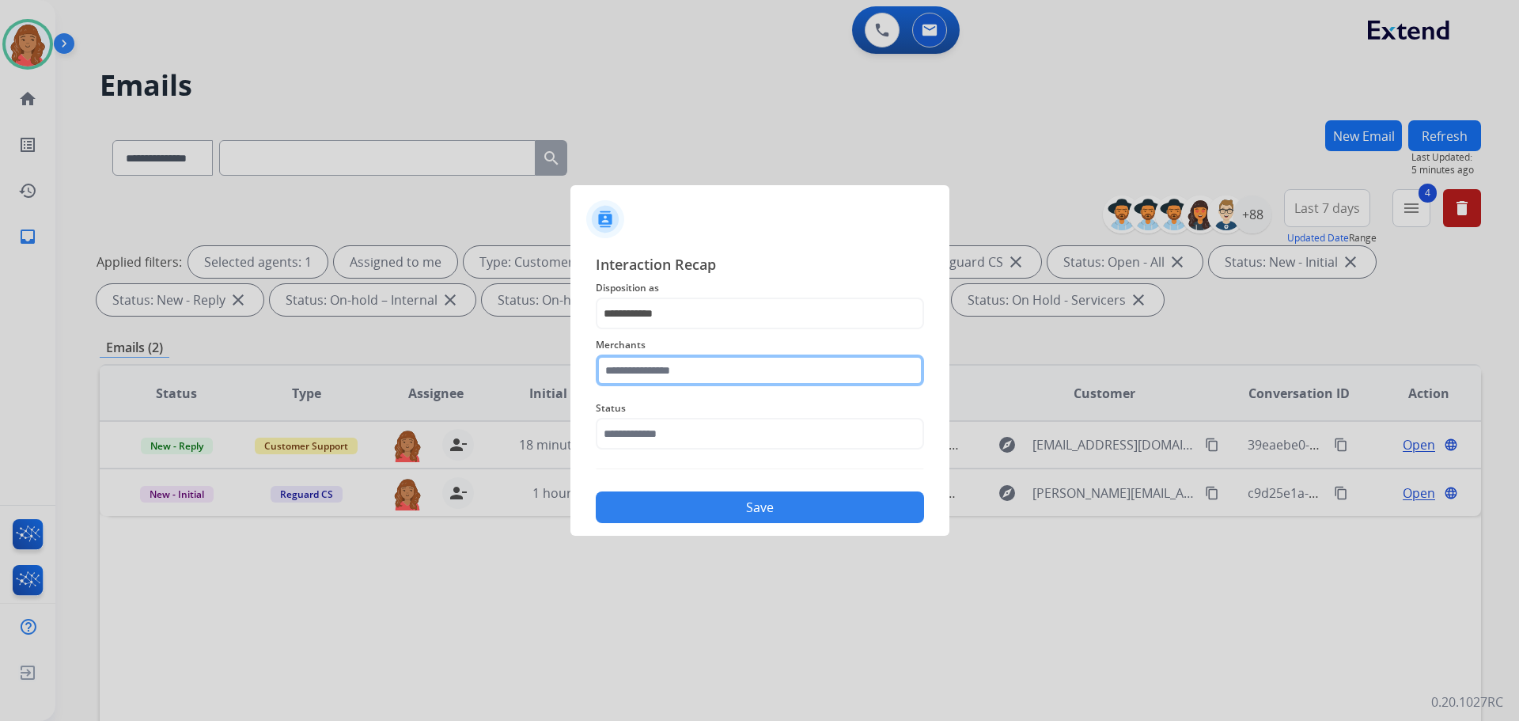
click at [641, 374] on input "text" at bounding box center [760, 370] width 328 height 32
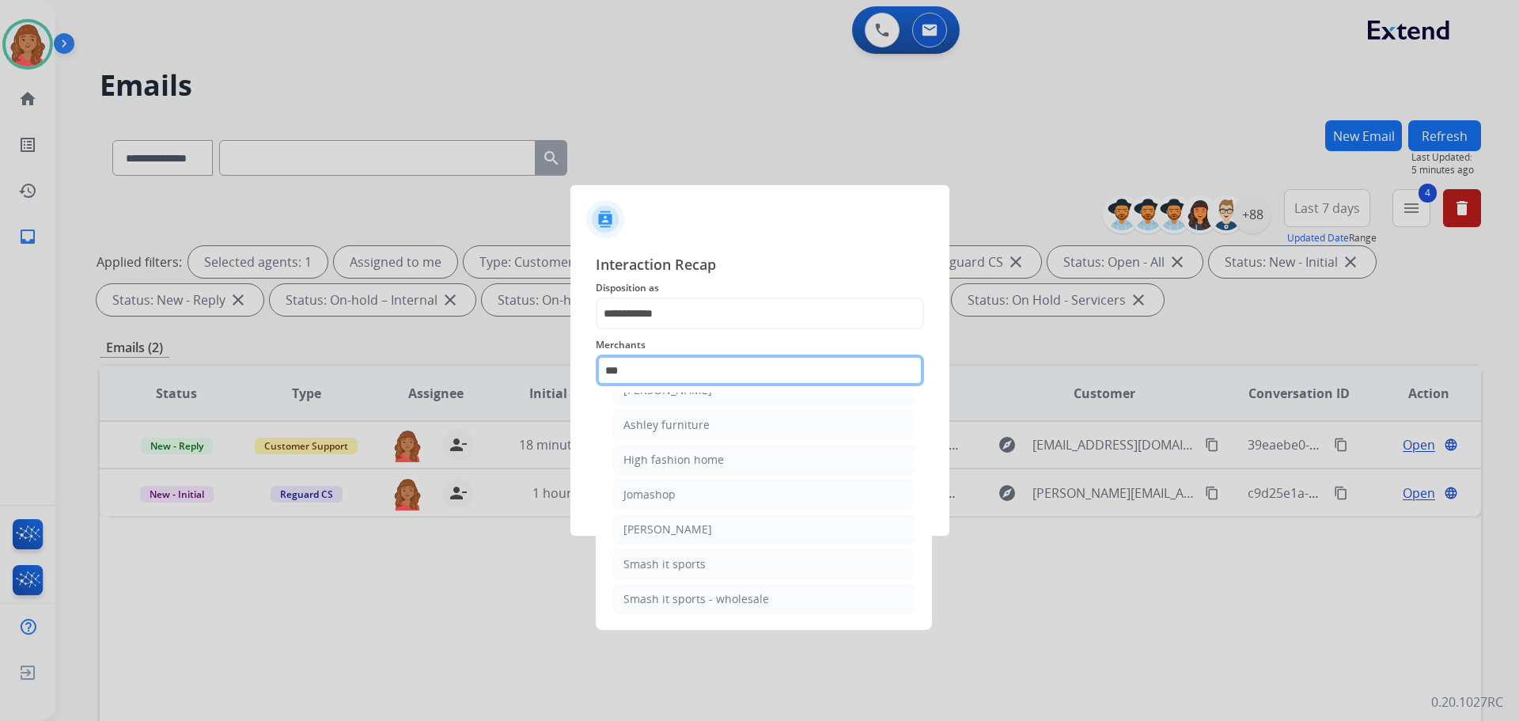
scroll to position [25, 0]
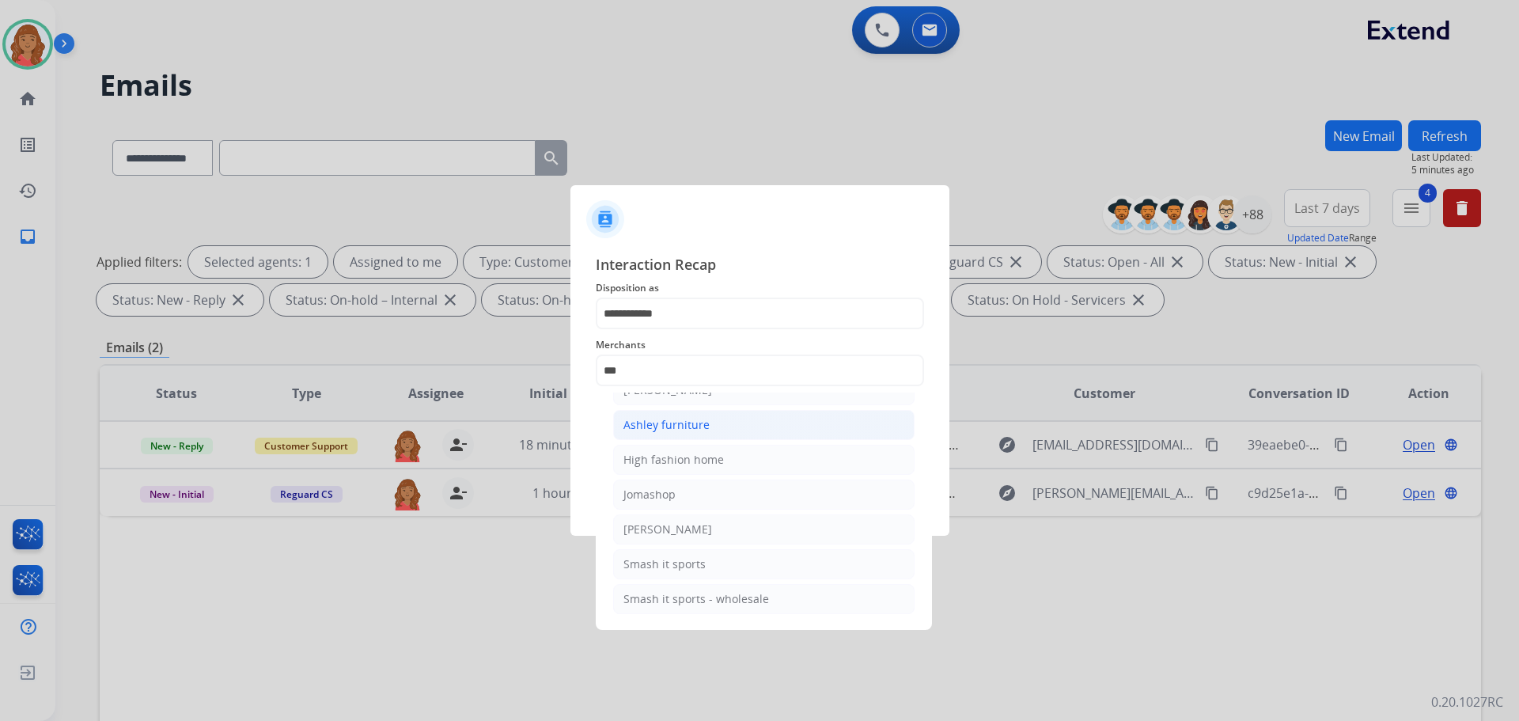
click at [651, 427] on div "Ashley furniture" at bounding box center [666, 425] width 86 height 16
type input "**********"
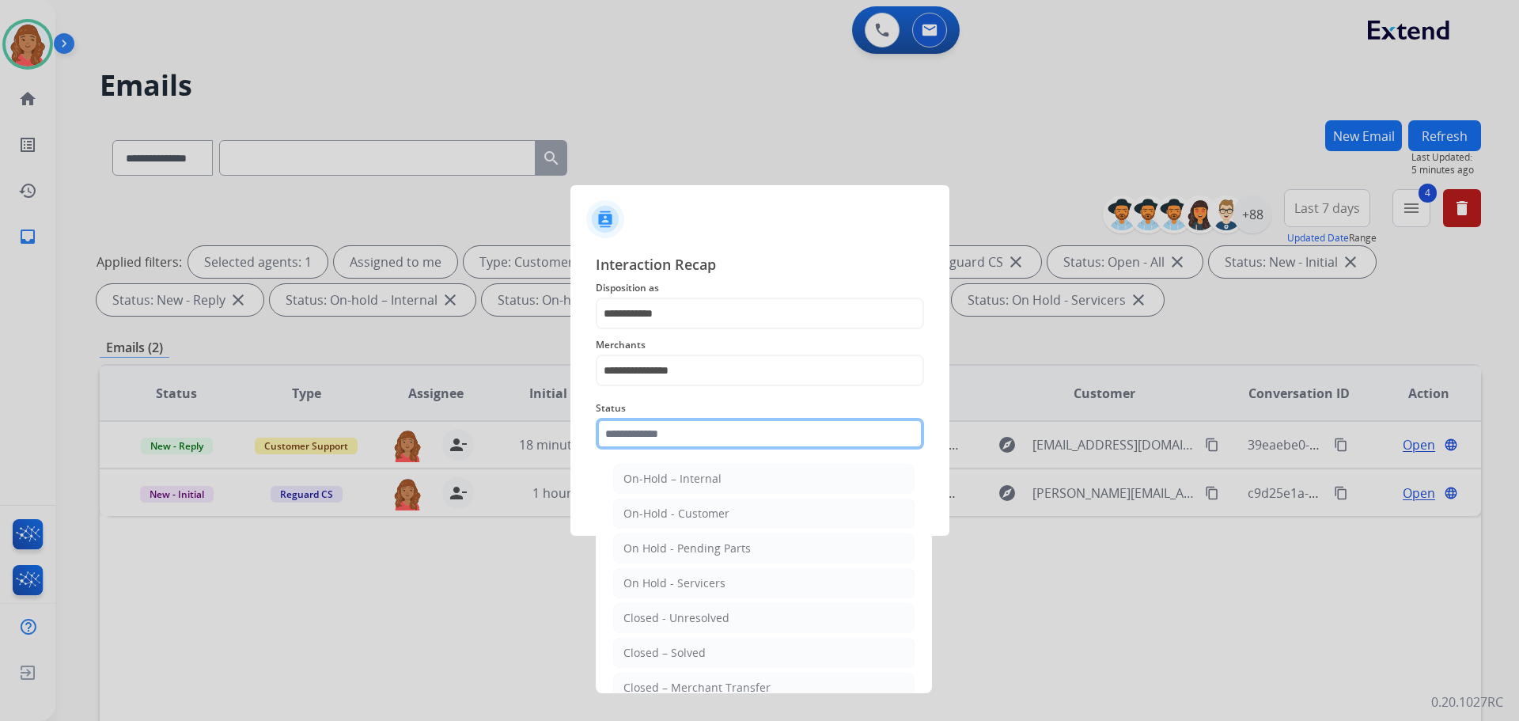
drag, startPoint x: 645, startPoint y: 438, endPoint x: 613, endPoint y: 500, distance: 69.4
click at [642, 441] on input "text" at bounding box center [760, 434] width 328 height 32
drag, startPoint x: 657, startPoint y: 650, endPoint x: 661, endPoint y: 629, distance: 20.9
click at [657, 649] on div "Closed – Solved" at bounding box center [664, 653] width 82 height 16
type input "**********"
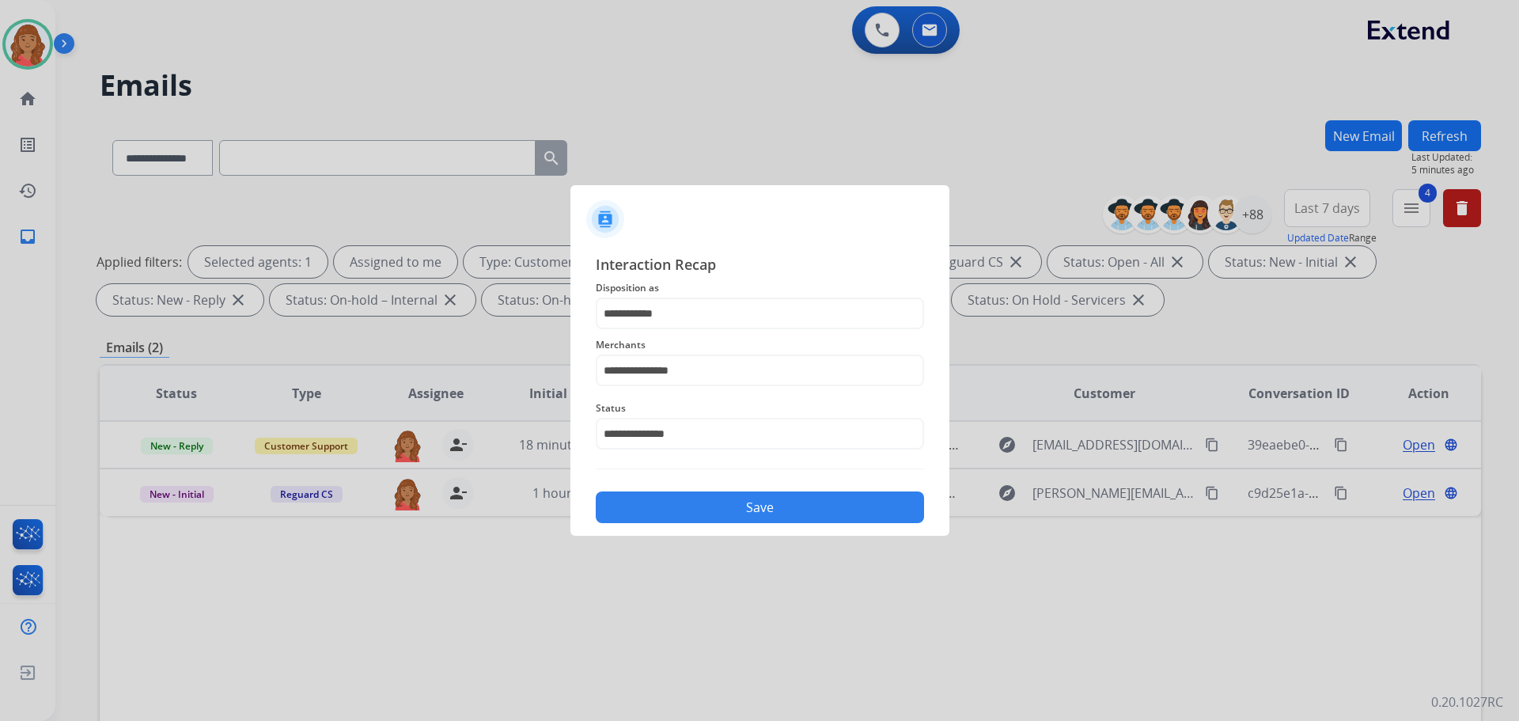
click at [670, 507] on button "Save" at bounding box center [760, 507] width 328 height 32
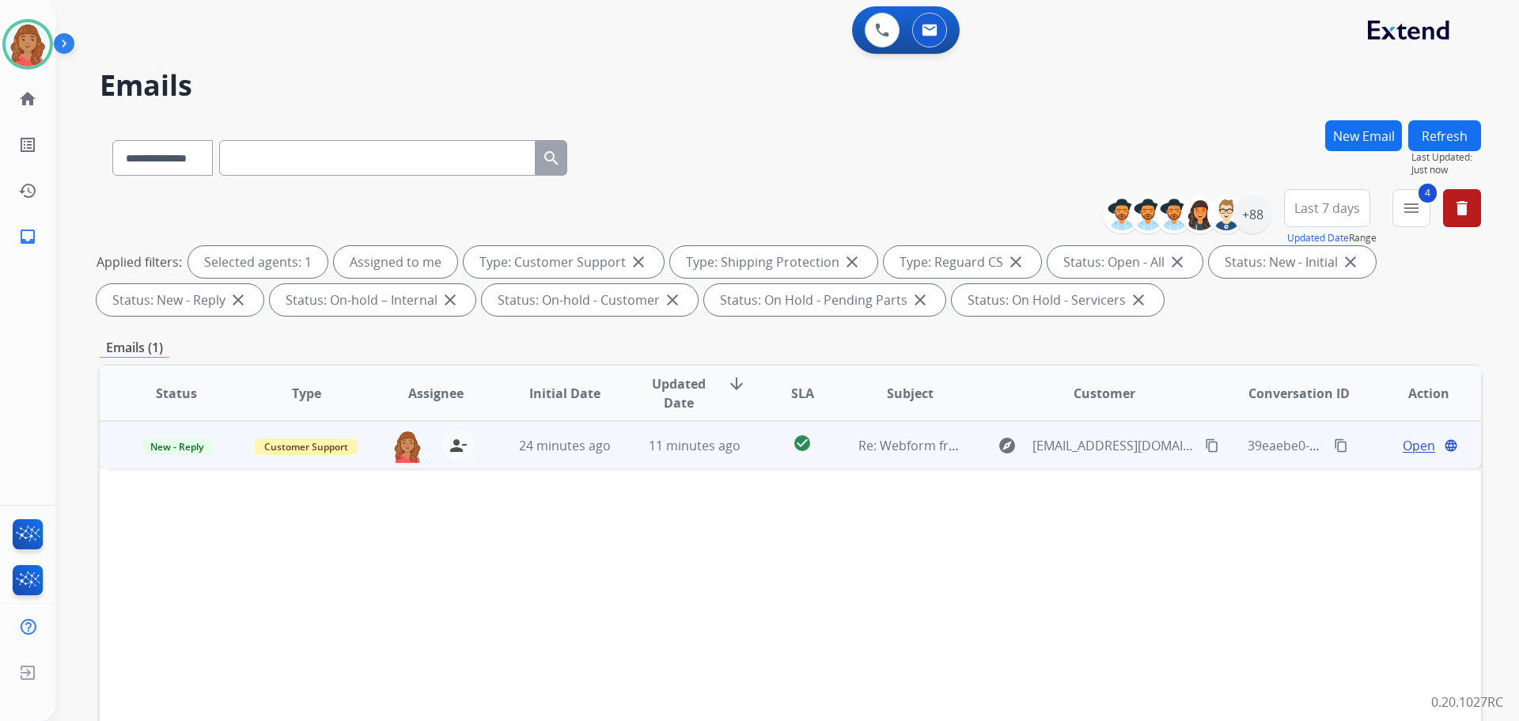
click at [474, 450] on div "[PERSON_NAME][EMAIL_ADDRESS][PERSON_NAME][DOMAIN_NAME] person_remove [PERSON_NA…" at bounding box center [422, 444] width 129 height 45
click at [1408, 444] on span "Open" at bounding box center [1419, 444] width 32 height 19
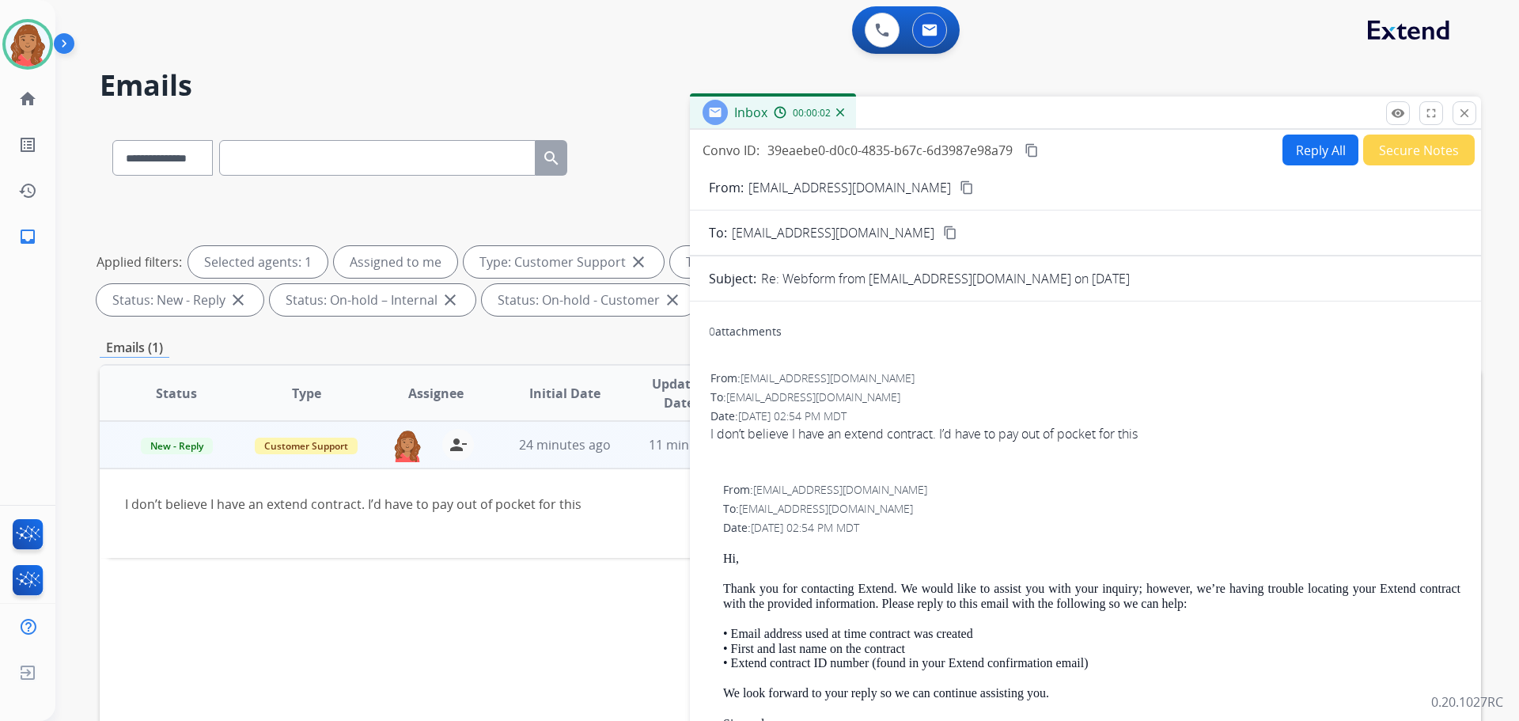
click at [1314, 161] on button "Reply All" at bounding box center [1320, 150] width 76 height 31
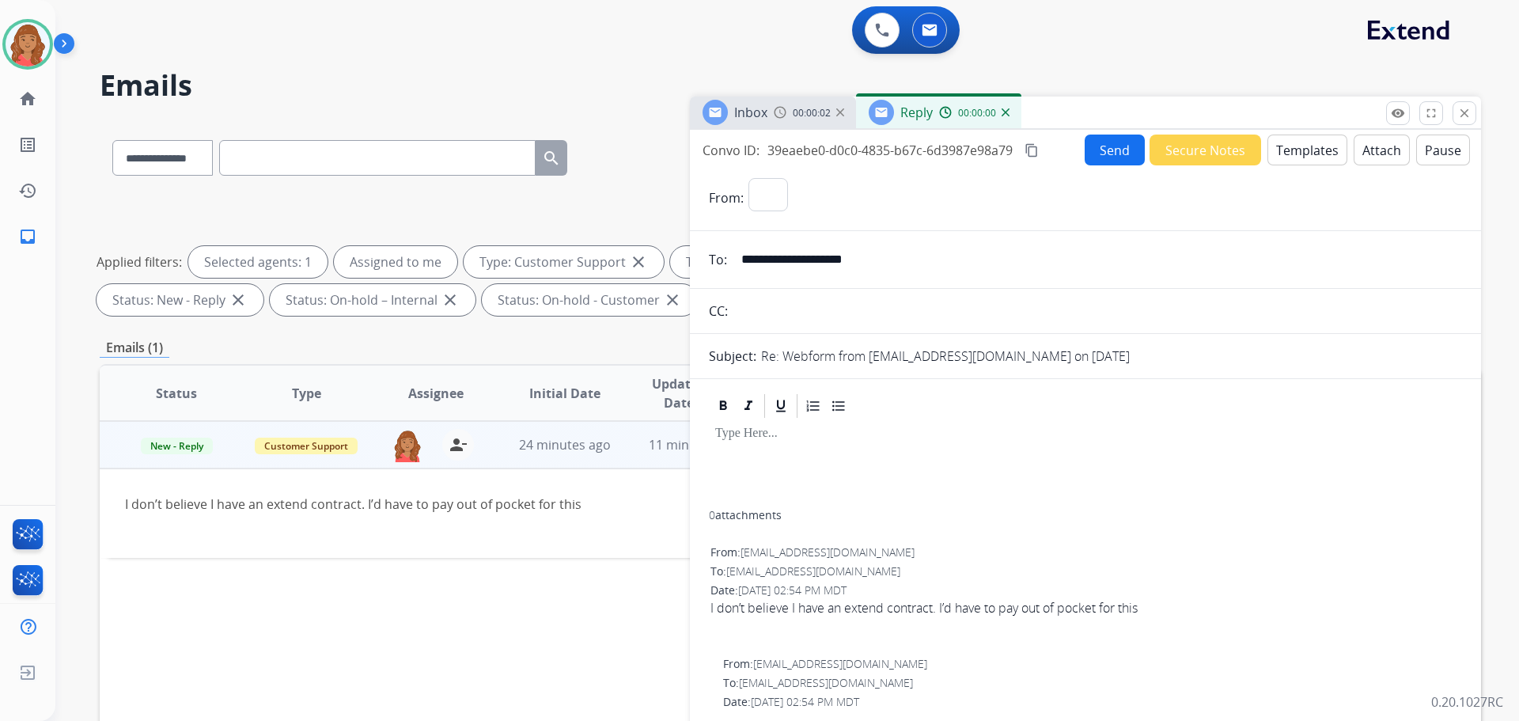
select select "**********"
click at [1286, 162] on button "Templates" at bounding box center [1307, 150] width 80 height 31
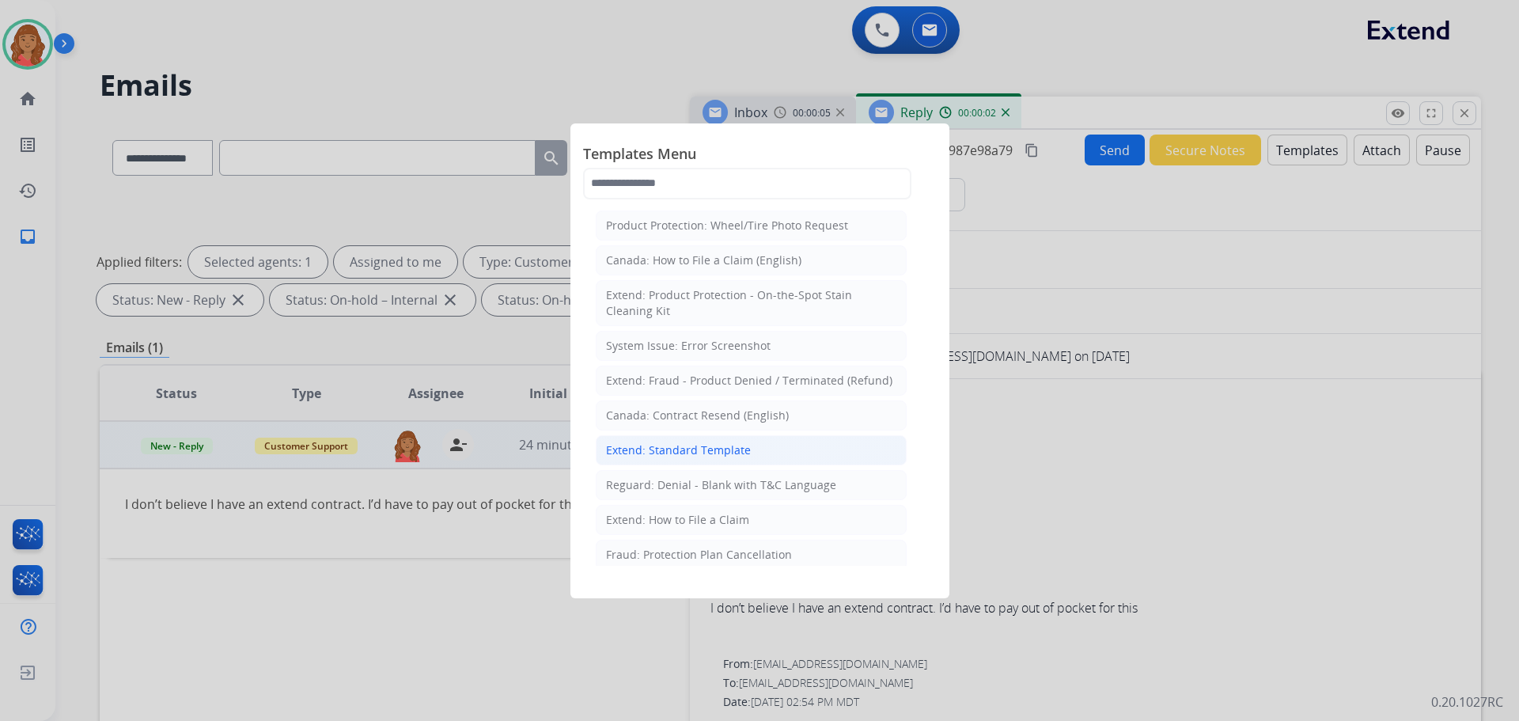
click at [707, 449] on div "Extend: Standard Template" at bounding box center [678, 450] width 145 height 16
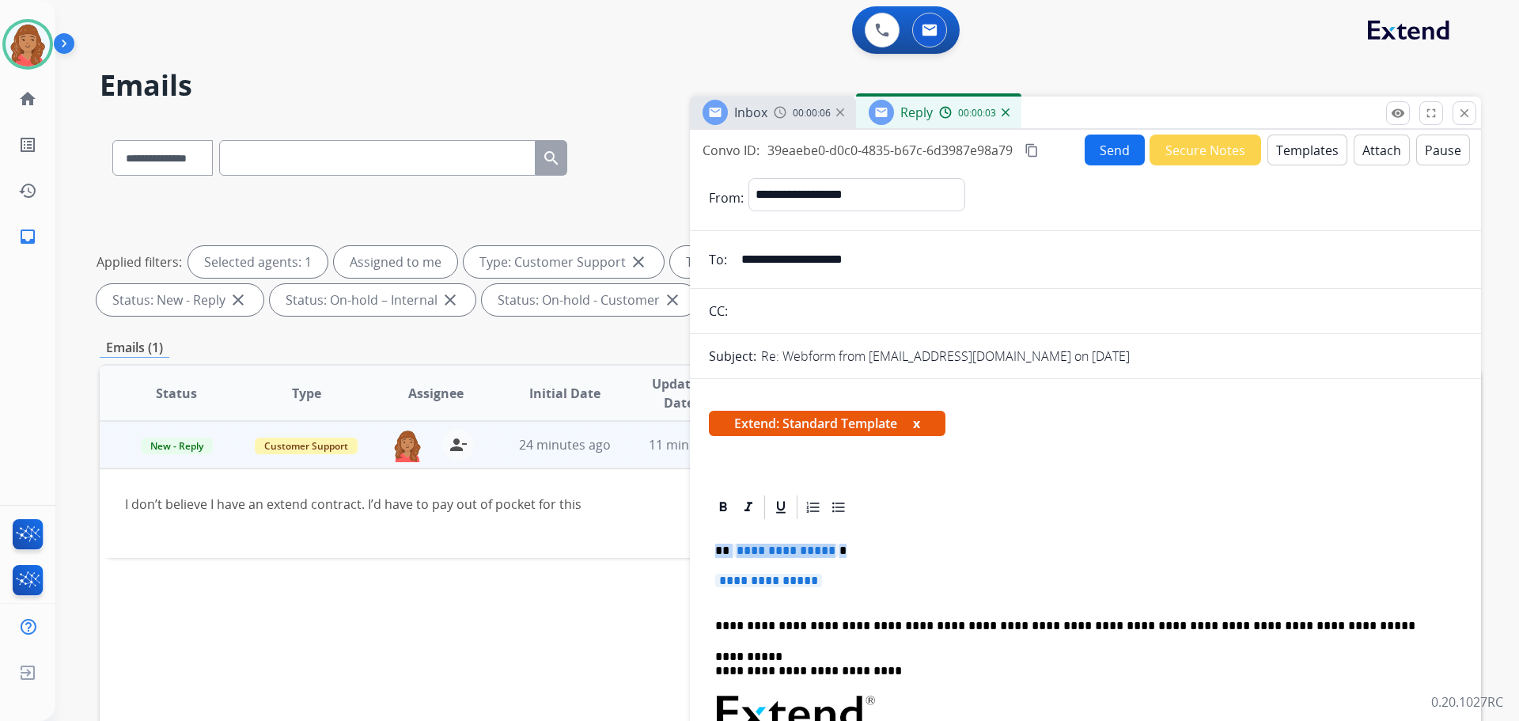
drag, startPoint x: 828, startPoint y: 579, endPoint x: 691, endPoint y: 521, distance: 149.3
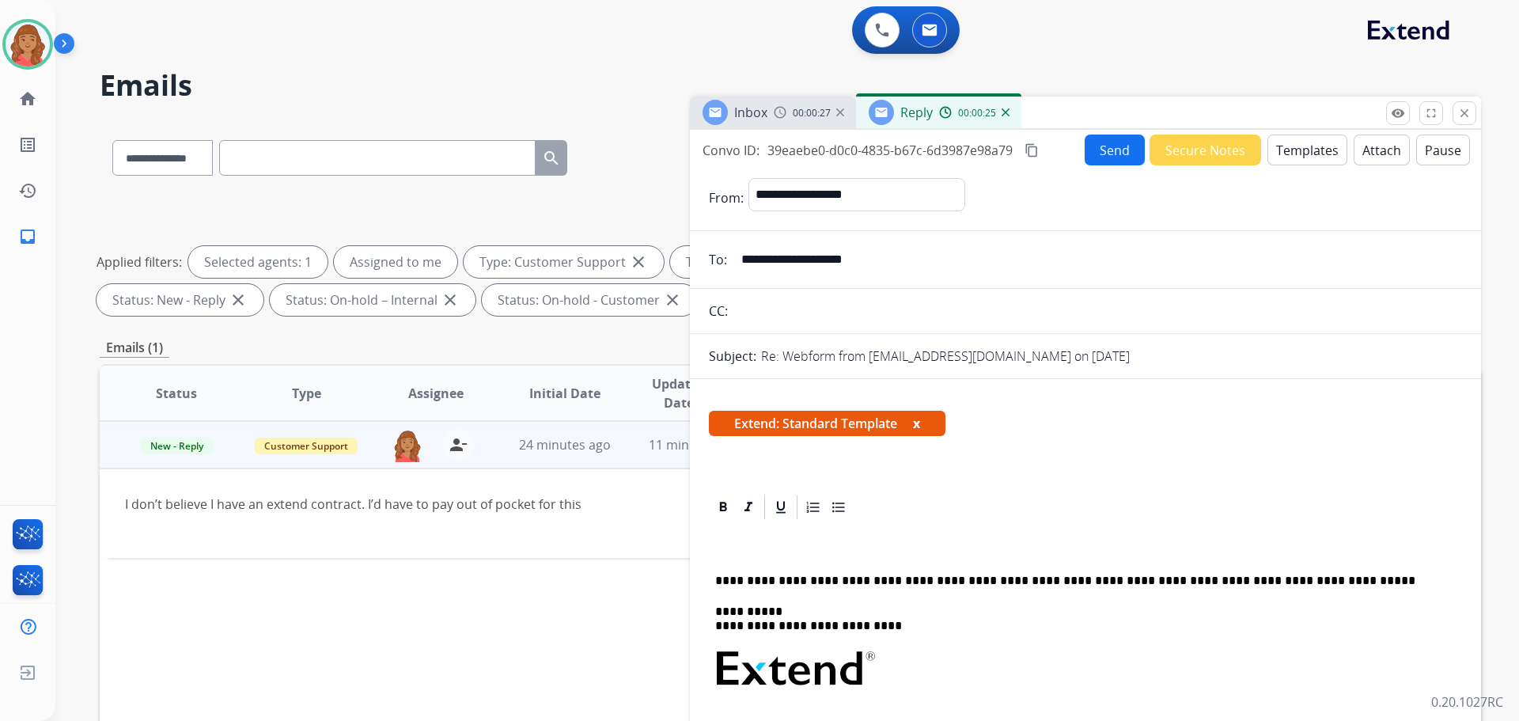
drag, startPoint x: 877, startPoint y: 256, endPoint x: 760, endPoint y: 263, distance: 117.4
click at [744, 264] on input "**********" at bounding box center [1097, 260] width 730 height 32
click at [1461, 103] on div "Inbox 00:08:32 Reply 00:08:29 Convo ID: 39eaebe0-d0c0-4835-b67c-6d3987e98a79 co…" at bounding box center [1085, 439] width 791 height 685
click at [1464, 108] on mat-icon "close" at bounding box center [1464, 113] width 14 height 14
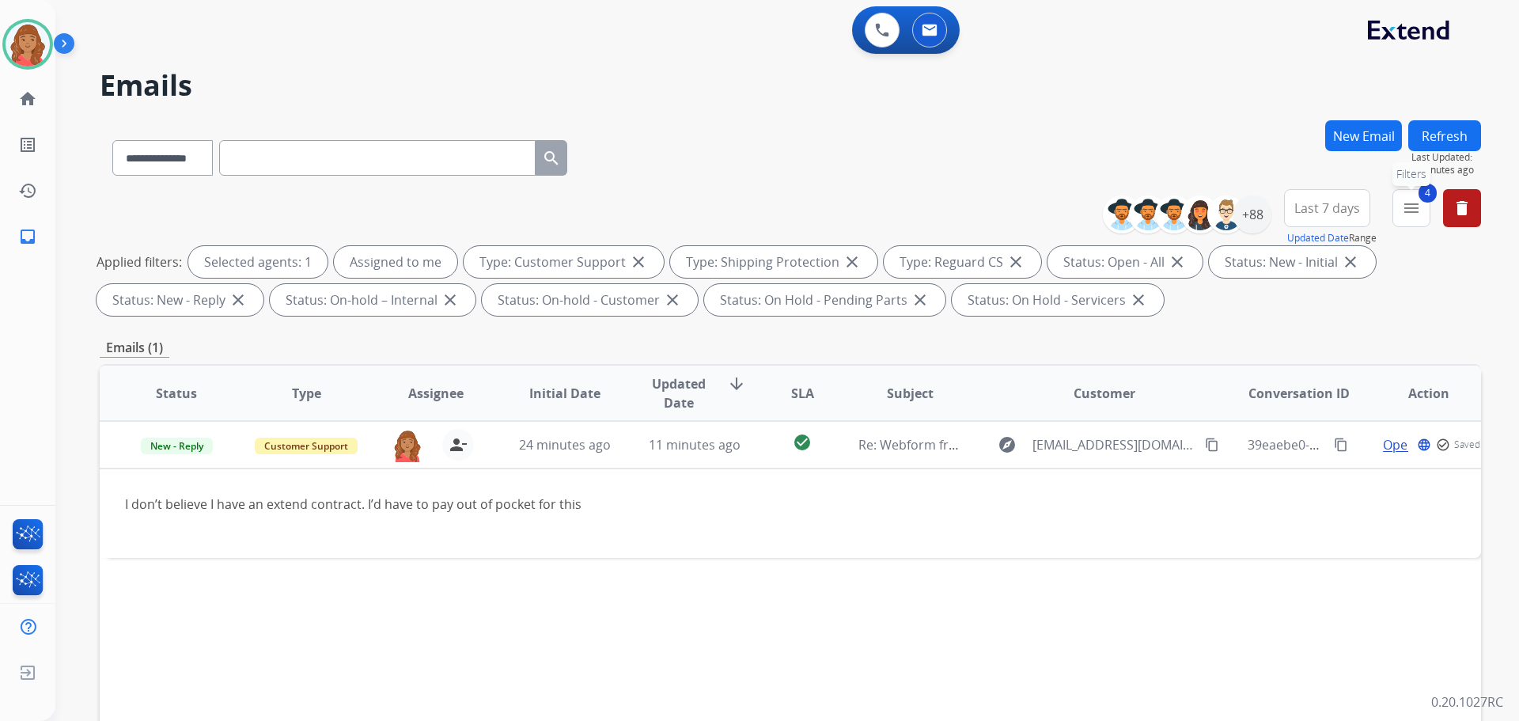
drag, startPoint x: 1413, startPoint y: 209, endPoint x: 1364, endPoint y: 275, distance: 82.0
click at [1412, 209] on mat-icon "menu" at bounding box center [1411, 208] width 19 height 19
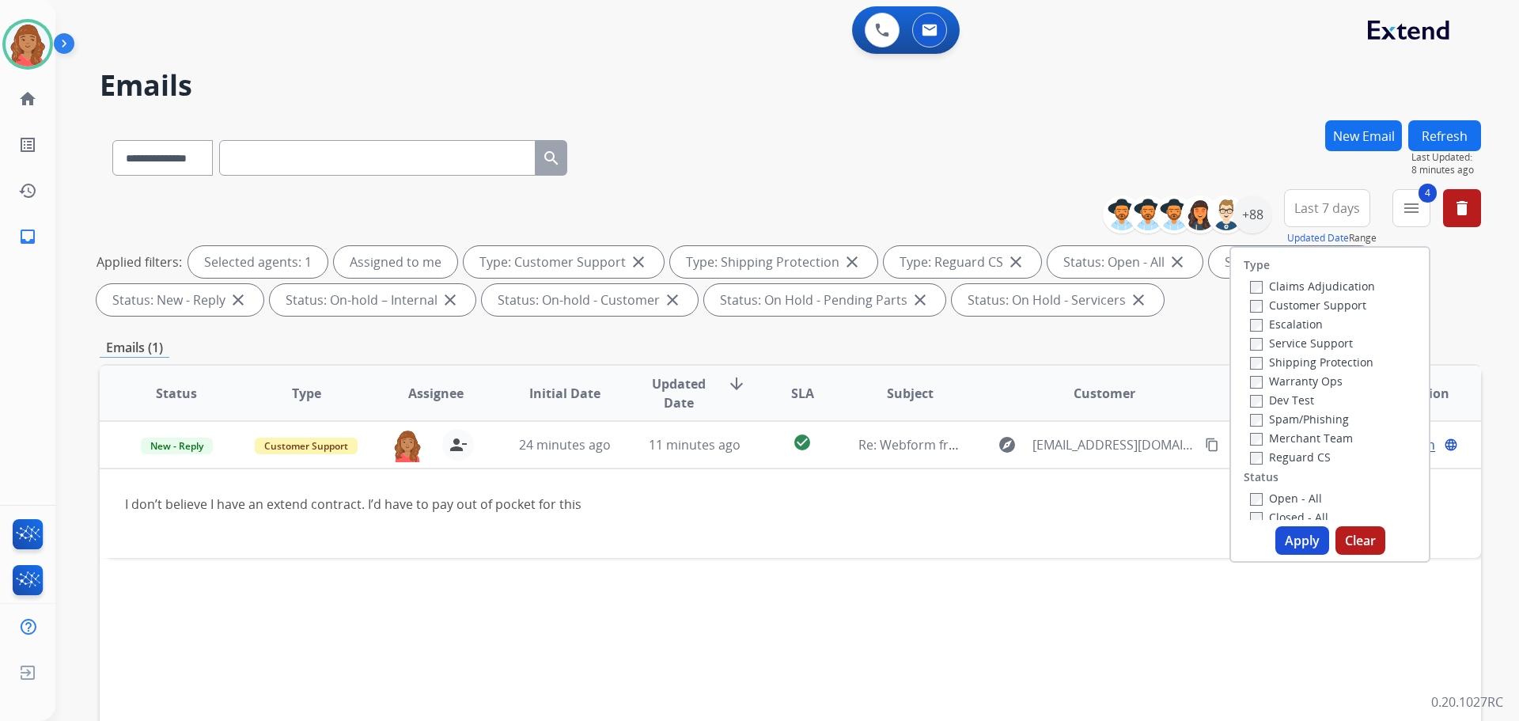
click at [1286, 534] on button "Apply" at bounding box center [1302, 540] width 54 height 28
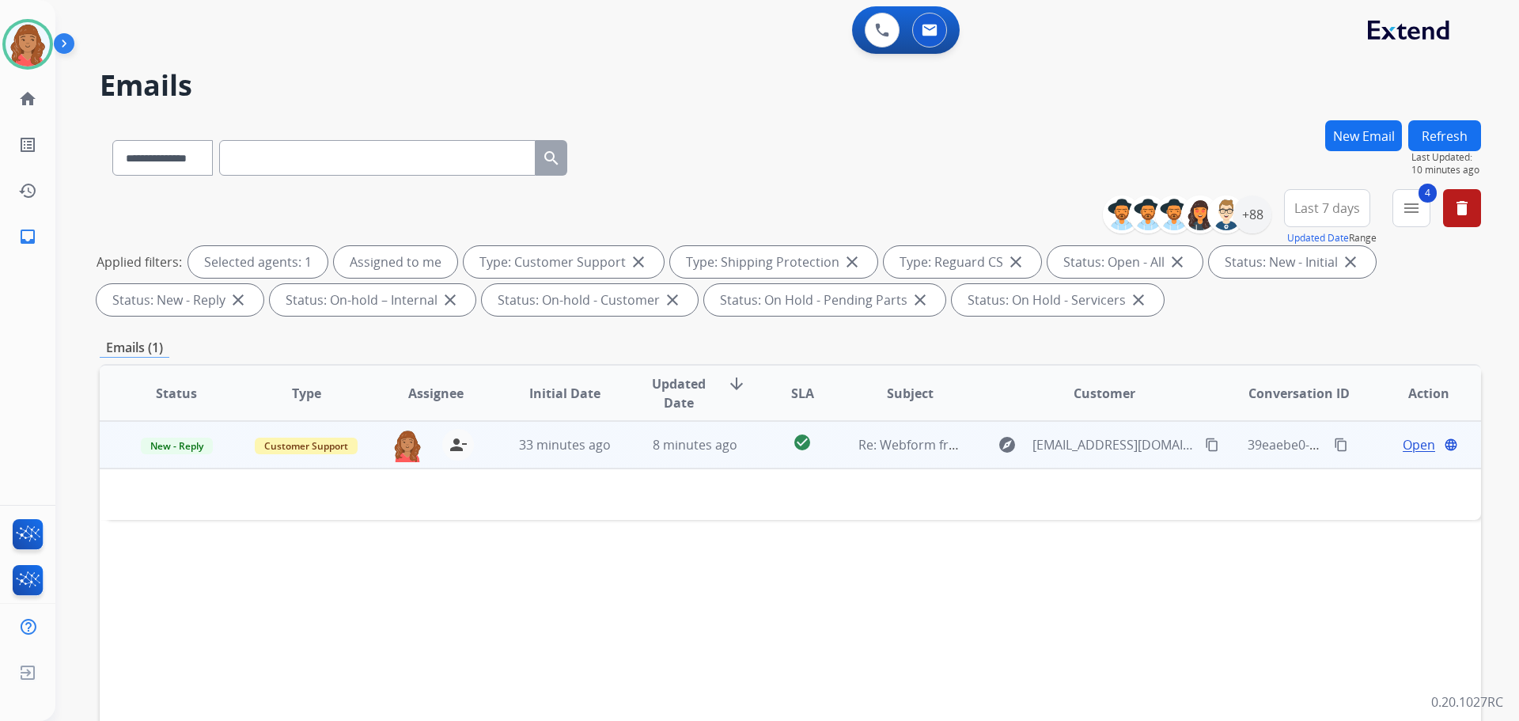
click at [718, 456] on td "8 minutes ago" at bounding box center [683, 444] width 130 height 47
click at [740, 437] on div "8 minutes ago" at bounding box center [695, 445] width 104 height 19
click at [1205, 442] on mat-icon "content_copy" at bounding box center [1212, 445] width 14 height 14
click at [1404, 455] on td "Open language" at bounding box center [1416, 444] width 130 height 47
click at [1406, 444] on span "Open" at bounding box center [1419, 445] width 32 height 19
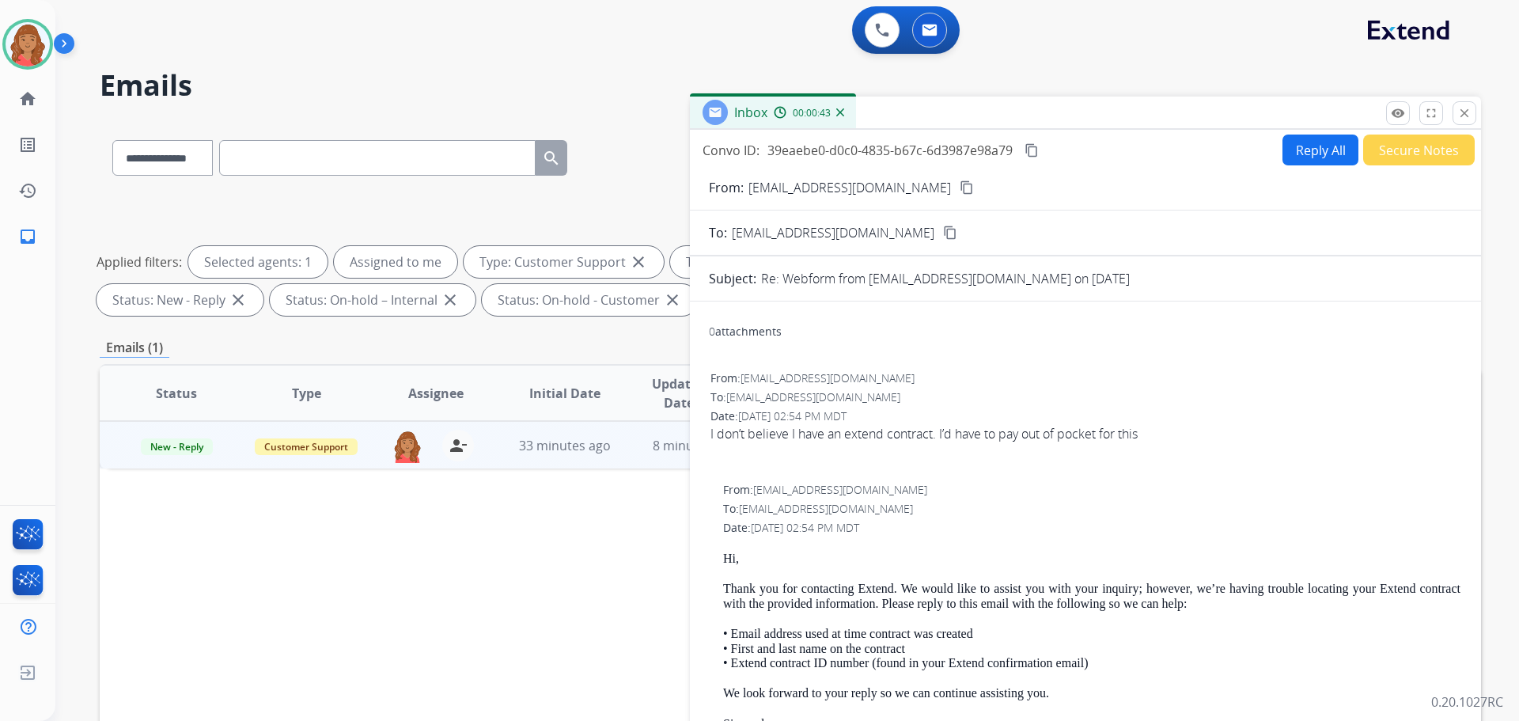
click at [1286, 140] on button "Reply All" at bounding box center [1320, 150] width 76 height 31
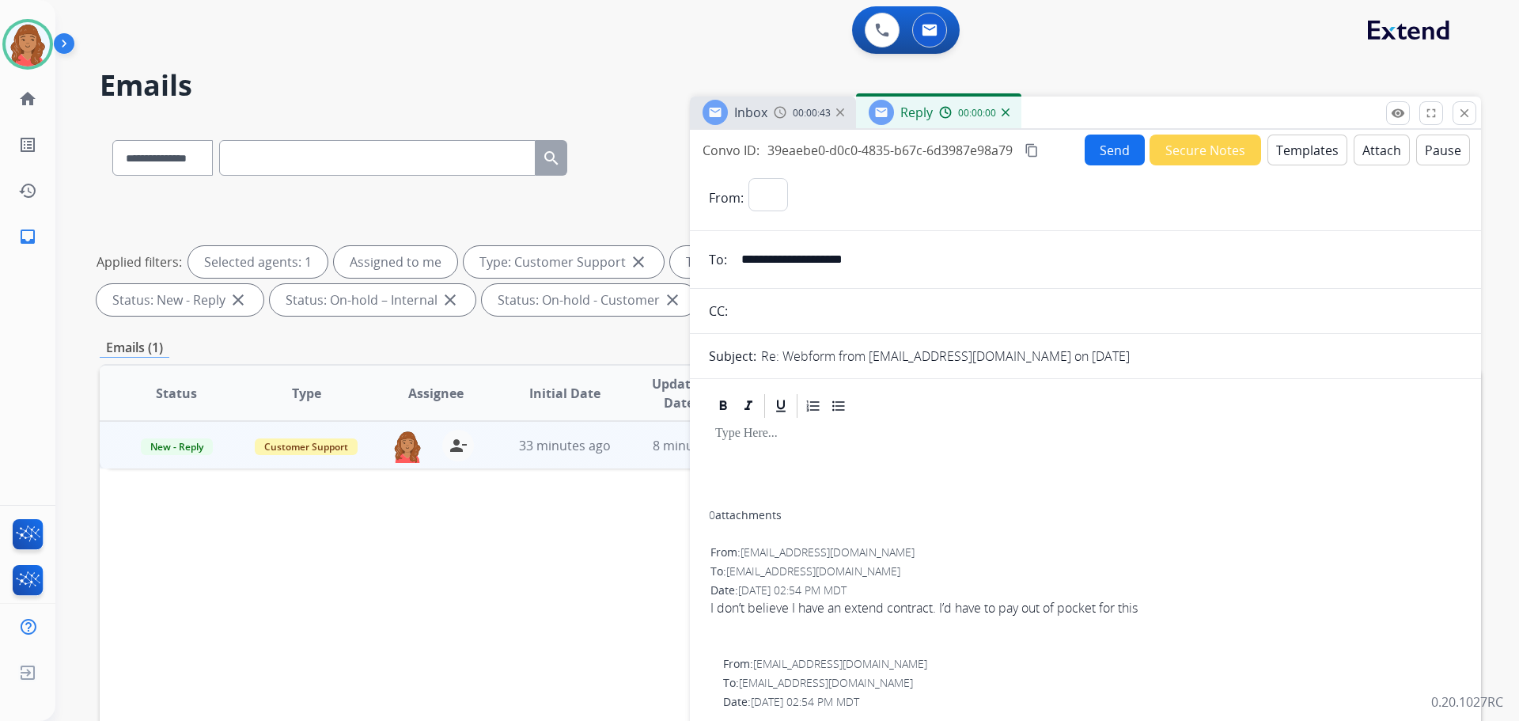
select select "**********"
click at [1296, 153] on button "Templates" at bounding box center [1307, 150] width 80 height 31
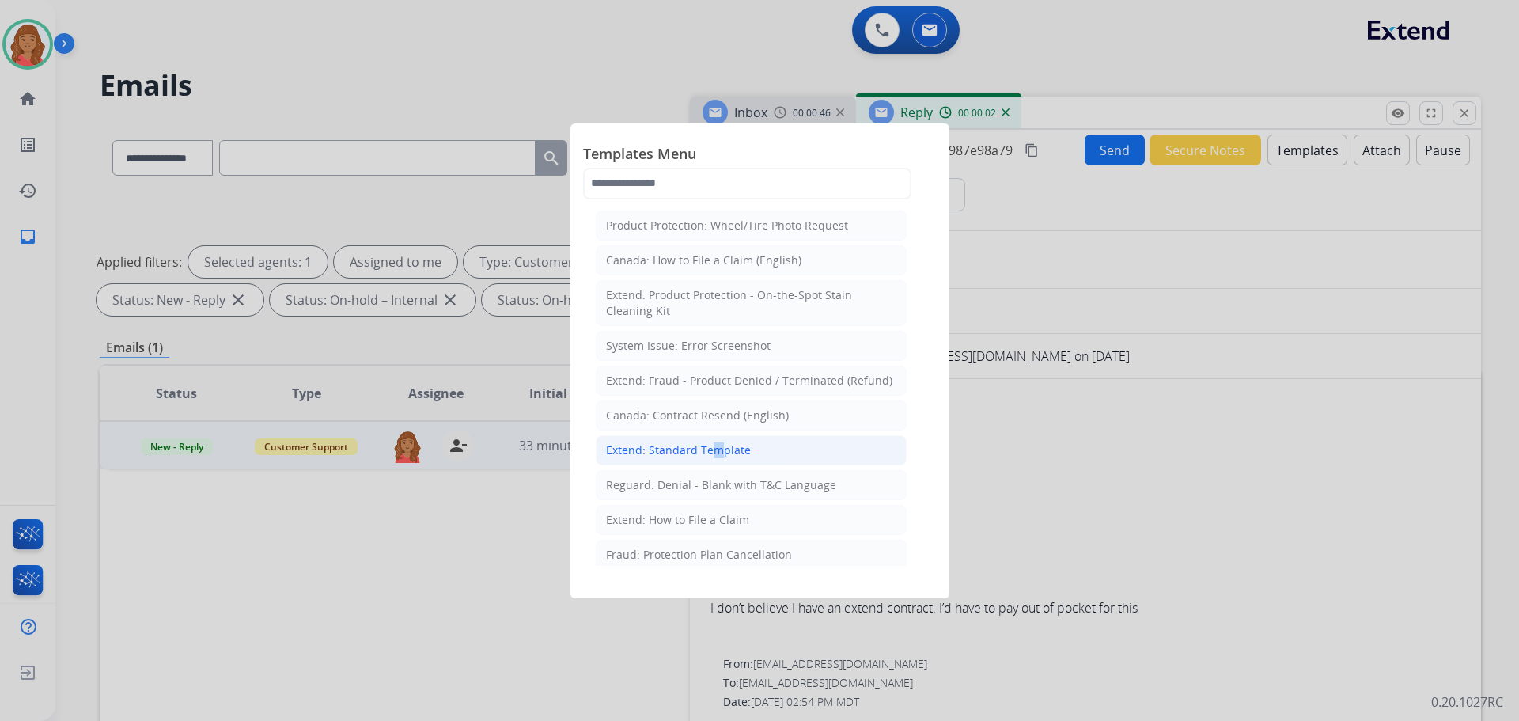
click at [709, 444] on div "Extend: Standard Template" at bounding box center [678, 450] width 145 height 16
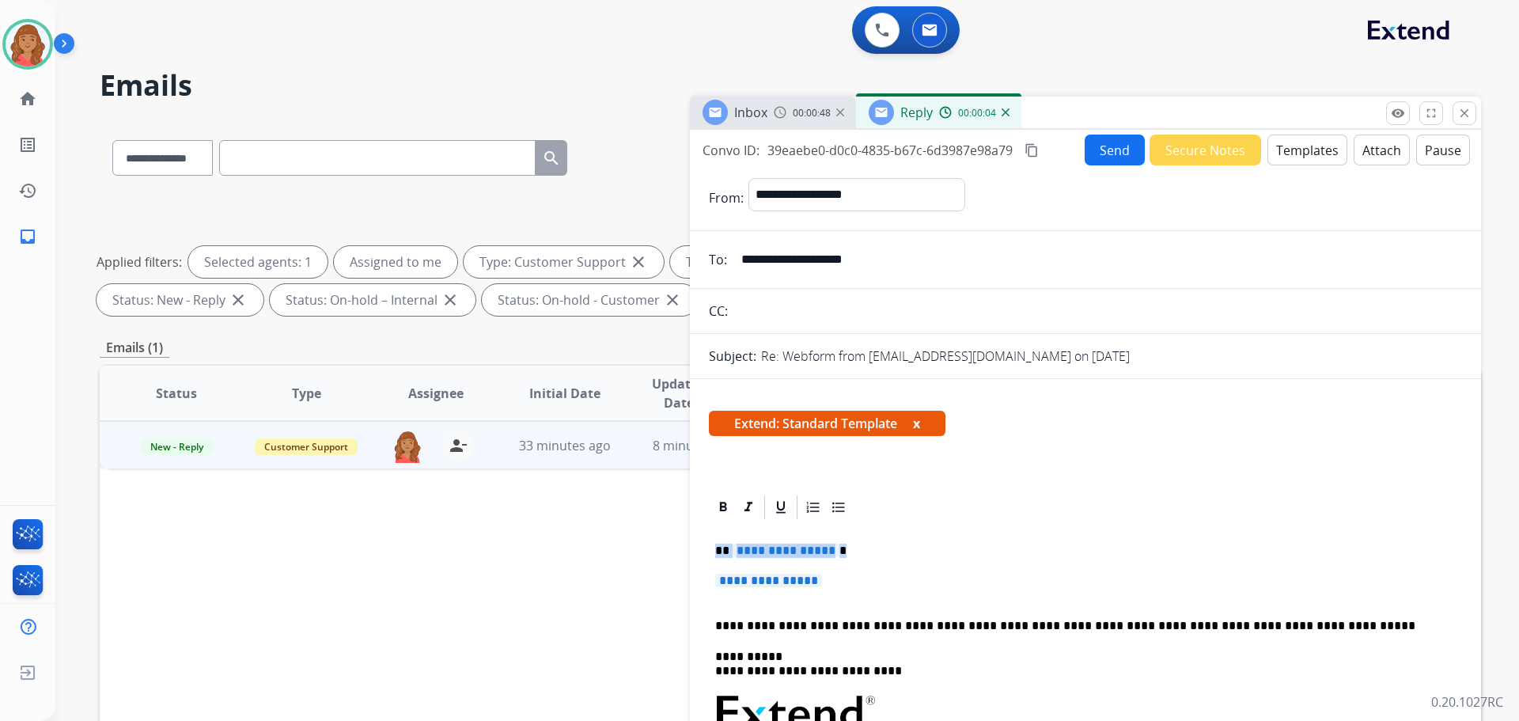
drag, startPoint x: 776, startPoint y: 569, endPoint x: 715, endPoint y: 552, distance: 63.1
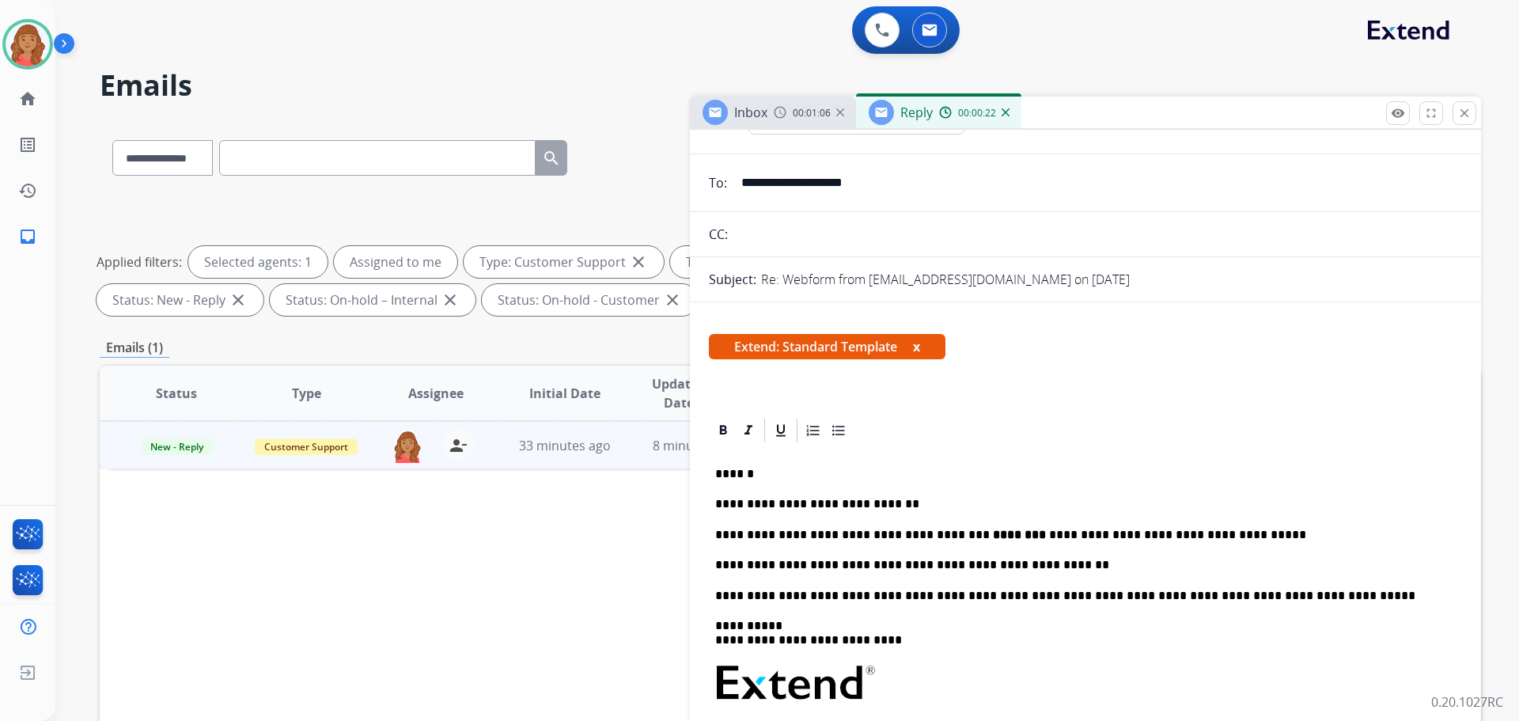
scroll to position [0, 0]
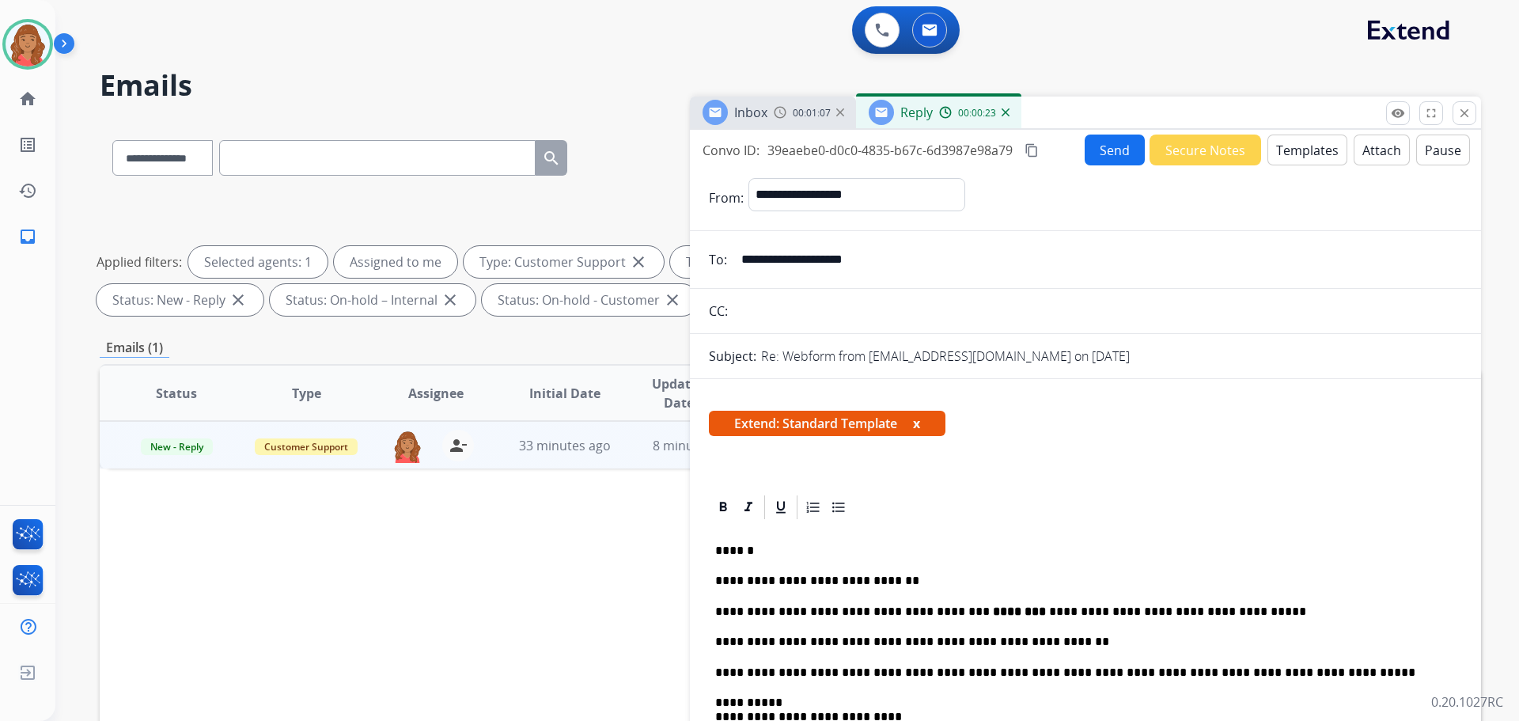
click at [1124, 153] on button "Send" at bounding box center [1115, 150] width 60 height 31
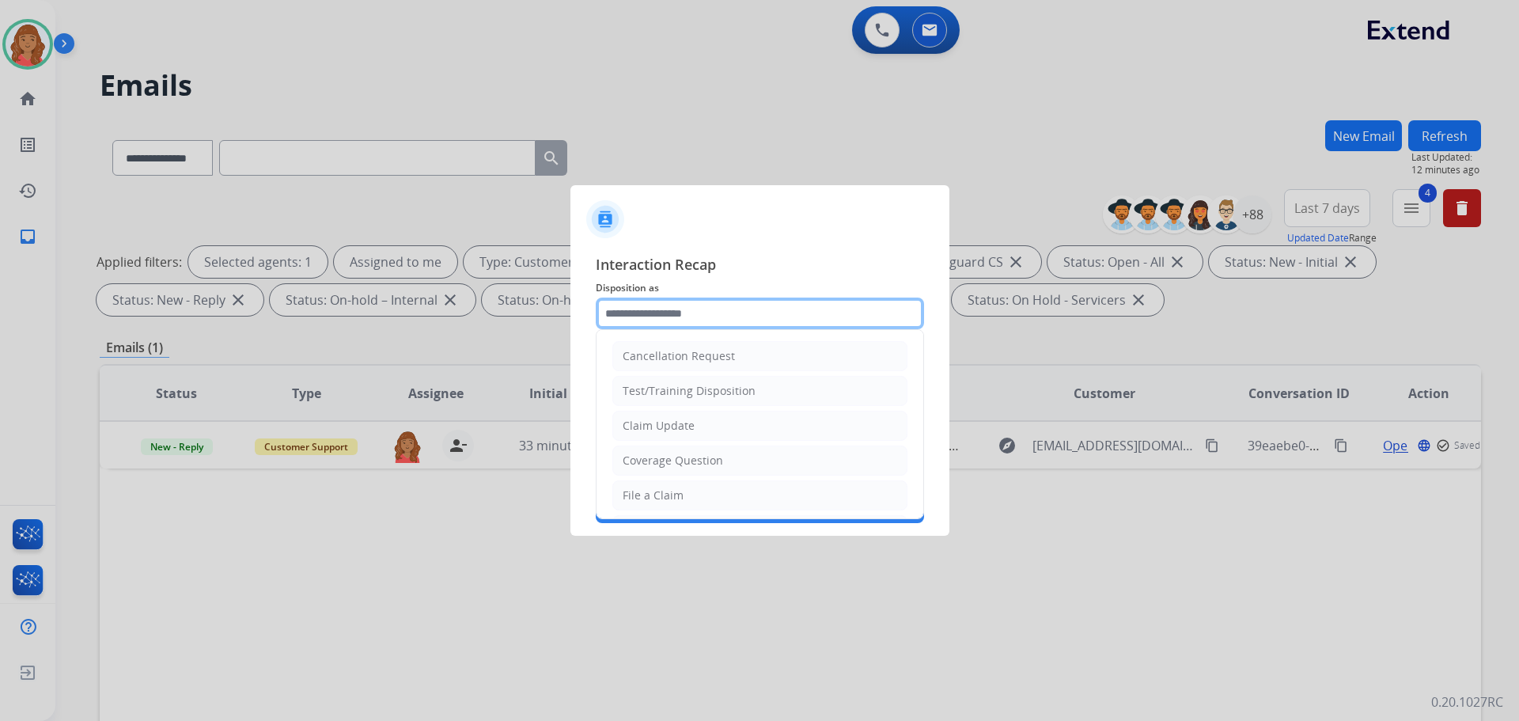
click at [715, 309] on input "text" at bounding box center [760, 313] width 328 height 32
click at [699, 422] on li "Claim Update" at bounding box center [759, 426] width 295 height 30
type input "**********"
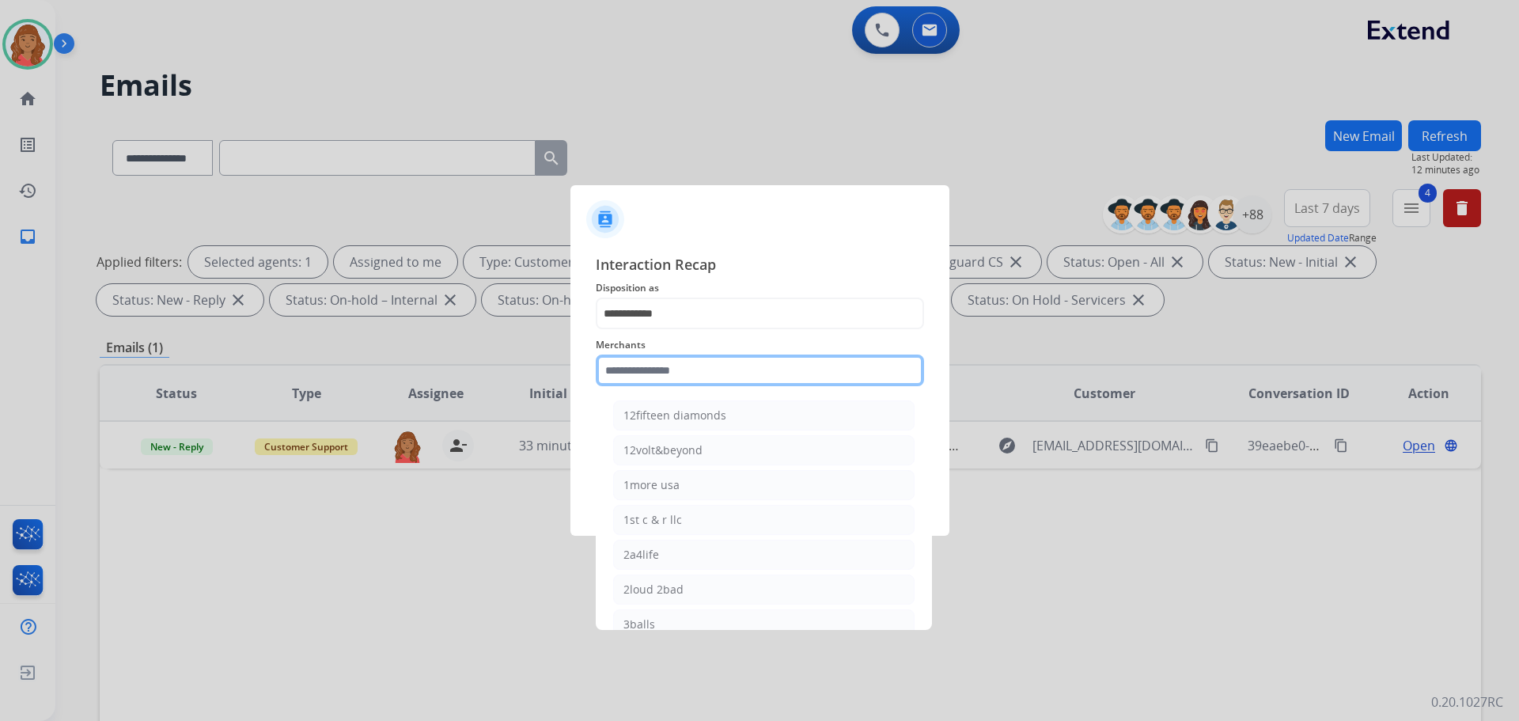
click at [681, 367] on input "text" at bounding box center [760, 370] width 328 height 32
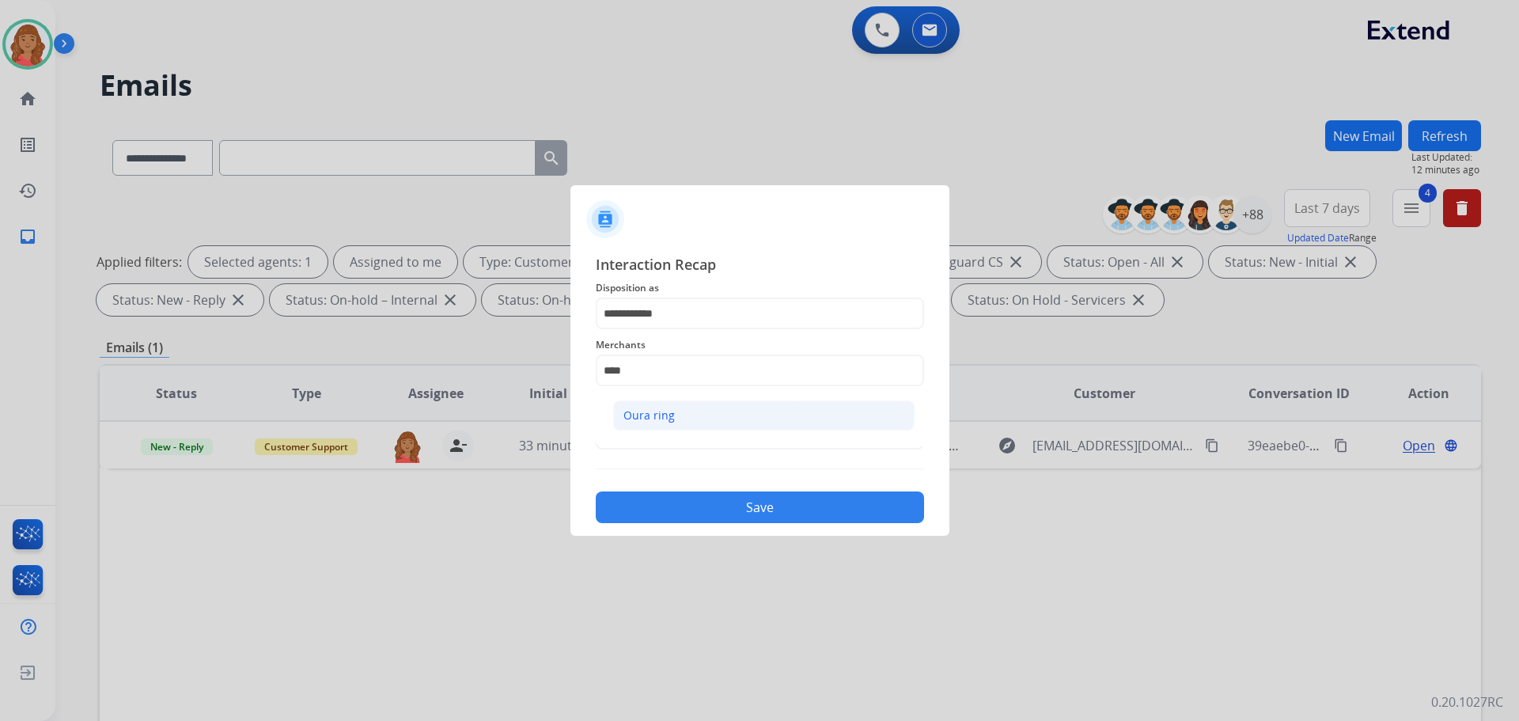
click at [664, 418] on div "Oura ring" at bounding box center [648, 415] width 51 height 16
type input "*********"
click at [649, 437] on input "text" at bounding box center [760, 434] width 328 height 32
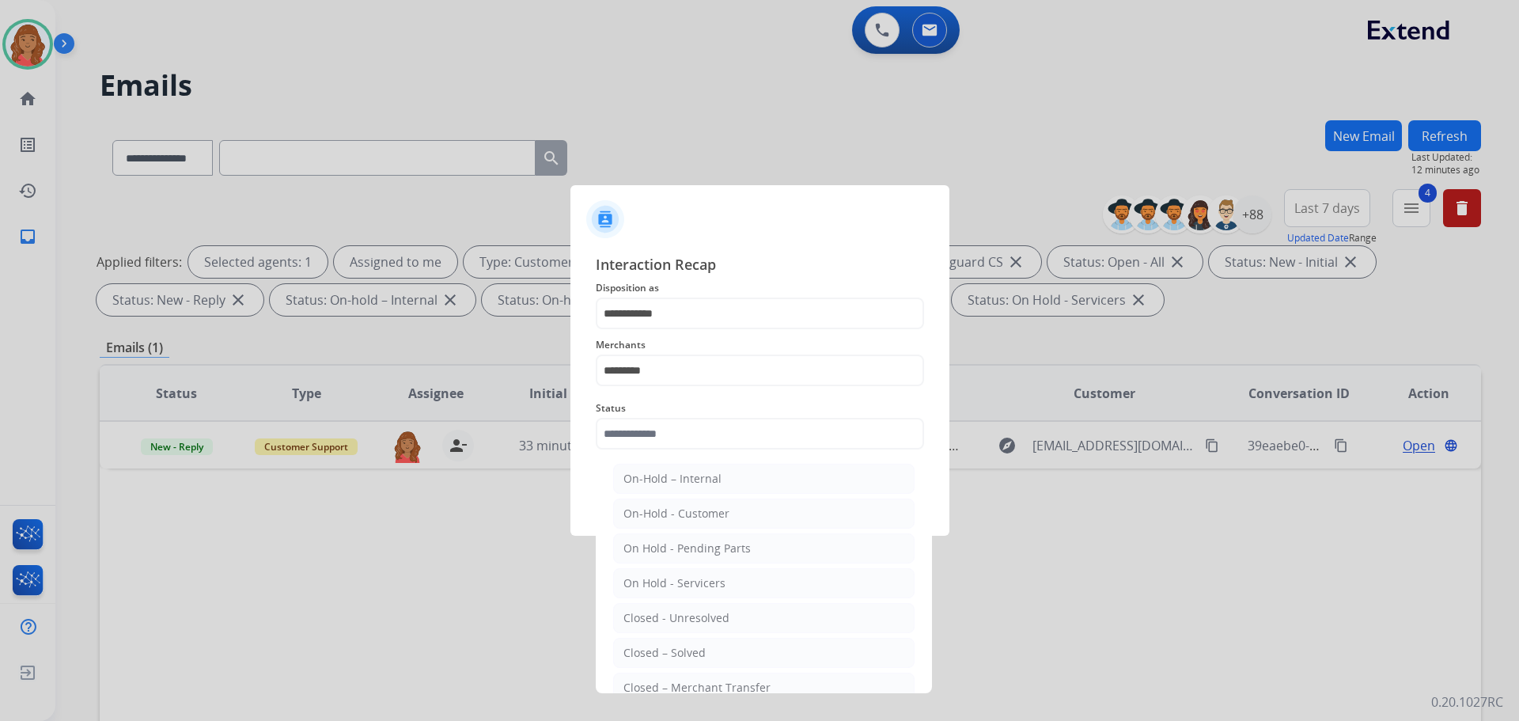
click at [665, 638] on li "Closed – Solved" at bounding box center [763, 653] width 301 height 30
type input "**********"
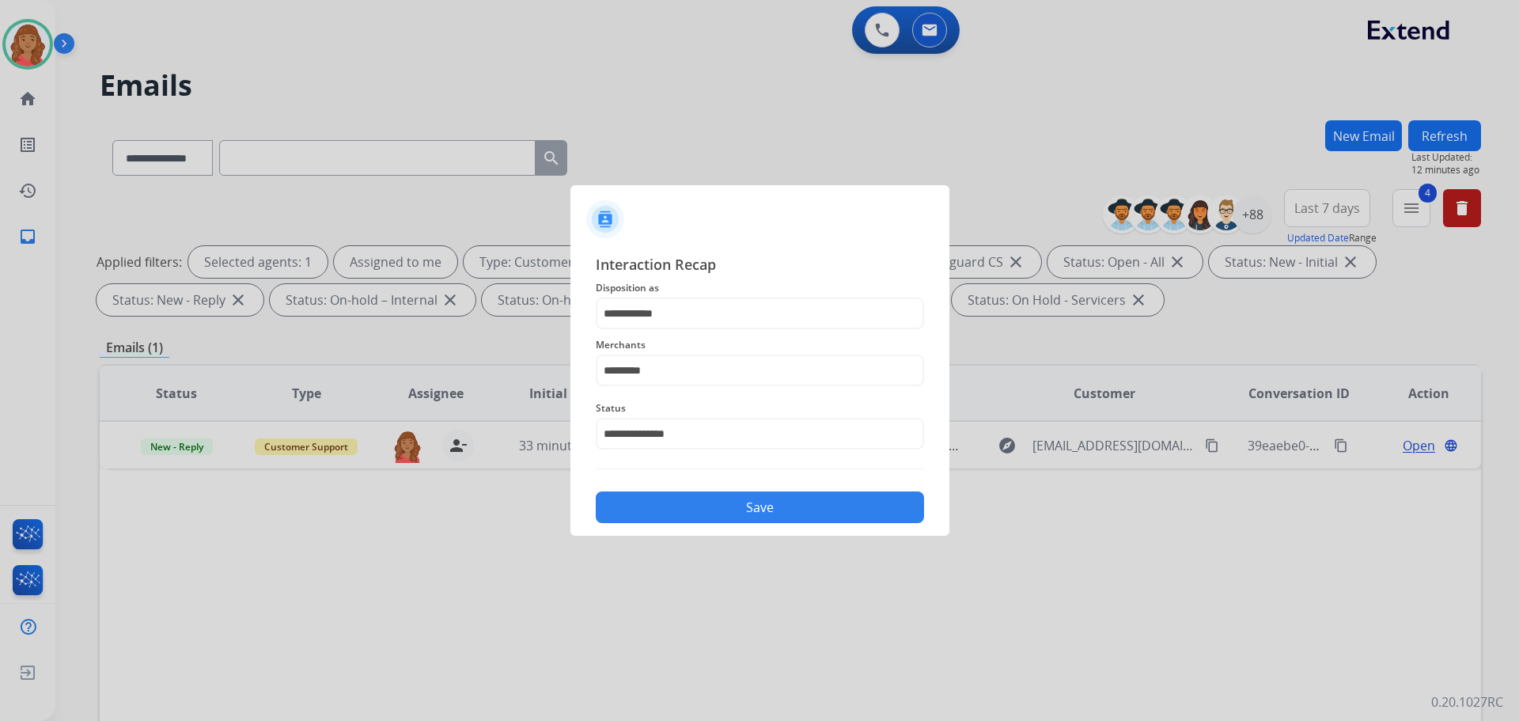
drag, startPoint x: 652, startPoint y: 538, endPoint x: -68, endPoint y: 261, distance: 771.4
drag, startPoint x: -68, startPoint y: 261, endPoint x: 298, endPoint y: 100, distance: 400.0
drag, startPoint x: 754, startPoint y: 506, endPoint x: 756, endPoint y: 498, distance: 8.3
click at [756, 504] on button "Save" at bounding box center [760, 507] width 328 height 32
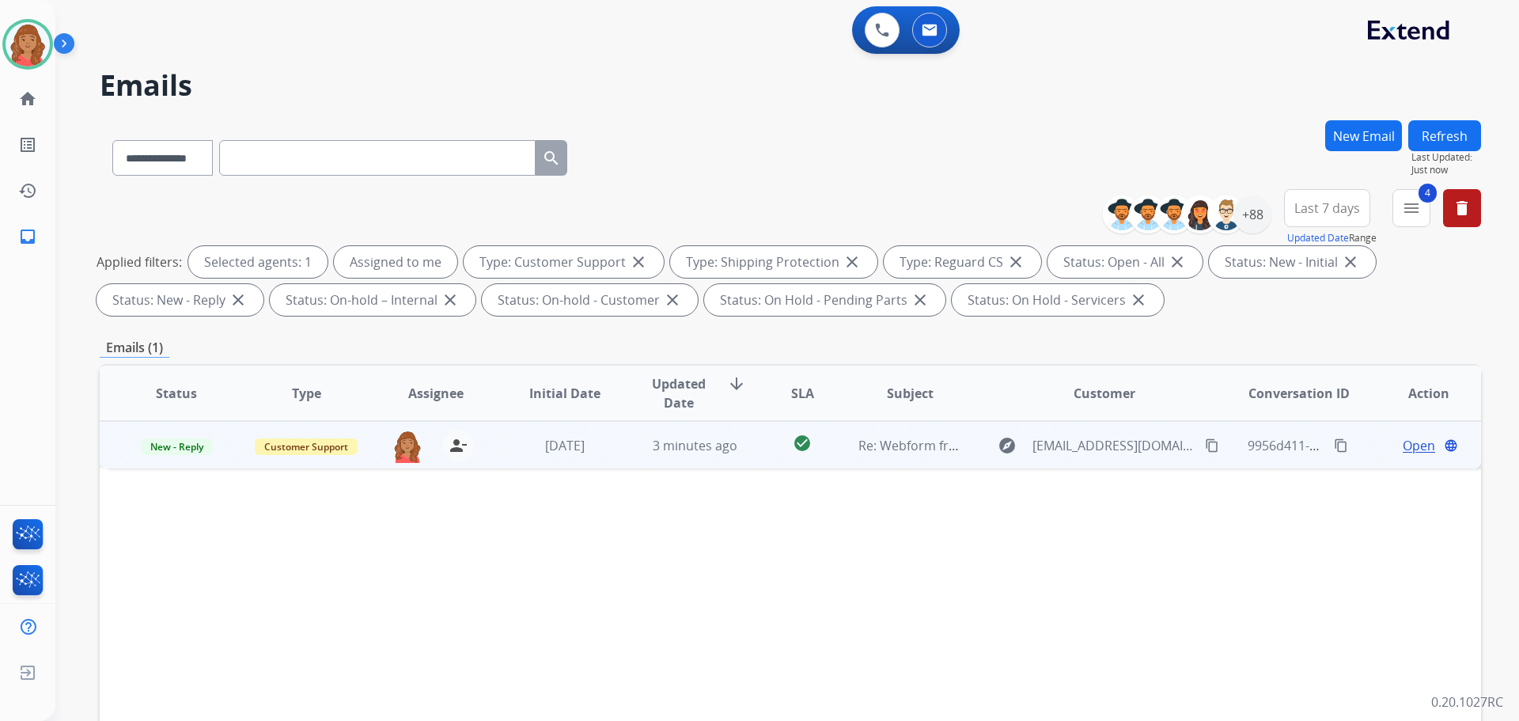
click at [785, 457] on div "check_circle" at bounding box center [802, 446] width 60 height 24
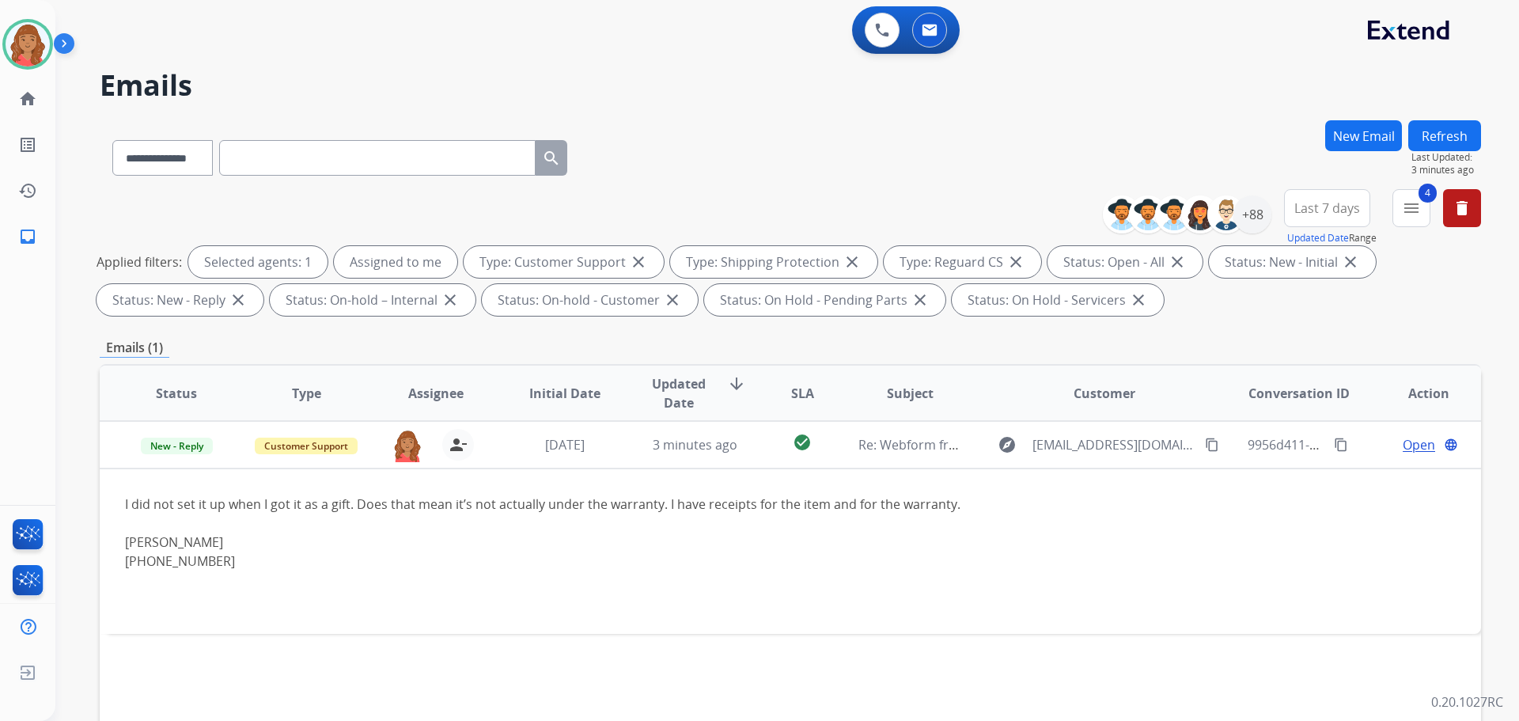
click at [1437, 142] on button "Refresh" at bounding box center [1444, 135] width 73 height 31
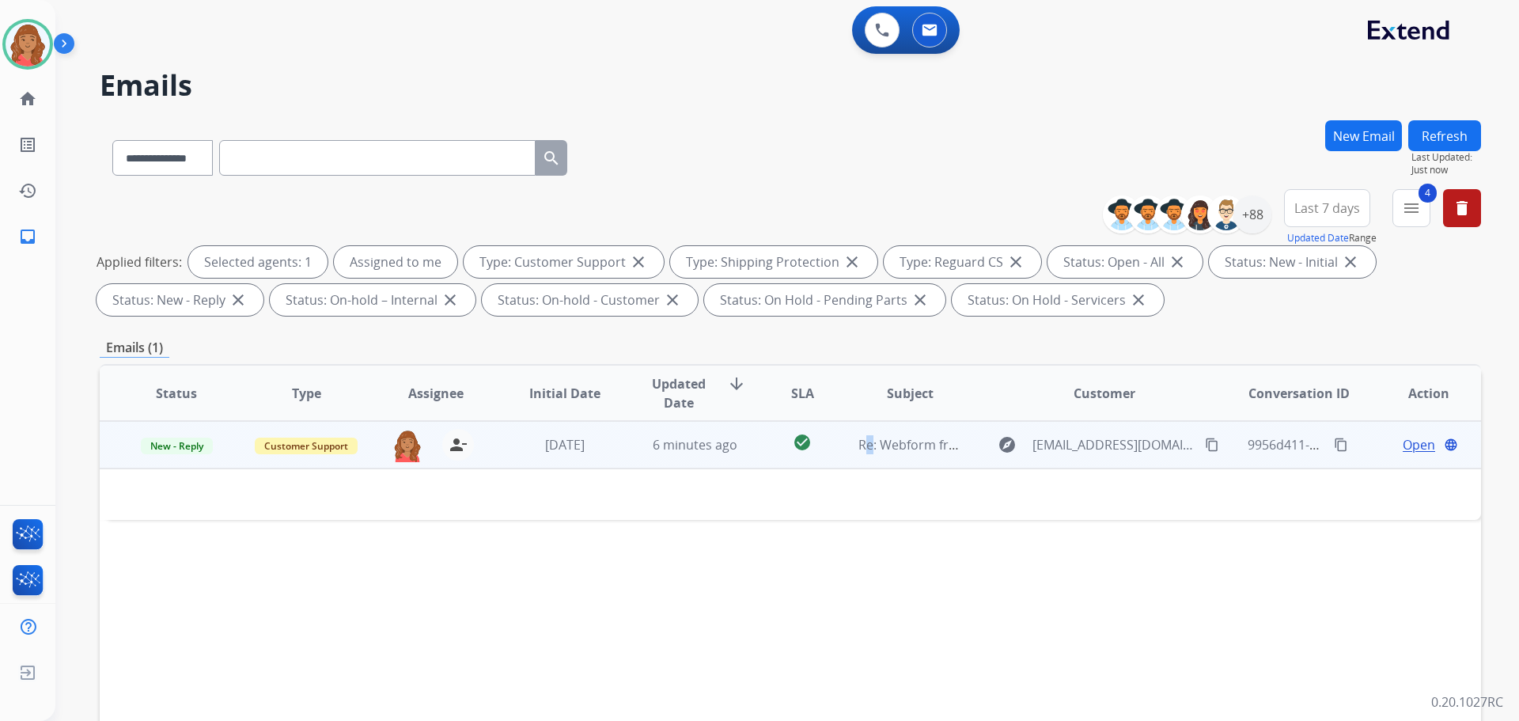
click at [866, 456] on td "Re: Webform from [EMAIL_ADDRESS][DOMAIN_NAME] on [DATE]" at bounding box center [898, 444] width 130 height 47
click at [727, 448] on span "6 minutes ago" at bounding box center [695, 445] width 85 height 17
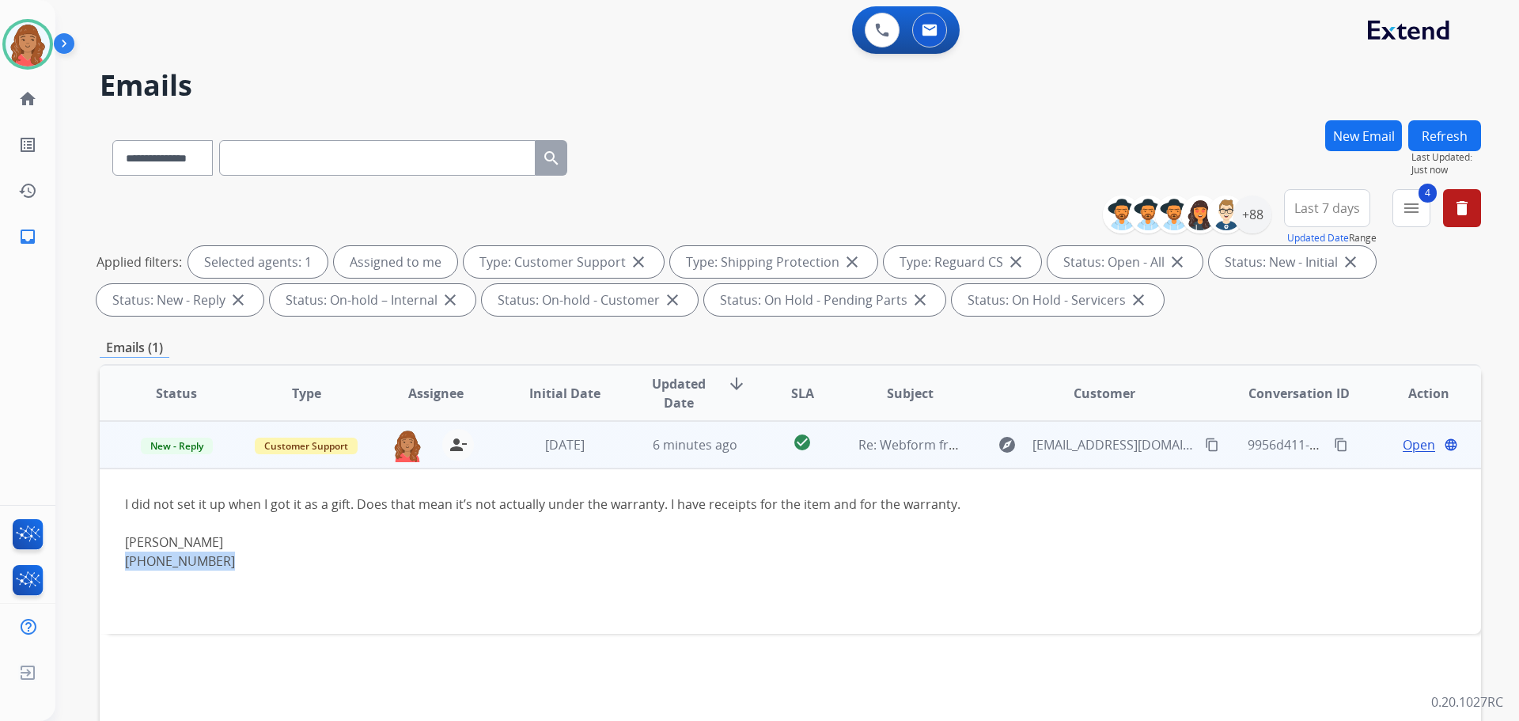
drag, startPoint x: 233, startPoint y: 559, endPoint x: 121, endPoint y: 559, distance: 112.3
click at [121, 559] on td "I did not set it up when I got it as a gift. Does that mean it’s not actually u…" at bounding box center [661, 550] width 1123 height 165
copy div "[PHONE_NUMBER]"
click at [1411, 449] on span "Open" at bounding box center [1419, 444] width 32 height 19
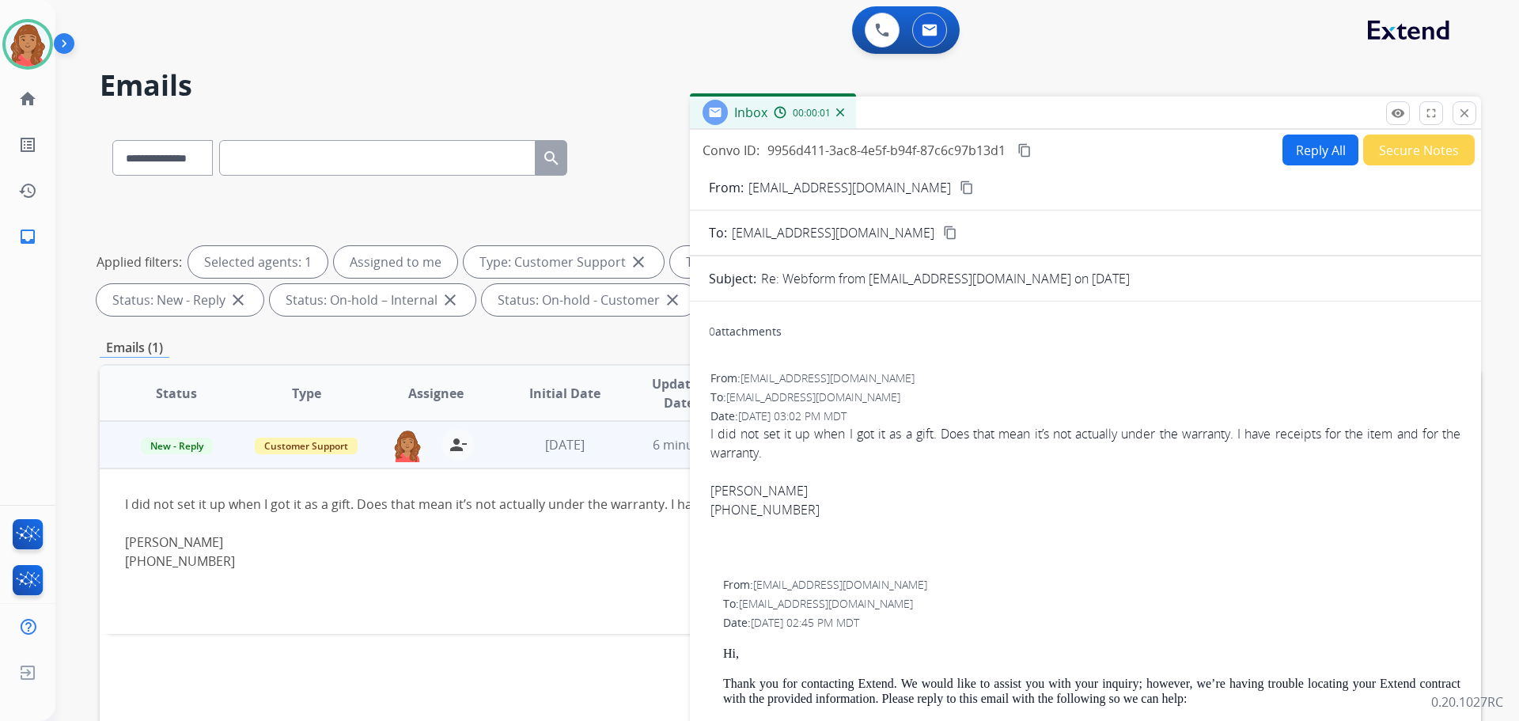
click at [1287, 159] on button "Reply All" at bounding box center [1320, 150] width 76 height 31
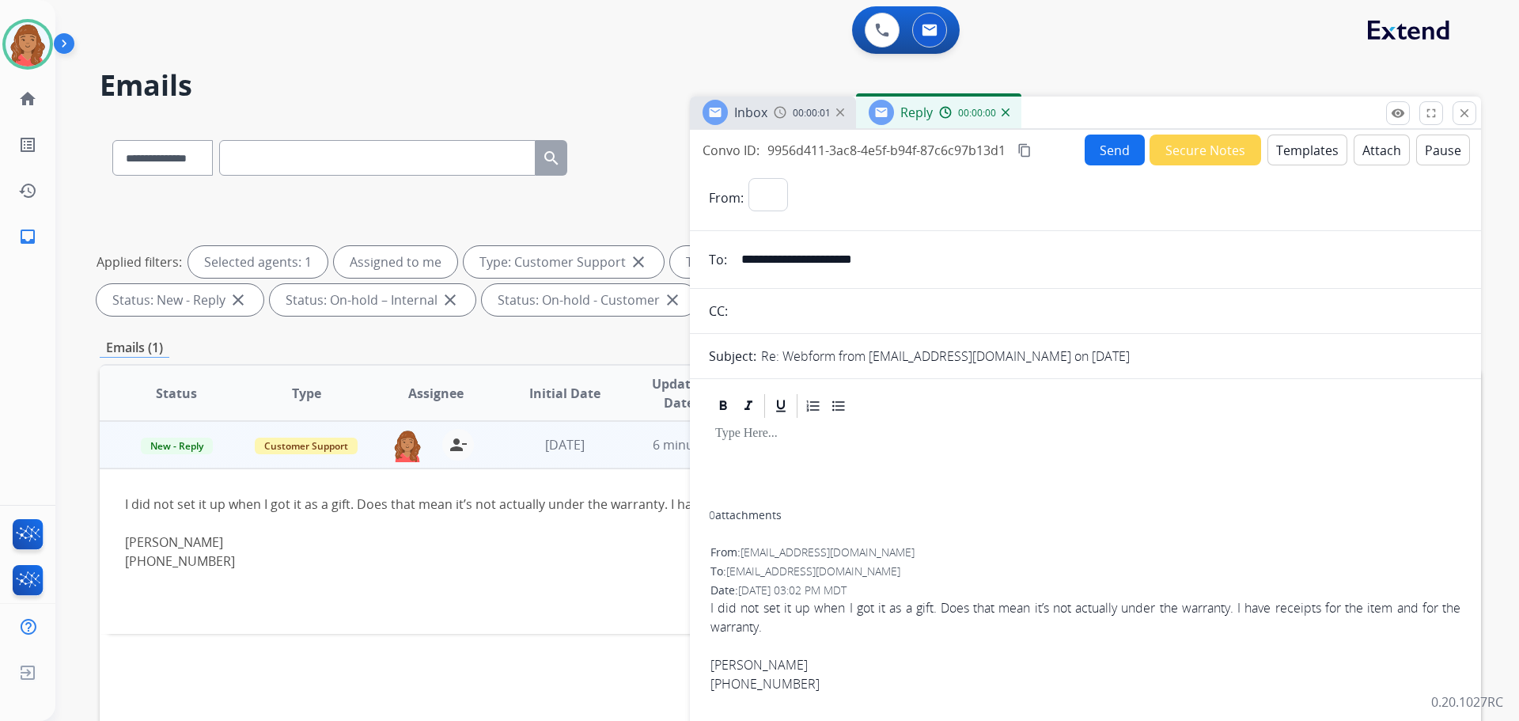
select select "**********"
click at [1299, 155] on button "Templates" at bounding box center [1307, 150] width 80 height 31
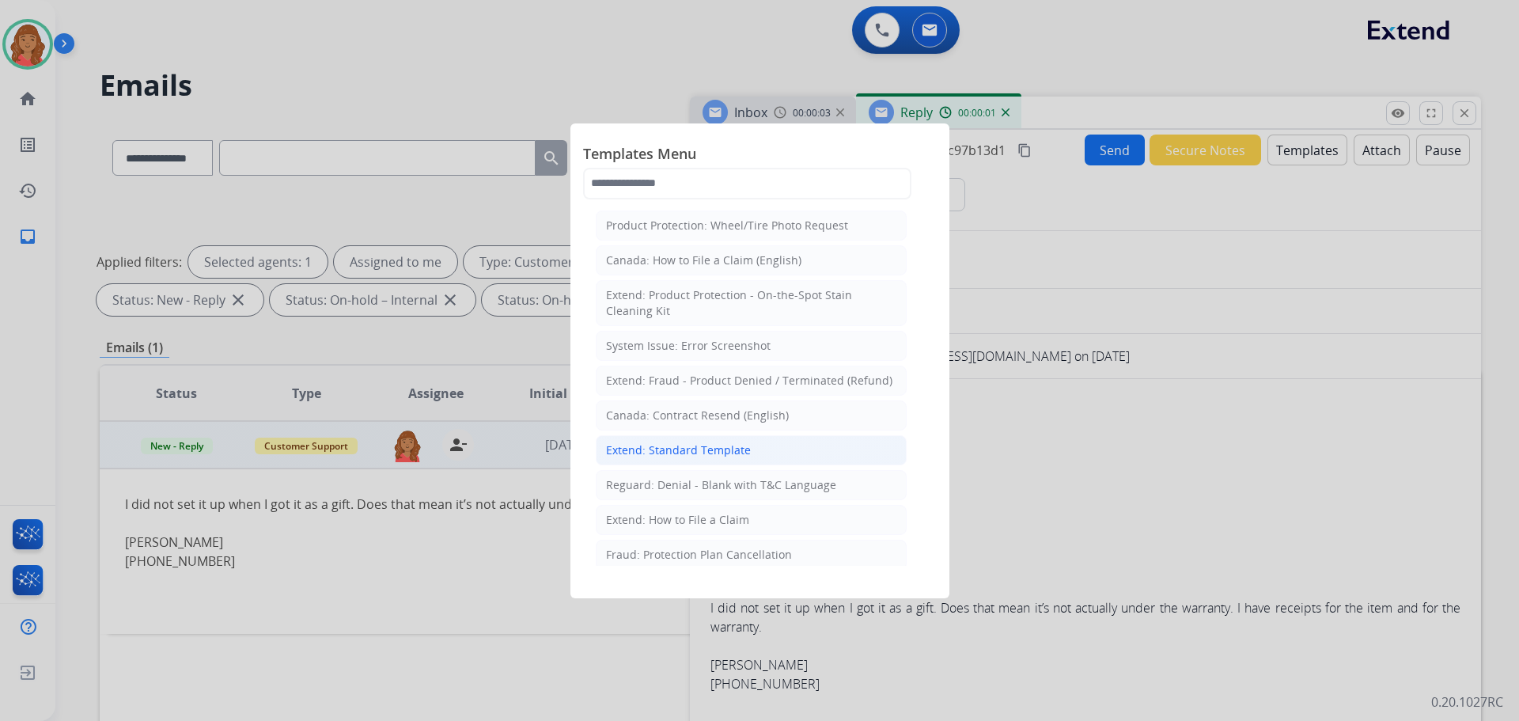
click at [695, 445] on div "Extend: Standard Template" at bounding box center [678, 450] width 145 height 16
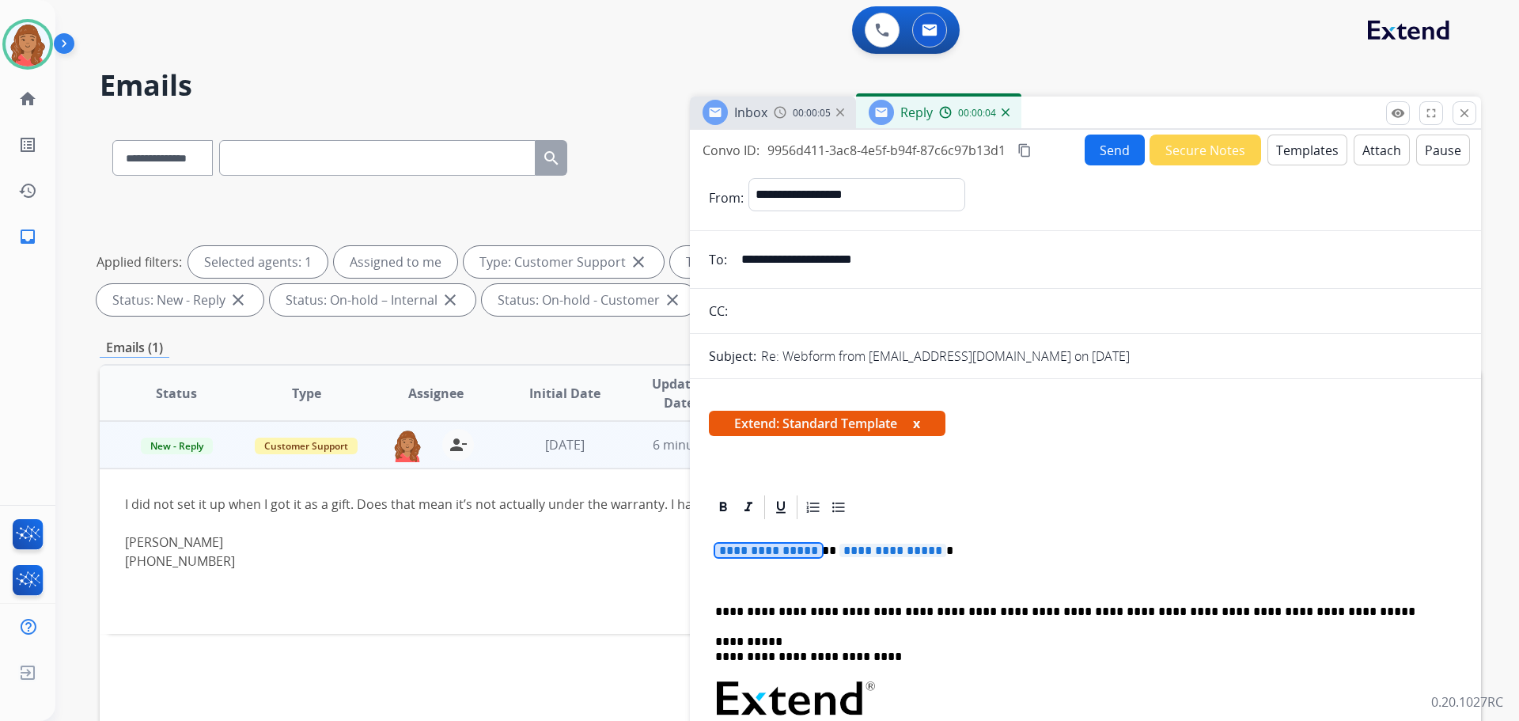
click at [956, 549] on p "**********" at bounding box center [1079, 551] width 728 height 14
drag, startPoint x: 931, startPoint y: 549, endPoint x: 707, endPoint y: 544, distance: 224.8
drag, startPoint x: 165, startPoint y: 537, endPoint x: 133, endPoint y: 537, distance: 32.4
click at [134, 532] on div "[PERSON_NAME] [PHONE_NUMBER]" at bounding box center [661, 551] width 1072 height 38
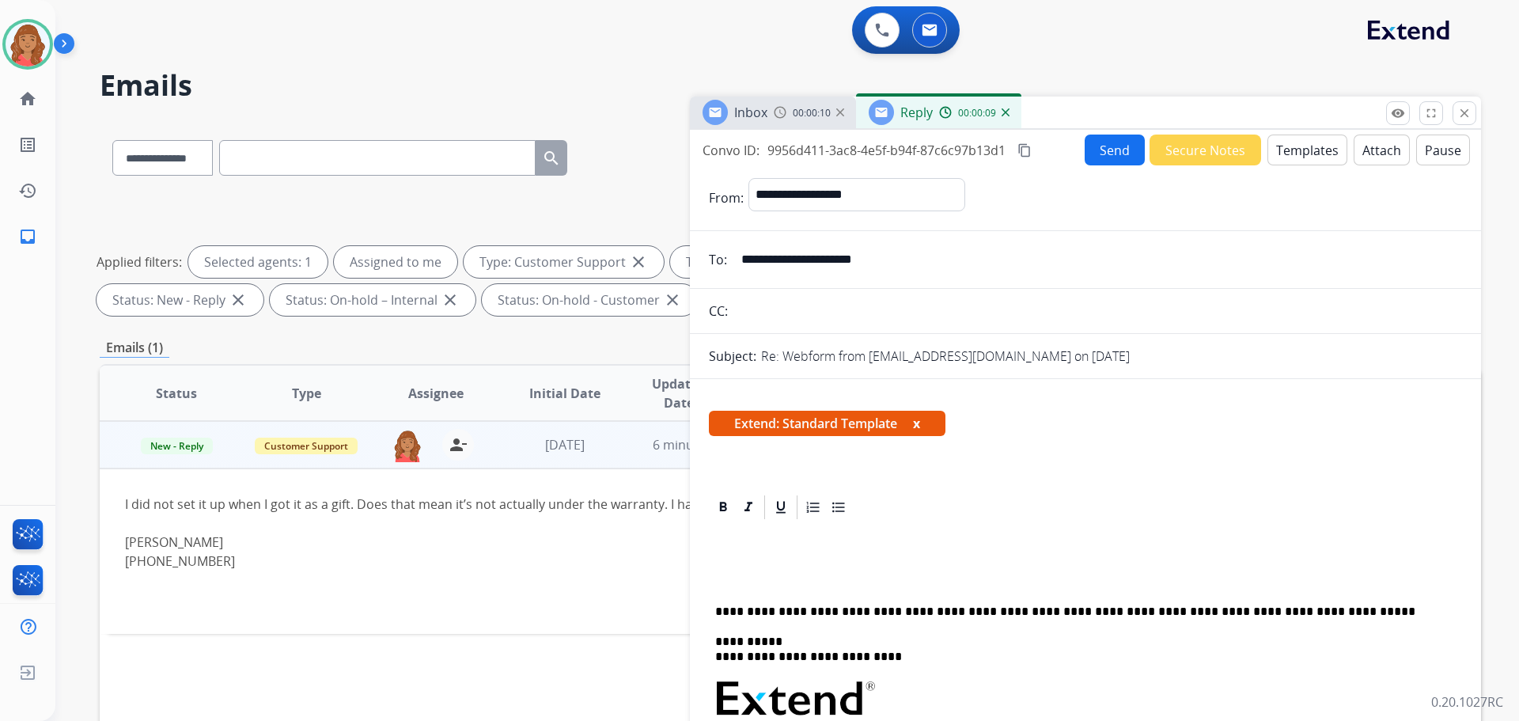
drag, startPoint x: 149, startPoint y: 538, endPoint x: 115, endPoint y: 537, distance: 34.0
click at [111, 536] on td "I did not set it up when I got it as a gift. Does that mean it’s not actually u…" at bounding box center [661, 550] width 1123 height 165
drag, startPoint x: 140, startPoint y: 539, endPoint x: 169, endPoint y: 543, distance: 28.8
click at [169, 543] on td "I did not set it up when I got it as a gift. Does that mean it’s not actually u…" at bounding box center [661, 550] width 1123 height 165
copy div "[PERSON_NAME]"
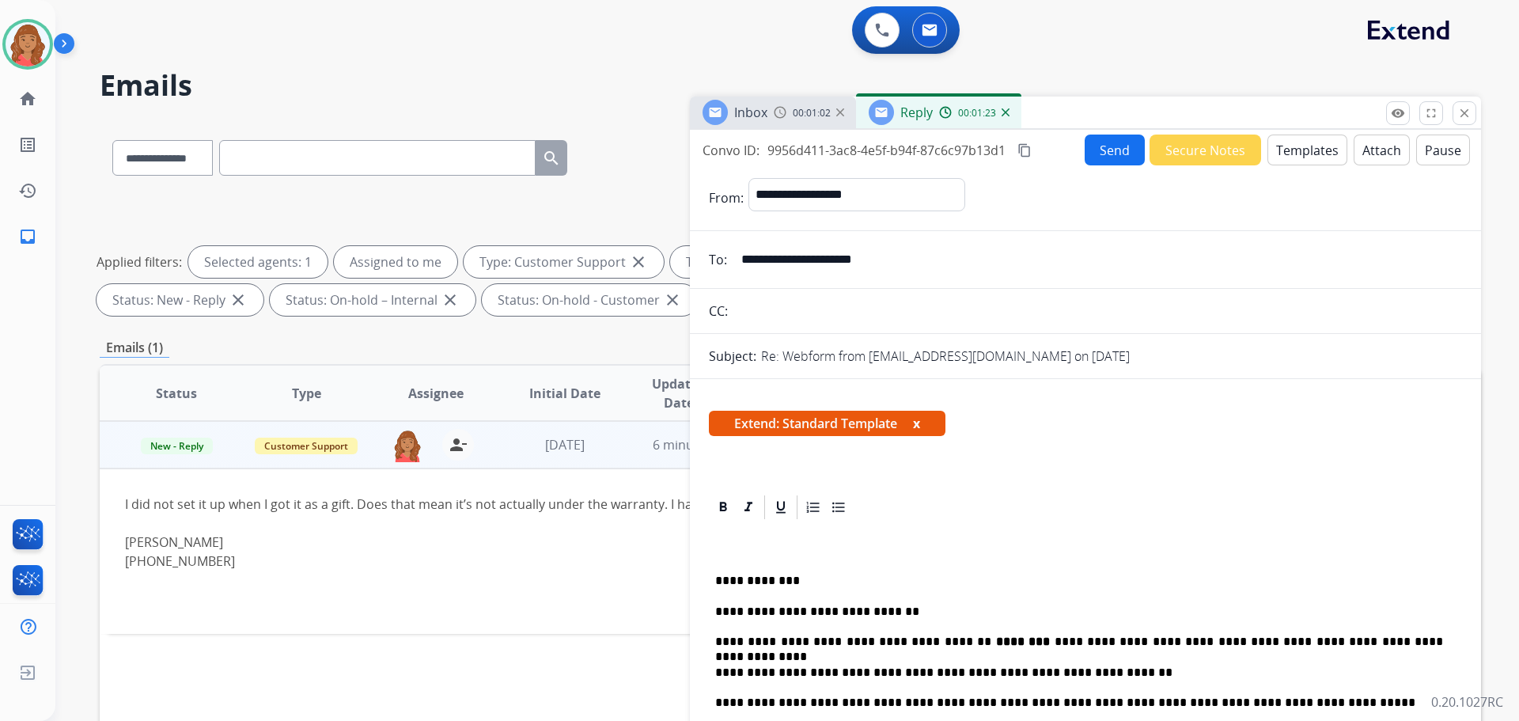
click at [1328, 136] on button "Templates" at bounding box center [1307, 150] width 80 height 31
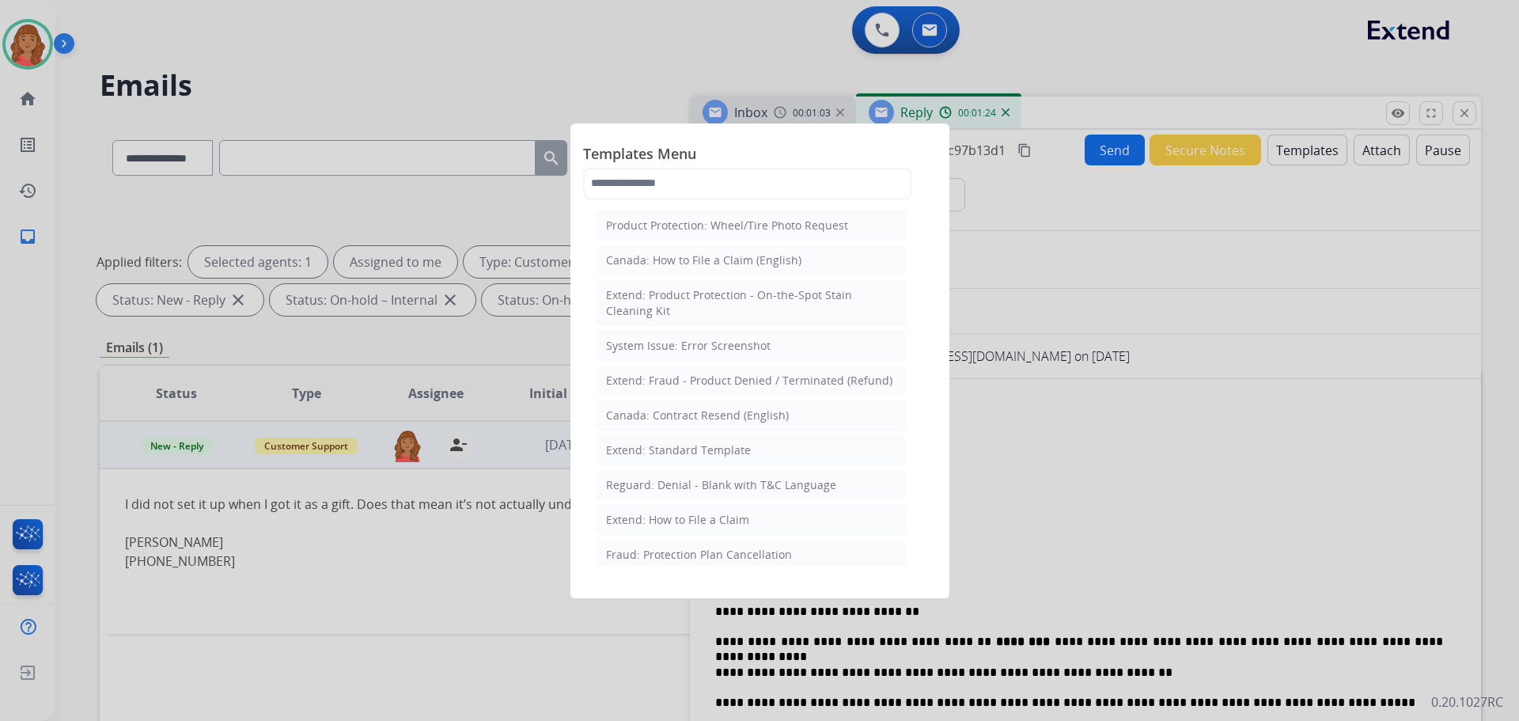
click at [1332, 159] on div at bounding box center [759, 360] width 1519 height 721
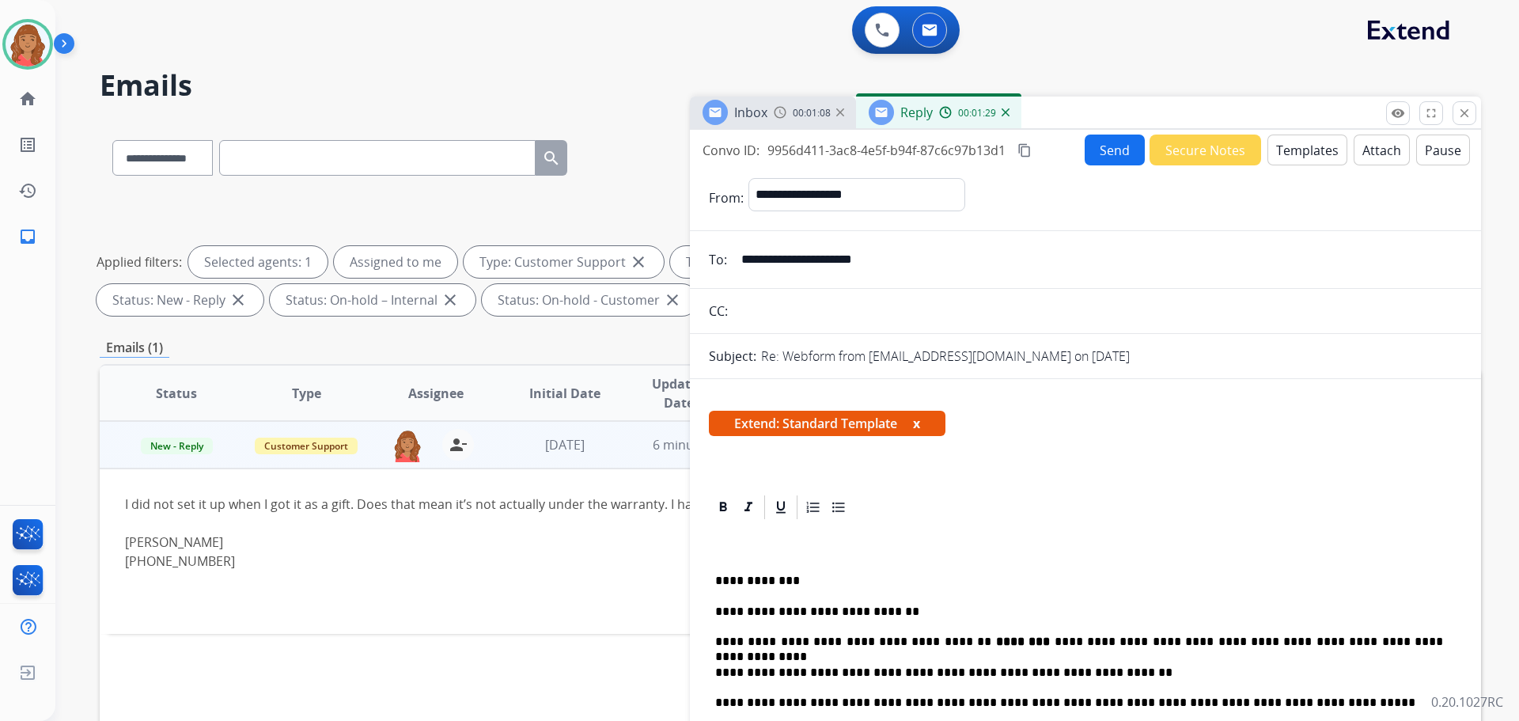
click at [1304, 155] on button "Templates" at bounding box center [1307, 150] width 80 height 31
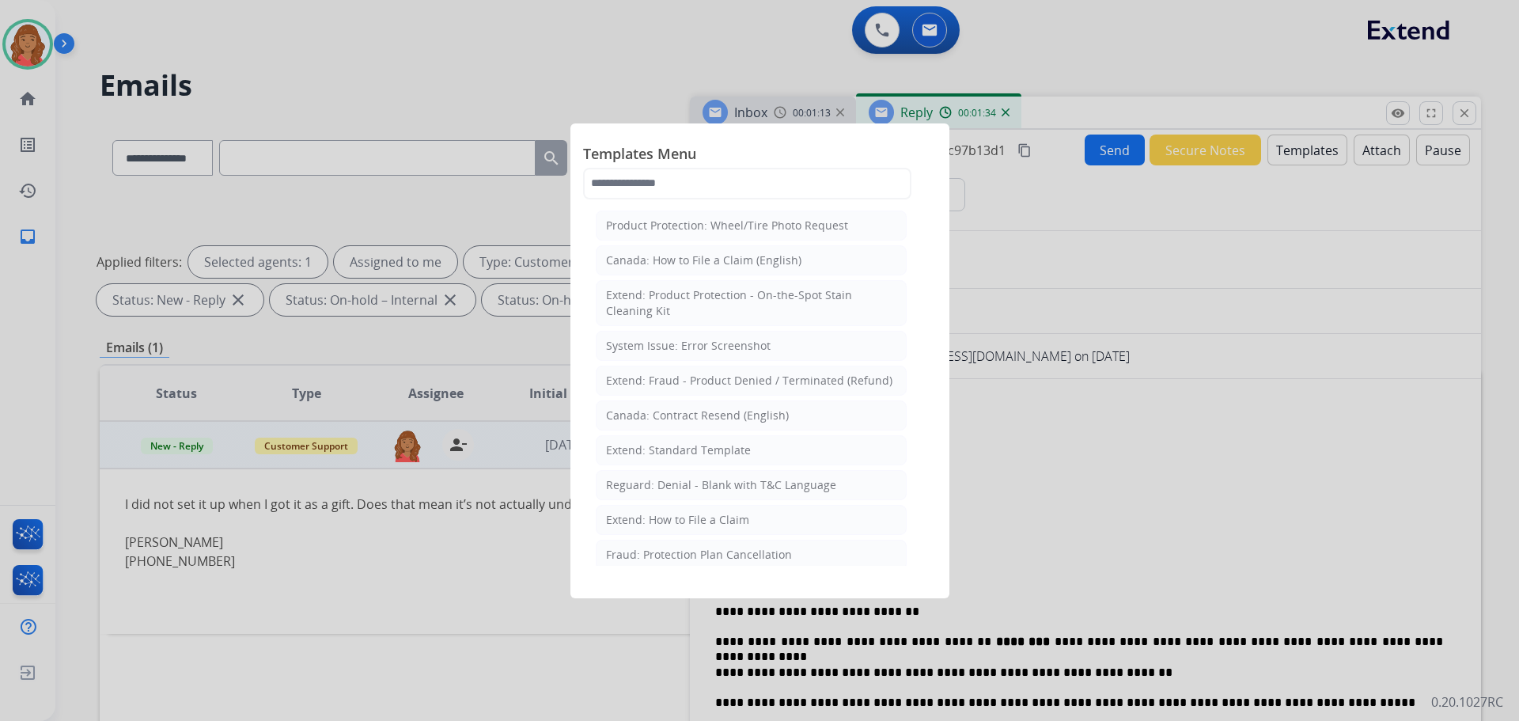
click at [1081, 273] on div at bounding box center [759, 360] width 1519 height 721
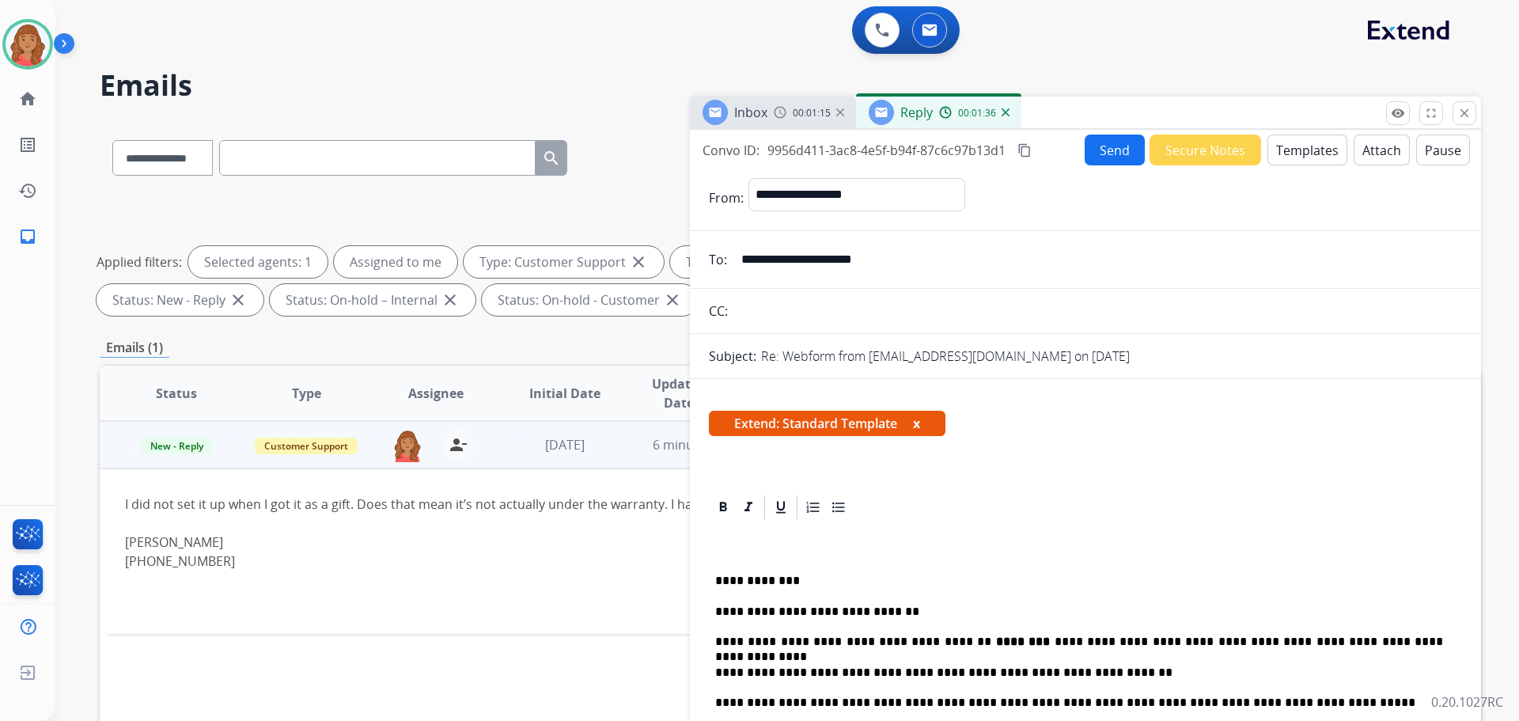
click at [1117, 154] on button "Send" at bounding box center [1115, 150] width 60 height 31
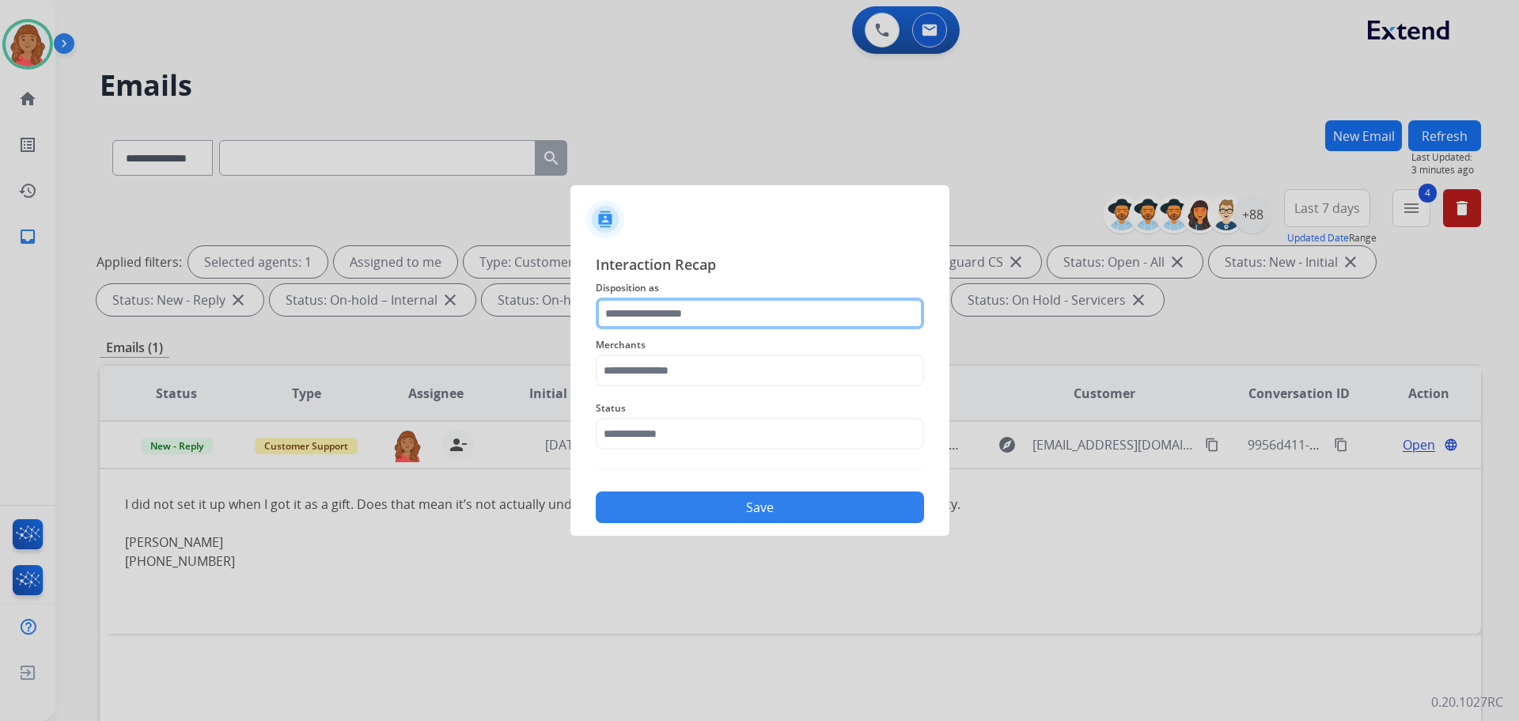
click at [654, 305] on input "text" at bounding box center [760, 313] width 328 height 32
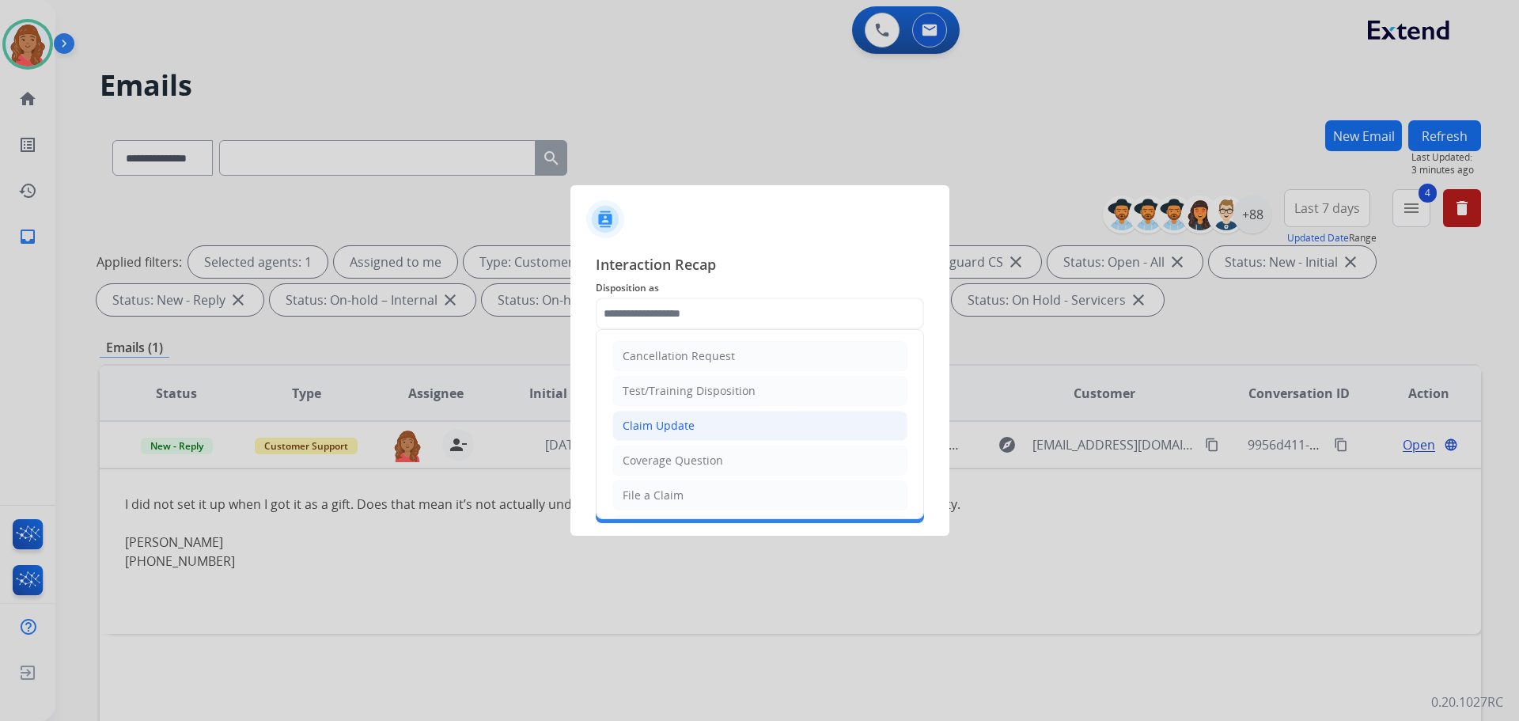
click at [665, 430] on div "Claim Update" at bounding box center [659, 426] width 72 height 16
type input "**********"
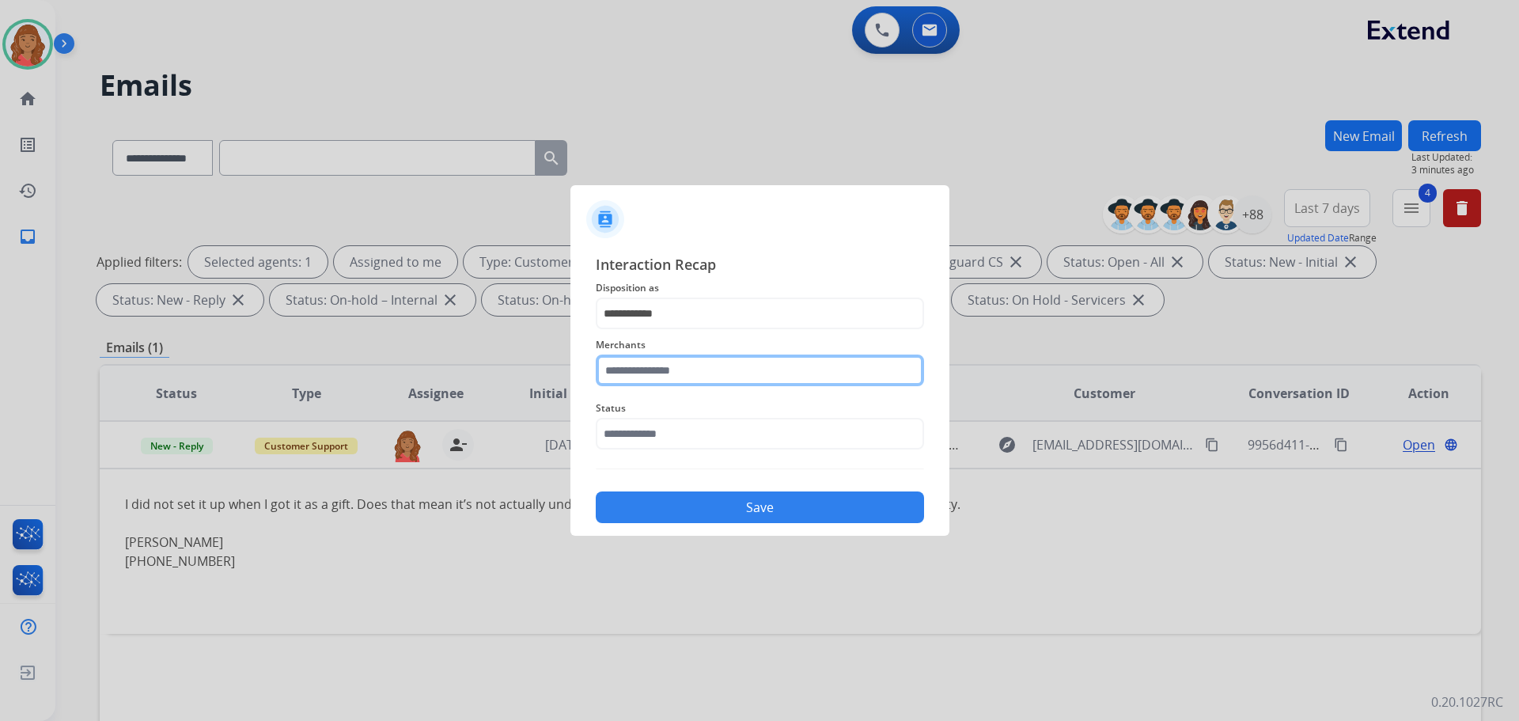
drag, startPoint x: 670, startPoint y: 370, endPoint x: 672, endPoint y: 384, distance: 13.5
click at [672, 372] on input "text" at bounding box center [760, 370] width 328 height 32
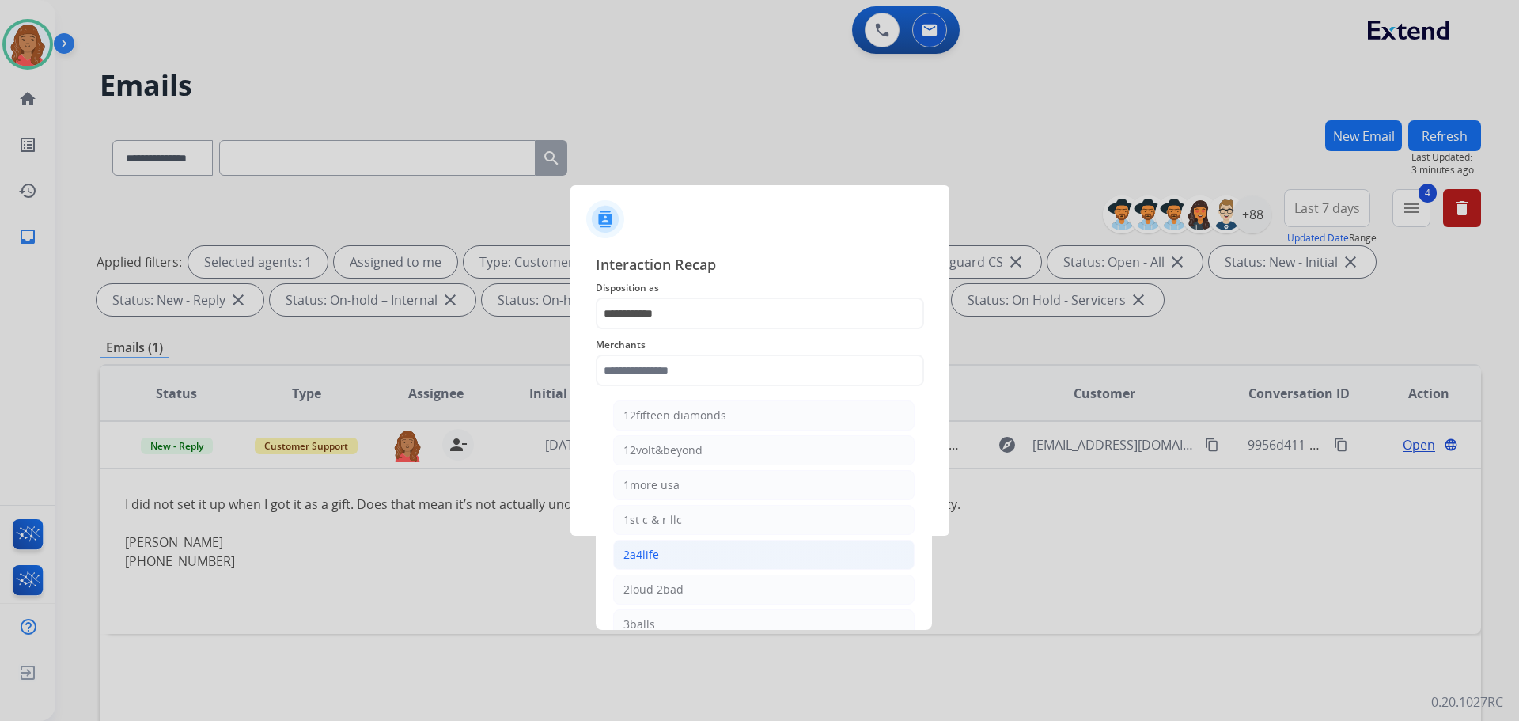
click at [676, 540] on li "2a4life" at bounding box center [763, 555] width 301 height 30
type input "*******"
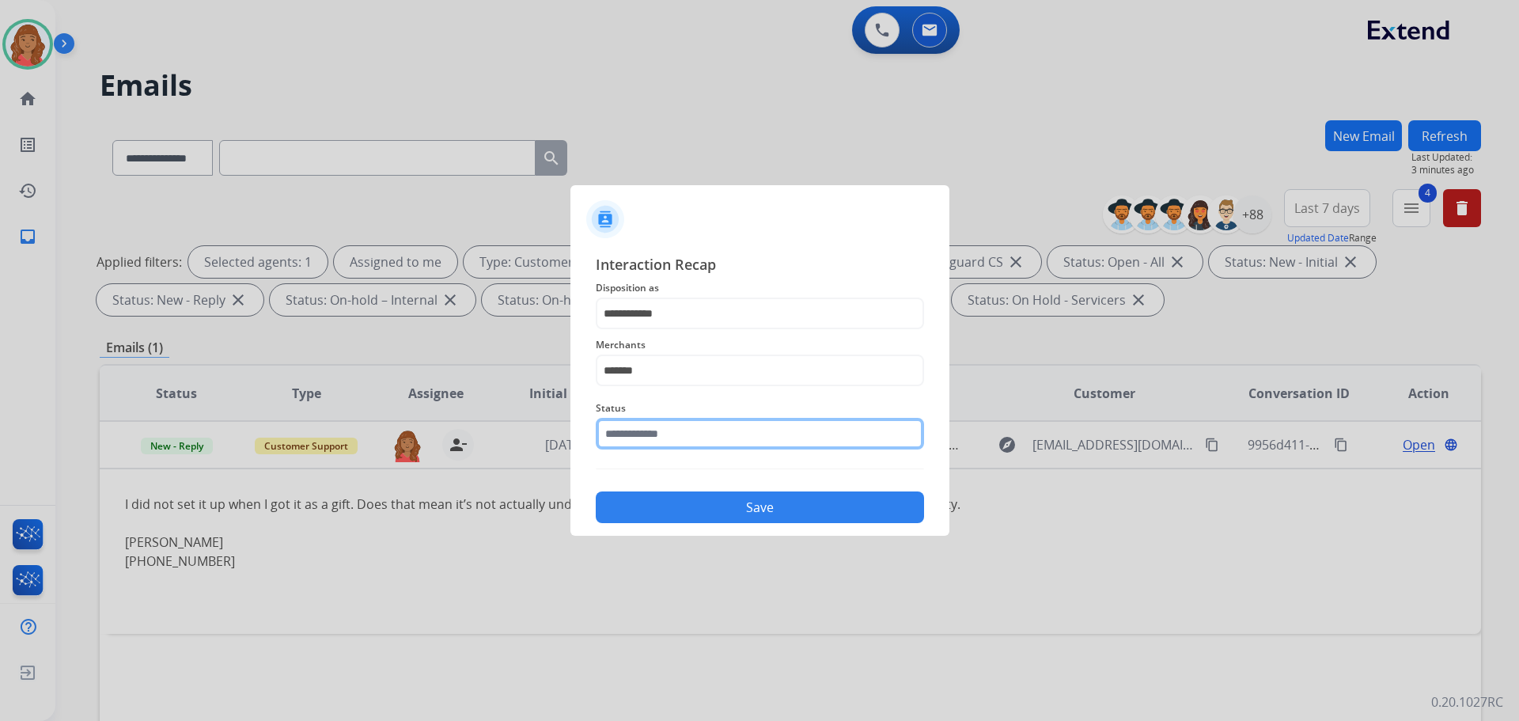
click at [666, 440] on input "text" at bounding box center [760, 434] width 328 height 32
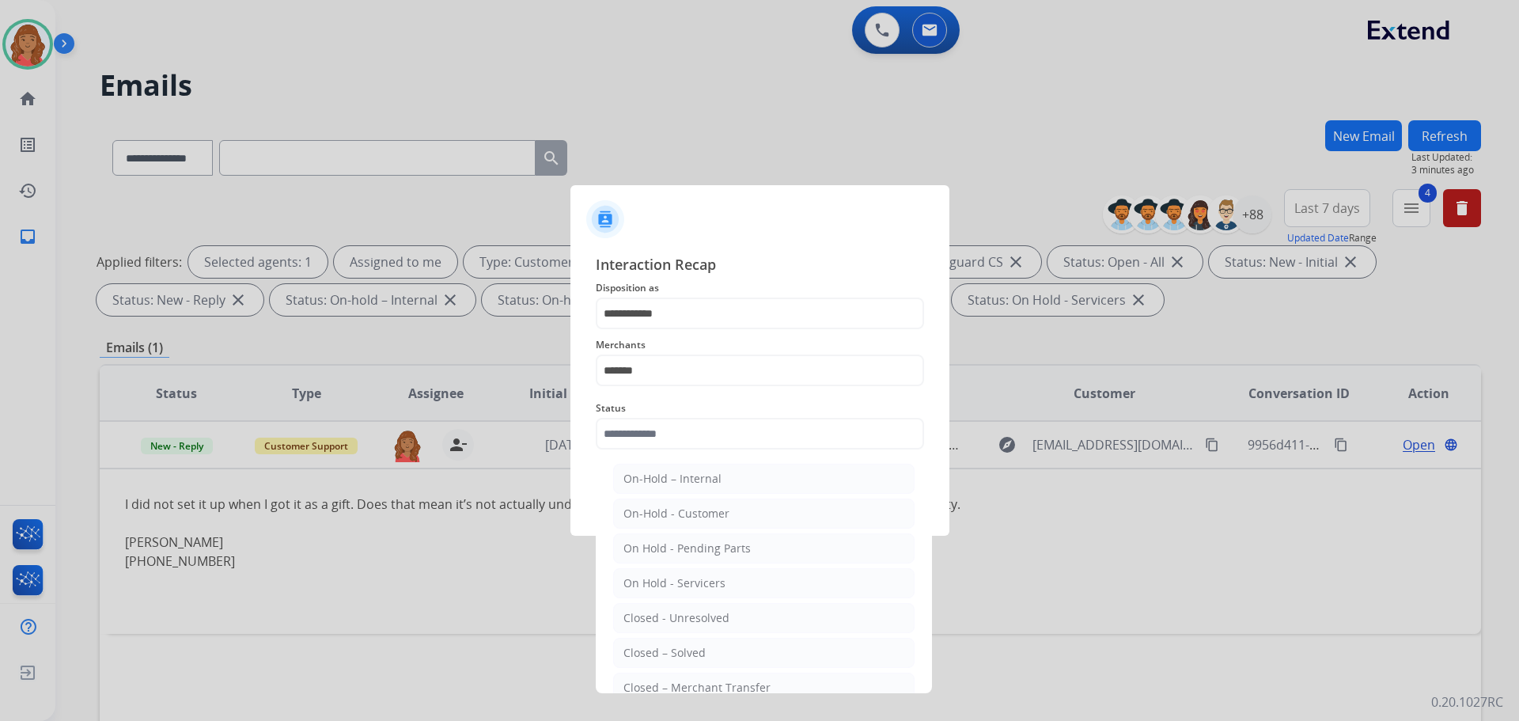
drag, startPoint x: 670, startPoint y: 650, endPoint x: 677, endPoint y: 628, distance: 23.3
click at [671, 651] on div "Closed – Solved" at bounding box center [664, 653] width 82 height 16
type input "**********"
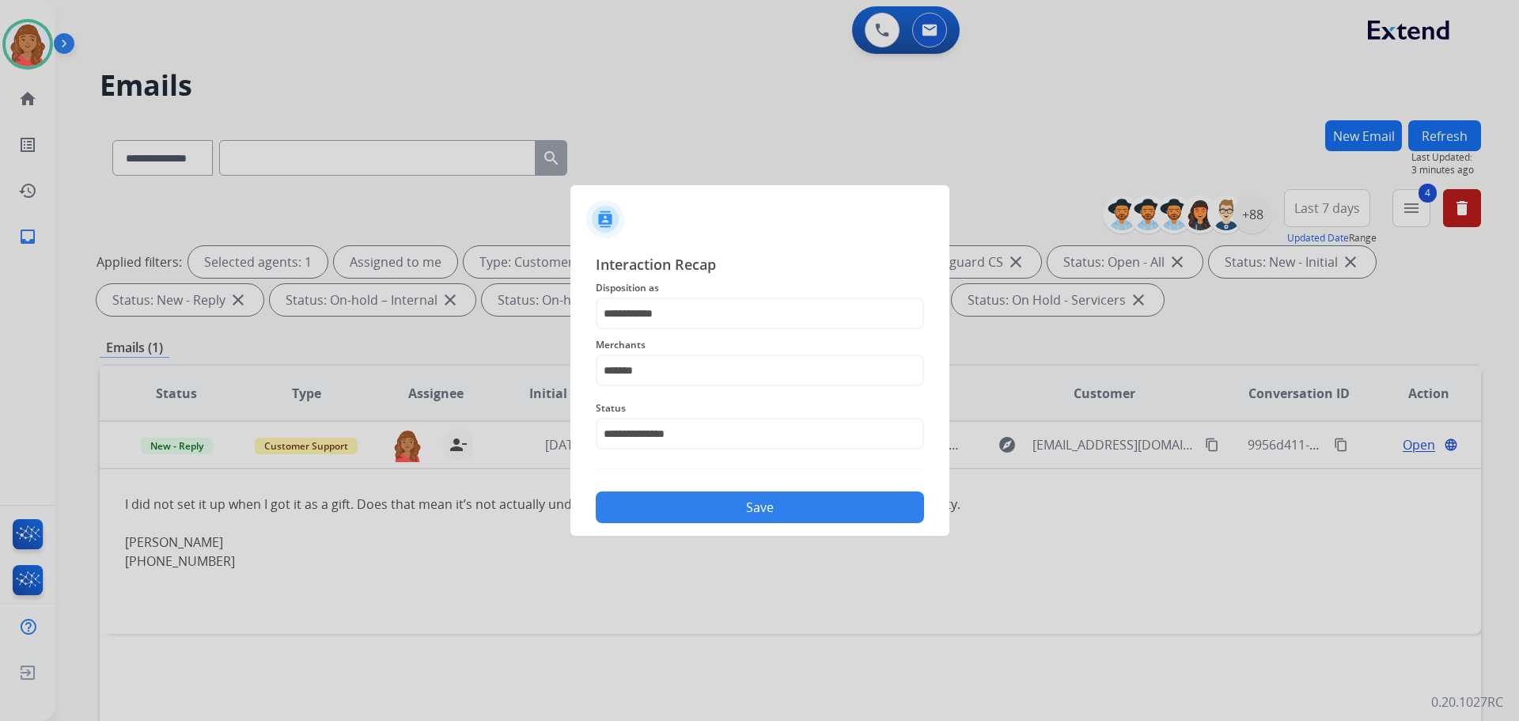
click at [705, 517] on button "Save" at bounding box center [760, 507] width 328 height 32
